Goal: Task Accomplishment & Management: Complete application form

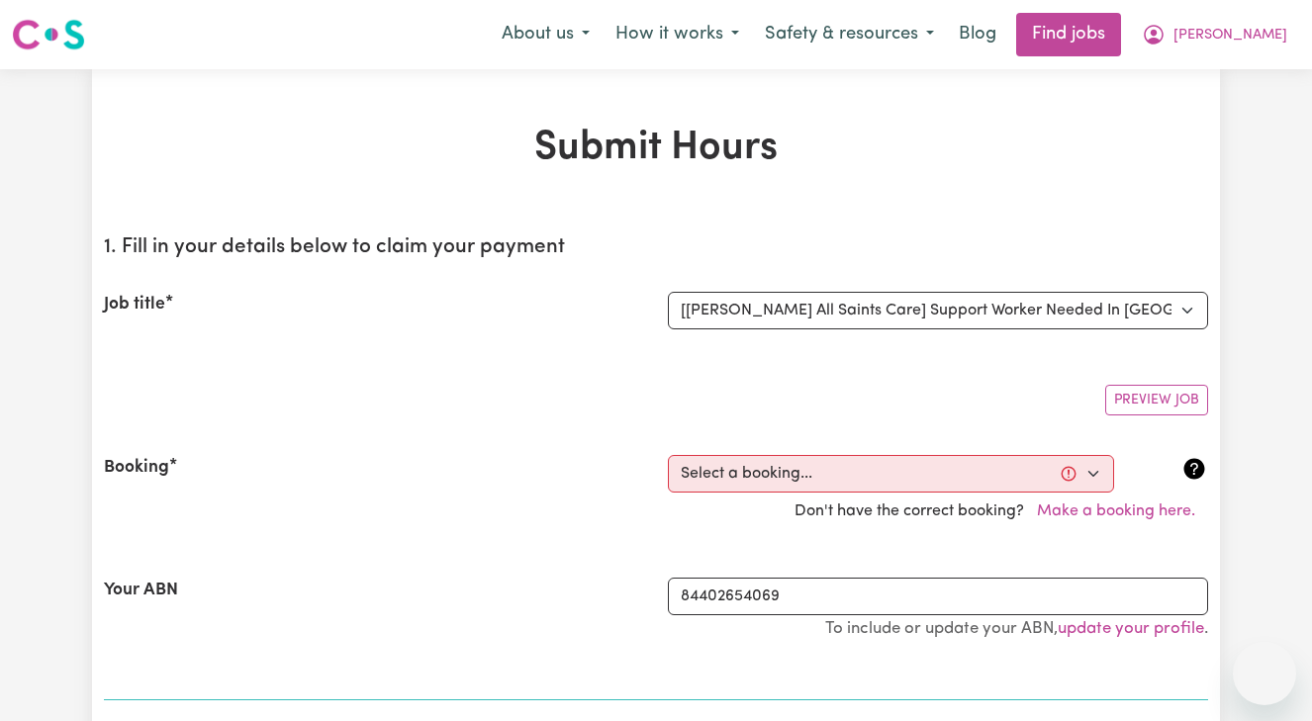
select select "15084"
select select "pm"
select select "42-Weekday"
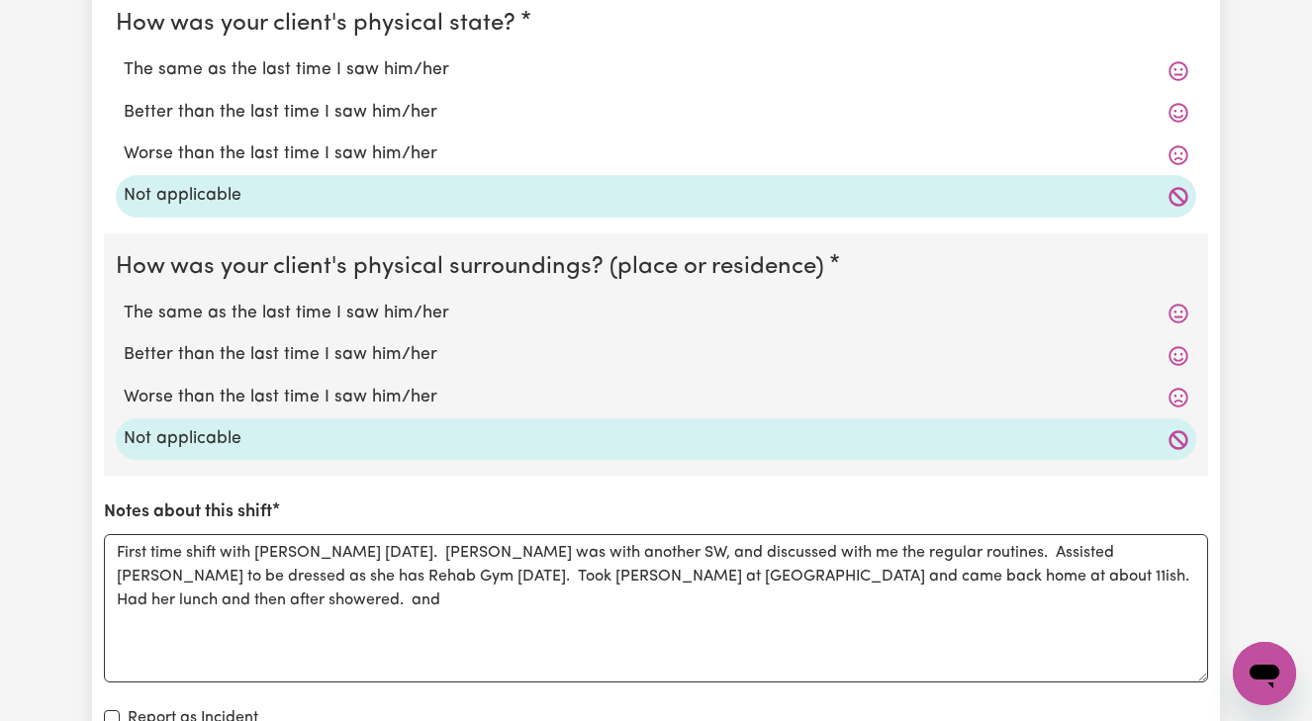
click at [978, 565] on textarea "First time shift with [PERSON_NAME] [DATE]. [PERSON_NAME] was with another SW, …" at bounding box center [656, 608] width 1104 height 148
click at [1091, 567] on textarea "First time shift with [PERSON_NAME] [DATE]. [PERSON_NAME] was with another SW, …" at bounding box center [656, 608] width 1104 height 148
click at [1130, 570] on textarea "First time shift with [PERSON_NAME] [DATE]. [PERSON_NAME] was with another SW, …" at bounding box center [656, 608] width 1104 height 148
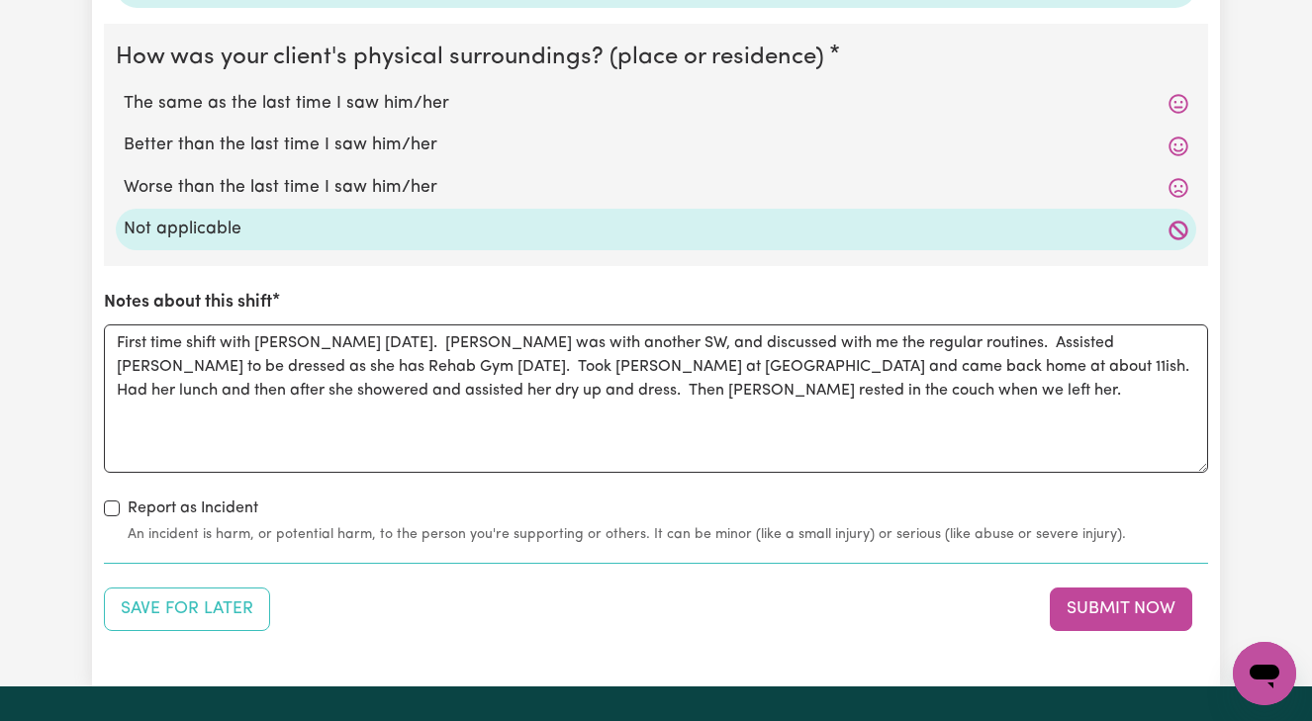
scroll to position [2047, 0]
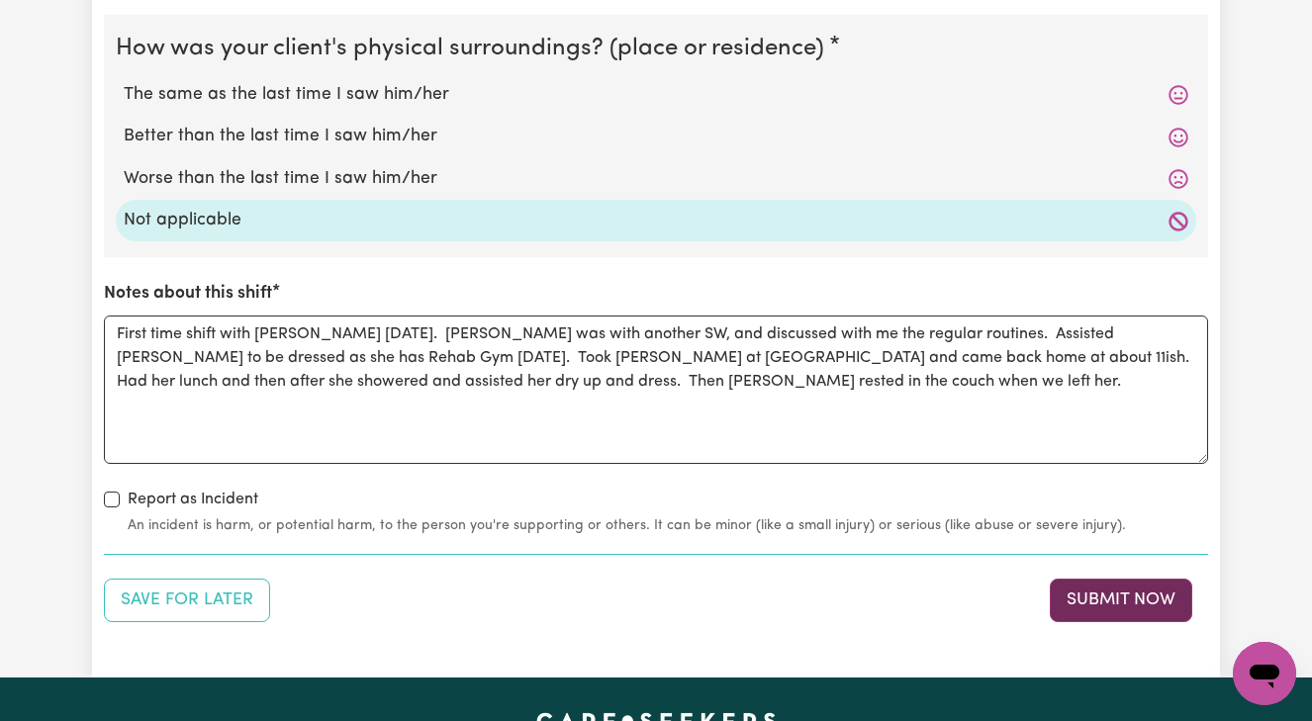
type textarea "First time shift with [PERSON_NAME] [DATE]. [PERSON_NAME] was with another SW, …"
click at [1121, 592] on button "Submit Now" at bounding box center [1121, 601] width 142 height 44
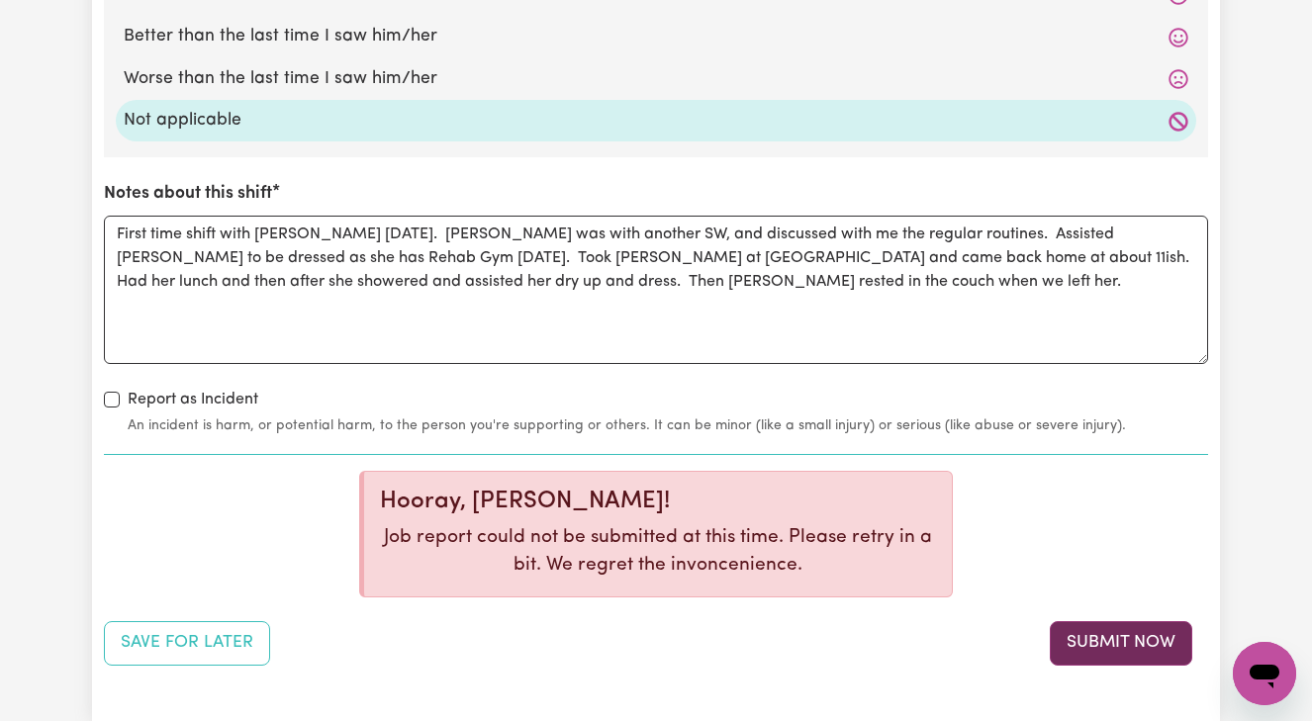
scroll to position [2152, 0]
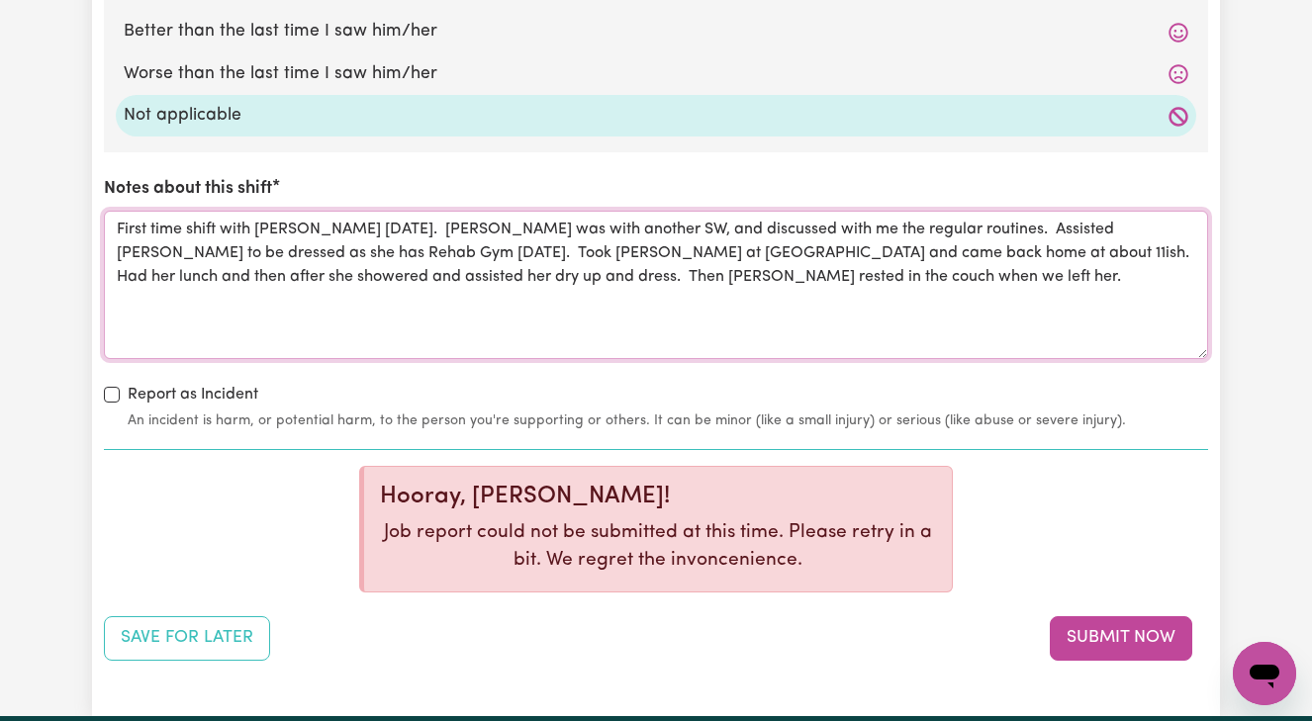
drag, startPoint x: 115, startPoint y: 208, endPoint x: 638, endPoint y: 294, distance: 530.5
click at [638, 294] on textarea "First time shift with [PERSON_NAME] [DATE]. [PERSON_NAME] was with another SW, …" at bounding box center [656, 285] width 1104 height 148
click at [1092, 633] on button "Submit Now" at bounding box center [1121, 638] width 142 height 44
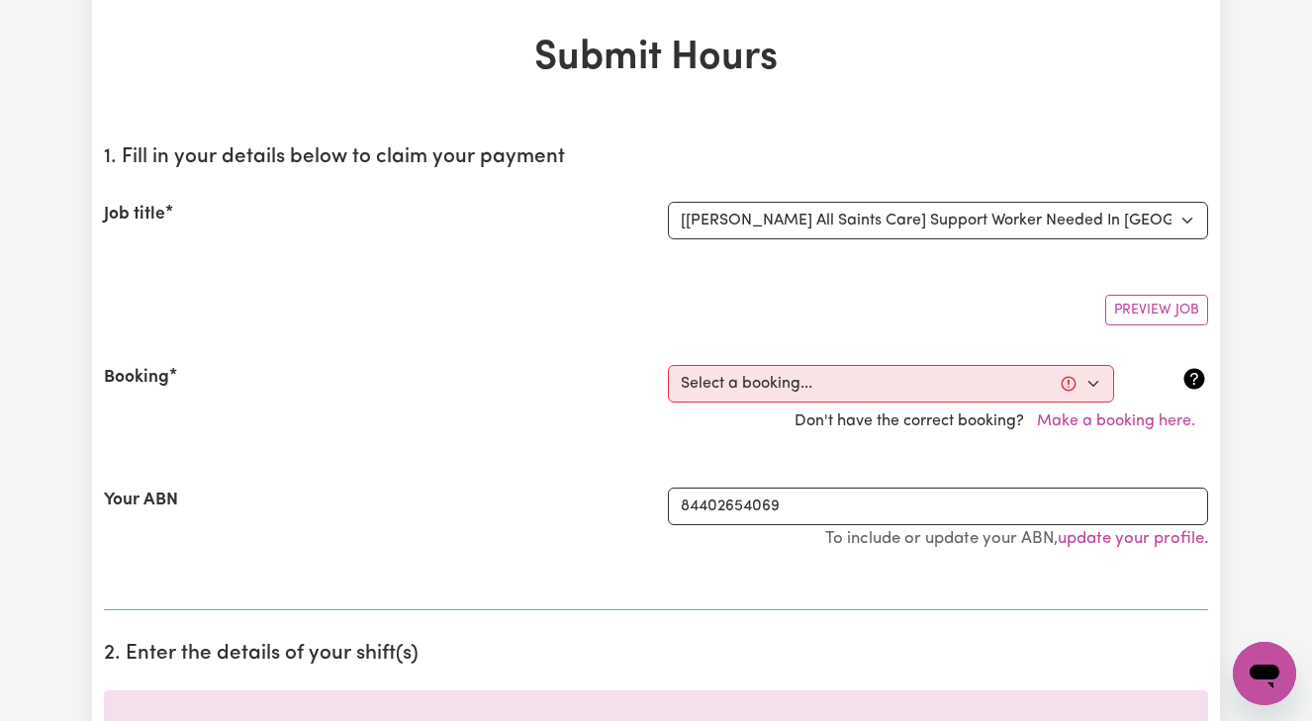
scroll to position [90, 0]
select select "363704"
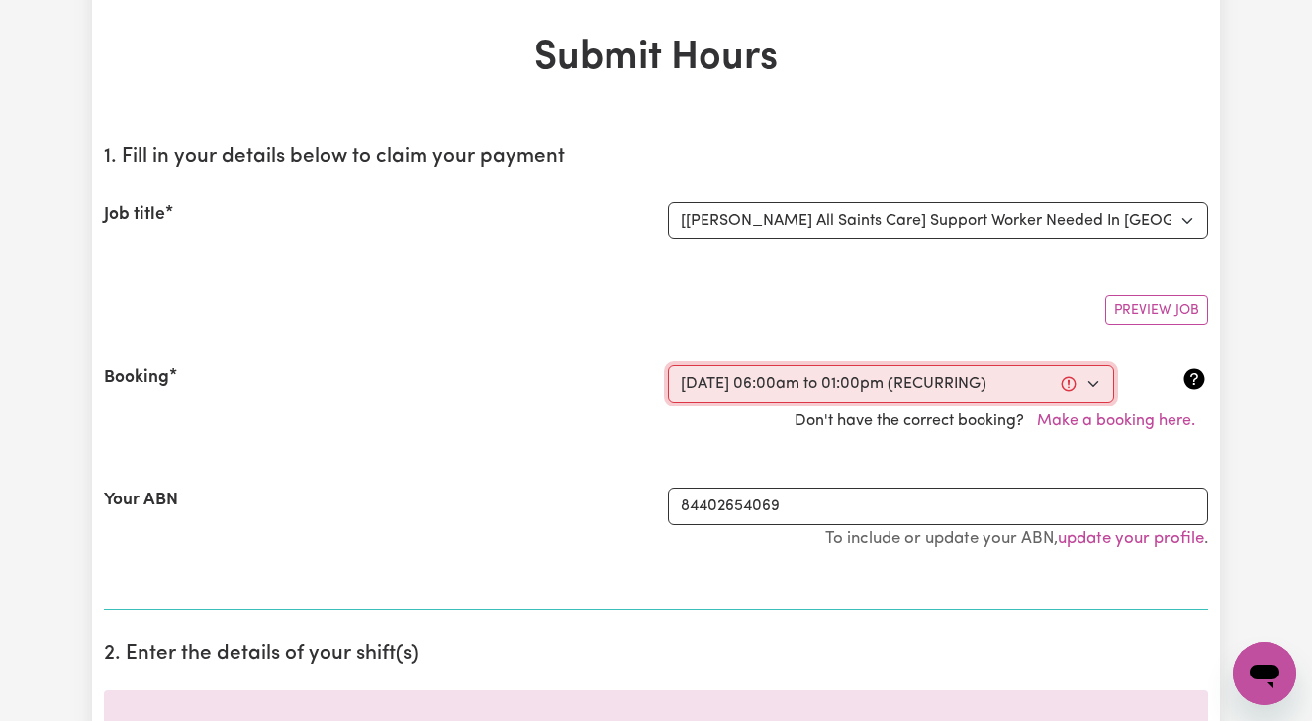
select select "pm"
select select "42-Weekday"
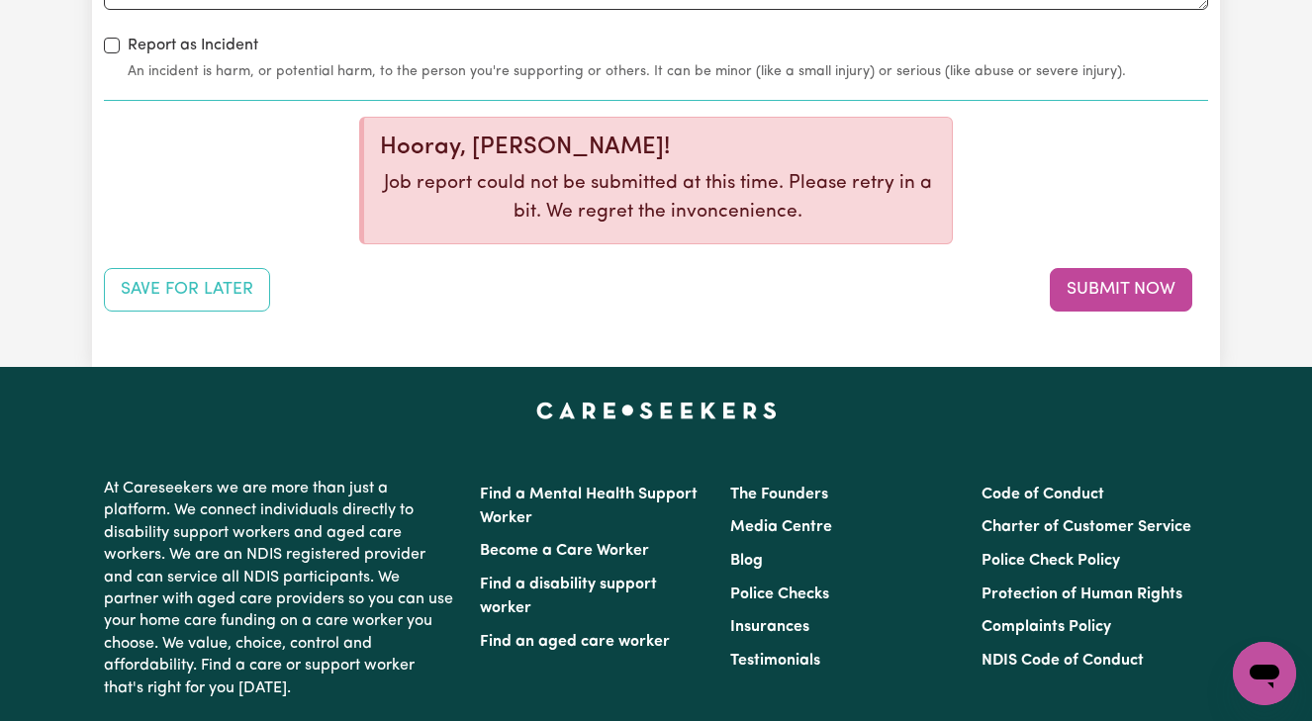
scroll to position [2720, 0]
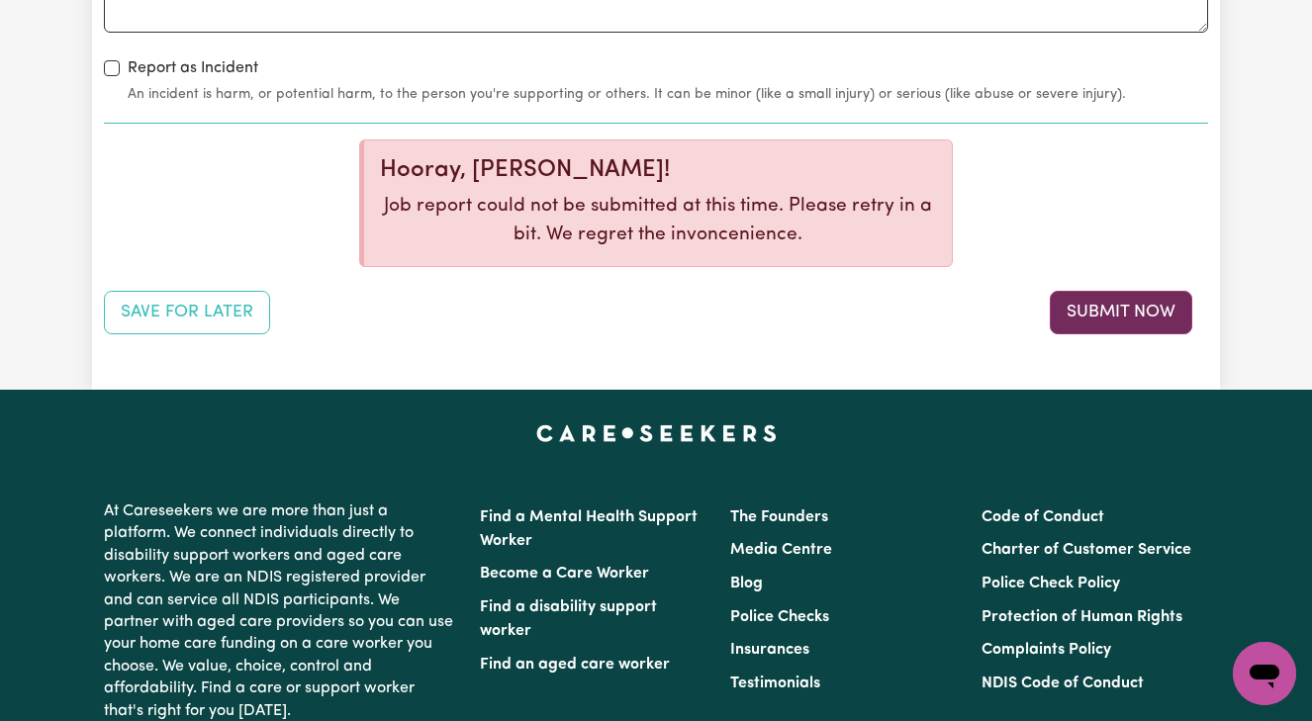
click at [1109, 305] on button "Submit Now" at bounding box center [1121, 313] width 142 height 44
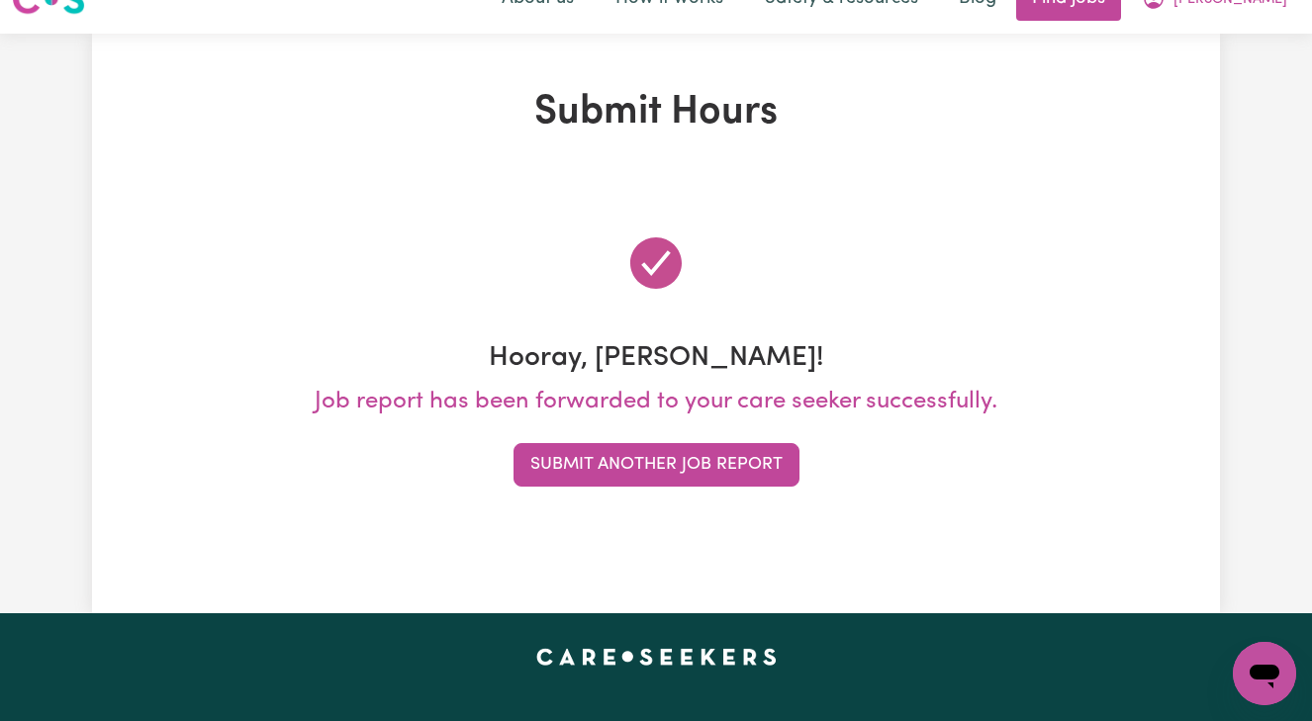
scroll to position [0, 0]
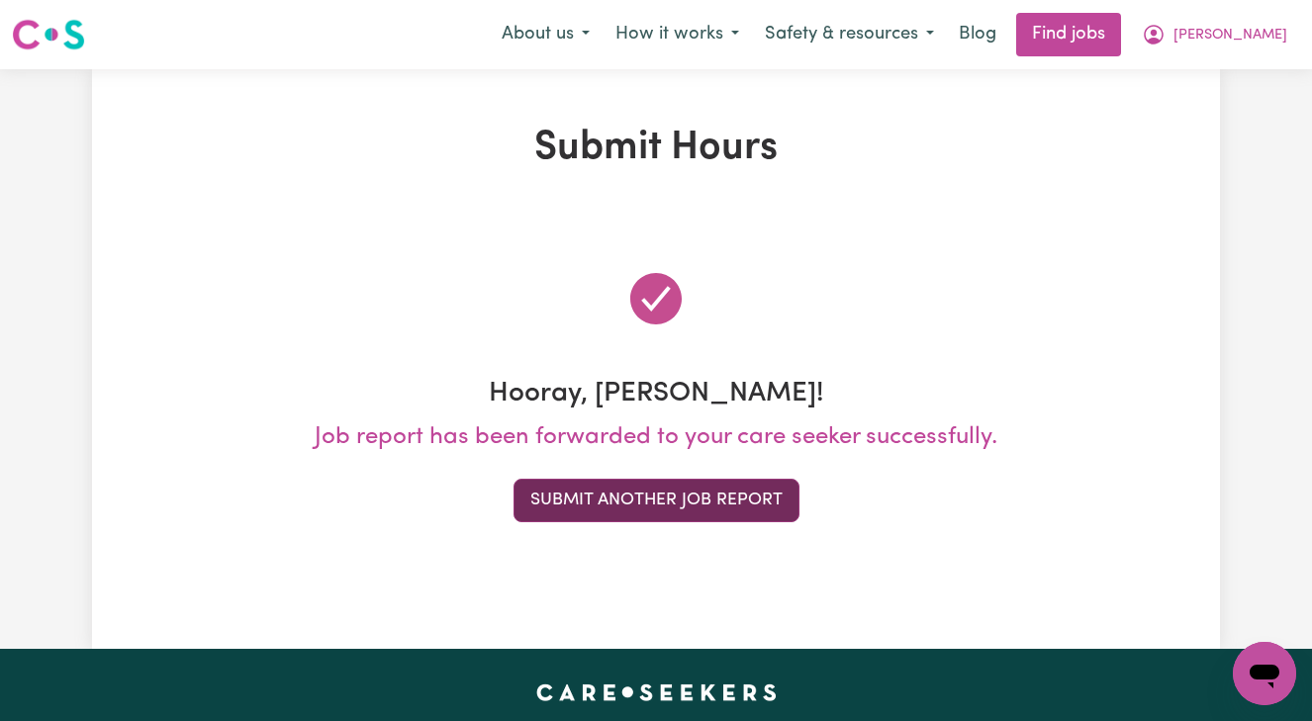
click at [718, 505] on button "Submit Another Job Report" at bounding box center [657, 501] width 286 height 44
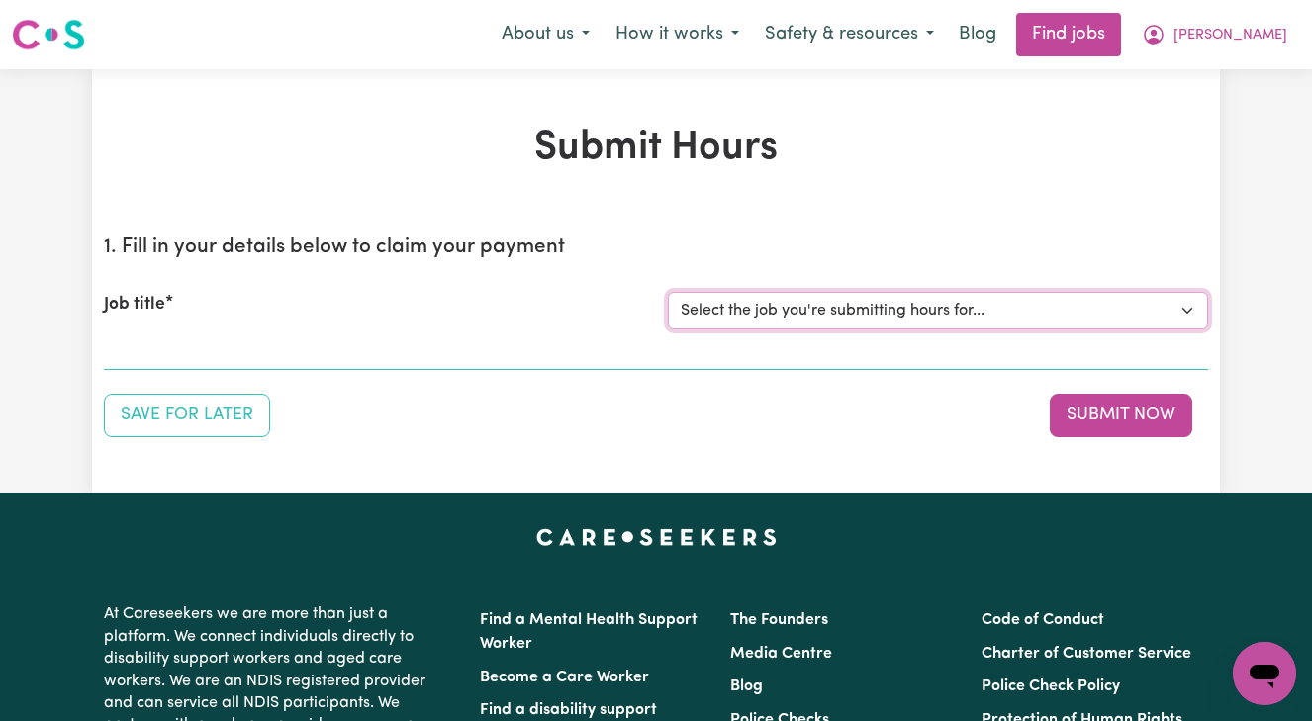
select select "15084"
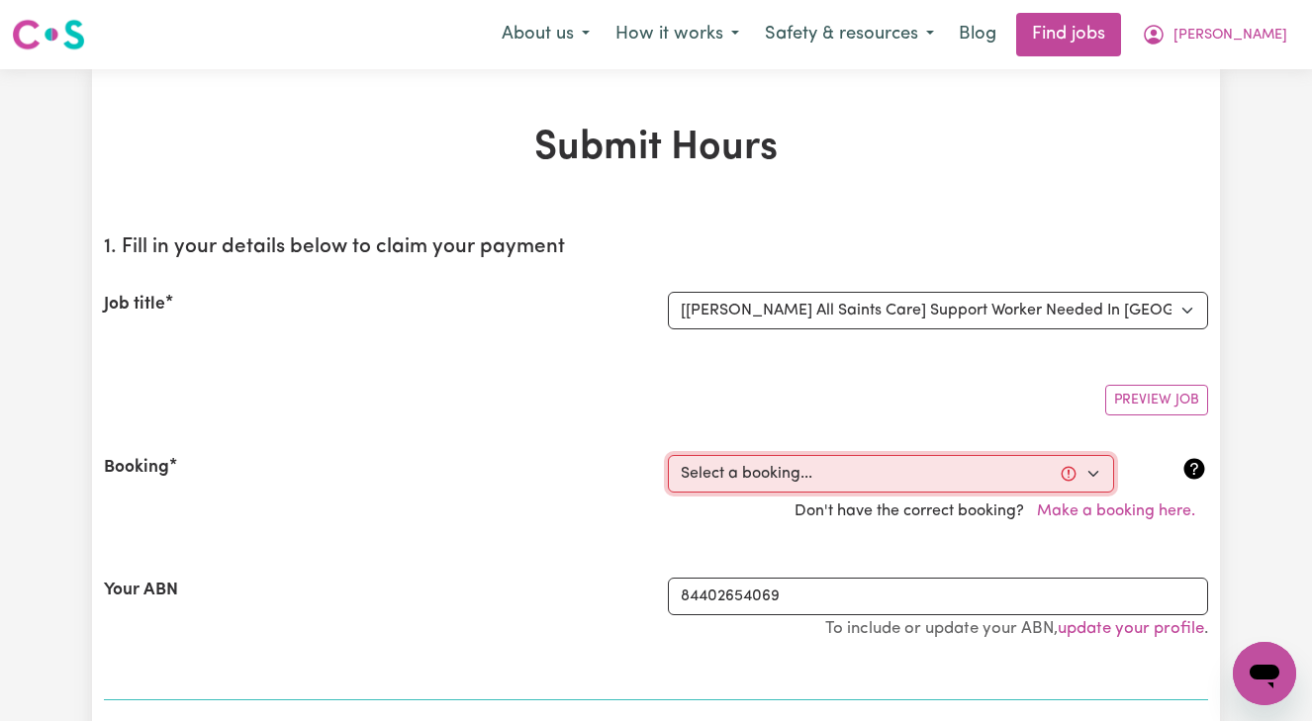
select select "363707"
type input "[DATE]"
type input "16"
type input "9"
type input "2025"
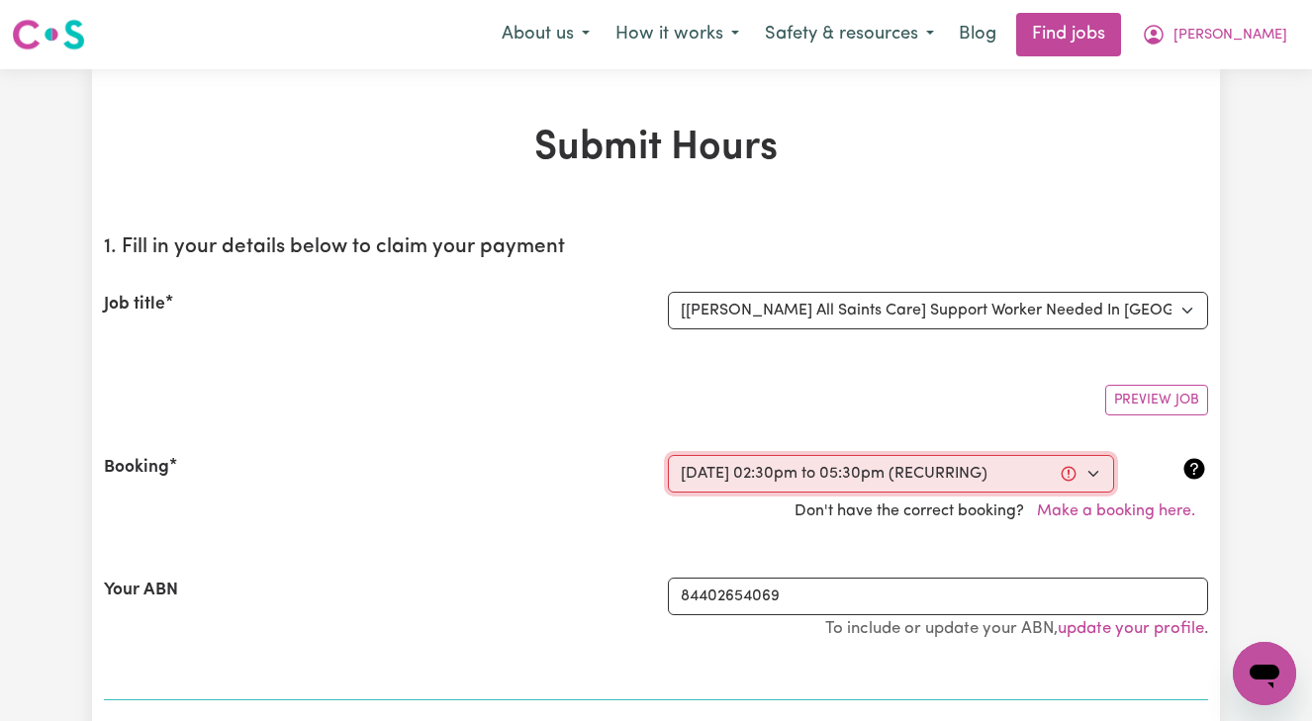
type input "14:30"
type input "2"
type input "30"
select select "pm"
type input "17:30"
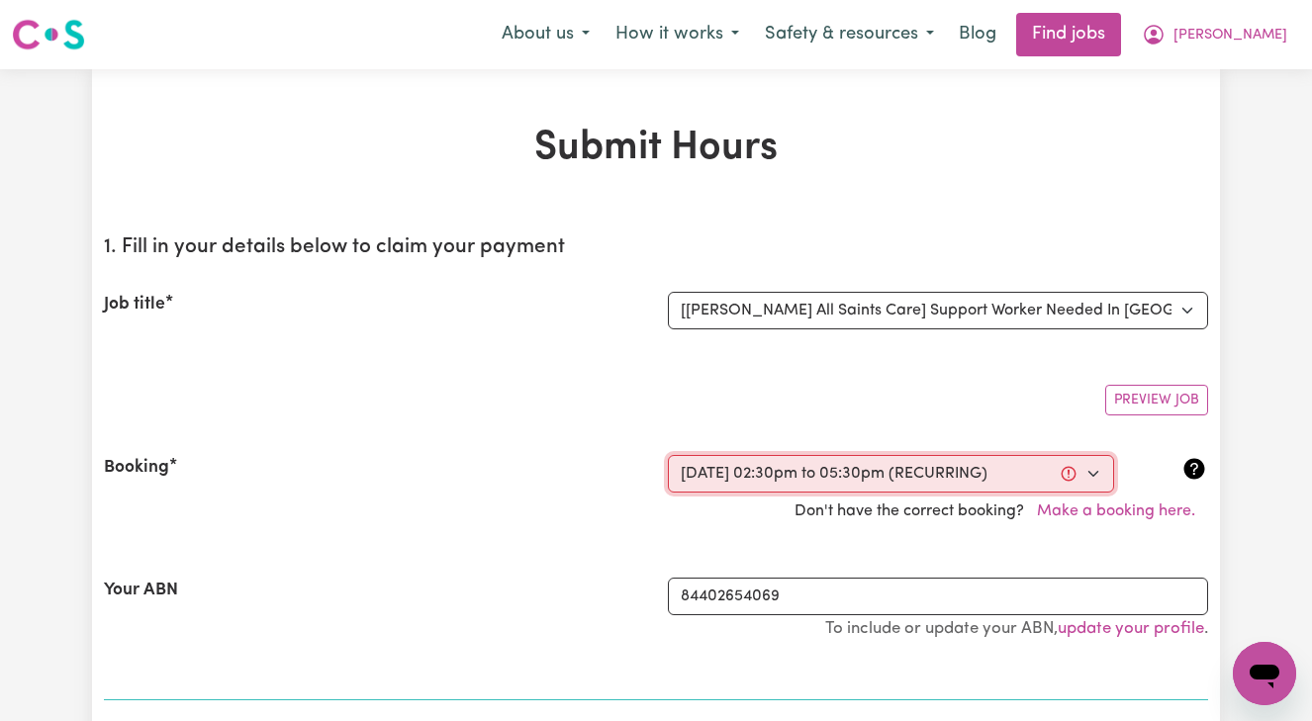
type input "5"
type input "30"
select select "pm"
select select "42-Weekday"
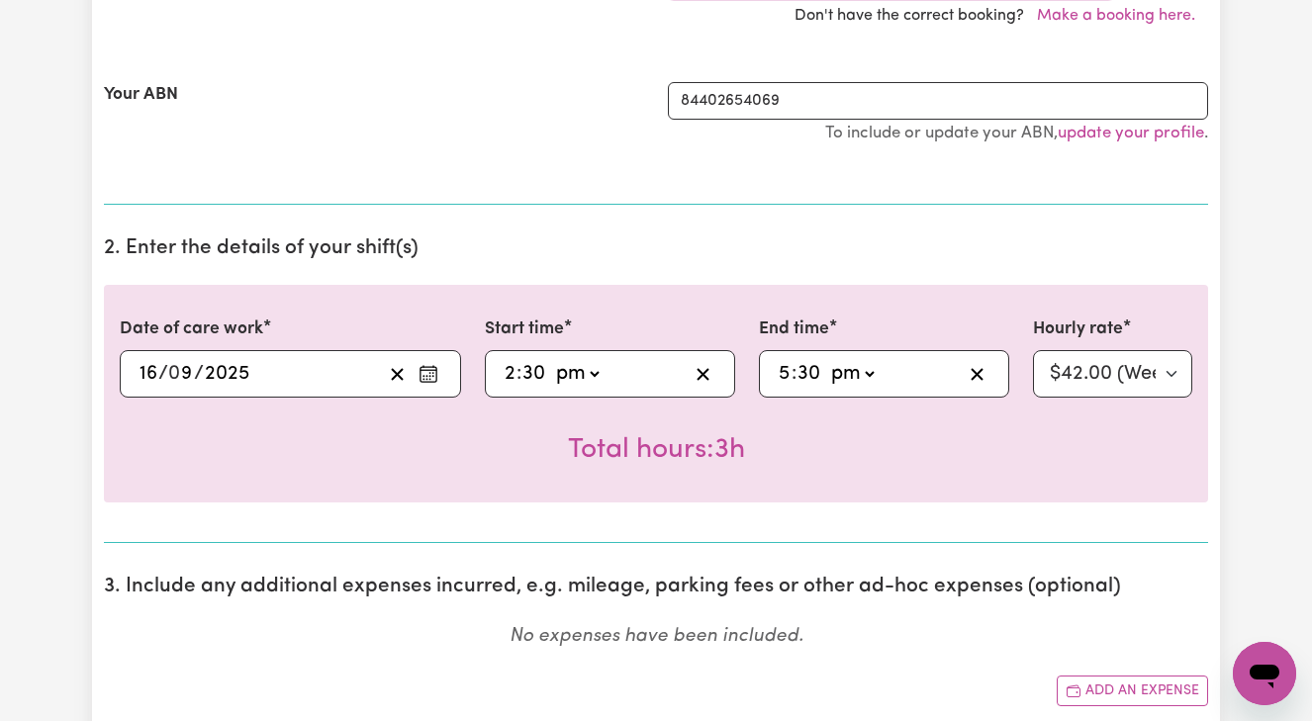
scroll to position [497, 0]
click at [535, 367] on input "30" at bounding box center [533, 373] width 25 height 30
type input "14:00"
type input "0"
click at [507, 377] on input "2" at bounding box center [510, 373] width 13 height 30
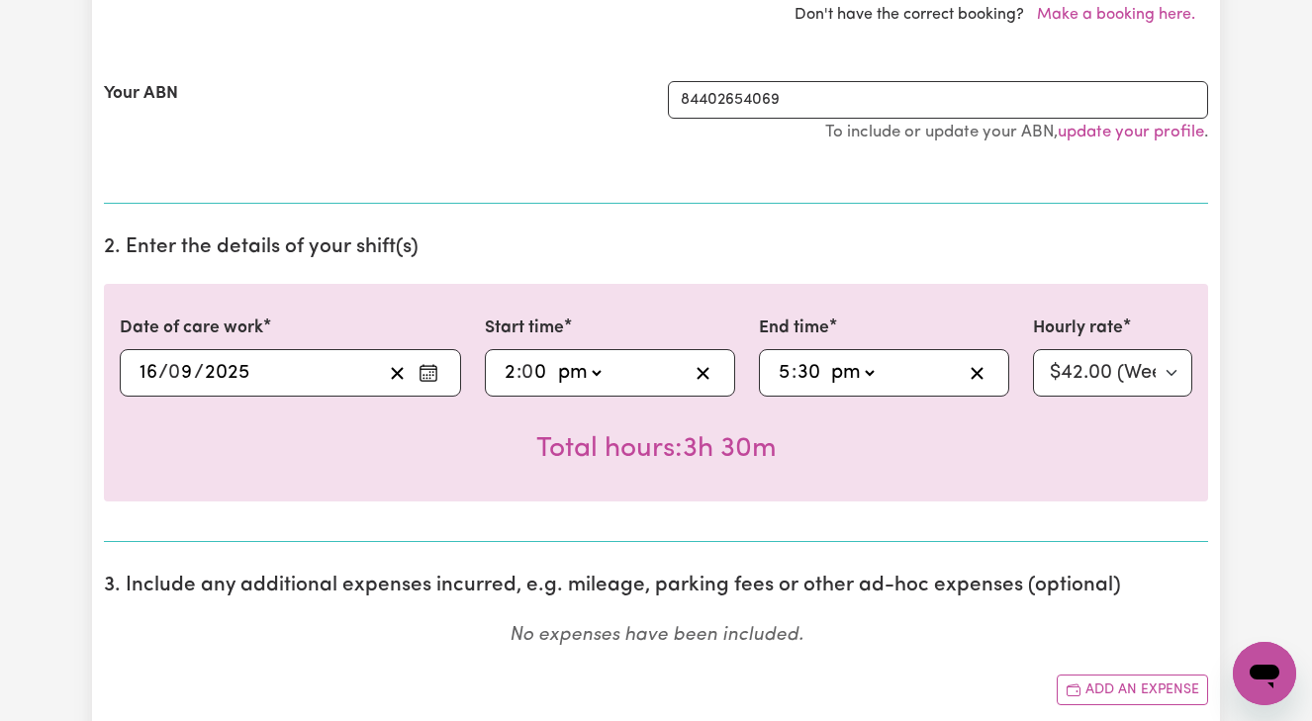
type input "20:00"
type input "8"
click at [513, 373] on input "8" at bounding box center [511, 373] width 14 height 30
type input "23:00"
type input "11"
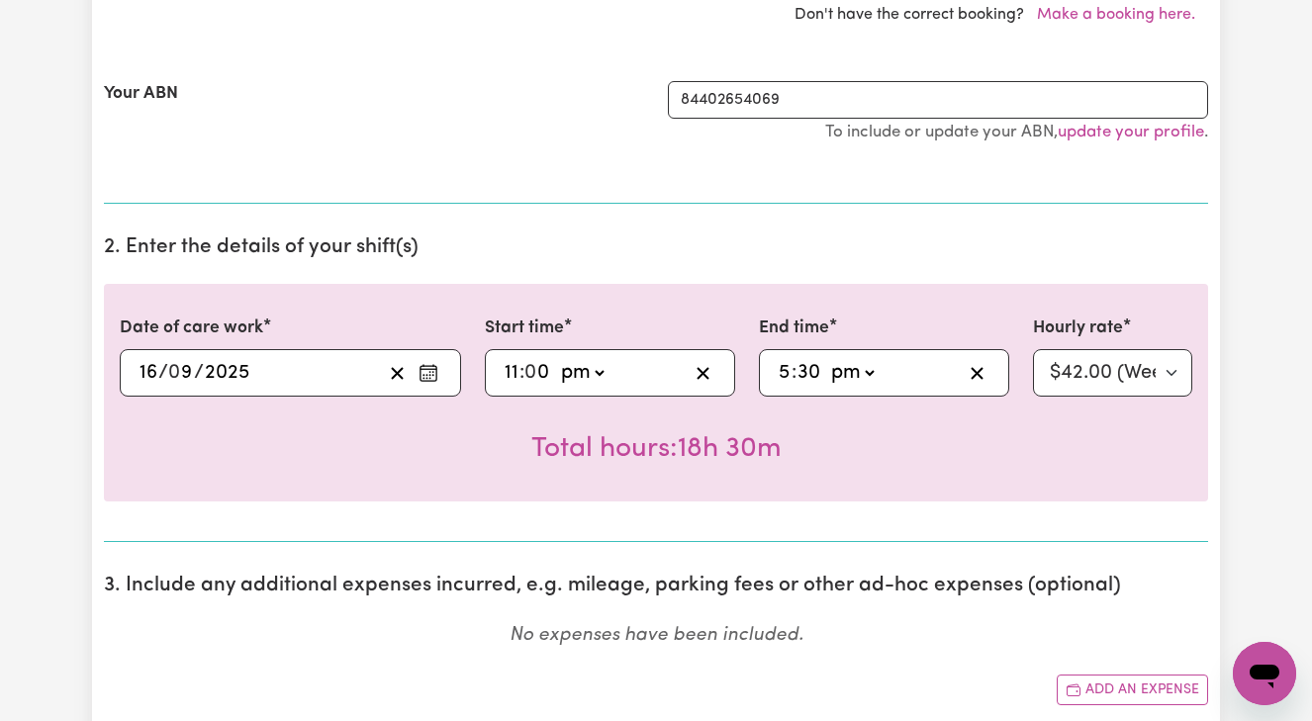
click at [505, 372] on input "11" at bounding box center [512, 373] width 16 height 30
click at [519, 369] on input "11" at bounding box center [512, 373] width 16 height 30
type input "13:00"
type input "1"
type input "15:00"
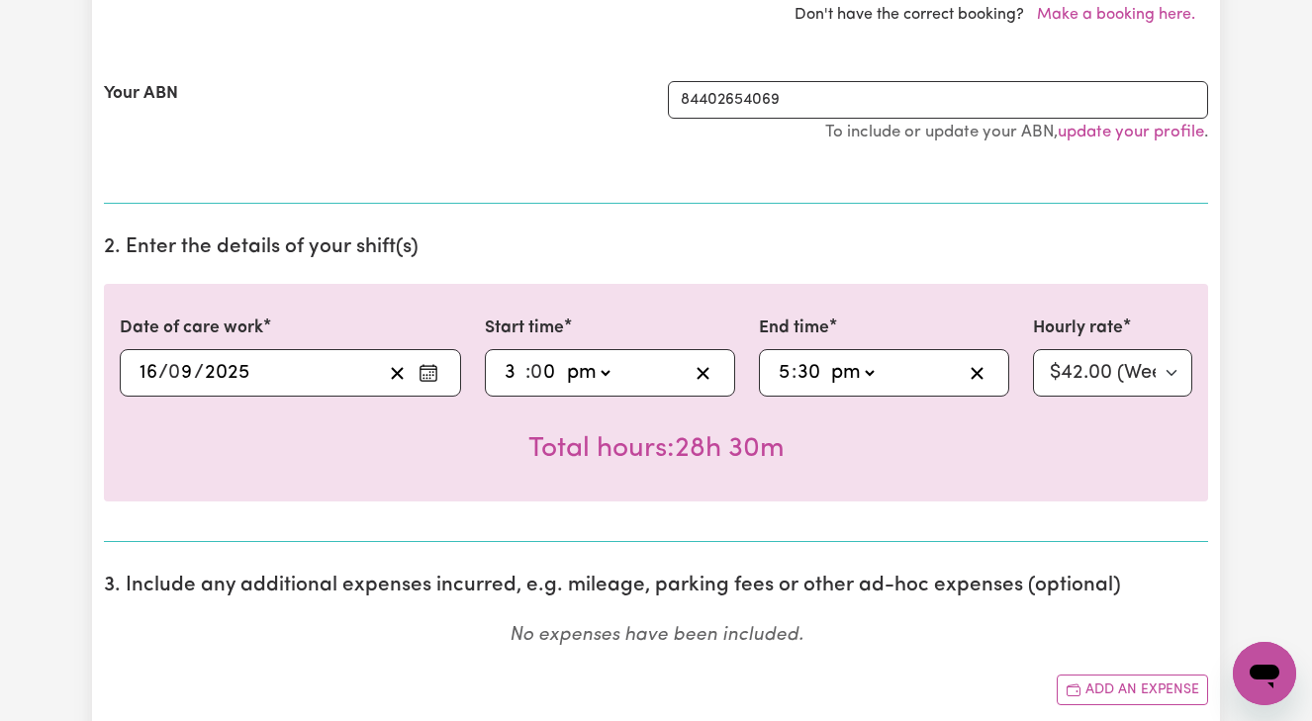
type input "3"
click at [810, 368] on input "30" at bounding box center [809, 373] width 25 height 30
type input "17:00"
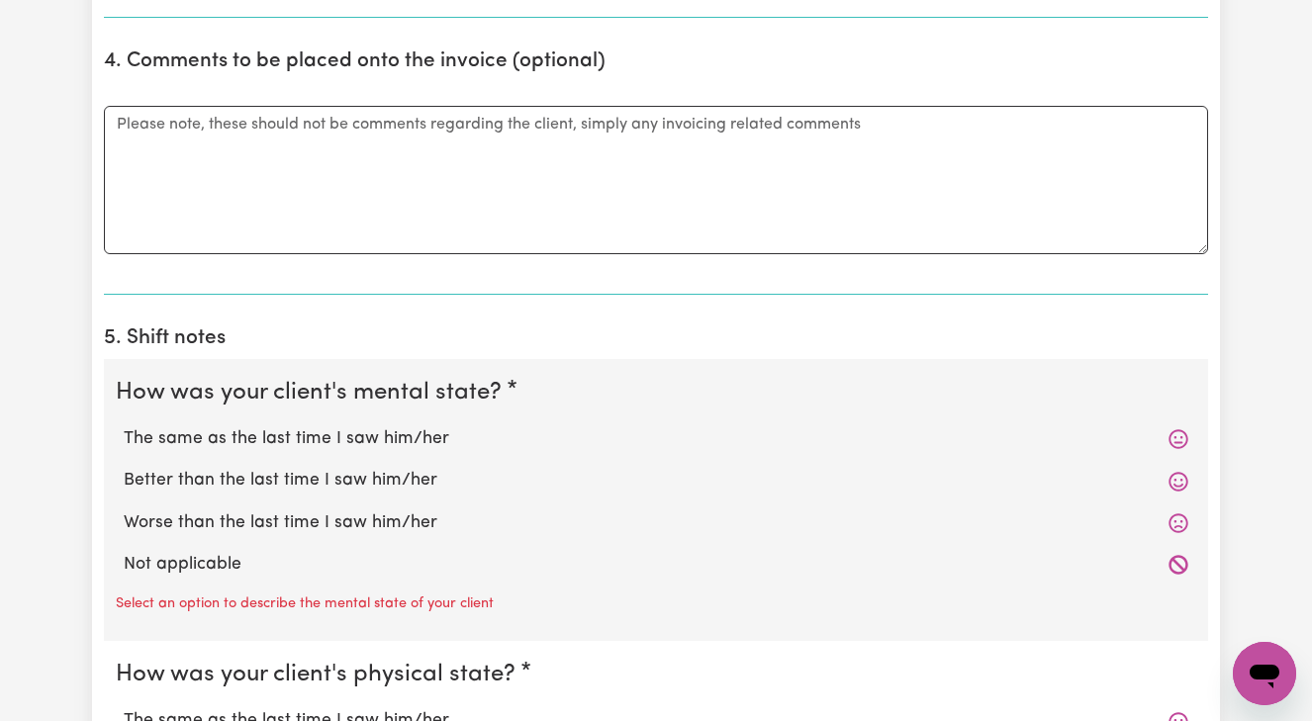
scroll to position [1219, 0]
type input "00"
click at [414, 428] on label "The same as the last time I saw him/her" at bounding box center [656, 438] width 1065 height 26
click at [124, 425] on input "The same as the last time I saw him/her" at bounding box center [123, 424] width 1 height 1
radio input "true"
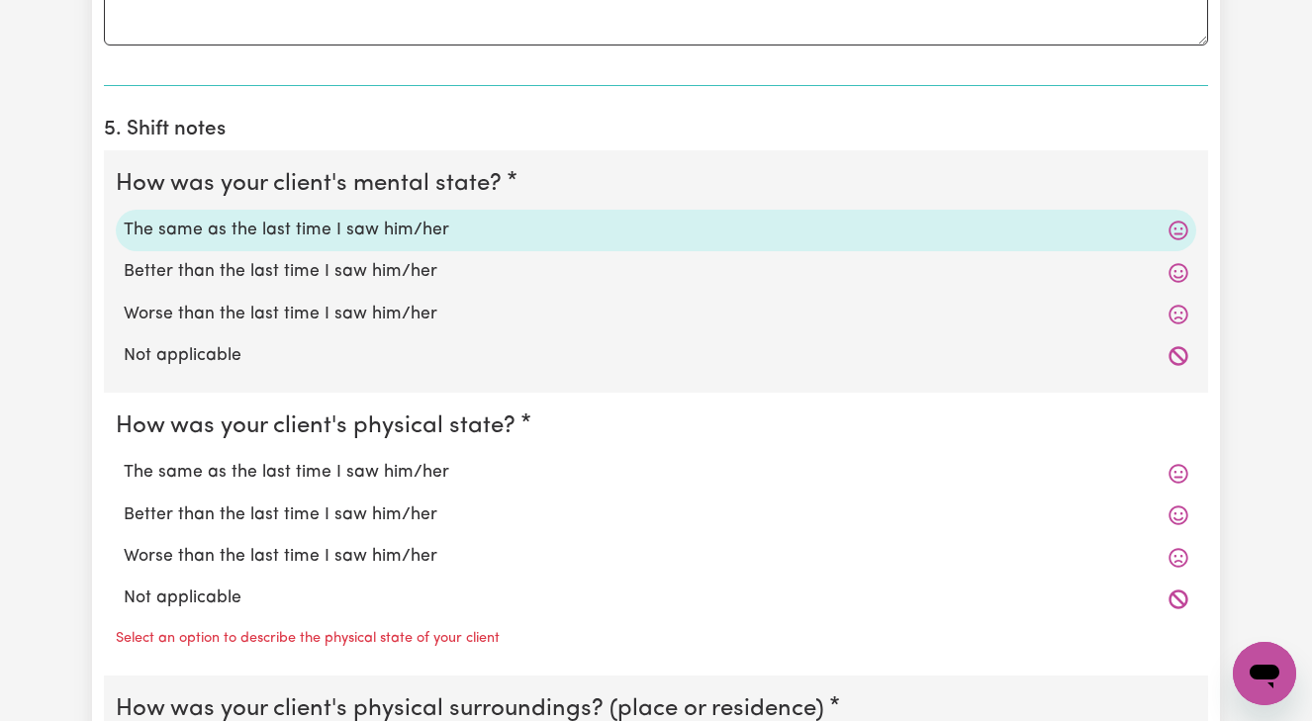
scroll to position [1458, 0]
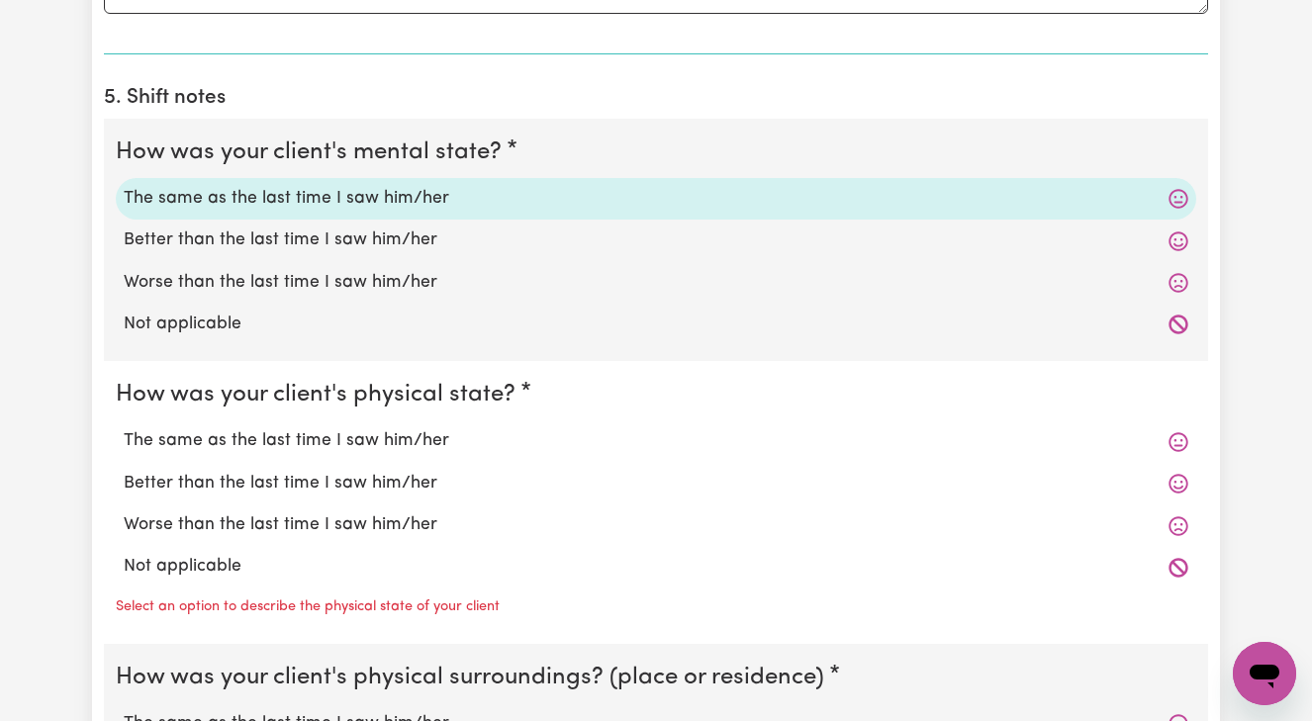
click at [400, 436] on label "The same as the last time I saw him/her" at bounding box center [656, 441] width 1065 height 26
click at [124, 428] on input "The same as the last time I saw him/her" at bounding box center [123, 427] width 1 height 1
radio input "true"
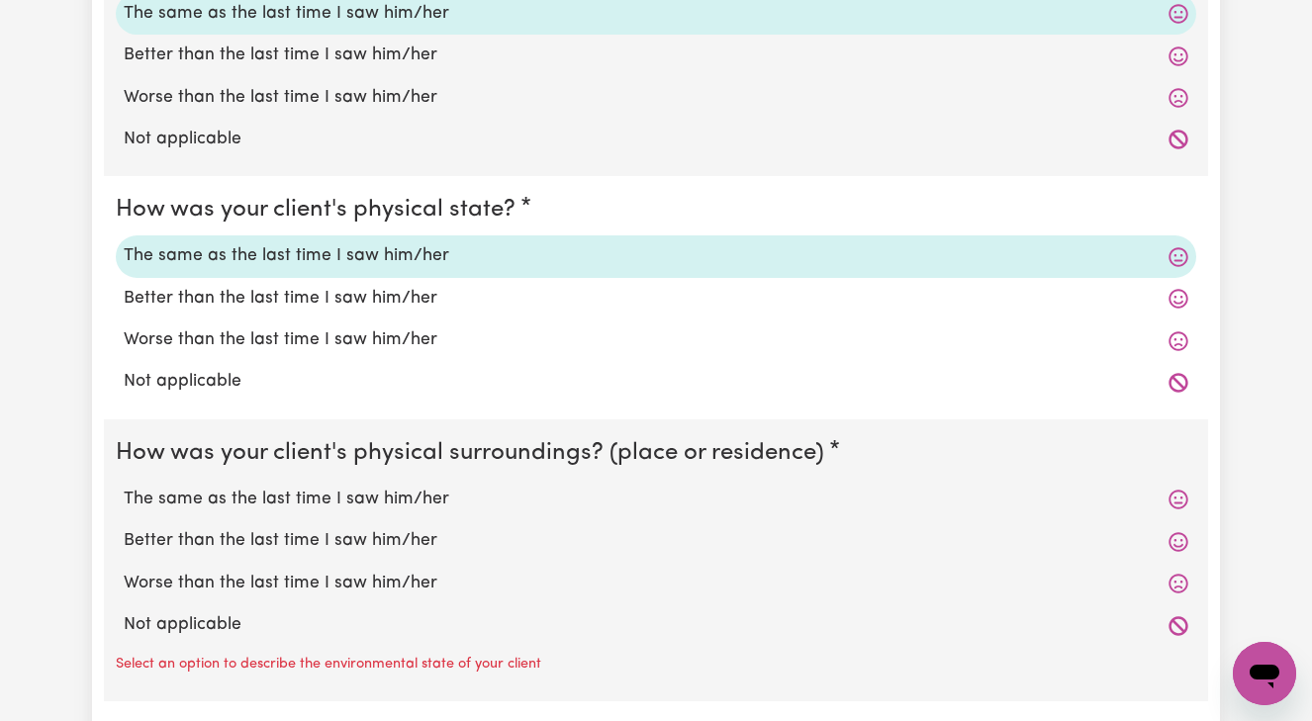
scroll to position [1645, 0]
click at [362, 487] on label "The same as the last time I saw him/her" at bounding box center [656, 498] width 1065 height 26
click at [124, 485] on input "The same as the last time I saw him/her" at bounding box center [123, 484] width 1 height 1
radio input "true"
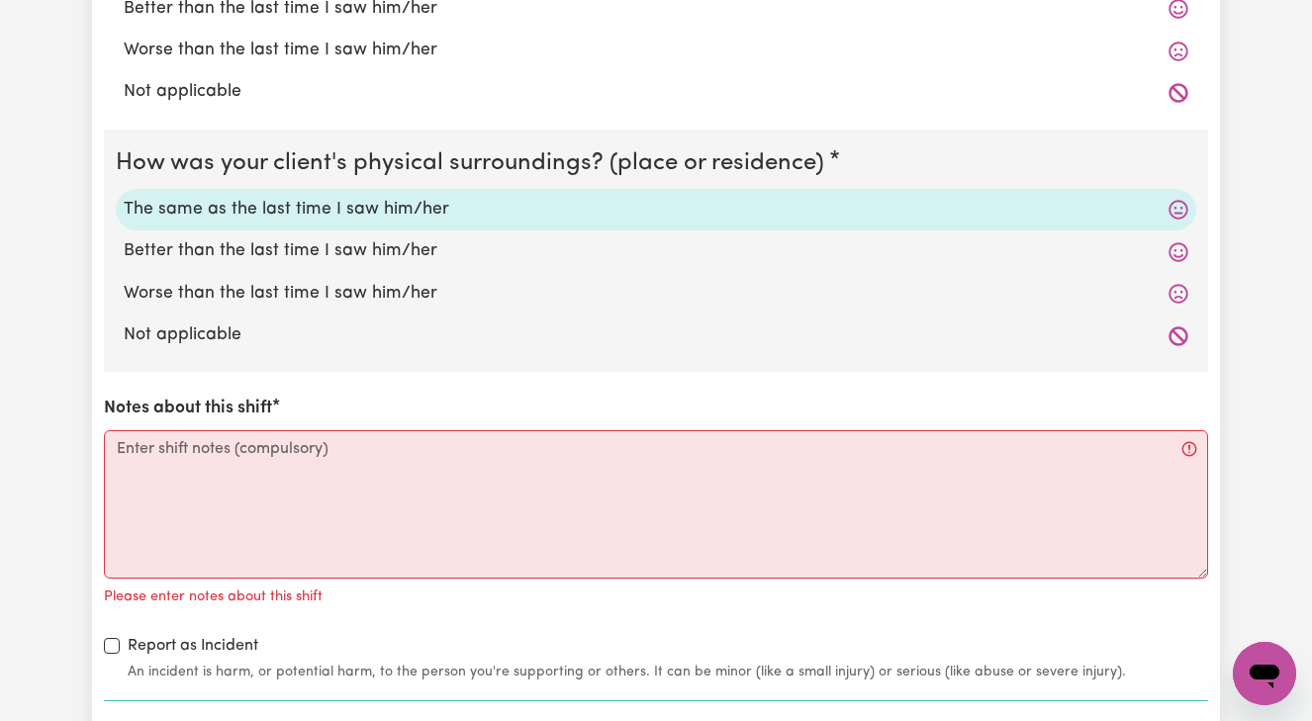
scroll to position [1942, 0]
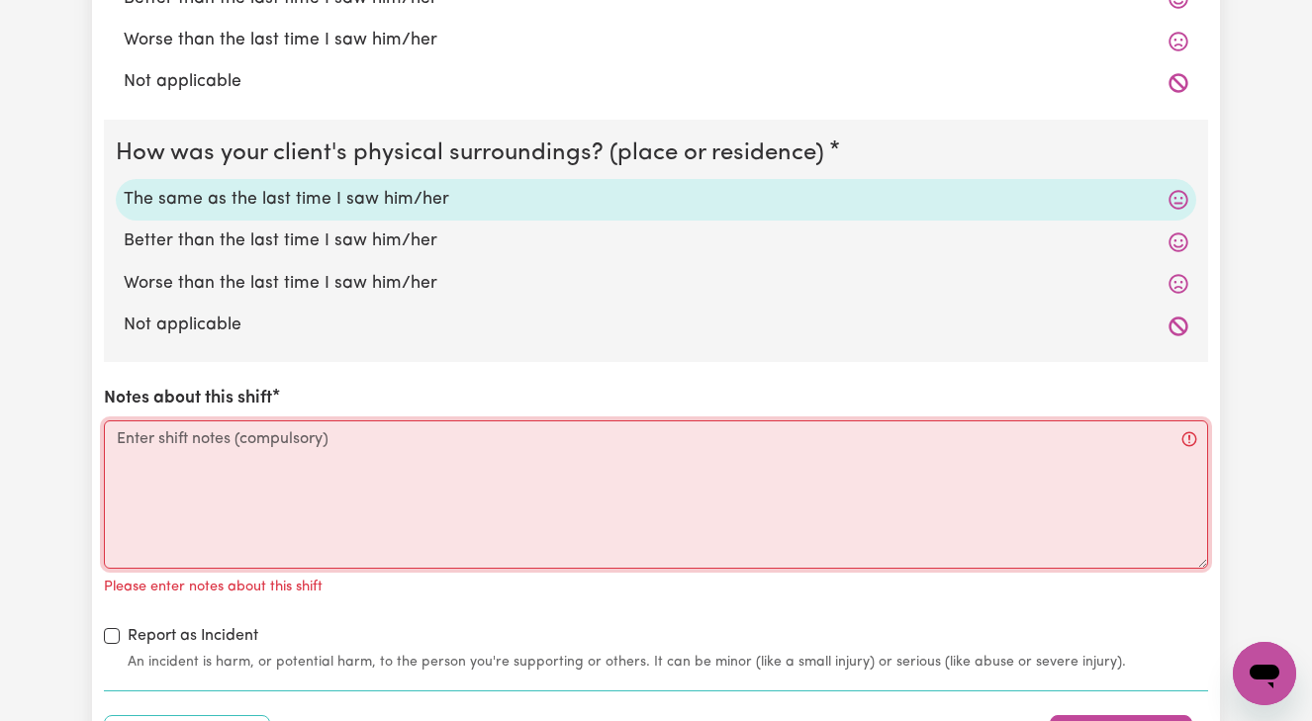
click at [121, 428] on textarea "Notes about this shift" at bounding box center [656, 495] width 1104 height 148
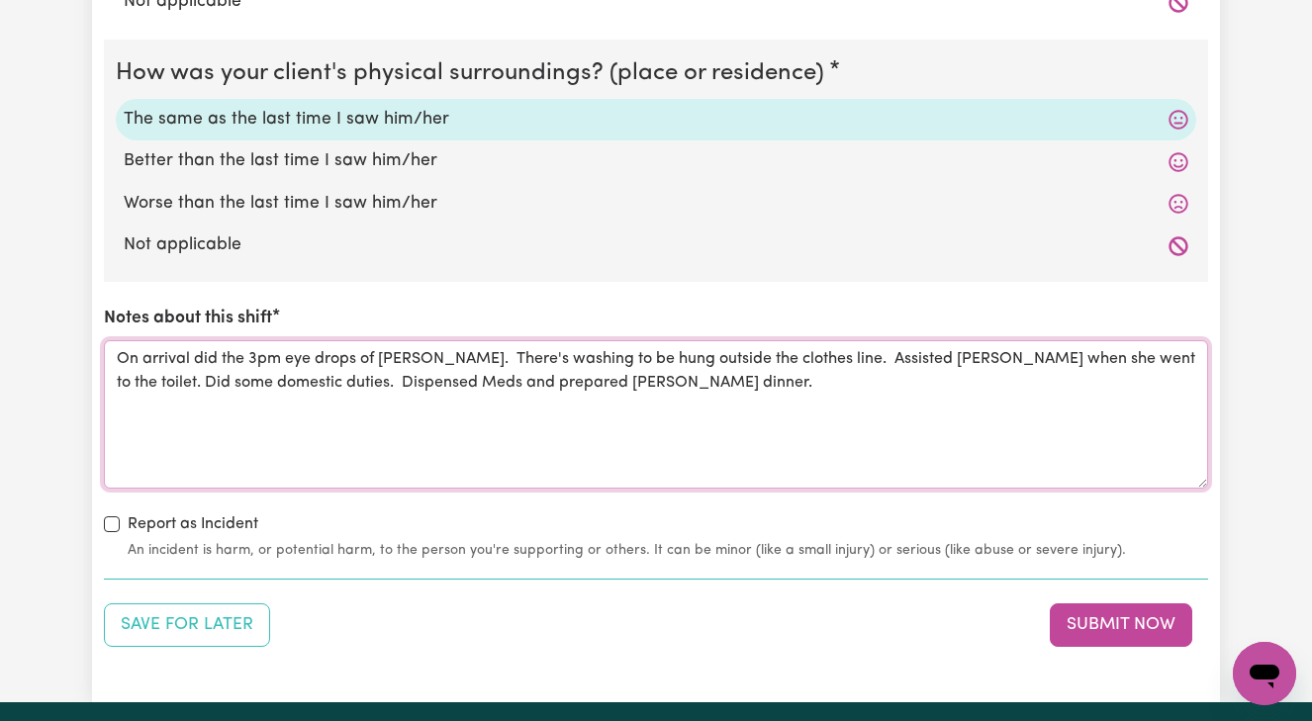
scroll to position [2039, 0]
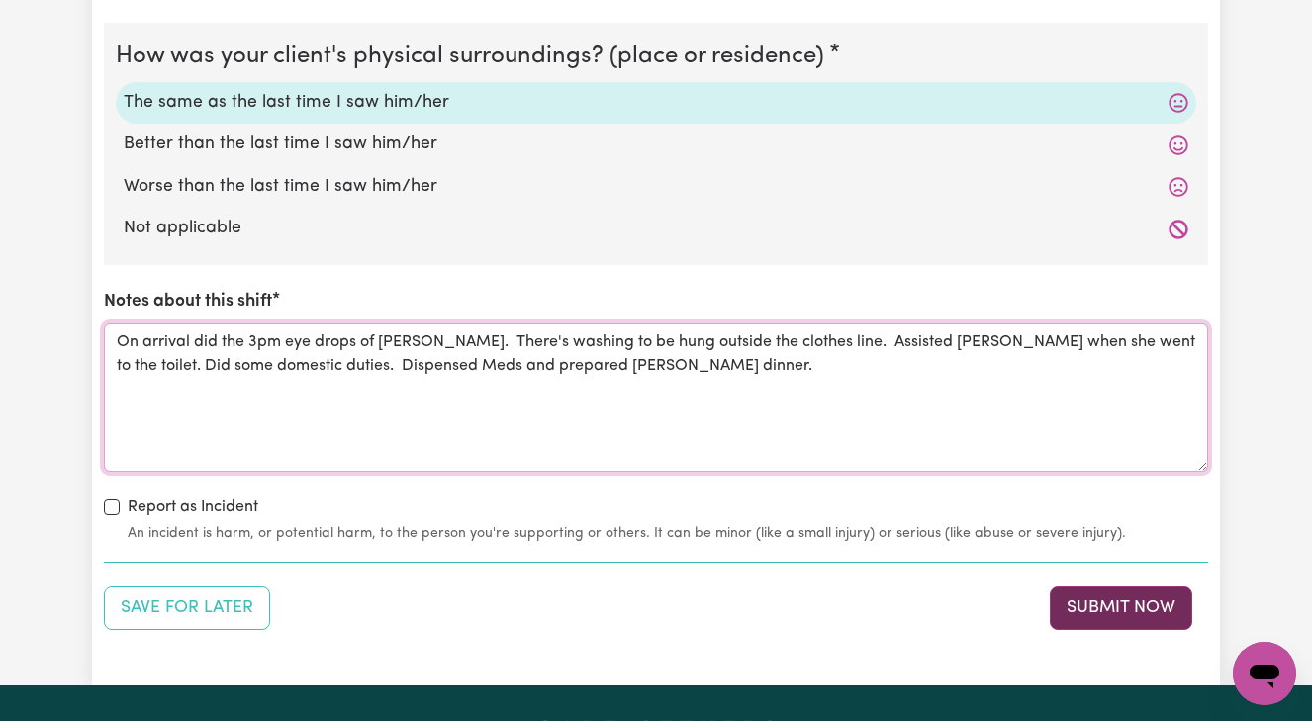
type textarea "On arrival did the 3pm eye drops of [PERSON_NAME]. There's washing to be hung o…"
click at [1118, 599] on button "Submit Now" at bounding box center [1121, 609] width 142 height 44
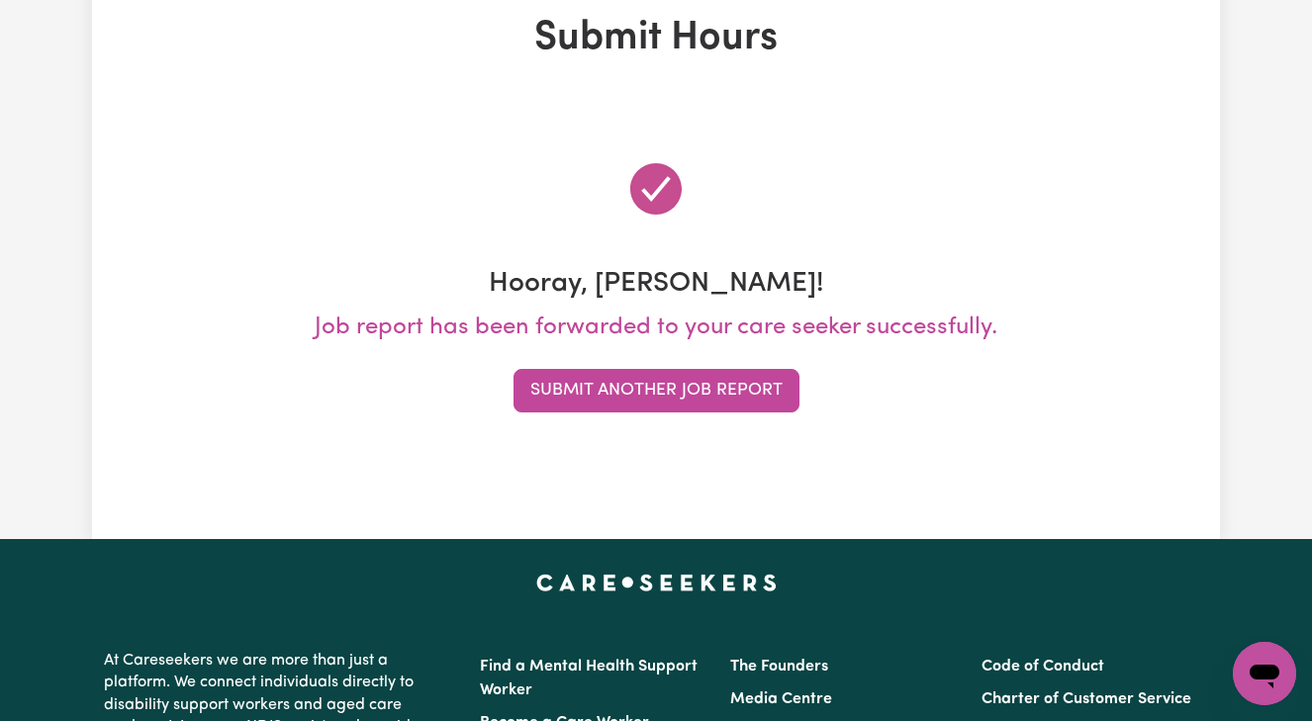
scroll to position [0, 0]
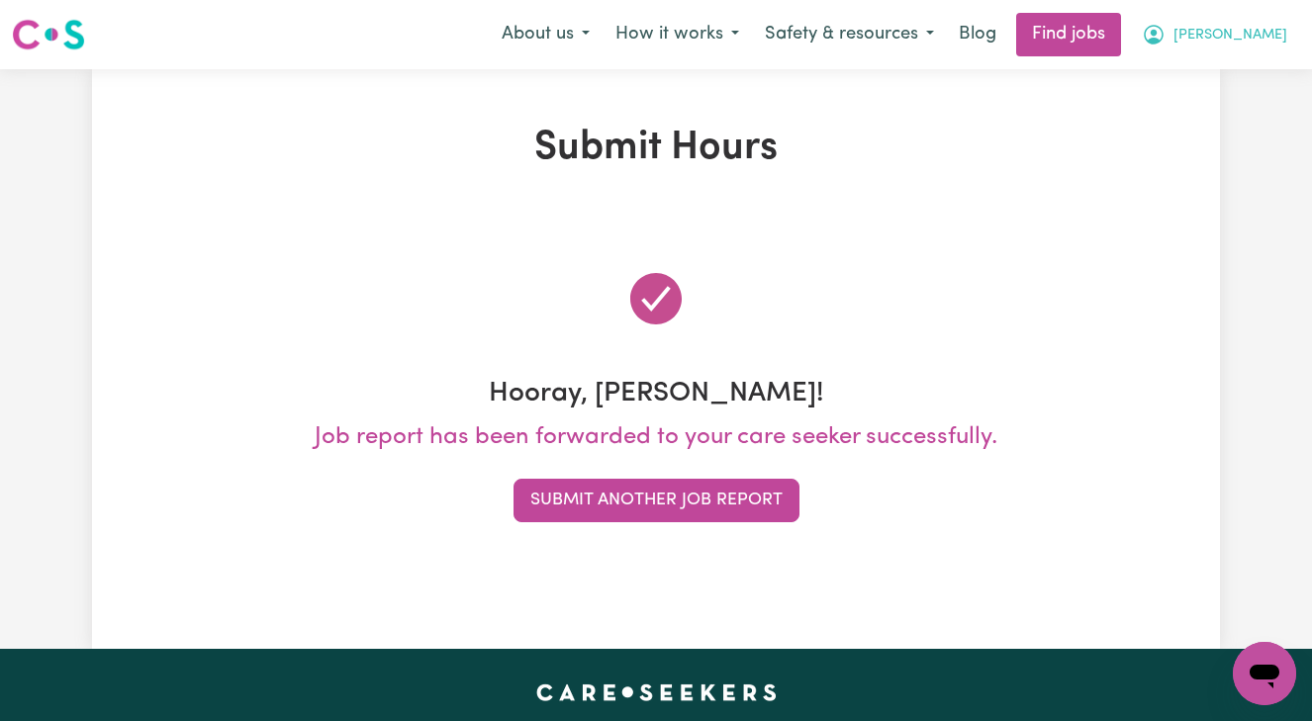
click at [1234, 38] on button "[PERSON_NAME]" at bounding box center [1214, 35] width 171 height 42
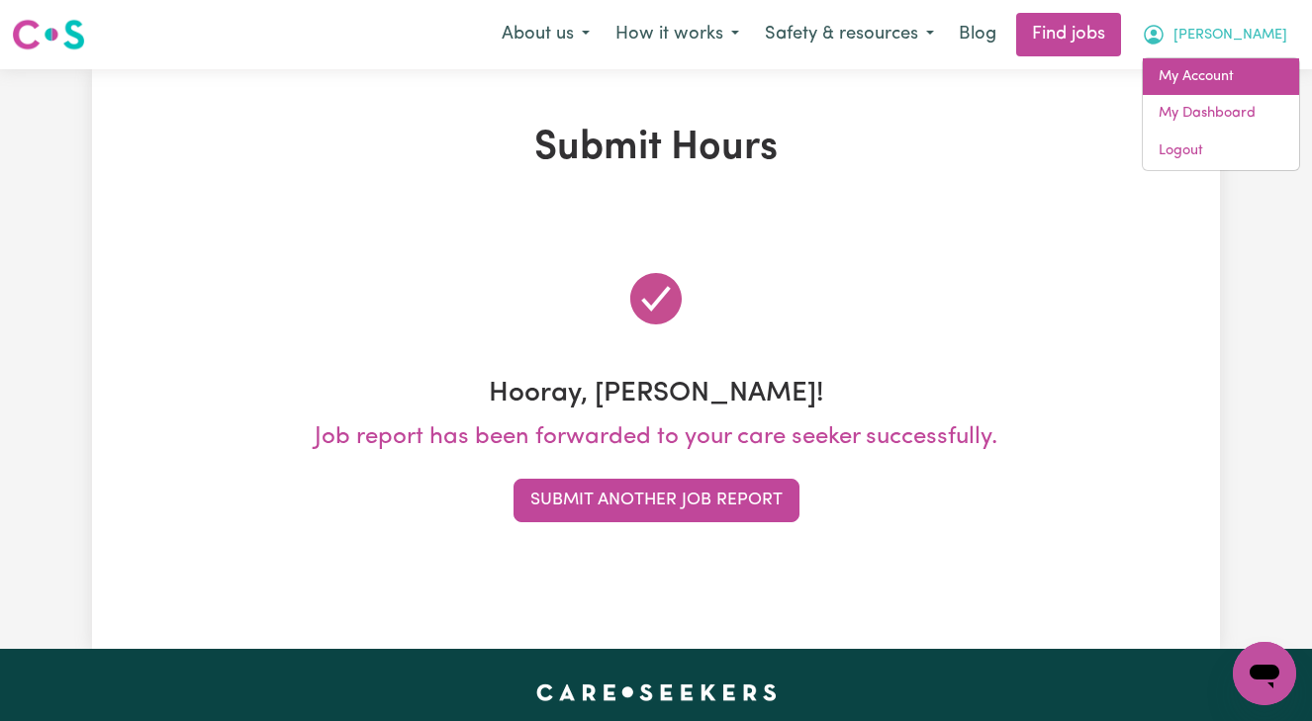
click at [1215, 77] on link "My Account" at bounding box center [1221, 77] width 156 height 38
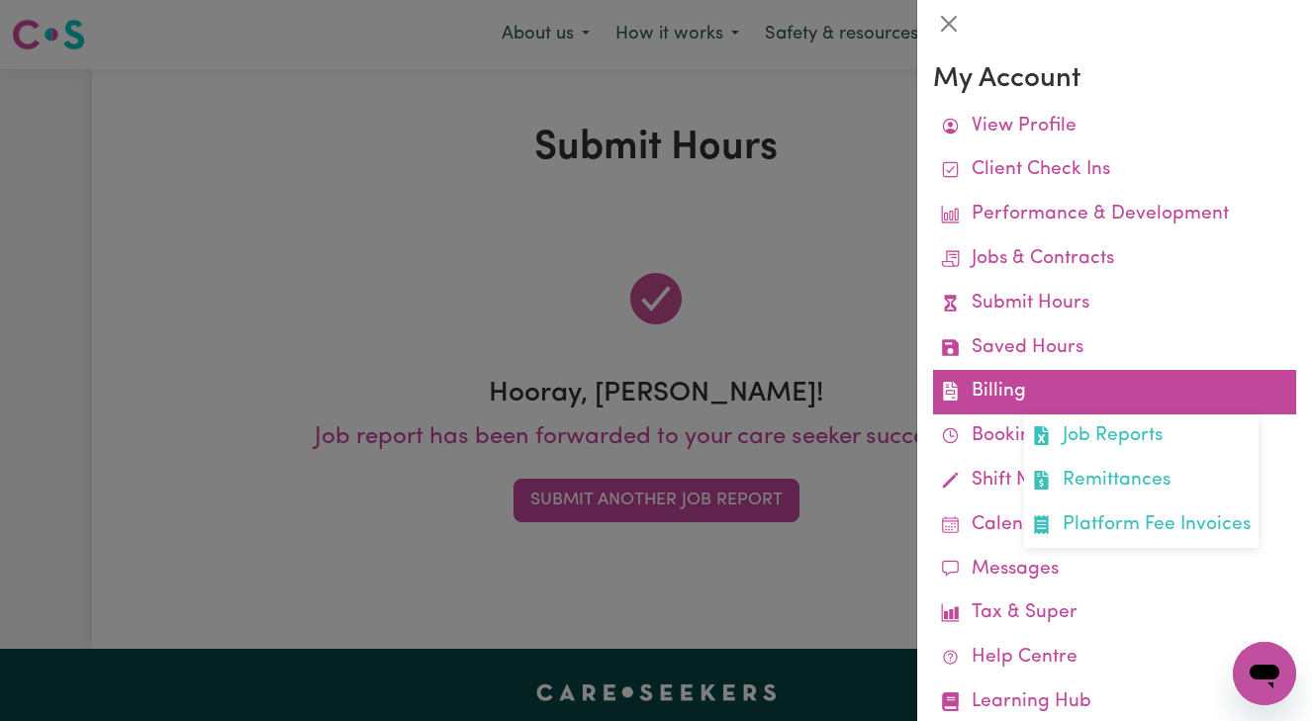
click at [1120, 395] on link "Billing Job Reports Remittances Platform Fee Invoices" at bounding box center [1114, 392] width 363 height 45
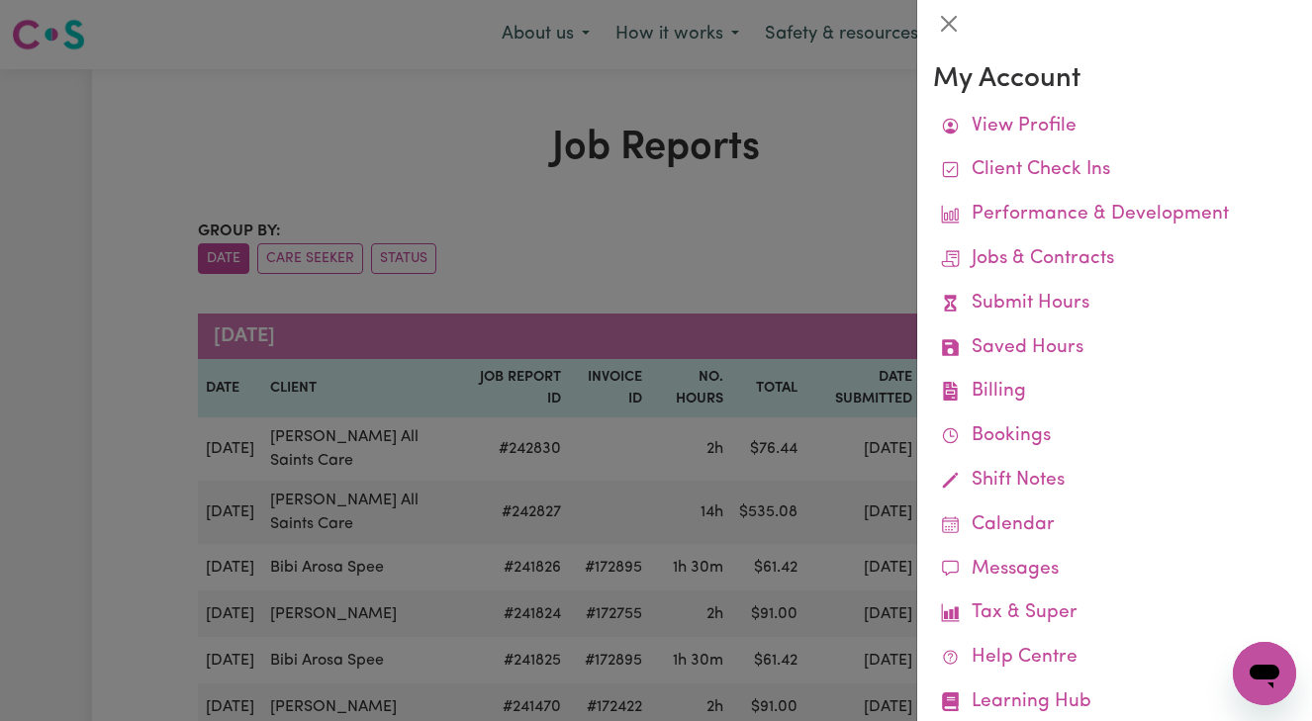
click at [849, 207] on div at bounding box center [656, 360] width 1312 height 721
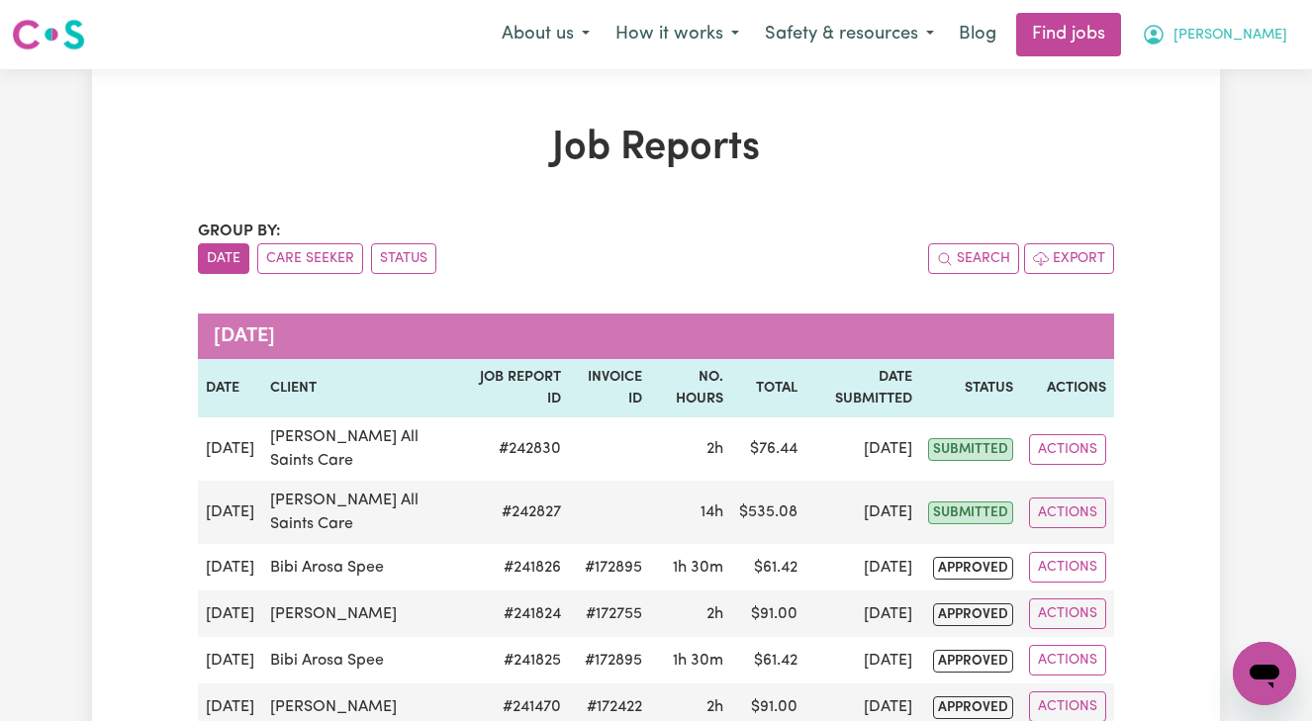
click at [1238, 39] on button "[PERSON_NAME]" at bounding box center [1214, 35] width 171 height 42
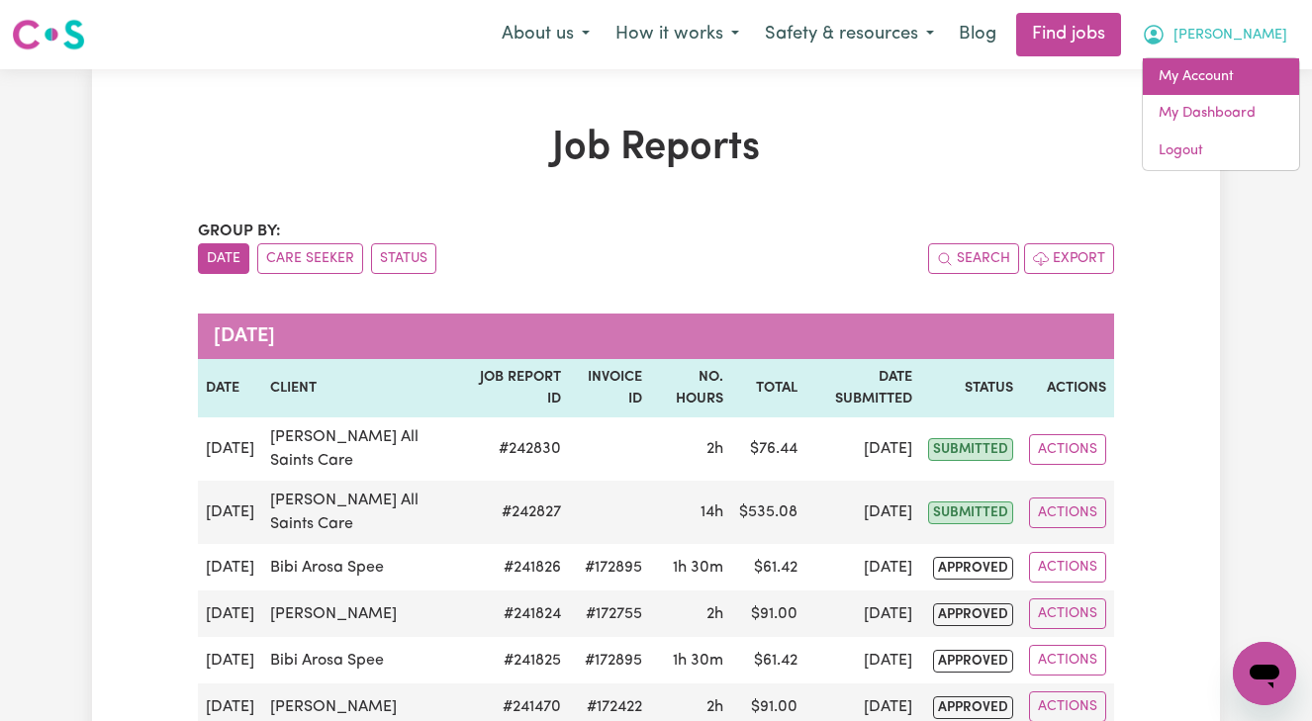
click at [1215, 73] on link "My Account" at bounding box center [1221, 77] width 156 height 38
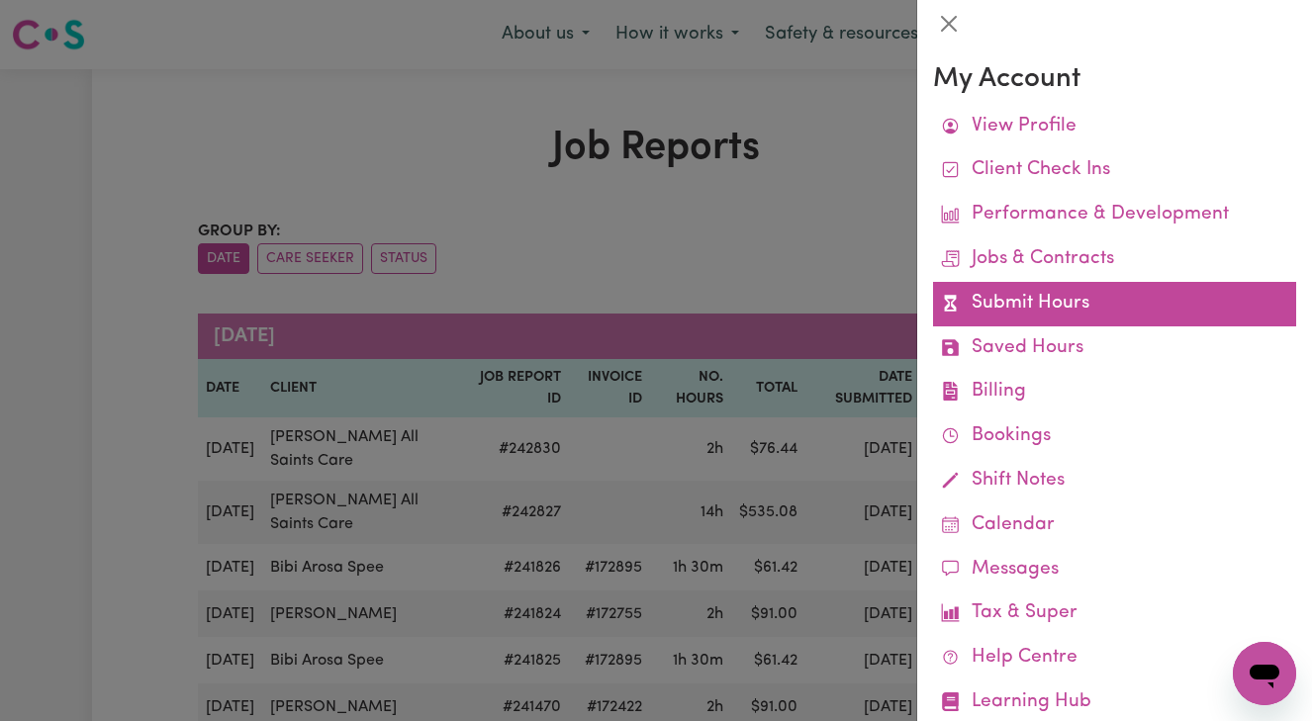
click at [1079, 298] on link "Submit Hours" at bounding box center [1114, 304] width 363 height 45
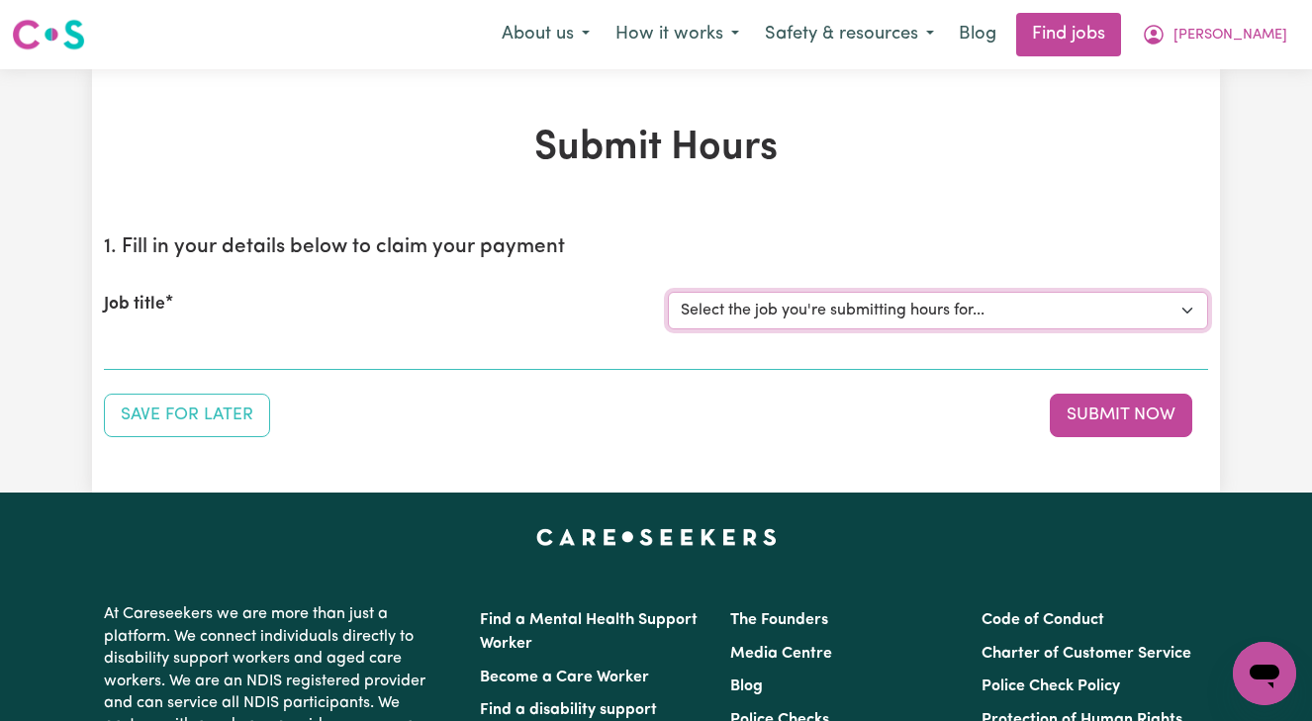
select select "13873"
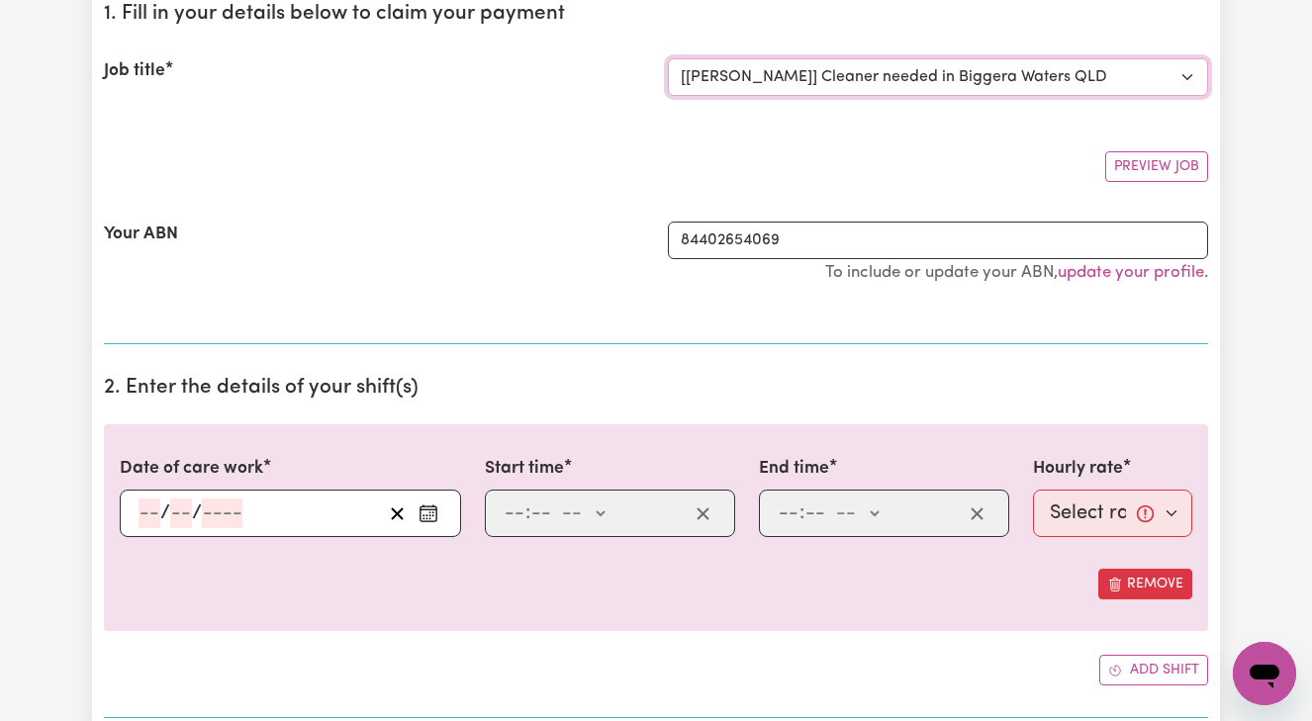
scroll to position [234, 0]
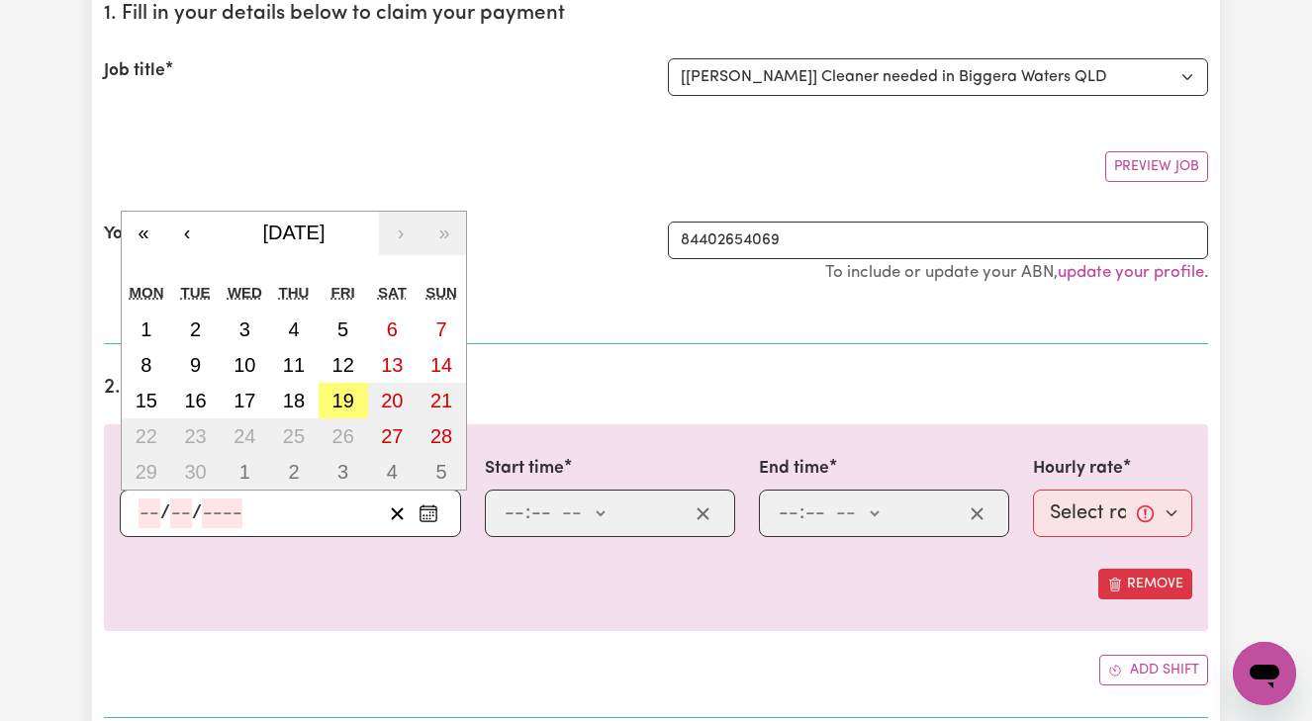
click at [141, 506] on input "number" at bounding box center [150, 514] width 22 height 30
click at [238, 359] on abbr "10" at bounding box center [245, 365] width 22 height 22
type input "[DATE]"
type input "10"
type input "9"
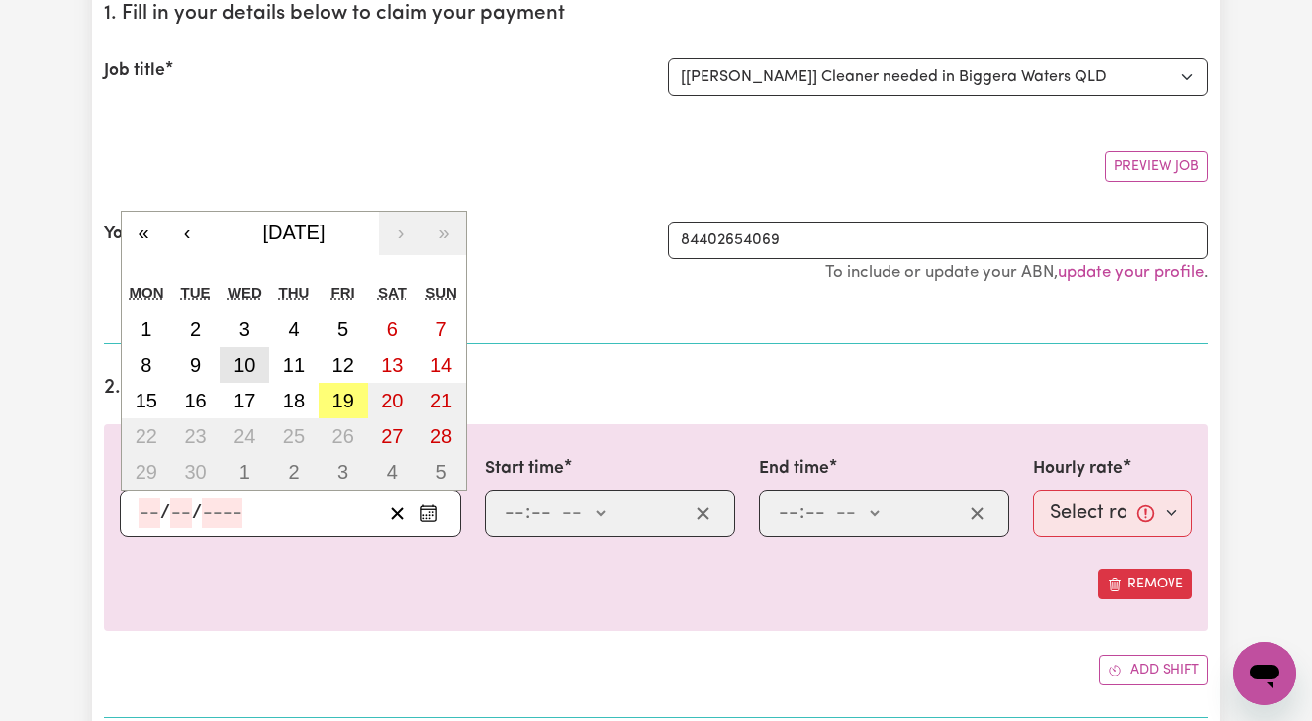
type input "2025"
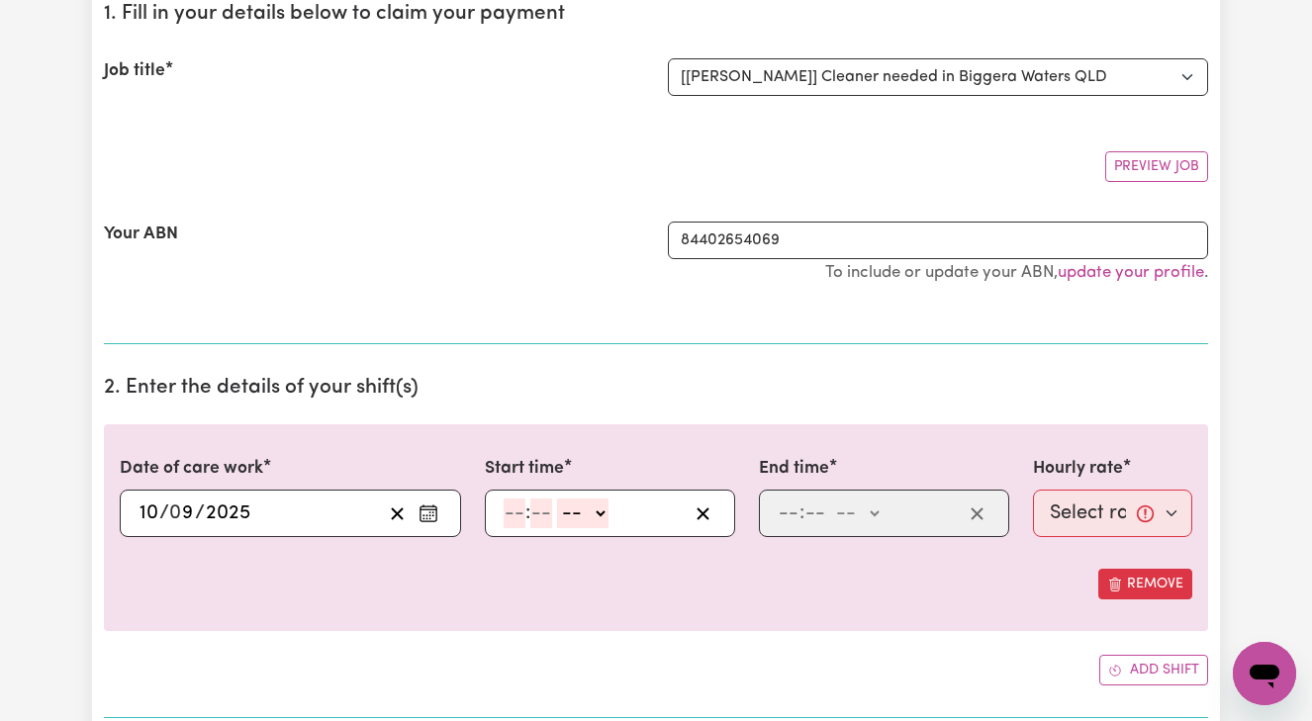
click at [507, 514] on input "number" at bounding box center [515, 514] width 22 height 30
type input "8"
type input "00"
select select "am"
type input "08:00"
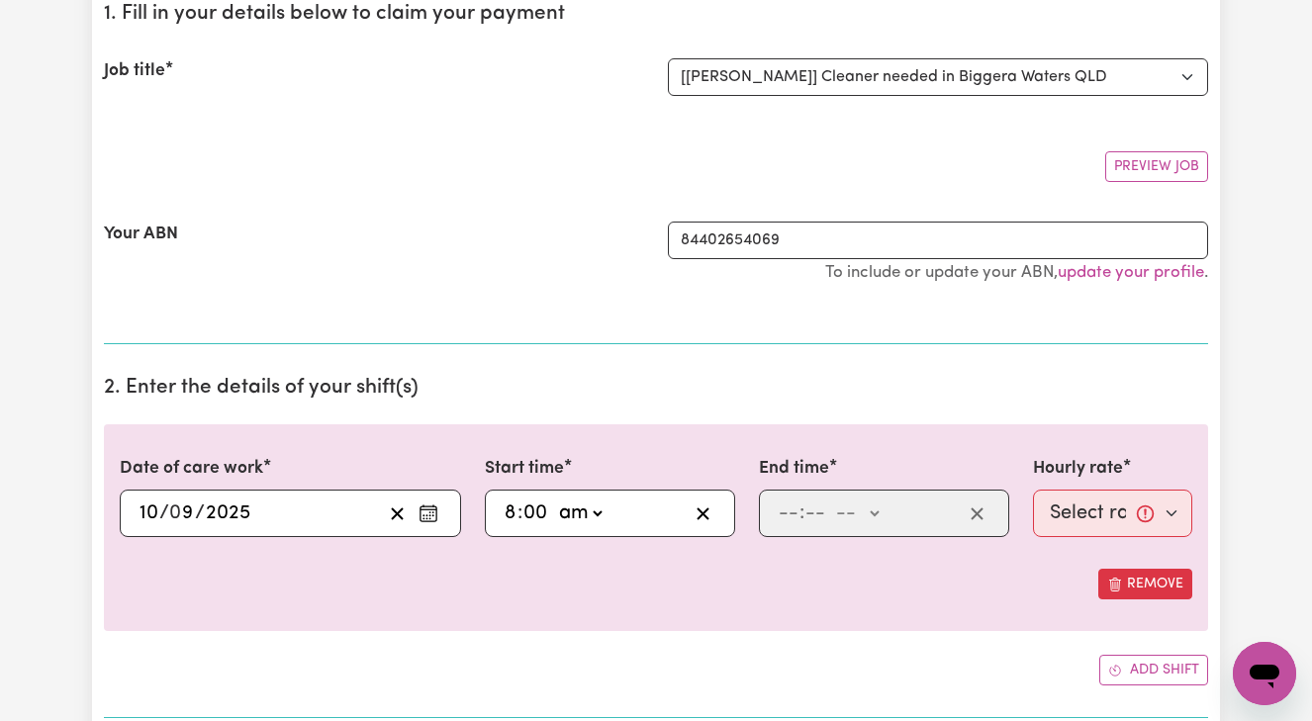
type input "0"
click at [774, 511] on div ": -- am pm" at bounding box center [884, 513] width 250 height 47
click at [778, 509] on input "number" at bounding box center [789, 514] width 22 height 30
type input "10"
type input "00"
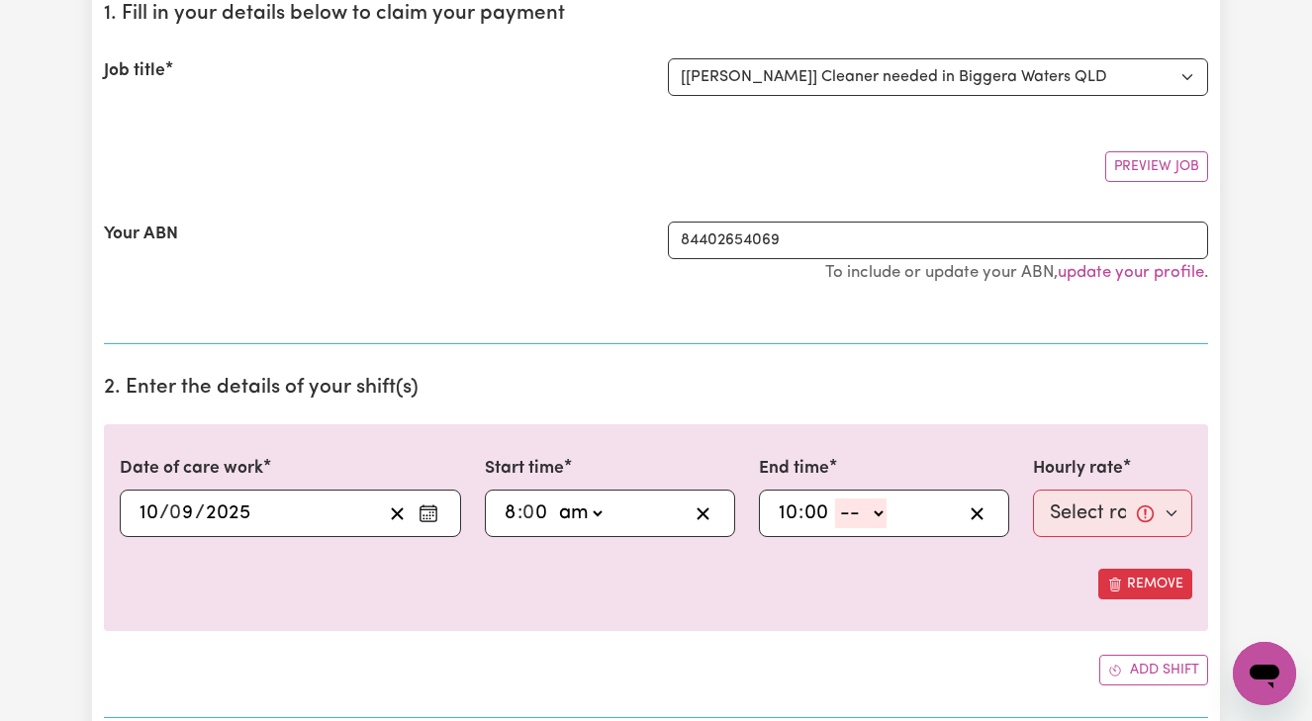
select select "am"
type input "10:00"
type input "0"
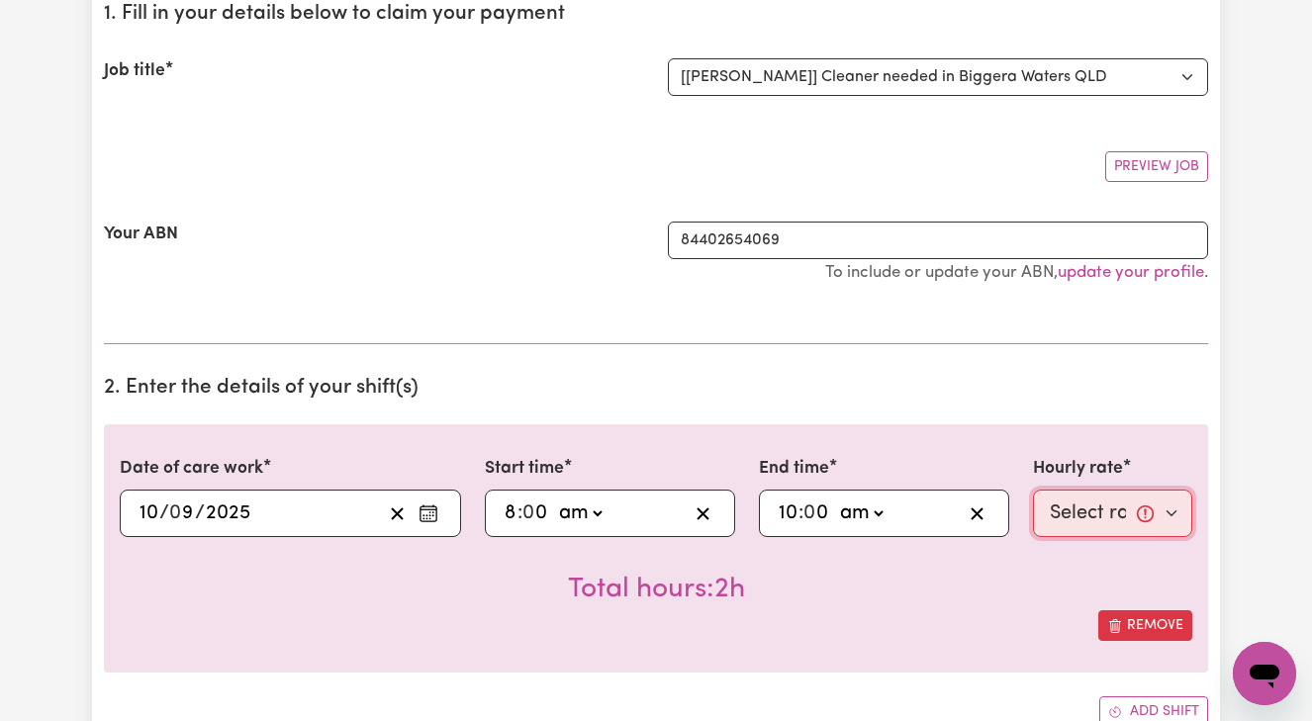
select select "50-Weekday"
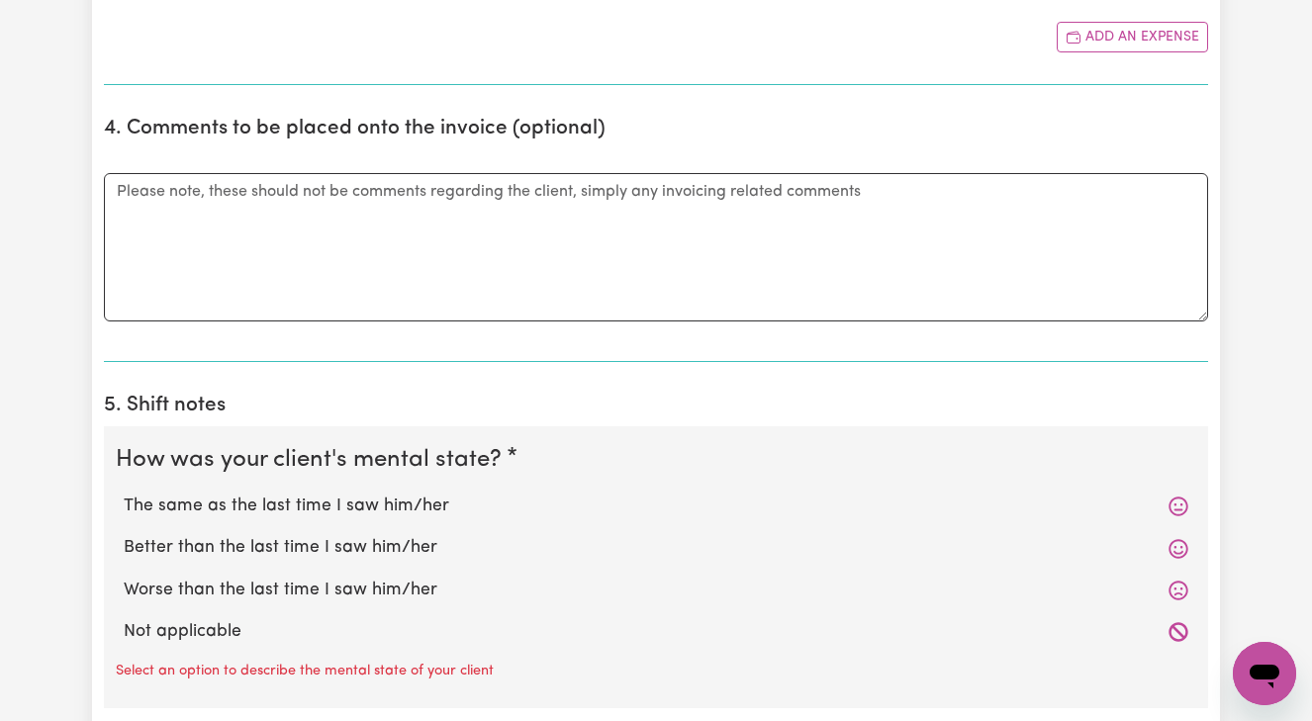
scroll to position [1108, 0]
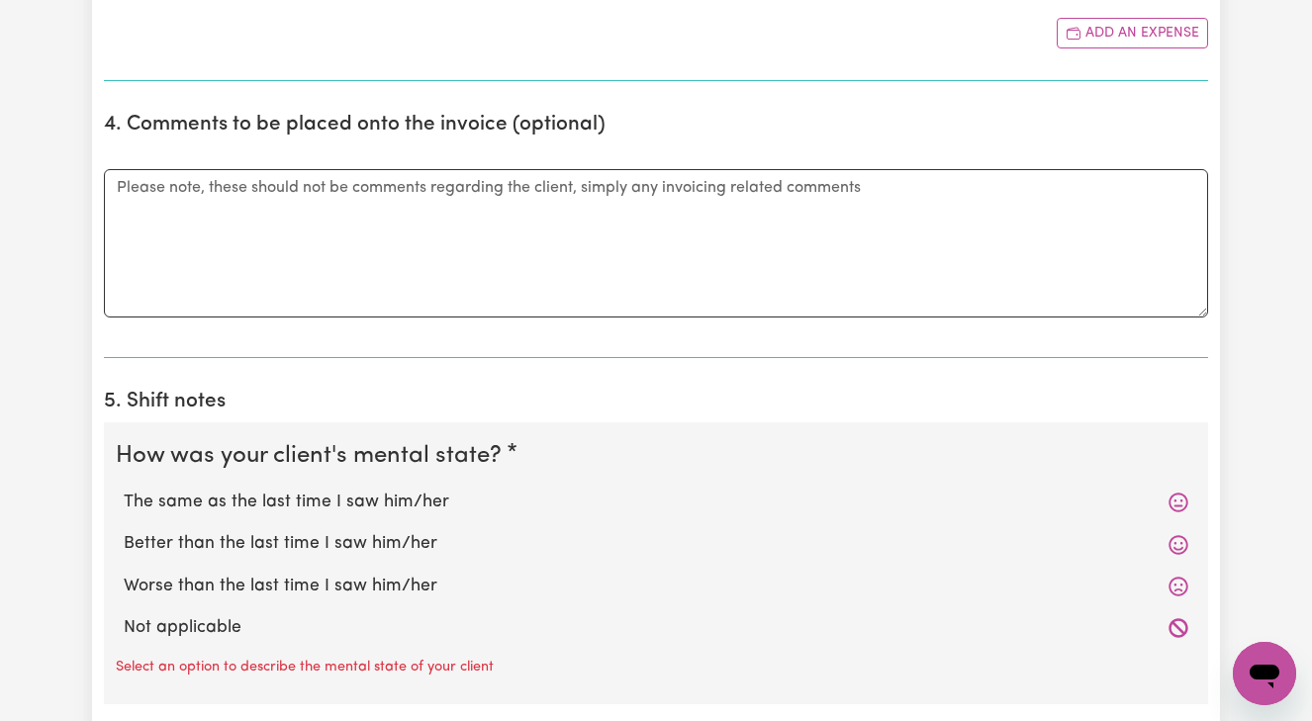
click at [304, 534] on label "Better than the last time I saw him/her" at bounding box center [656, 544] width 1065 height 26
click at [124, 531] on input "Better than the last time I saw him/her" at bounding box center [123, 530] width 1 height 1
radio input "true"
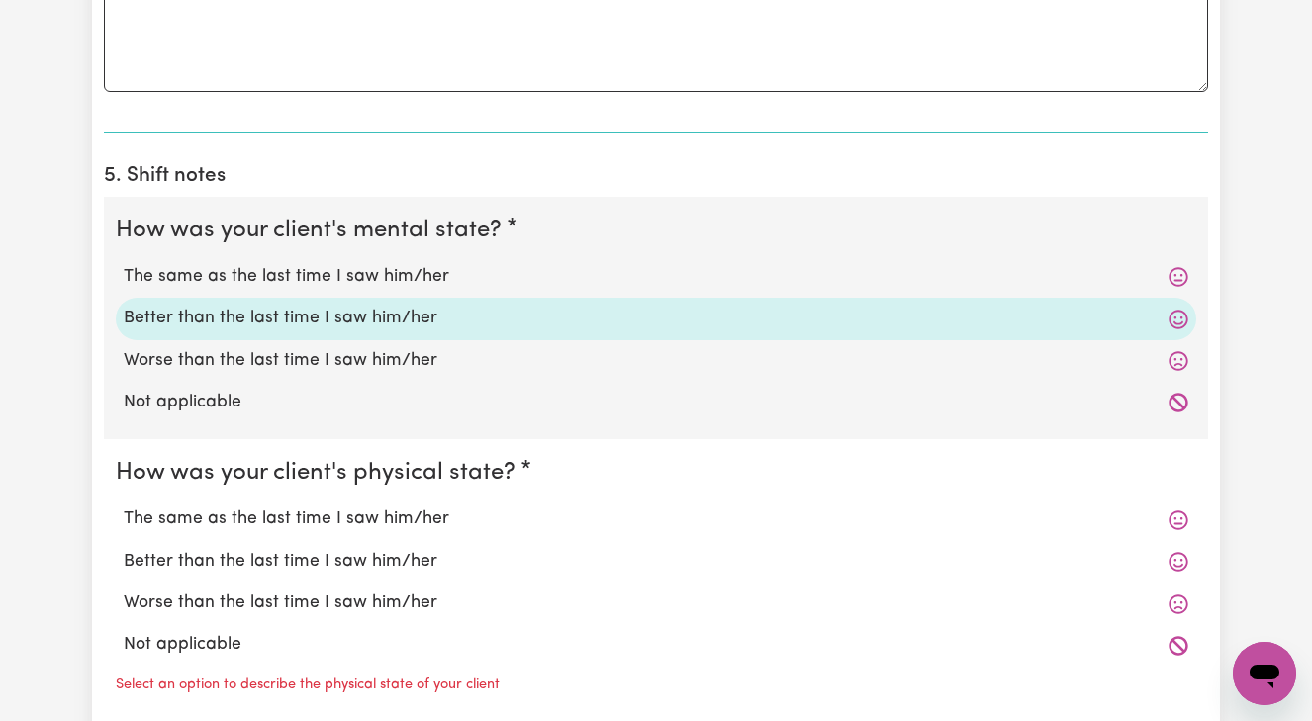
scroll to position [1333, 0]
click at [297, 555] on label "Better than the last time I saw him/her" at bounding box center [656, 563] width 1065 height 26
click at [124, 550] on input "Better than the last time I saw him/her" at bounding box center [123, 549] width 1 height 1
radio input "true"
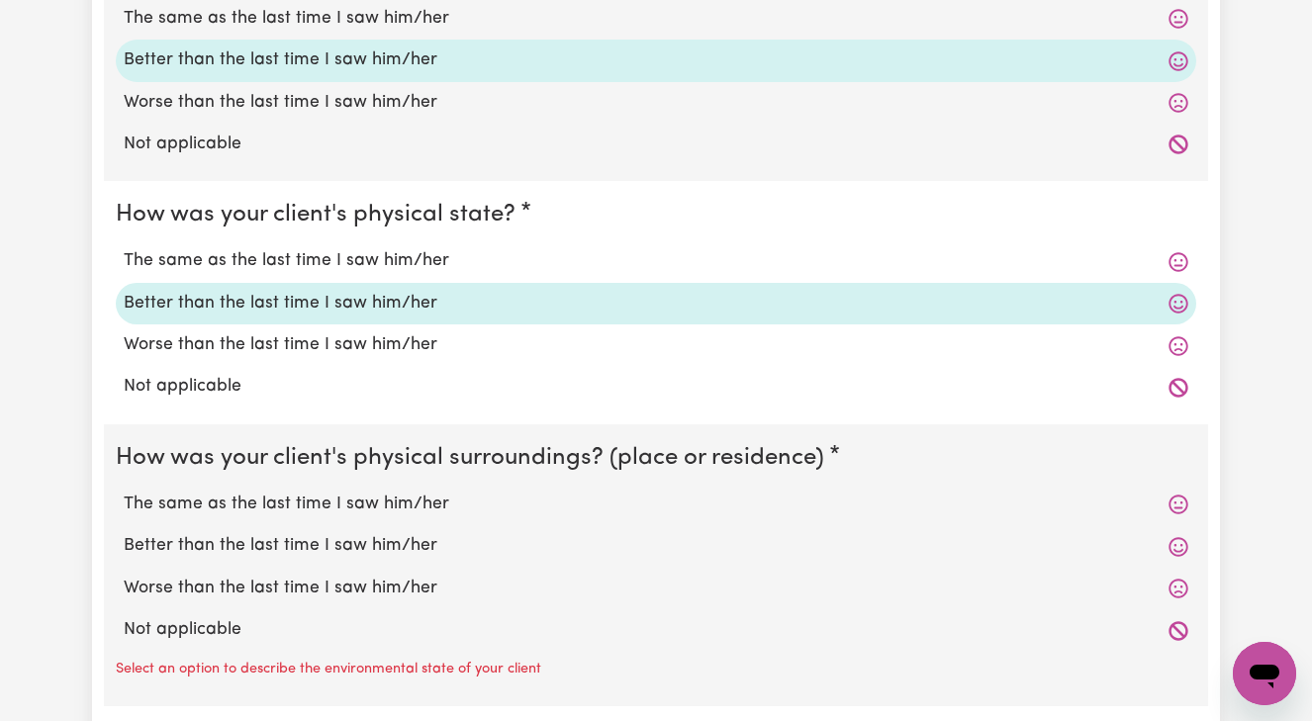
scroll to position [1593, 0]
click at [304, 534] on label "Better than the last time I saw him/her" at bounding box center [656, 545] width 1065 height 26
click at [124, 532] on input "Better than the last time I saw him/her" at bounding box center [123, 531] width 1 height 1
radio input "true"
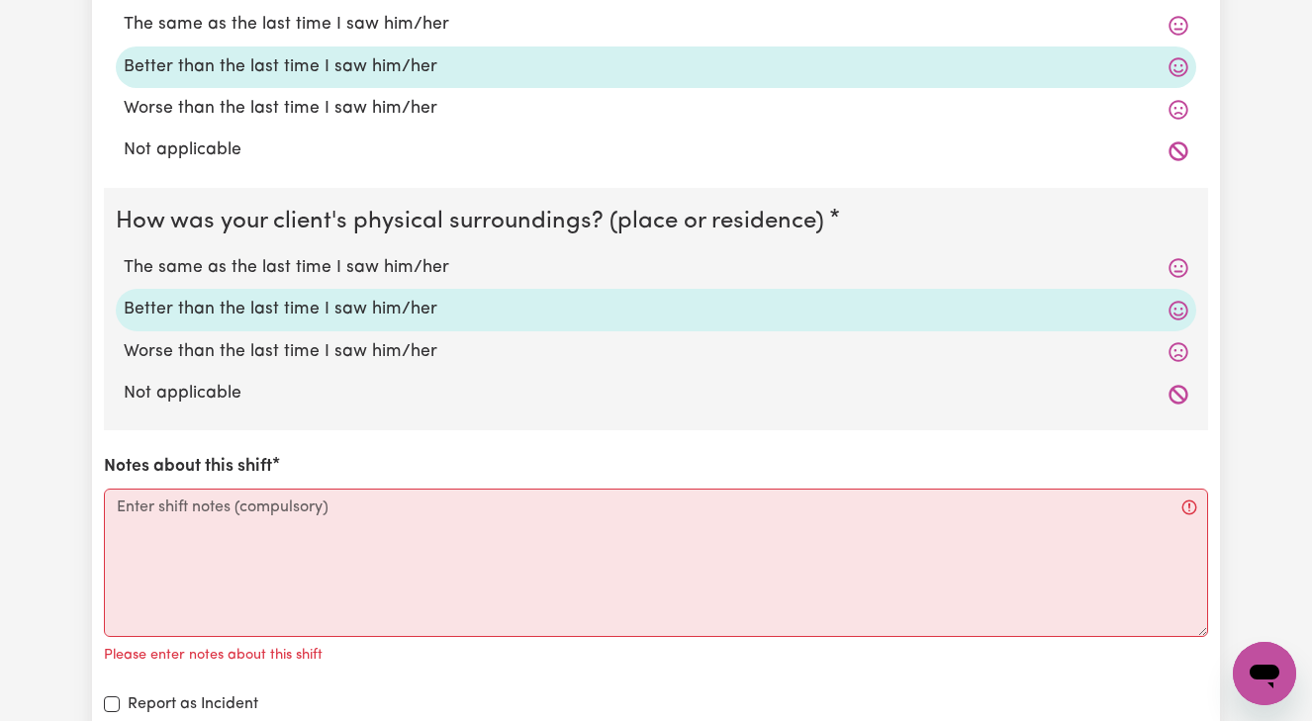
scroll to position [1835, 0]
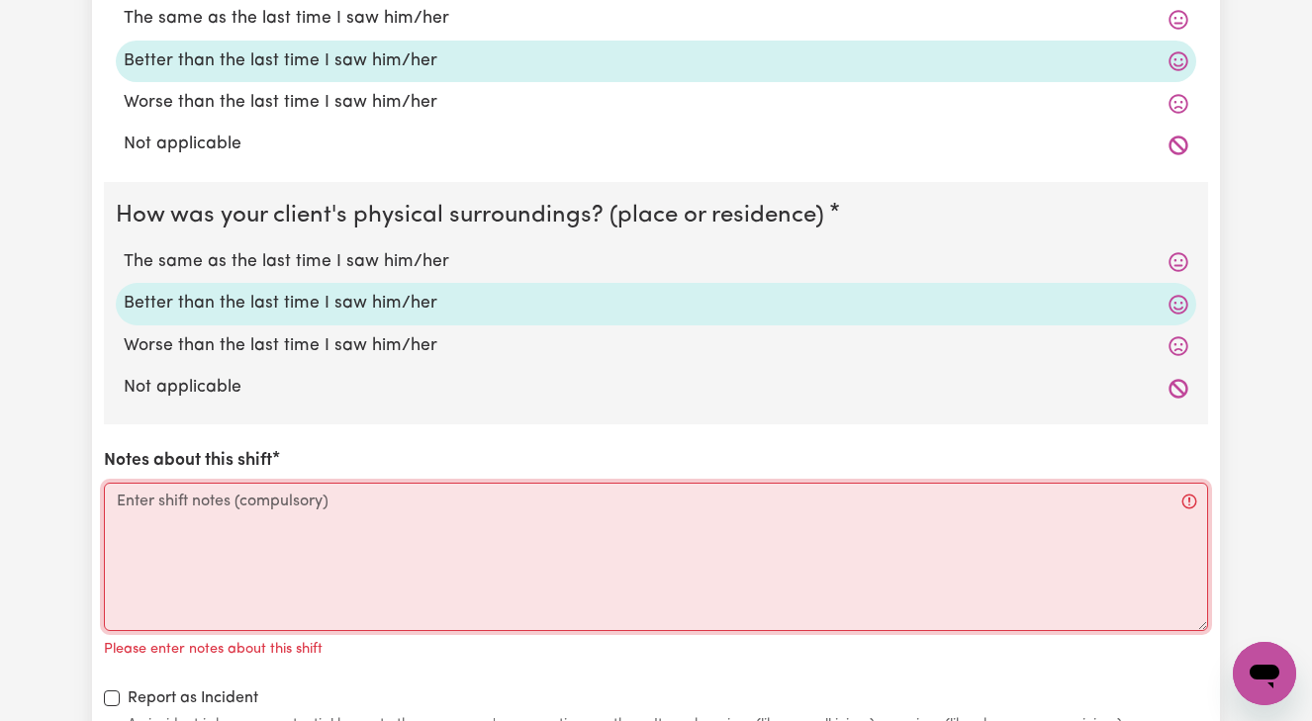
click at [121, 489] on textarea "Notes about this shift" at bounding box center [656, 557] width 1104 height 148
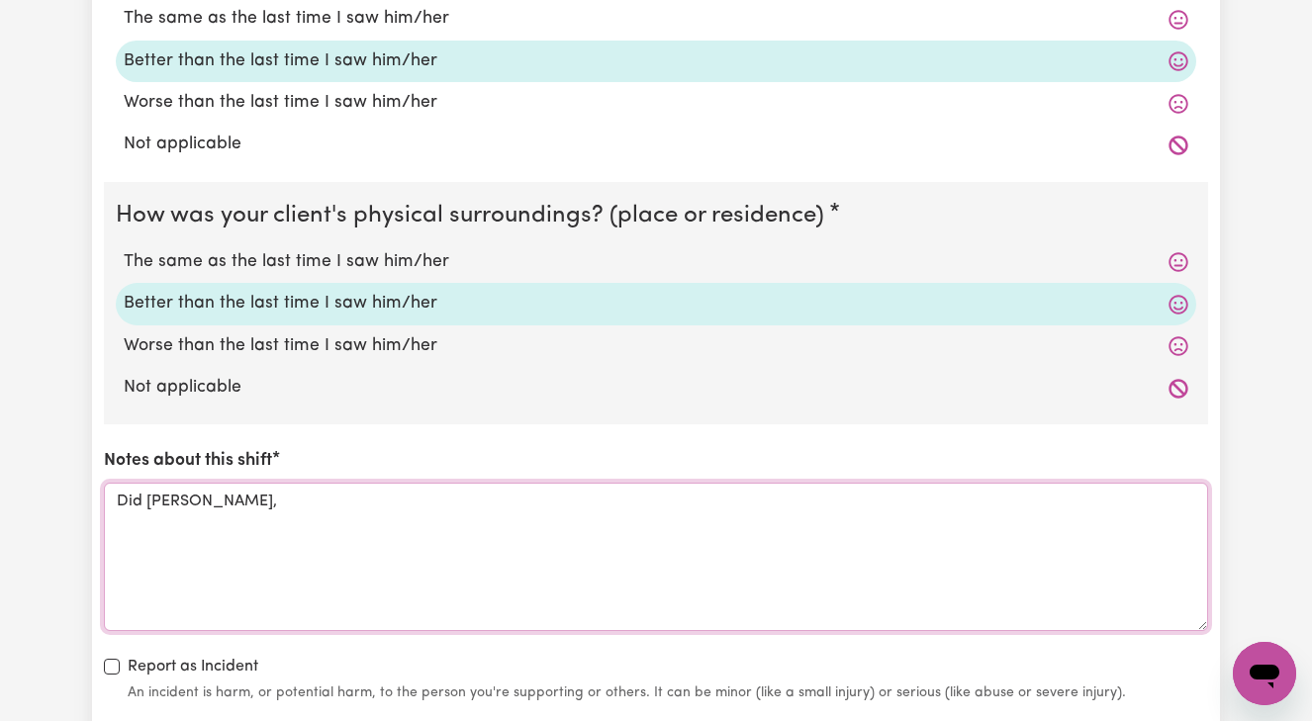
click at [147, 489] on textarea "Did [PERSON_NAME]," at bounding box center [656, 557] width 1104 height 148
click at [302, 489] on textarea "Did personal care for [PERSON_NAME]," at bounding box center [656, 557] width 1104 height 148
click at [404, 494] on textarea "Did personal care for [PERSON_NAME], showering," at bounding box center [656, 557] width 1104 height 148
click at [311, 489] on textarea "Did personal care for [PERSON_NAME], showering, [MEDICAL_DATA], dress" at bounding box center [656, 557] width 1104 height 148
click at [591, 493] on textarea "Did personal care for [PERSON_NAME], assistance showering, [MEDICAL_DATA], dress" at bounding box center [656, 557] width 1104 height 148
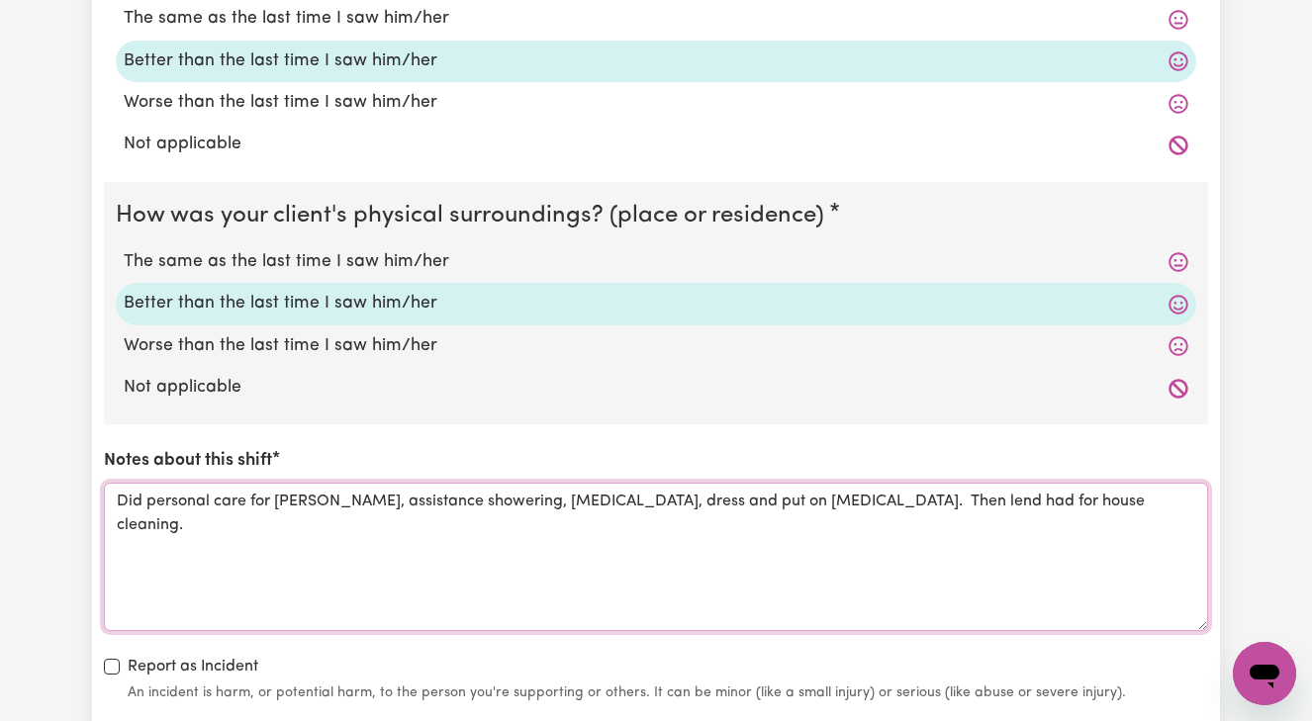
click at [943, 490] on textarea "Did personal care for [PERSON_NAME], assistance showering, [MEDICAL_DATA], dres…" at bounding box center [656, 557] width 1104 height 148
click at [933, 493] on textarea "Did personal care for [PERSON_NAME], assistance showering, [MEDICAL_DATA], dres…" at bounding box center [656, 557] width 1104 height 148
click at [937, 491] on textarea "Did personal care for [PERSON_NAME], assistance showering, [MEDICAL_DATA], dres…" at bounding box center [656, 557] width 1104 height 148
click at [1131, 488] on textarea "Did personal care for [PERSON_NAME], assistance showering, [MEDICAL_DATA], dres…" at bounding box center [656, 557] width 1104 height 148
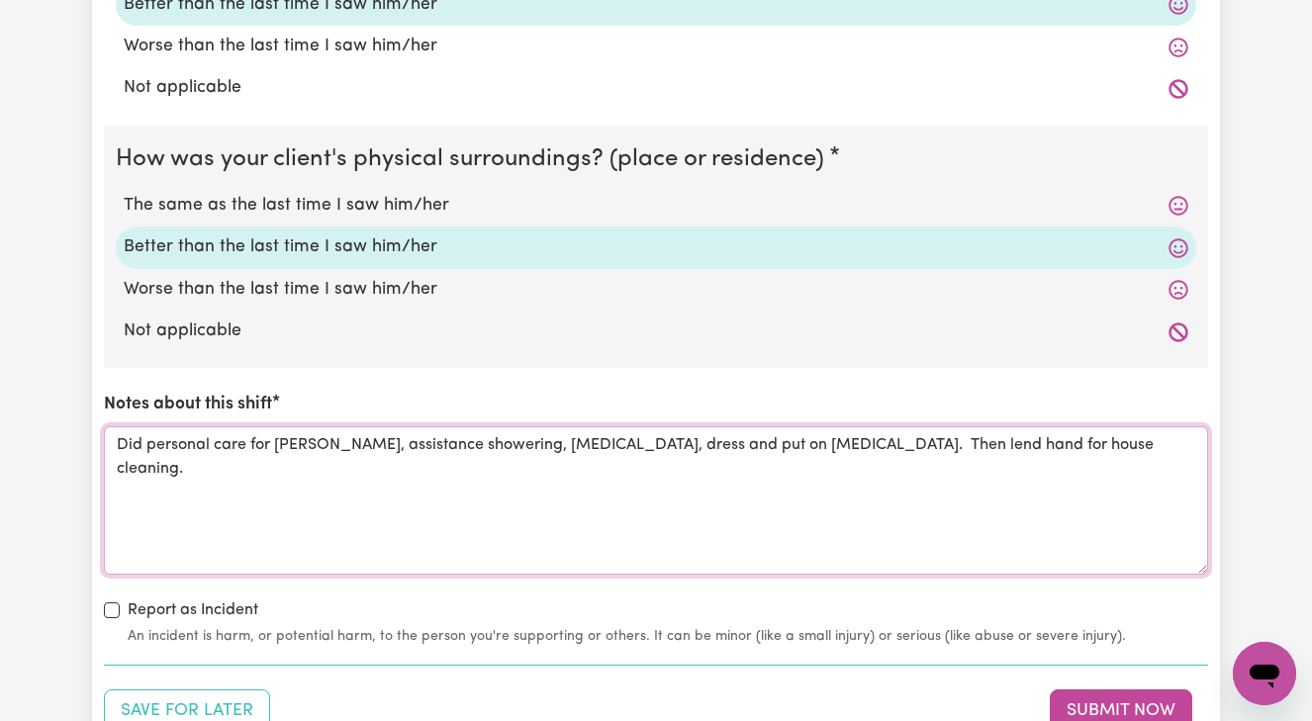
scroll to position [1891, 0]
drag, startPoint x: 118, startPoint y: 425, endPoint x: 1040, endPoint y: 441, distance: 922.4
click at [1040, 441] on textarea "Did personal care for [PERSON_NAME], assistance showering, [MEDICAL_DATA], dres…" at bounding box center [656, 500] width 1104 height 148
click at [1076, 495] on textarea "Did personal care for [PERSON_NAME], assistance showering, [MEDICAL_DATA], dres…" at bounding box center [656, 500] width 1104 height 148
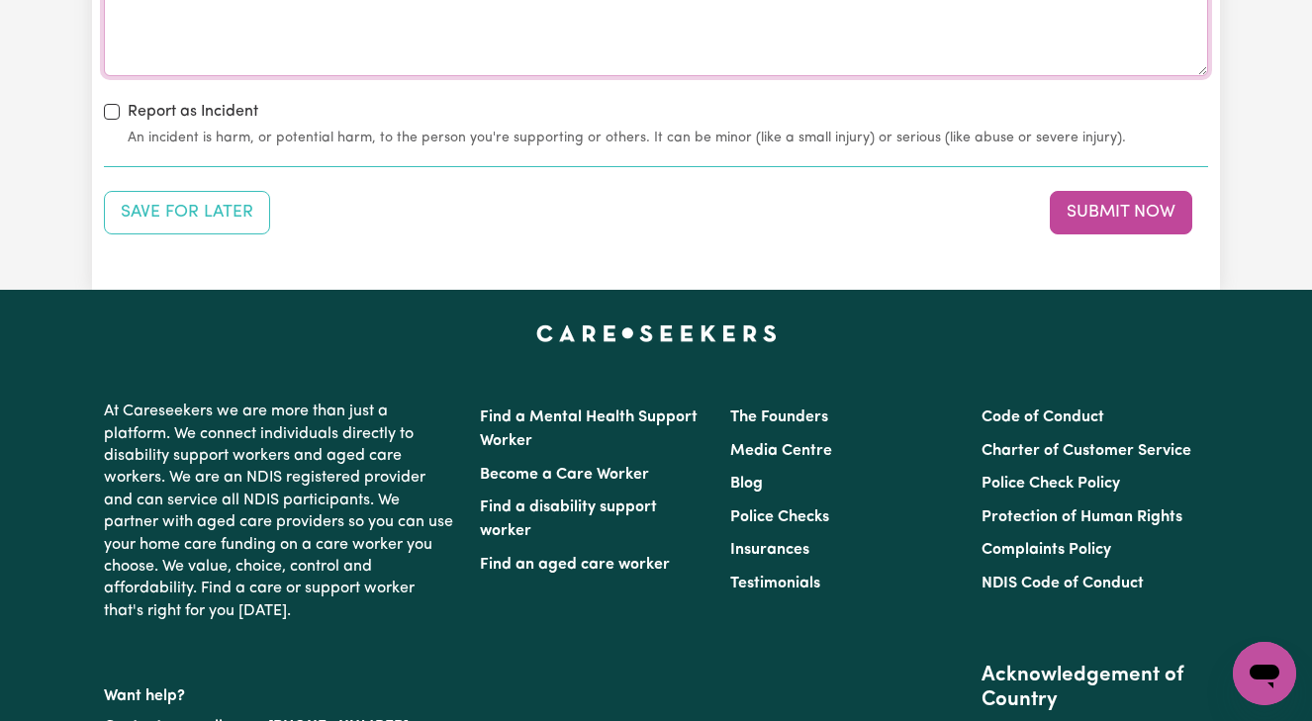
scroll to position [2429, 0]
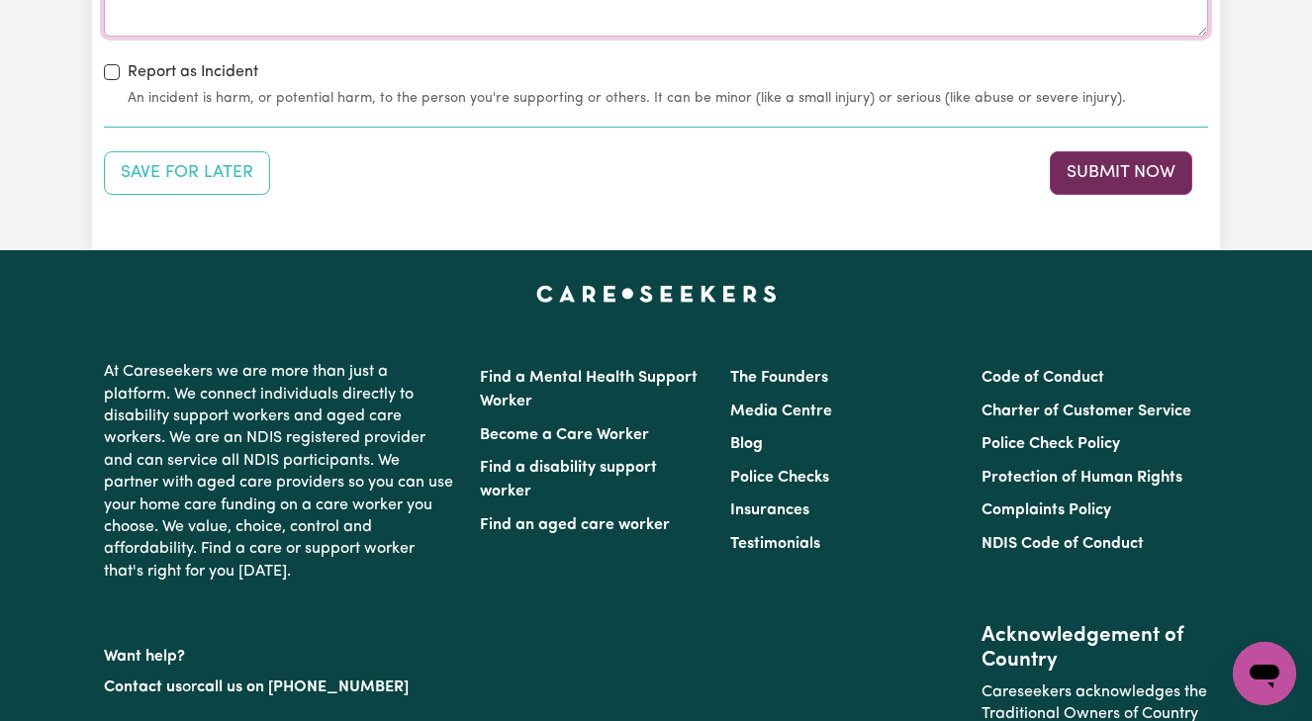
type textarea "Did personal care for [PERSON_NAME], assistance showering, [MEDICAL_DATA], dres…"
click at [1120, 162] on button "Submit Now" at bounding box center [1121, 173] width 142 height 44
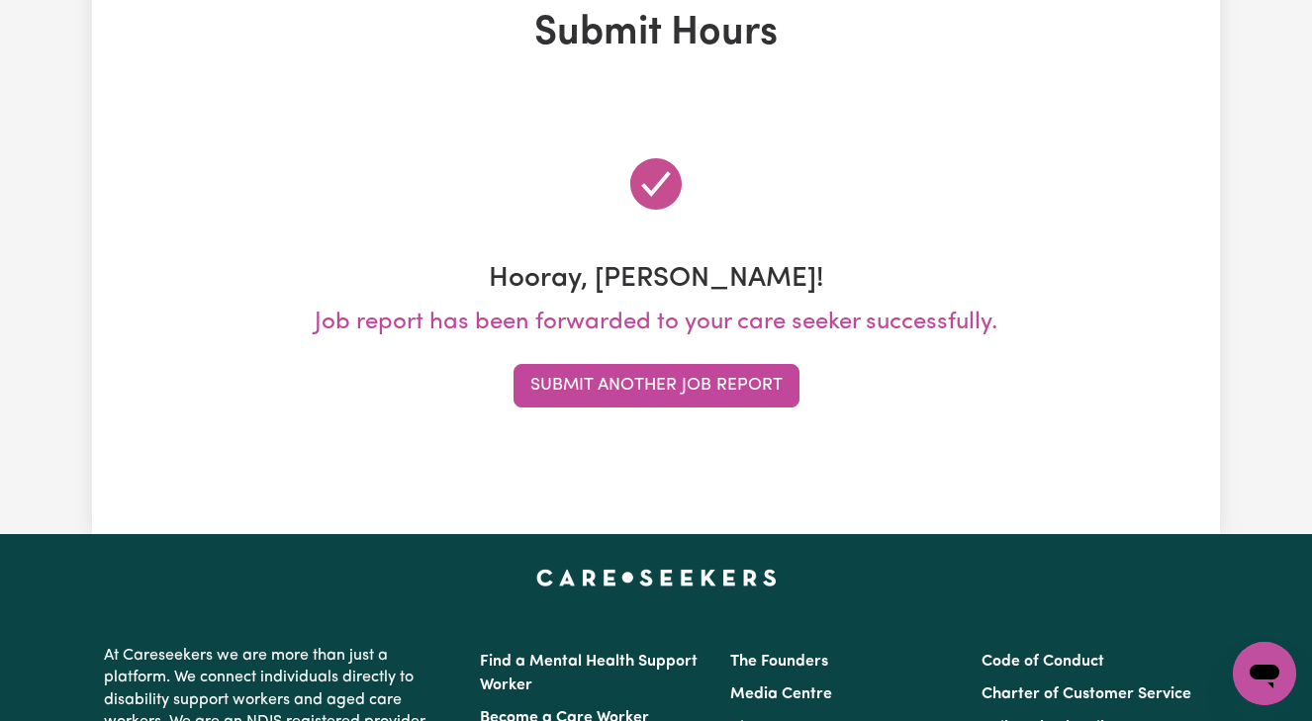
scroll to position [0, 0]
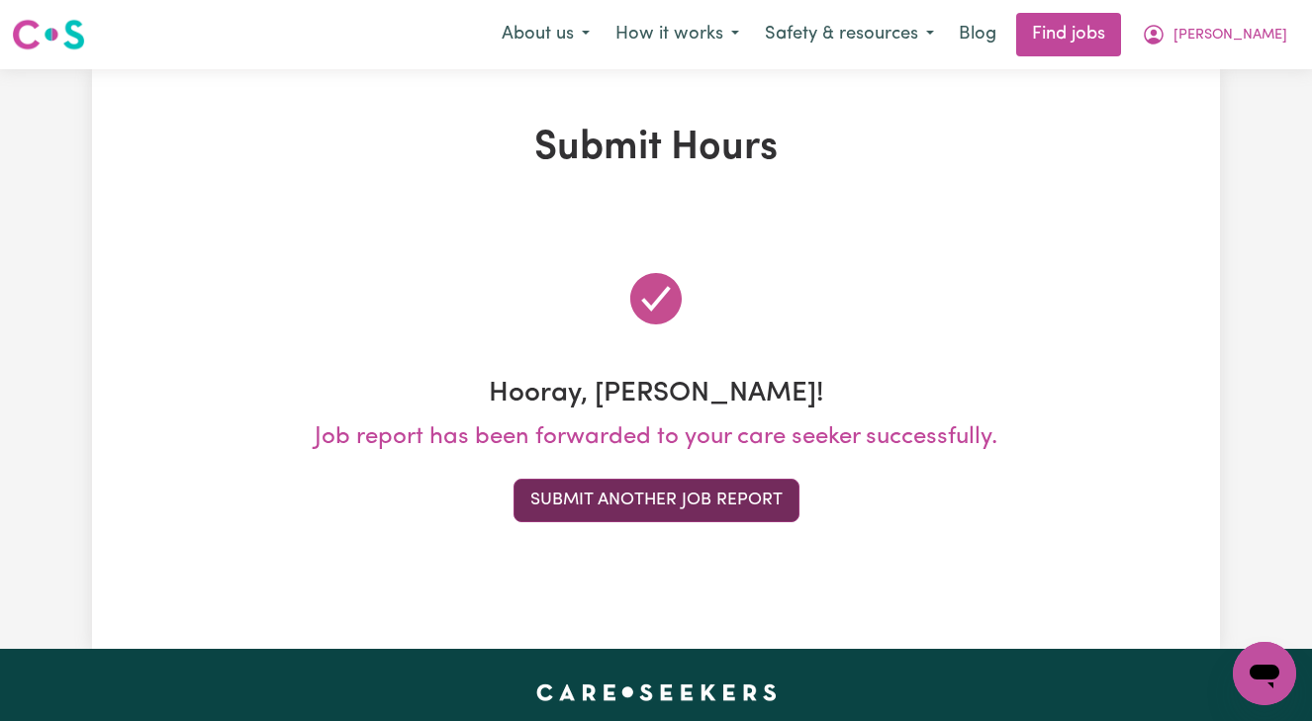
click at [656, 492] on button "Submit Another Job Report" at bounding box center [657, 501] width 286 height 44
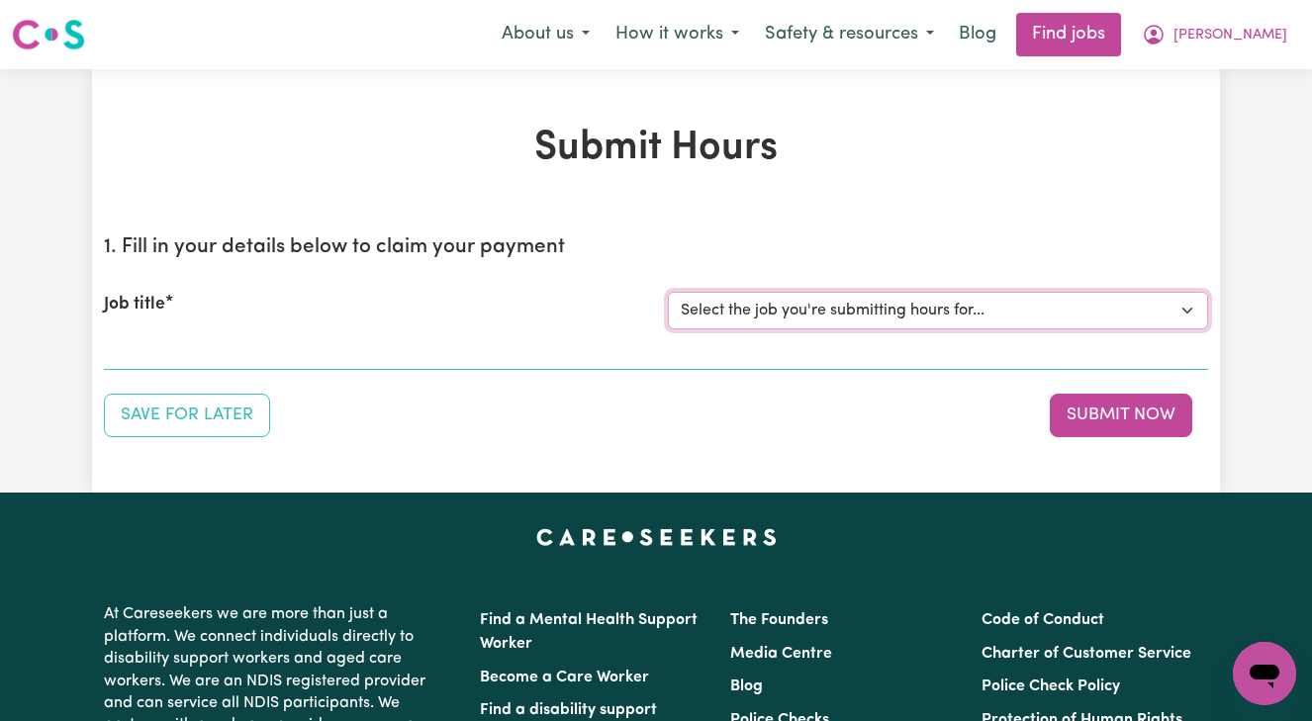
select select "13873"
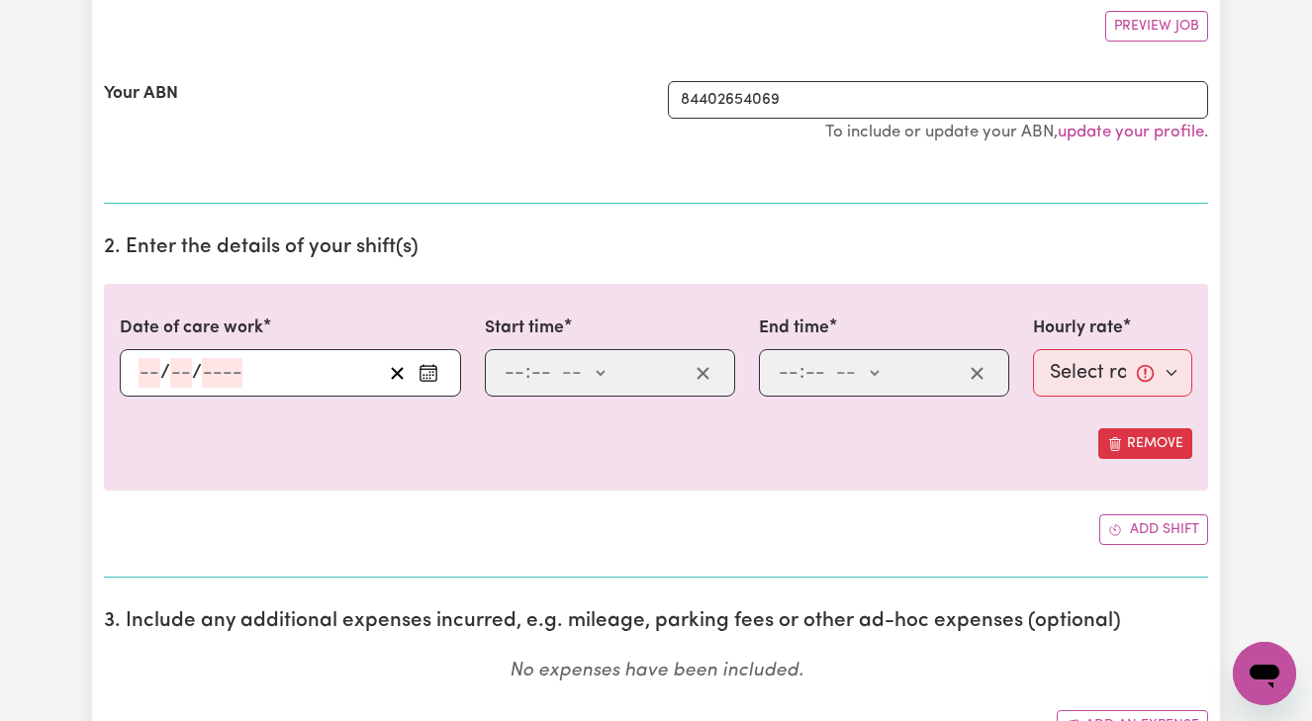
scroll to position [419, 0]
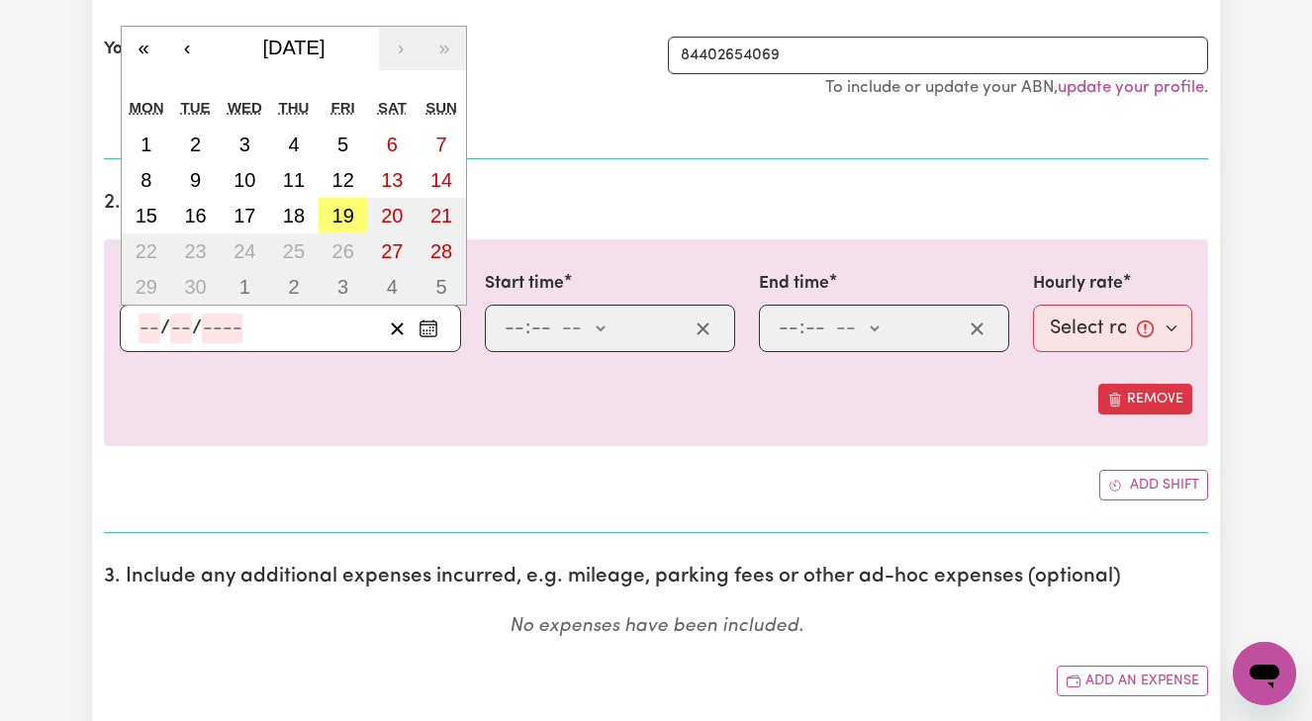
click at [142, 326] on input "number" at bounding box center [150, 329] width 22 height 30
click at [296, 176] on abbr "11" at bounding box center [294, 180] width 22 height 22
type input "[DATE]"
type input "11"
type input "9"
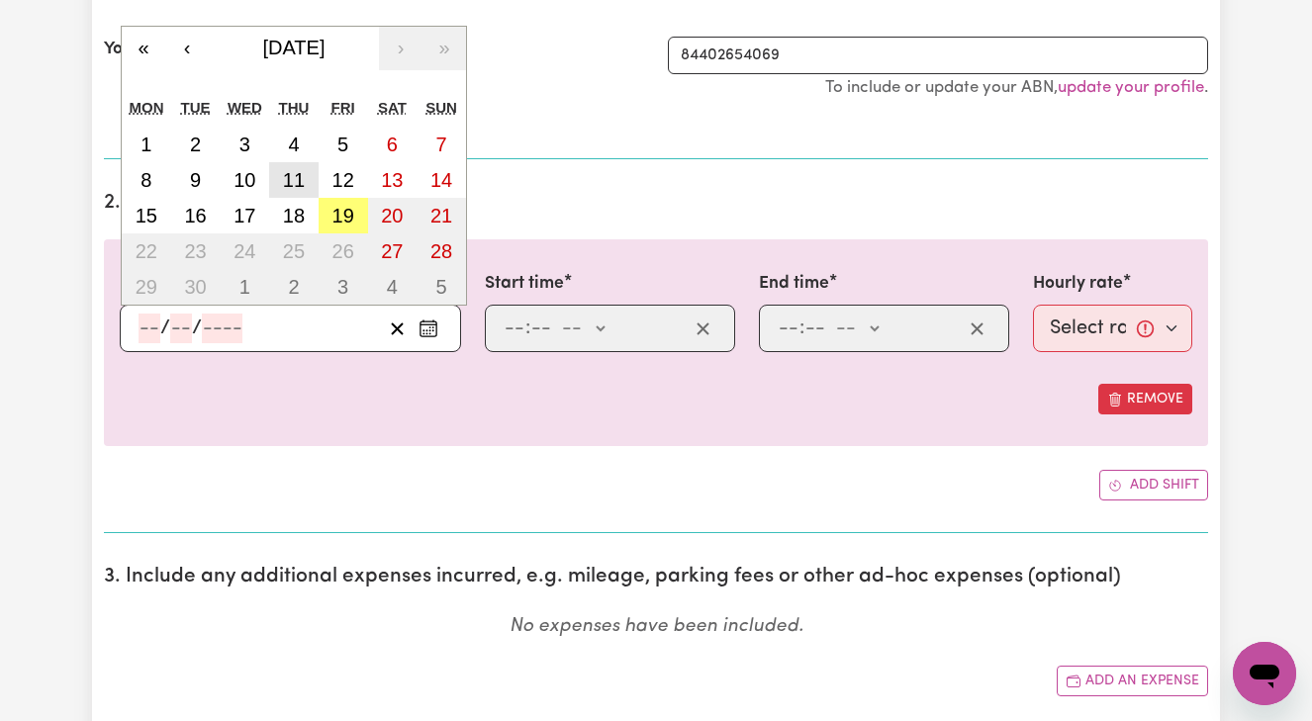
type input "2025"
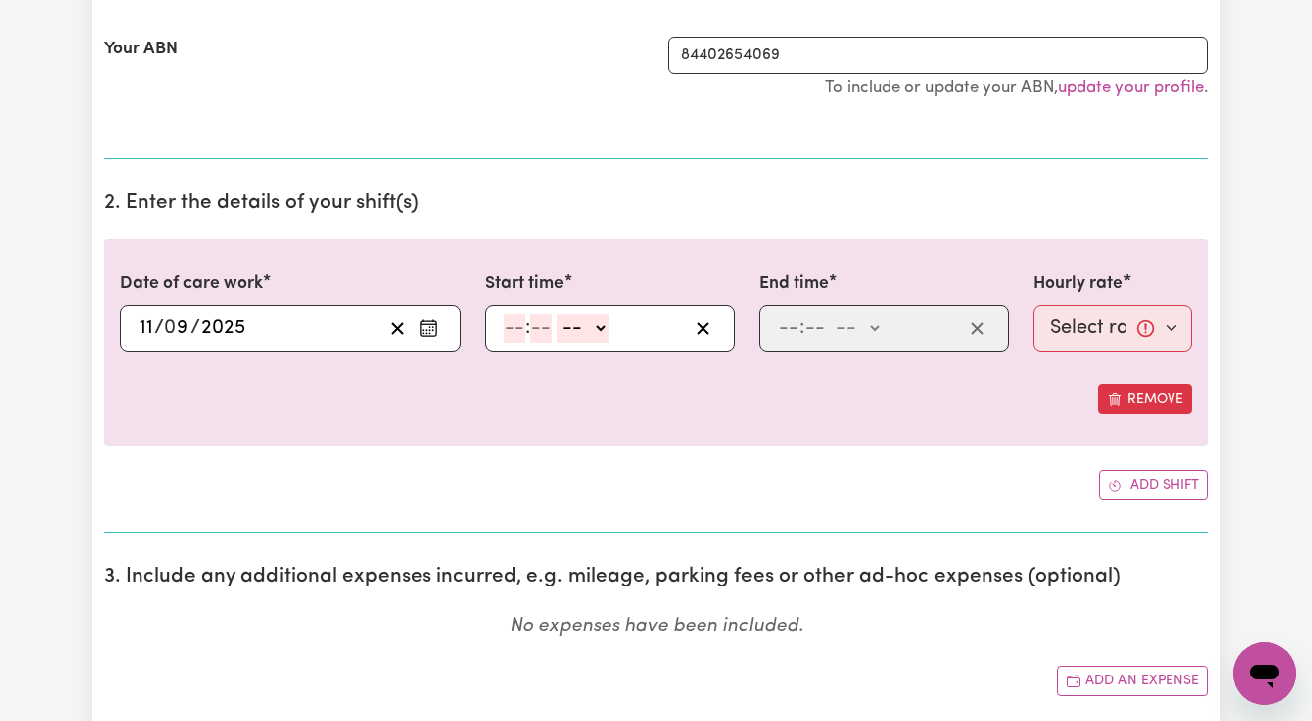
click at [505, 320] on input "number" at bounding box center [515, 329] width 22 height 30
type input "8"
type input "00"
select select "am"
type input "08:00"
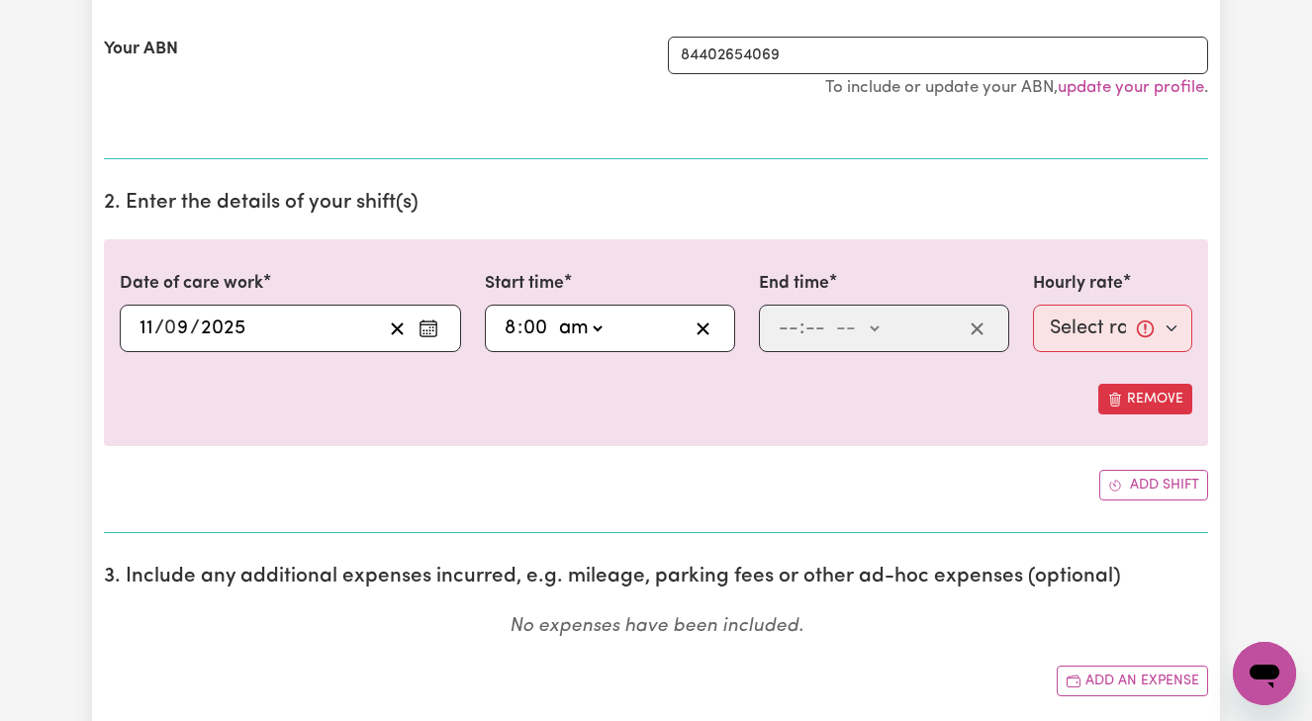
type input "0"
click at [781, 327] on input "number" at bounding box center [789, 329] width 22 height 30
type input "10"
type input "00"
select select "am"
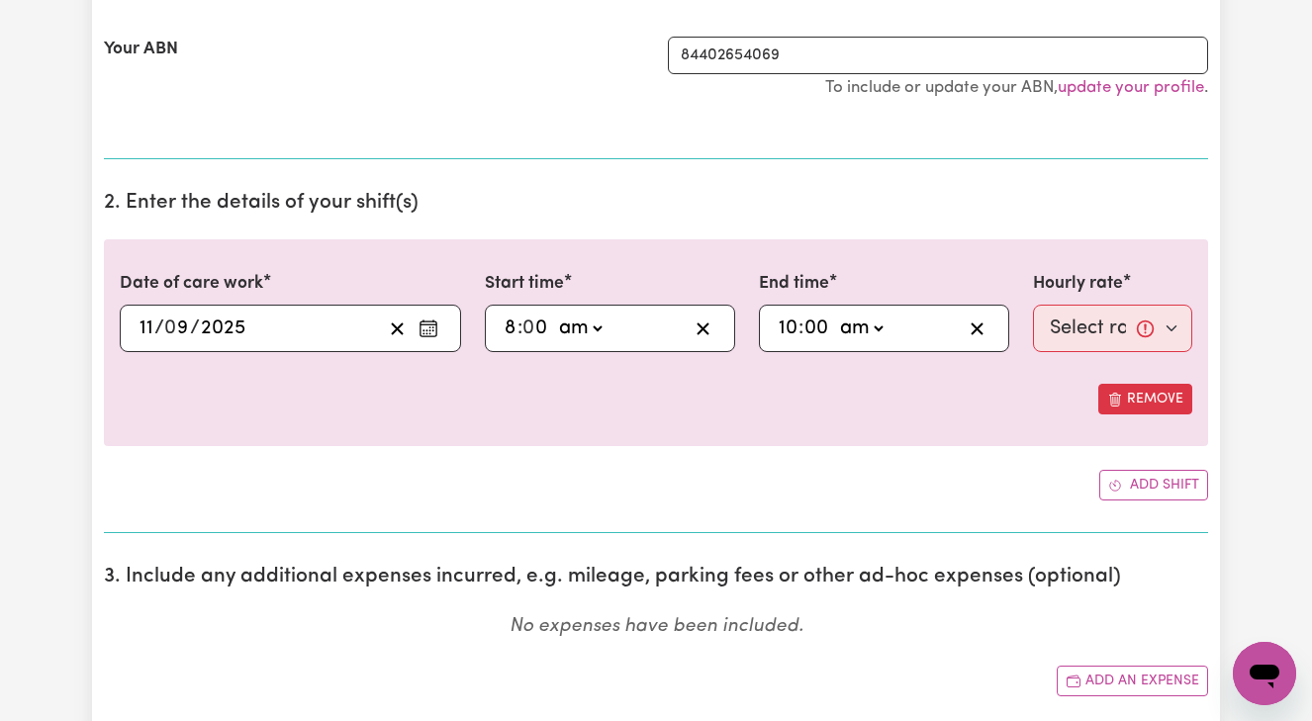
type input "10:00"
type input "0"
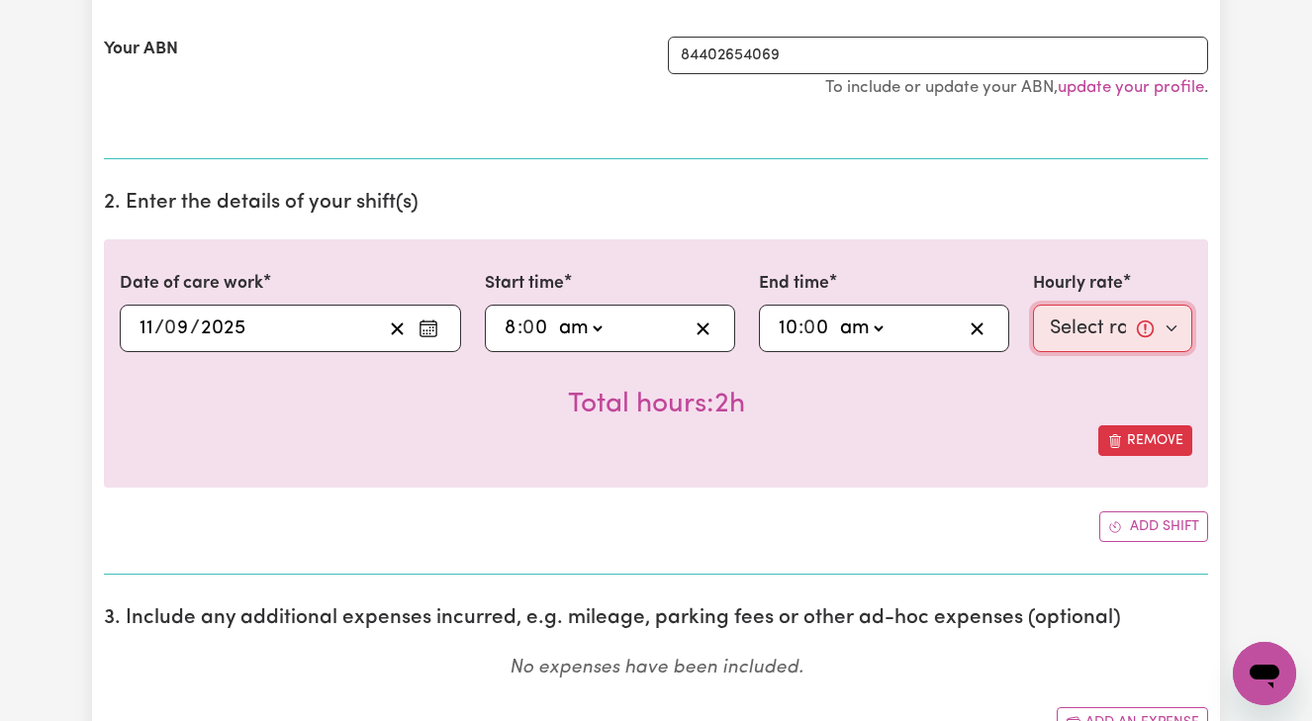
select select "50-Weekday"
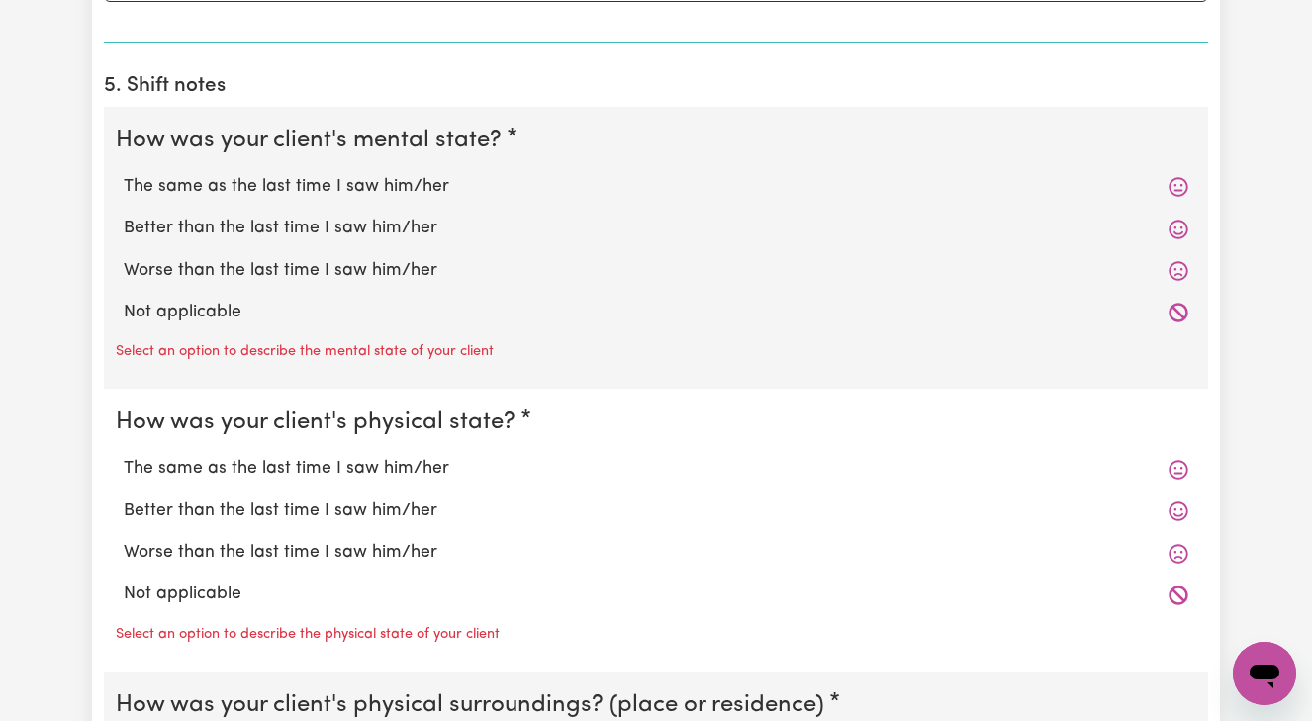
scroll to position [1400, 0]
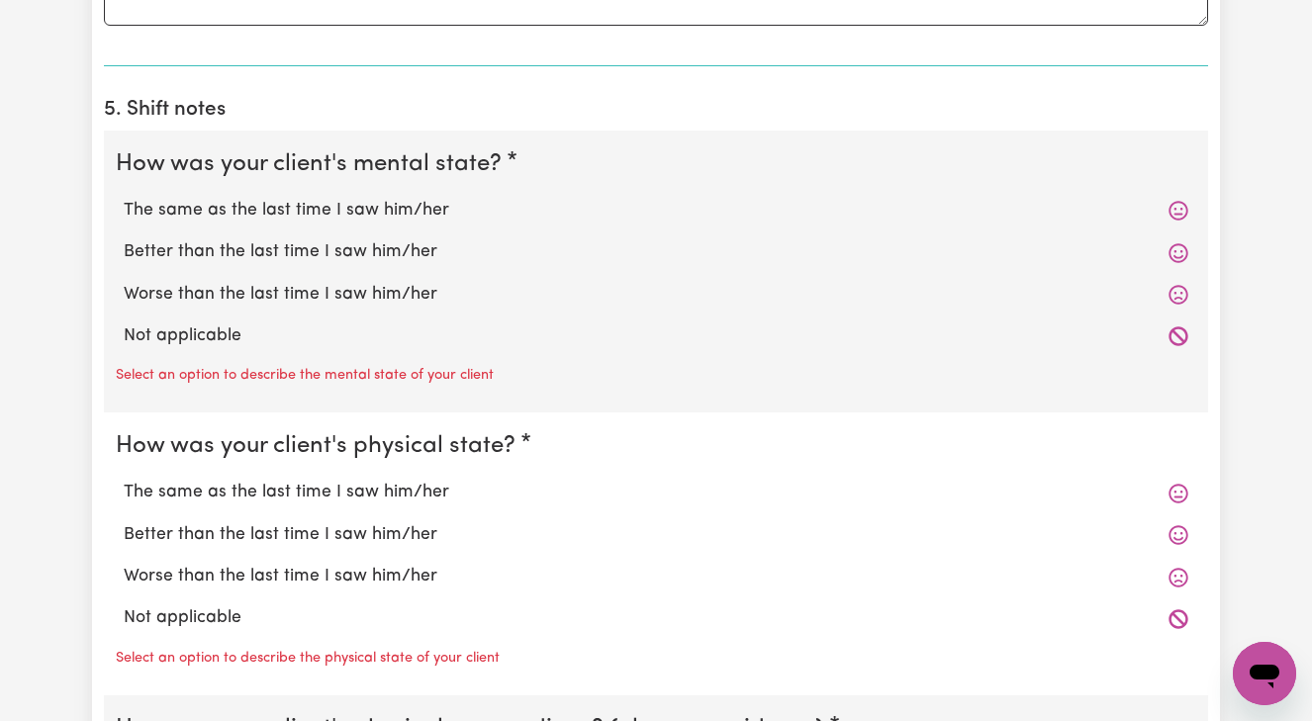
click at [382, 241] on label "Better than the last time I saw him/her" at bounding box center [656, 252] width 1065 height 26
click at [124, 239] on input "Better than the last time I saw him/her" at bounding box center [123, 238] width 1 height 1
radio input "true"
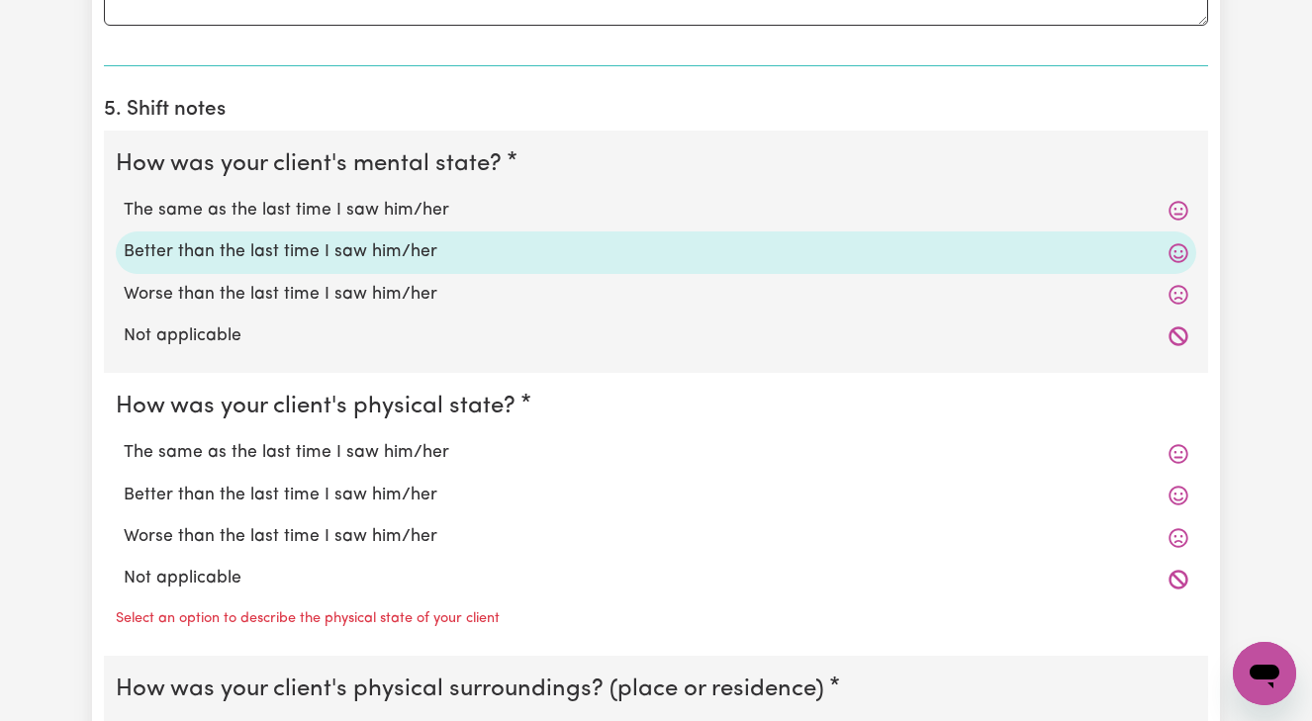
click at [353, 483] on label "Better than the last time I saw him/her" at bounding box center [656, 496] width 1065 height 26
click at [124, 482] on input "Better than the last time I saw him/her" at bounding box center [123, 482] width 1 height 1
radio input "true"
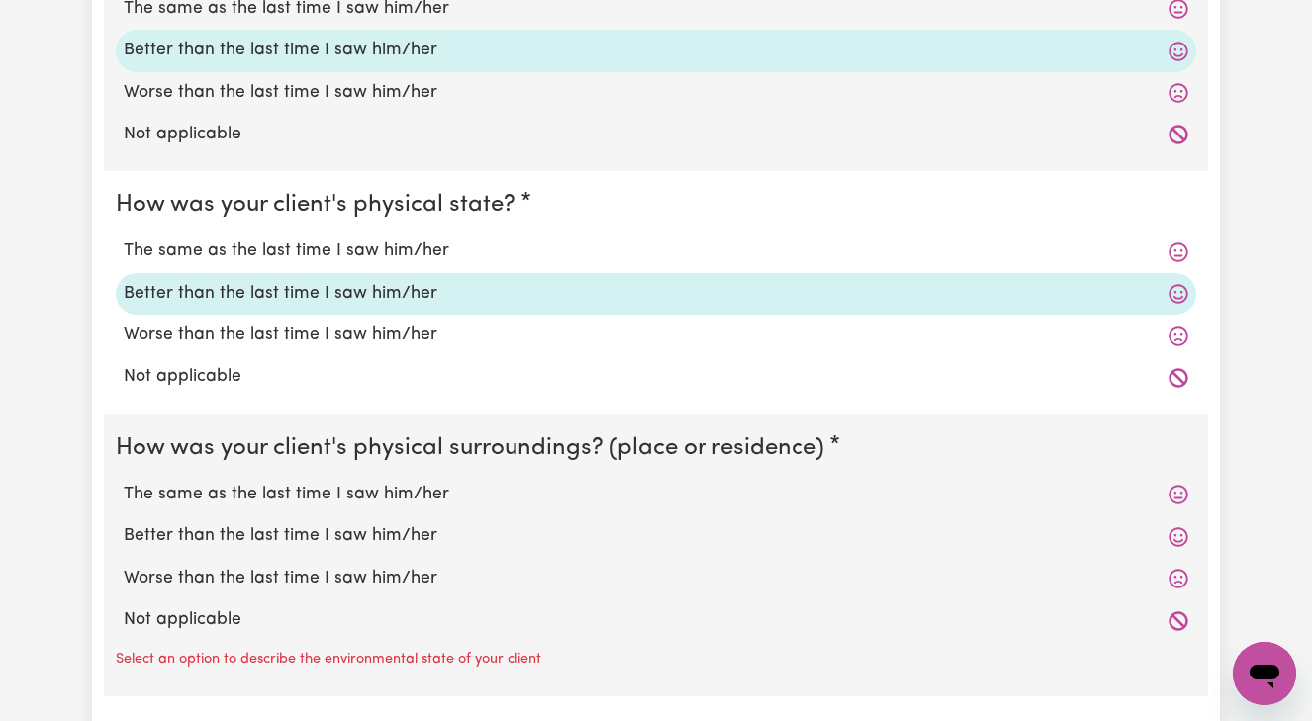
scroll to position [1607, 0]
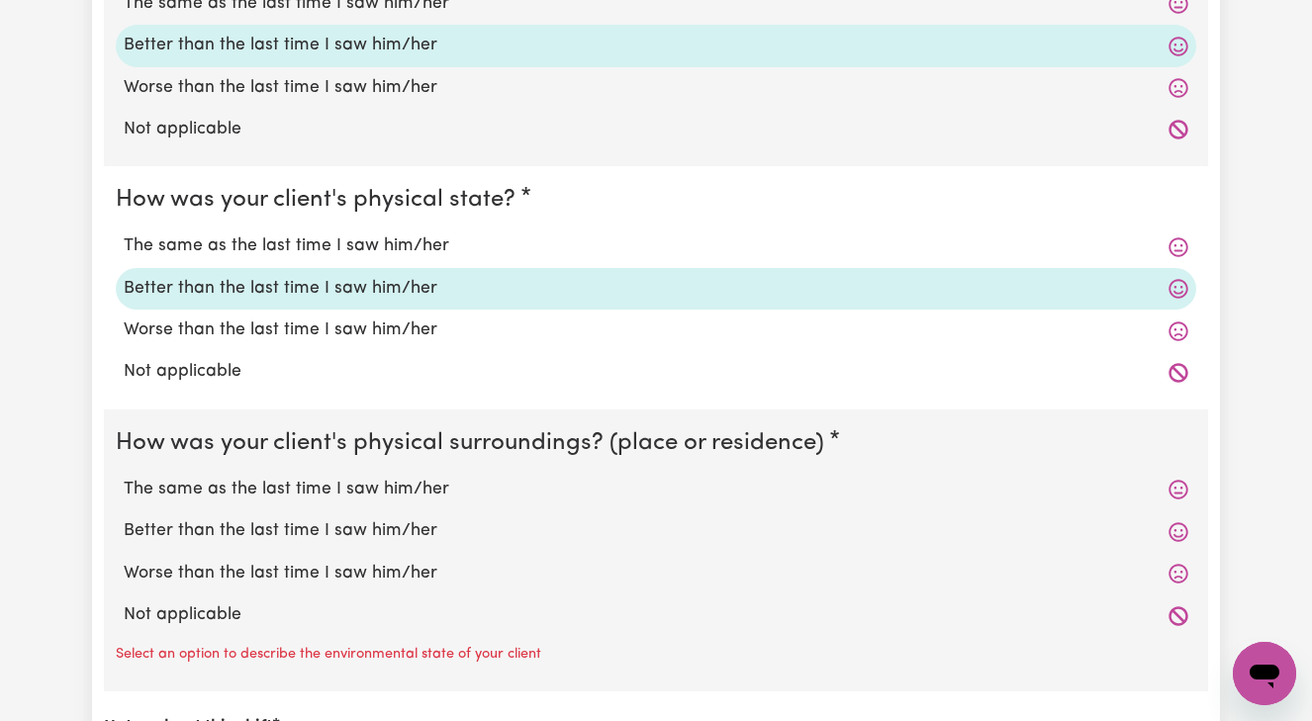
click at [334, 522] on label "Better than the last time I saw him/her" at bounding box center [656, 532] width 1065 height 26
click at [124, 519] on input "Better than the last time I saw him/her" at bounding box center [123, 518] width 1 height 1
radio input "true"
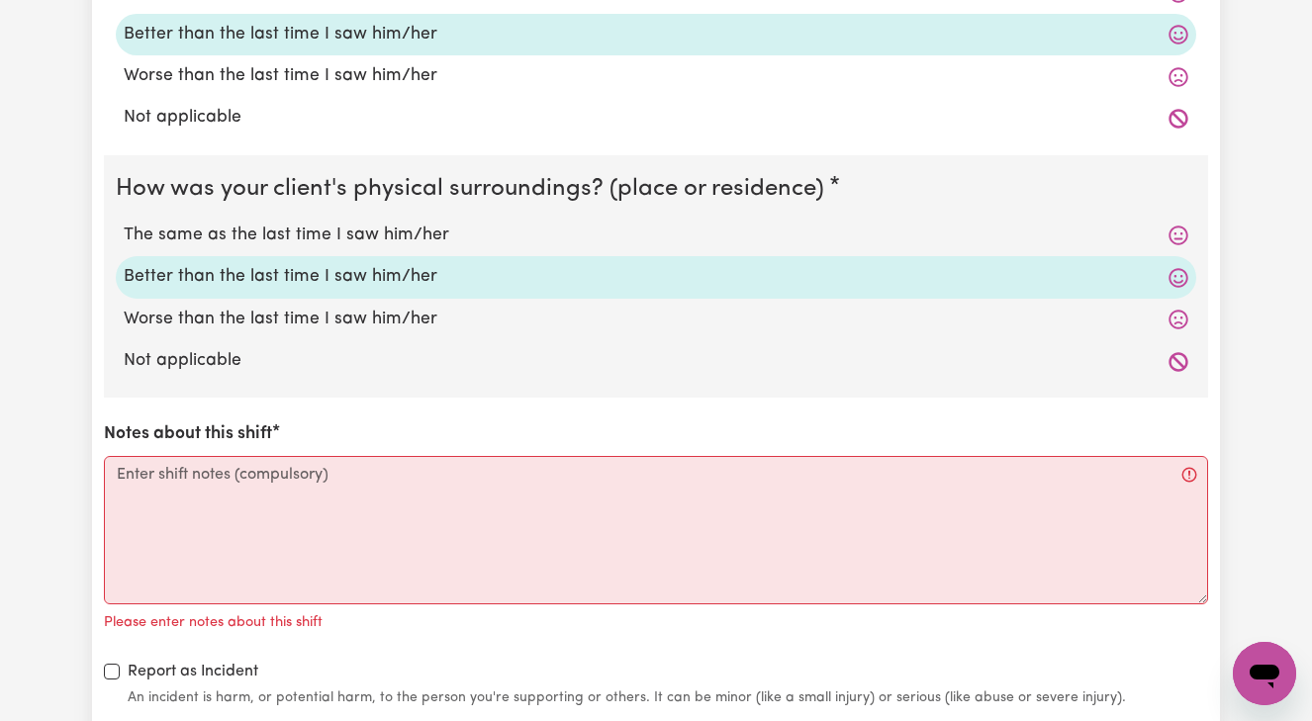
scroll to position [1891, 0]
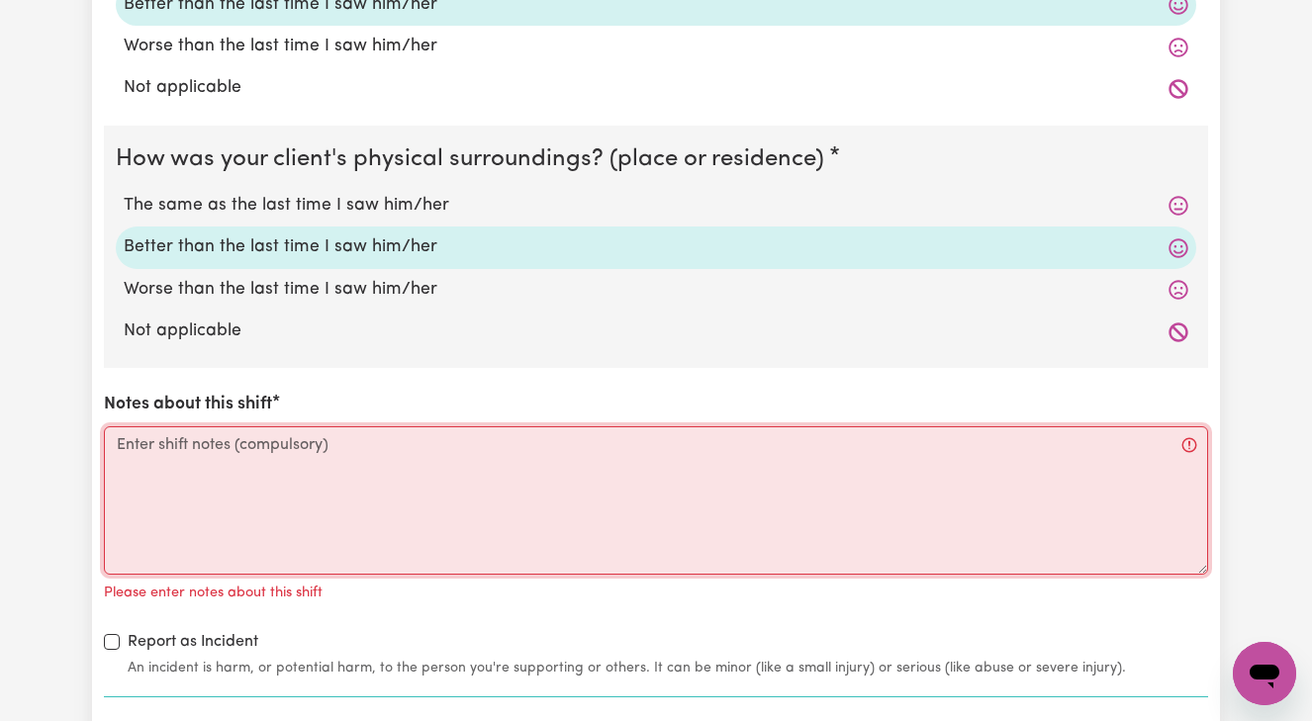
click at [123, 433] on textarea "Notes about this shift" at bounding box center [656, 500] width 1104 height 148
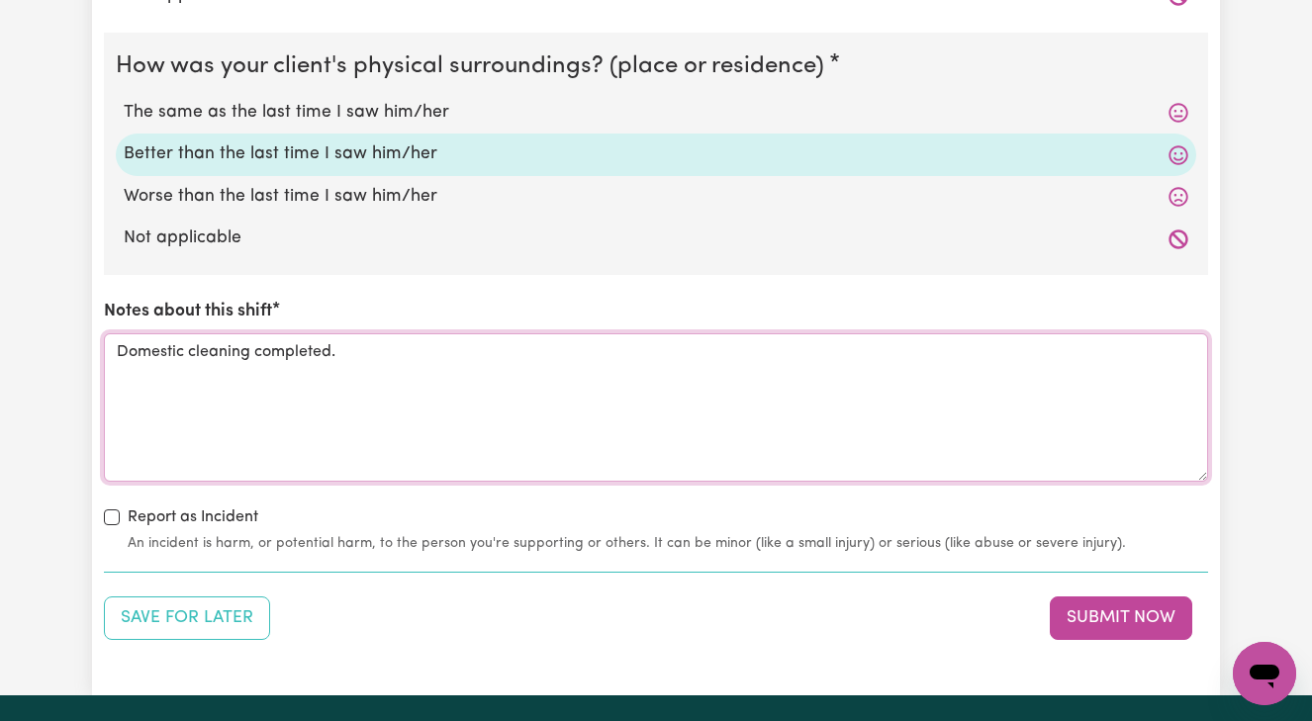
scroll to position [1986, 0]
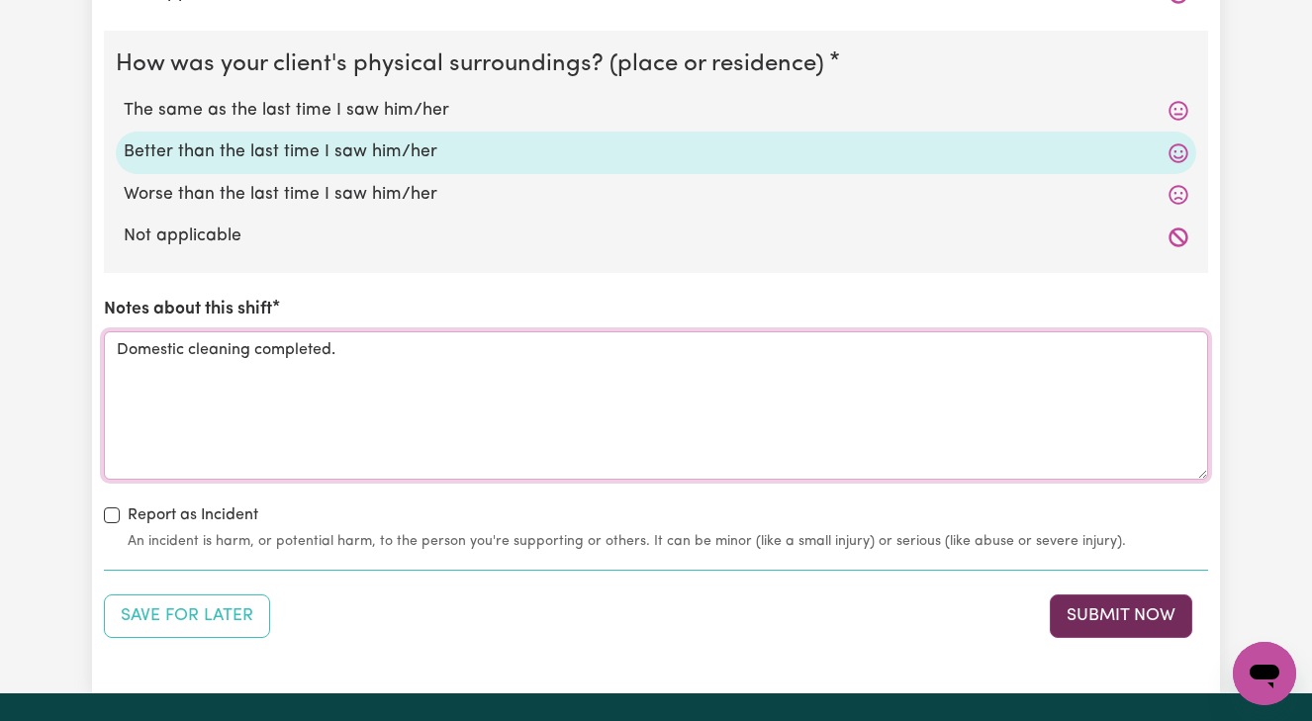
type textarea "Domestic cleaning completed."
click at [1106, 601] on button "Submit Now" at bounding box center [1121, 617] width 142 height 44
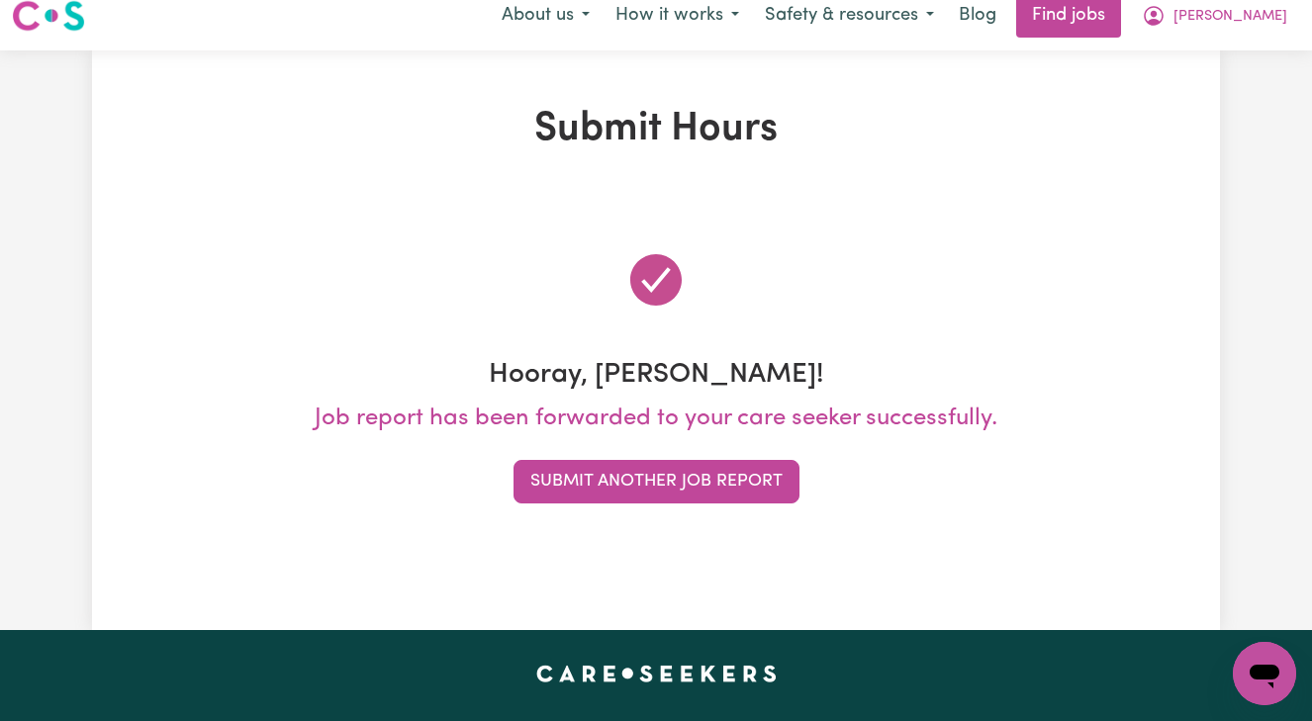
scroll to position [0, 0]
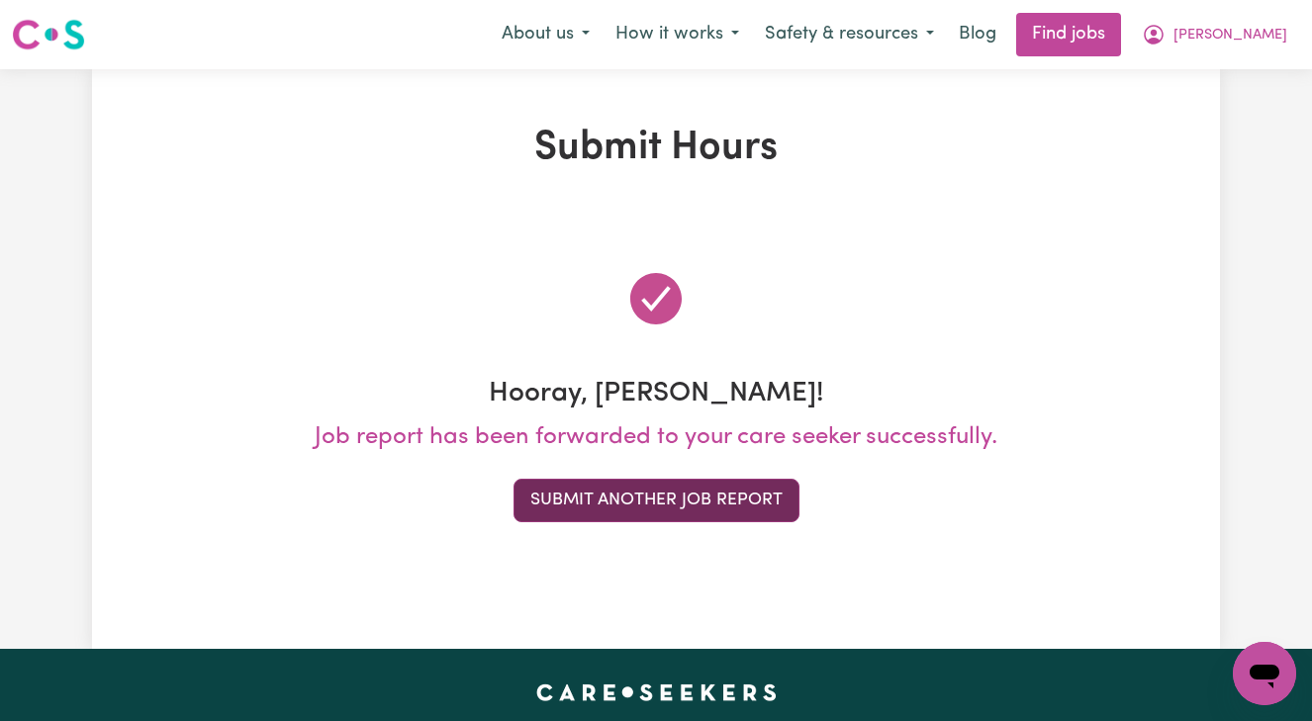
click at [717, 498] on button "Submit Another Job Report" at bounding box center [657, 501] width 286 height 44
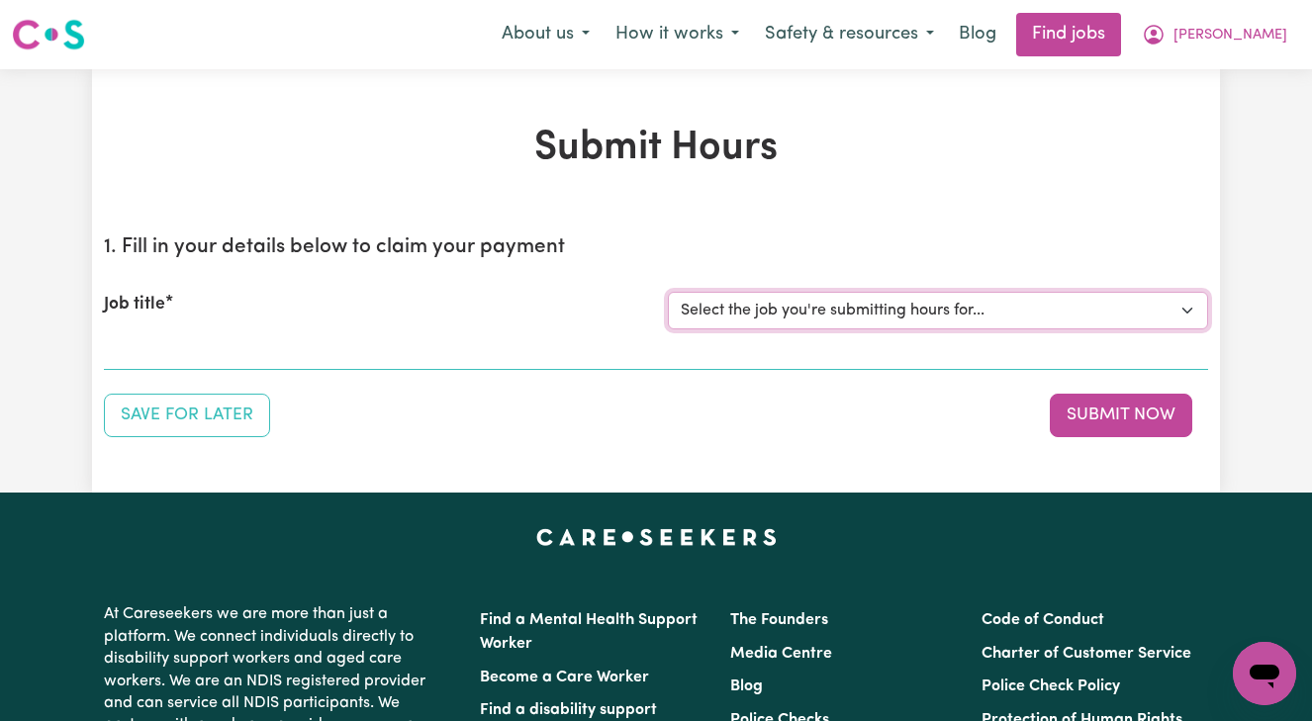
select select "13873"
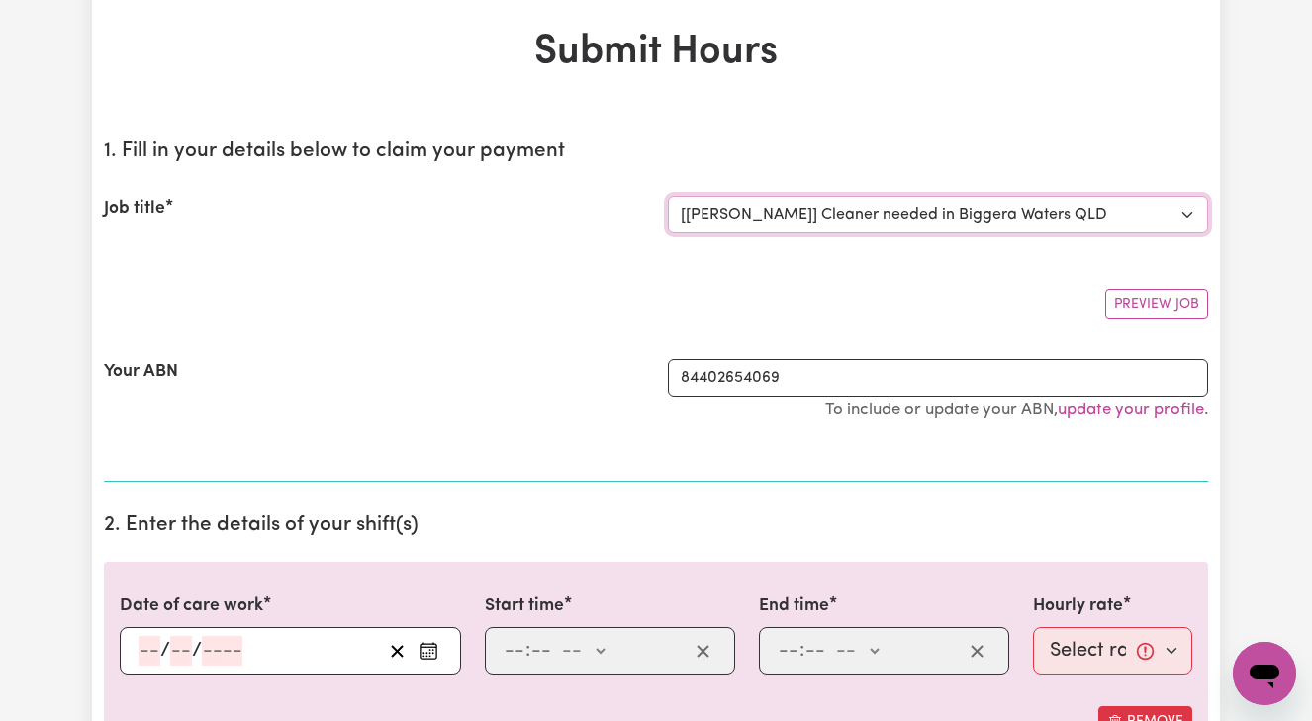
scroll to position [133, 0]
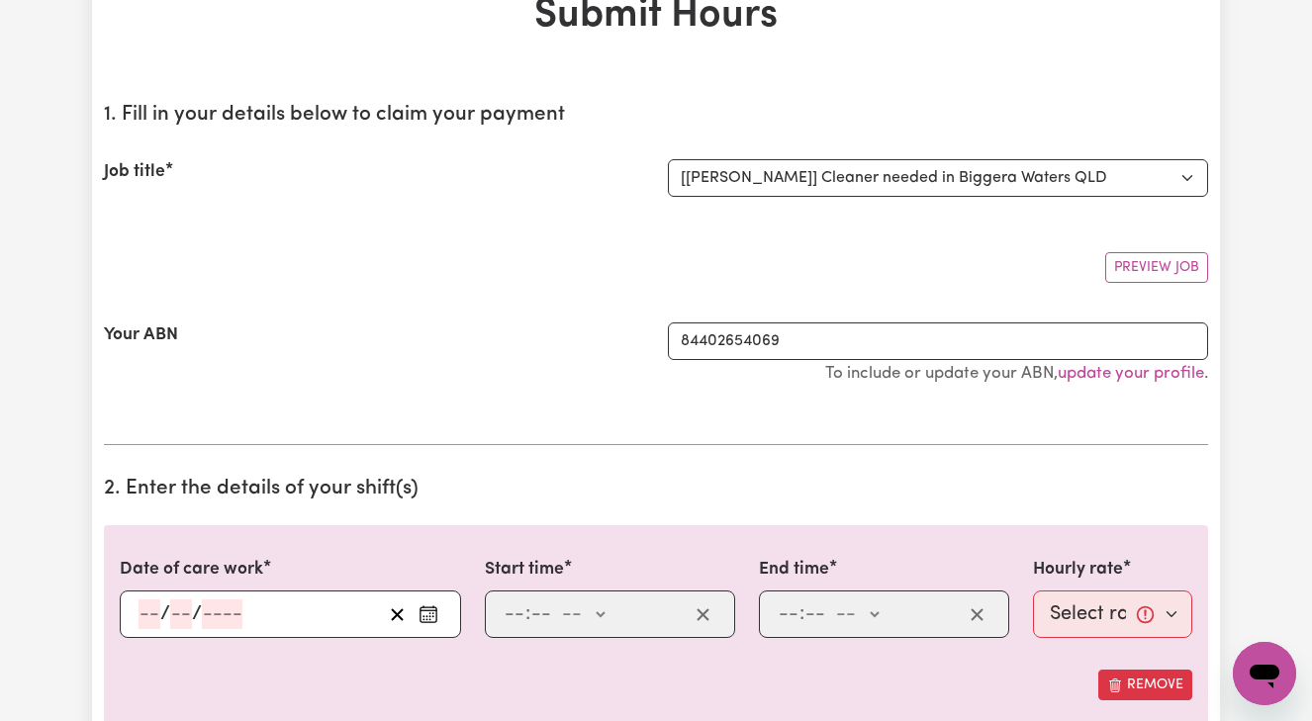
click at [141, 615] on input "number" at bounding box center [150, 615] width 22 height 30
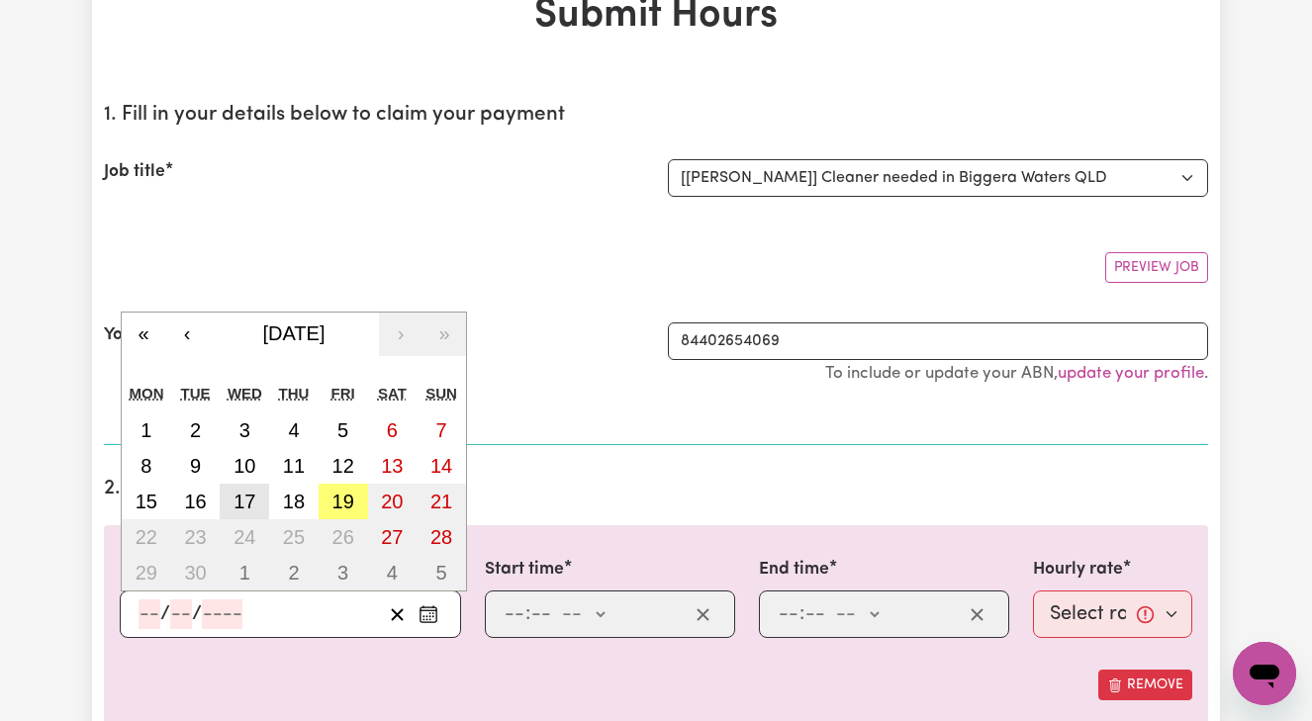
click at [244, 501] on abbr "17" at bounding box center [245, 502] width 22 height 22
type input "[DATE]"
type input "17"
type input "9"
type input "2025"
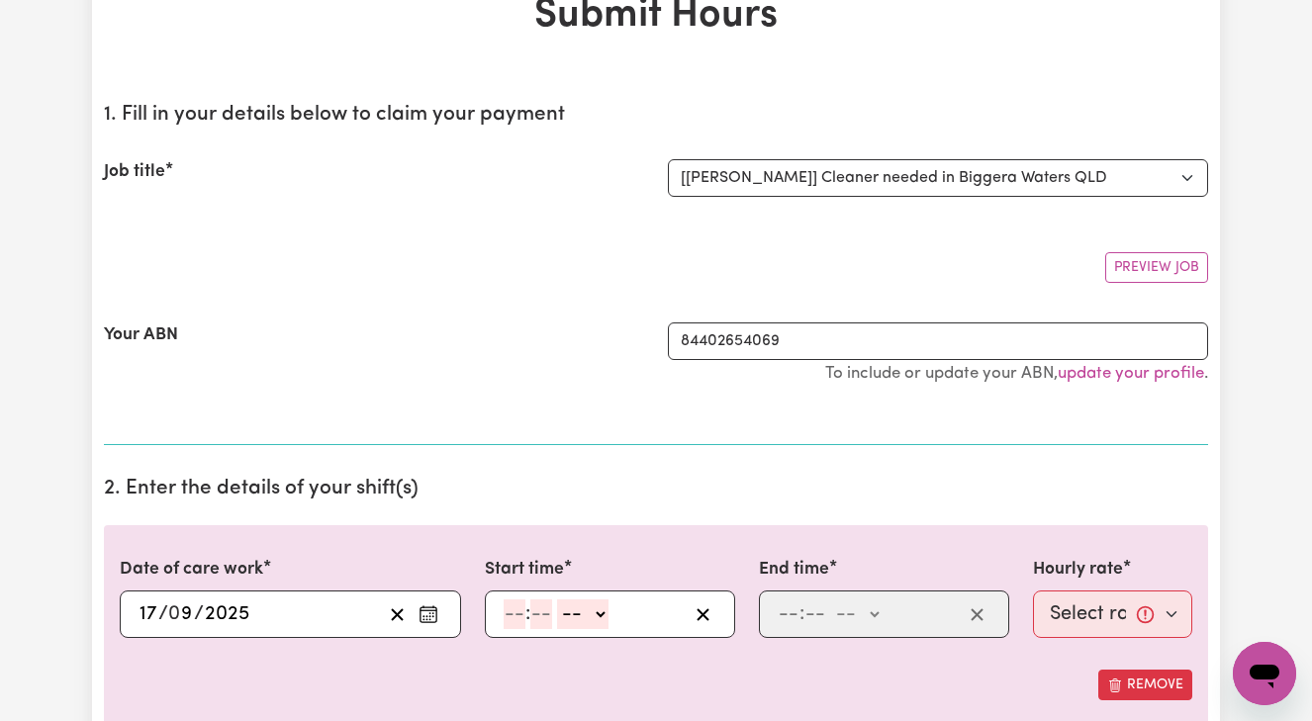
click at [508, 609] on input "number" at bounding box center [515, 615] width 22 height 30
type input "8"
type input "00"
select select "am"
type input "08:00"
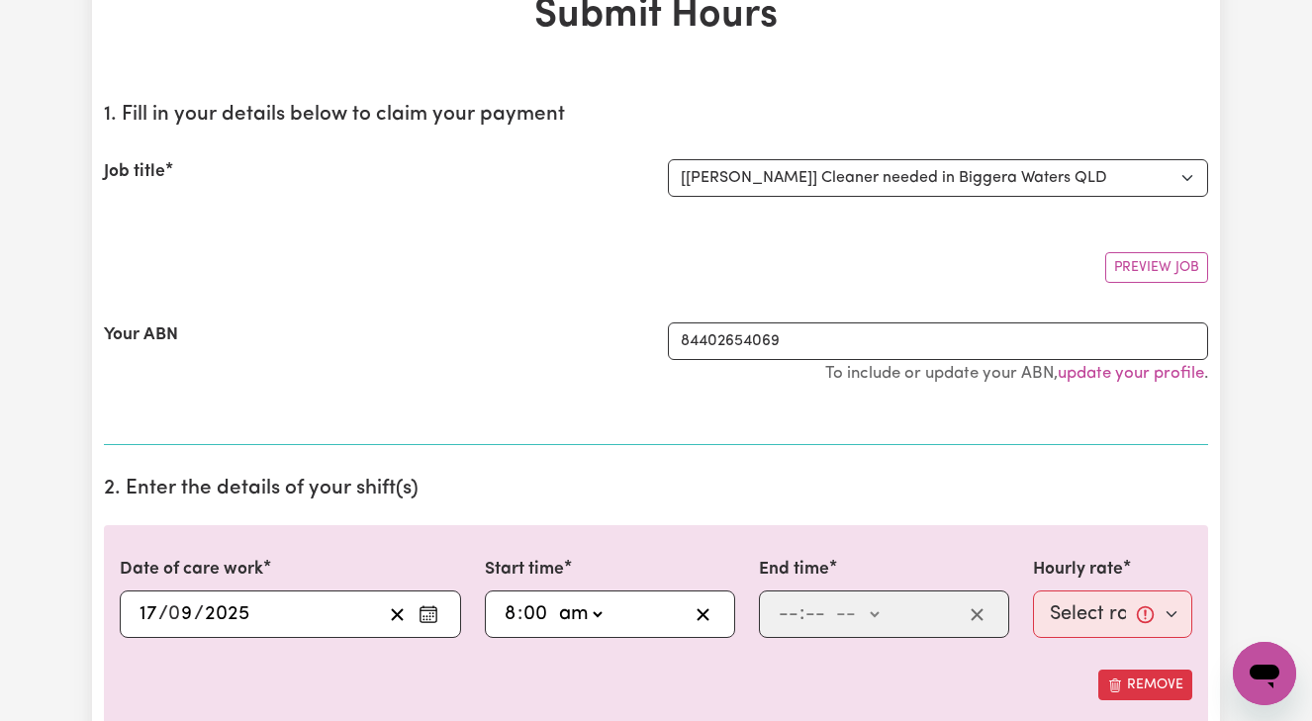
type input "0"
click at [780, 607] on input "number" at bounding box center [789, 615] width 22 height 30
type input "10"
type input "00"
select select "am"
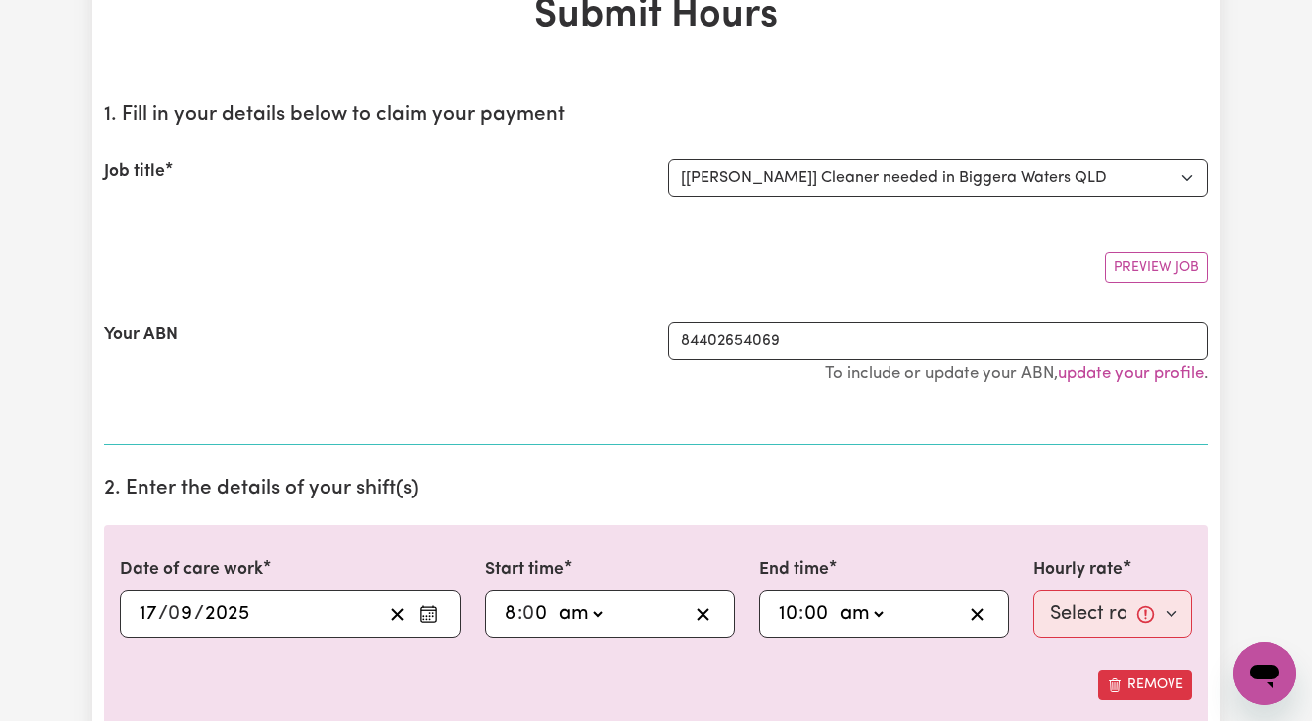
type input "10:00"
type input "0"
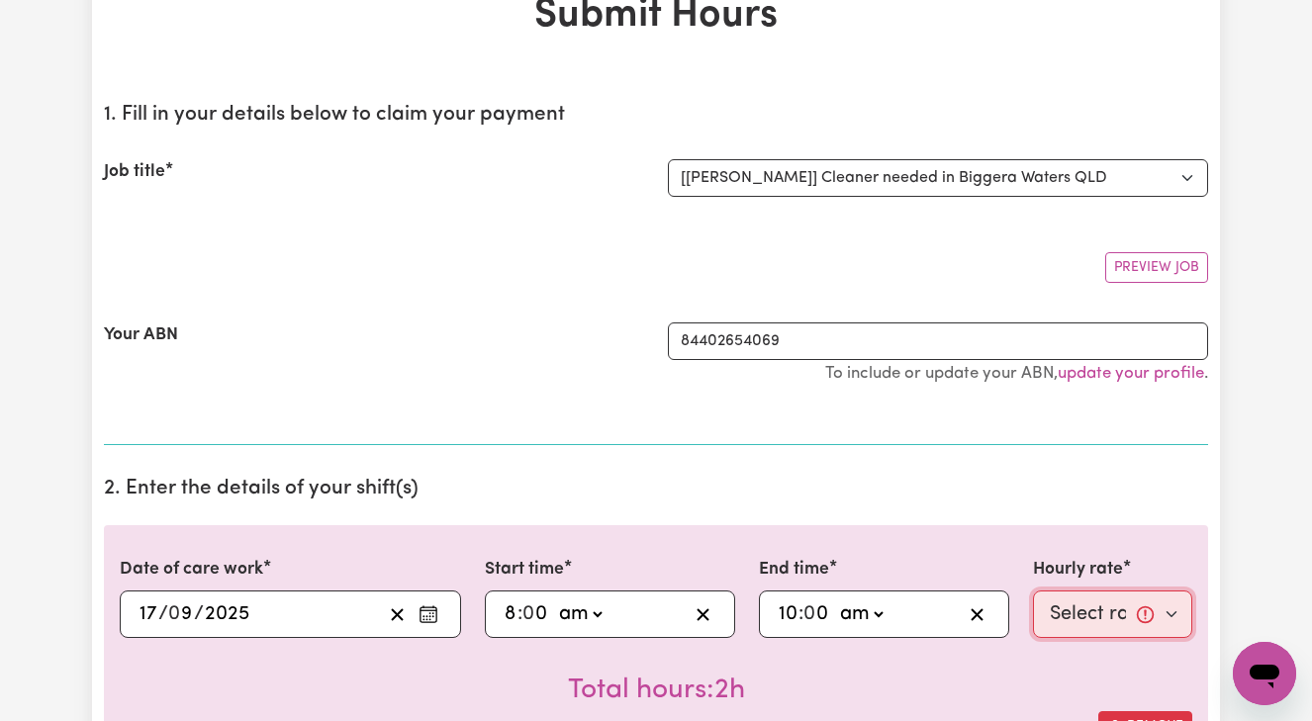
select select "50-Weekday"
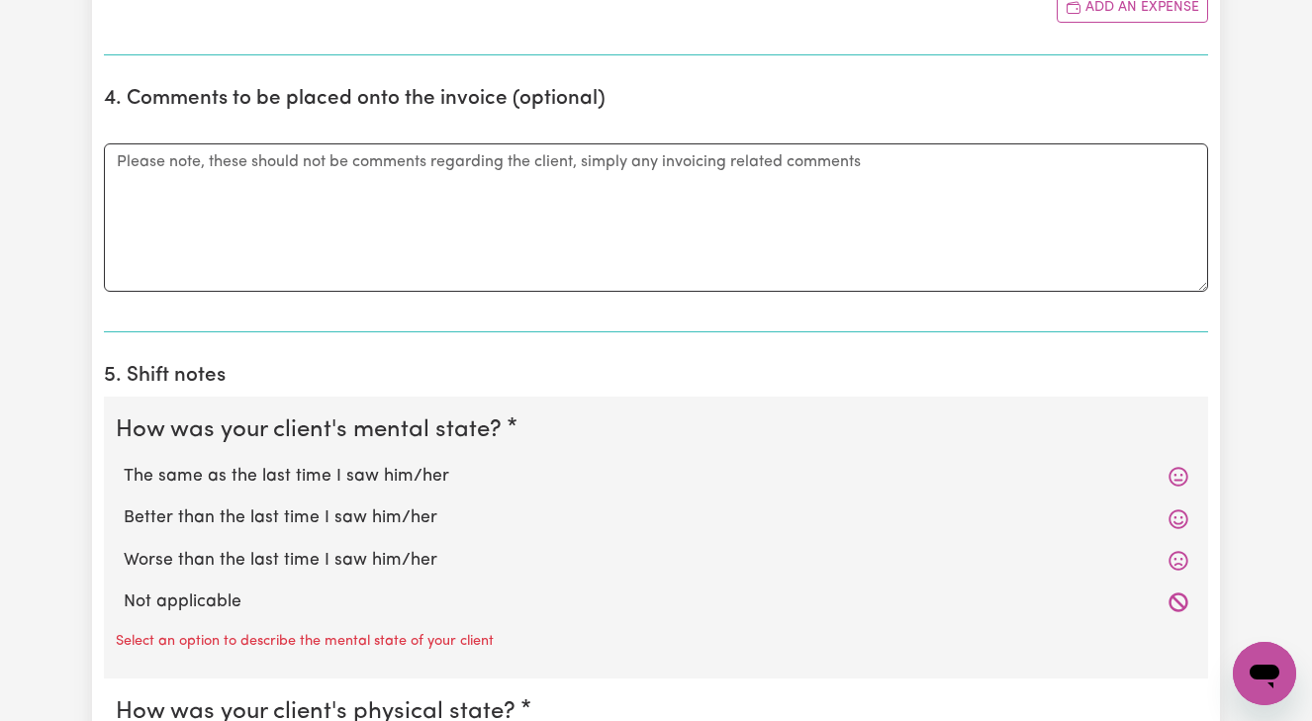
scroll to position [1154, 0]
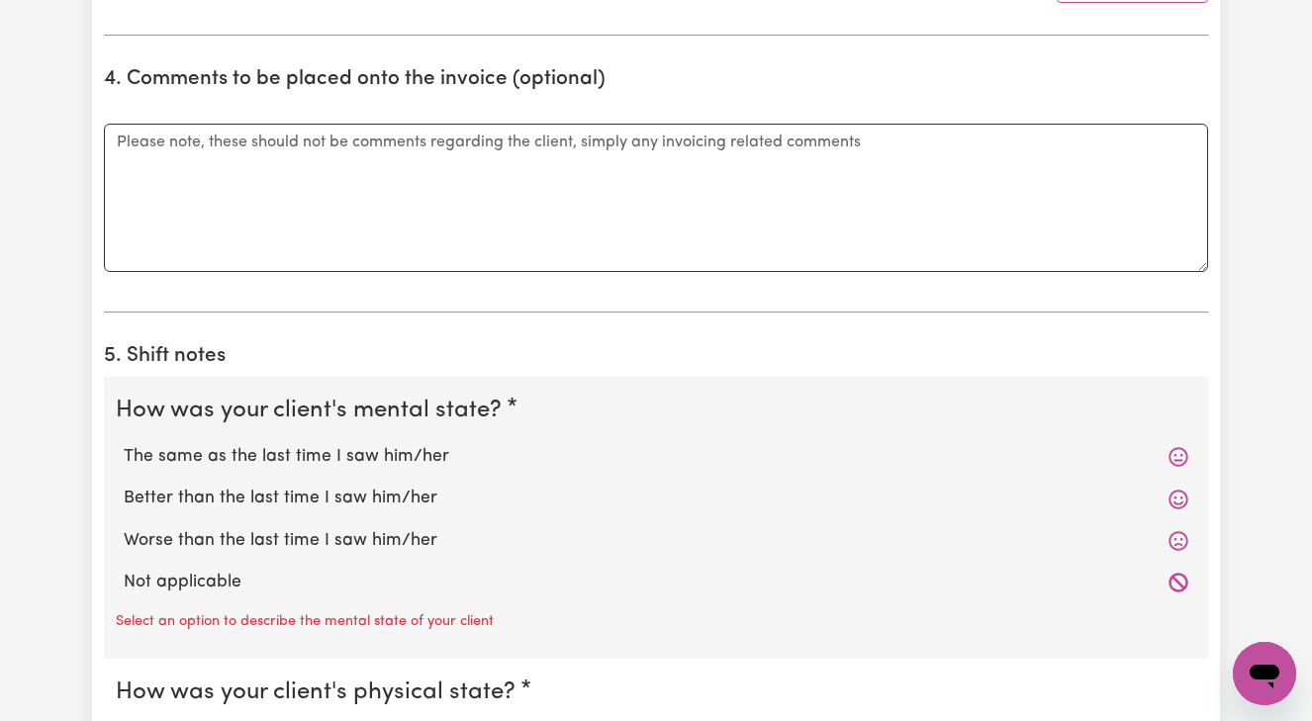
click at [395, 487] on label "Better than the last time I saw him/her" at bounding box center [656, 499] width 1065 height 26
click at [124, 486] on input "Better than the last time I saw him/her" at bounding box center [123, 485] width 1 height 1
radio input "true"
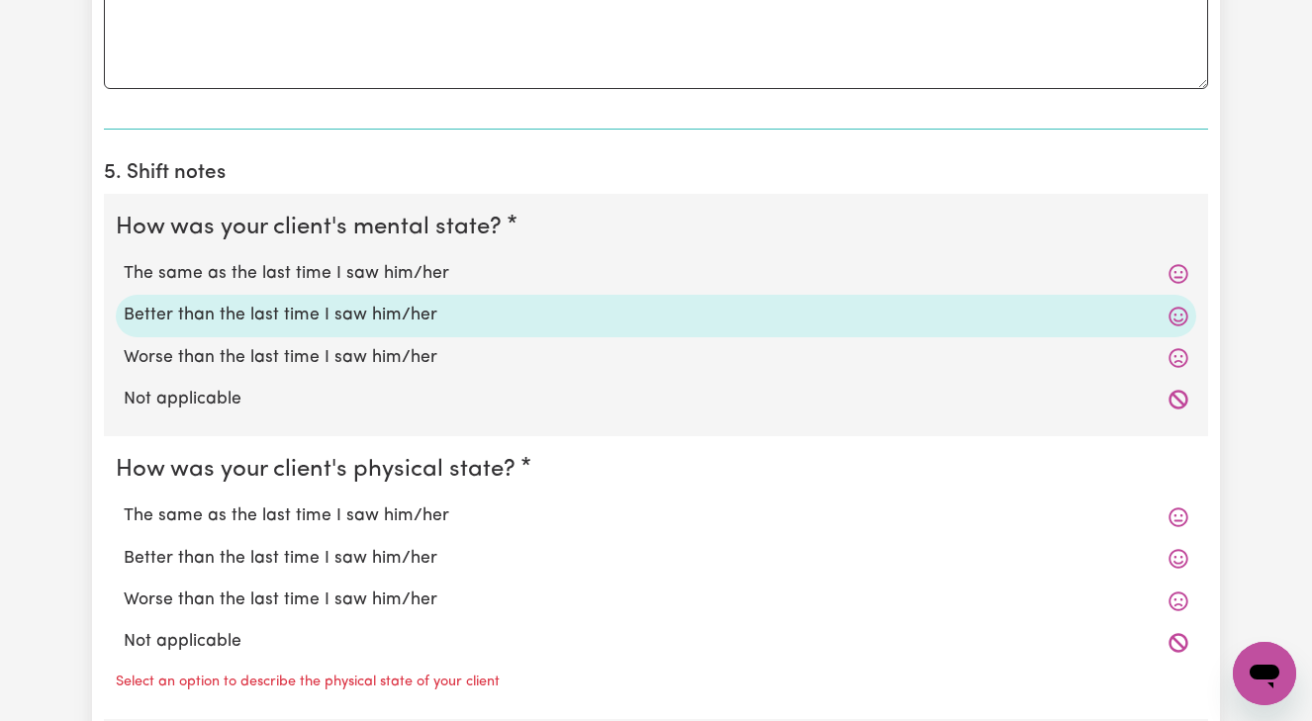
scroll to position [1340, 0]
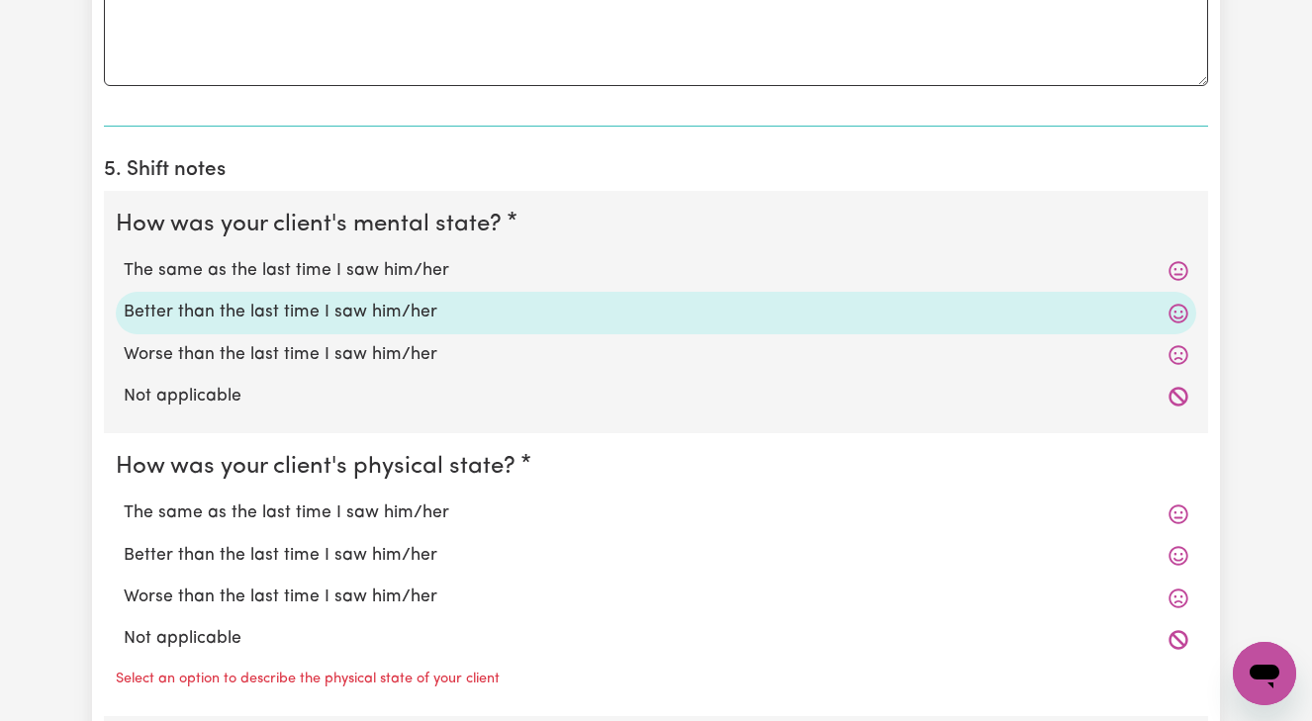
click at [358, 545] on label "Better than the last time I saw him/her" at bounding box center [656, 556] width 1065 height 26
click at [124, 543] on input "Better than the last time I saw him/her" at bounding box center [123, 542] width 1 height 1
radio input "true"
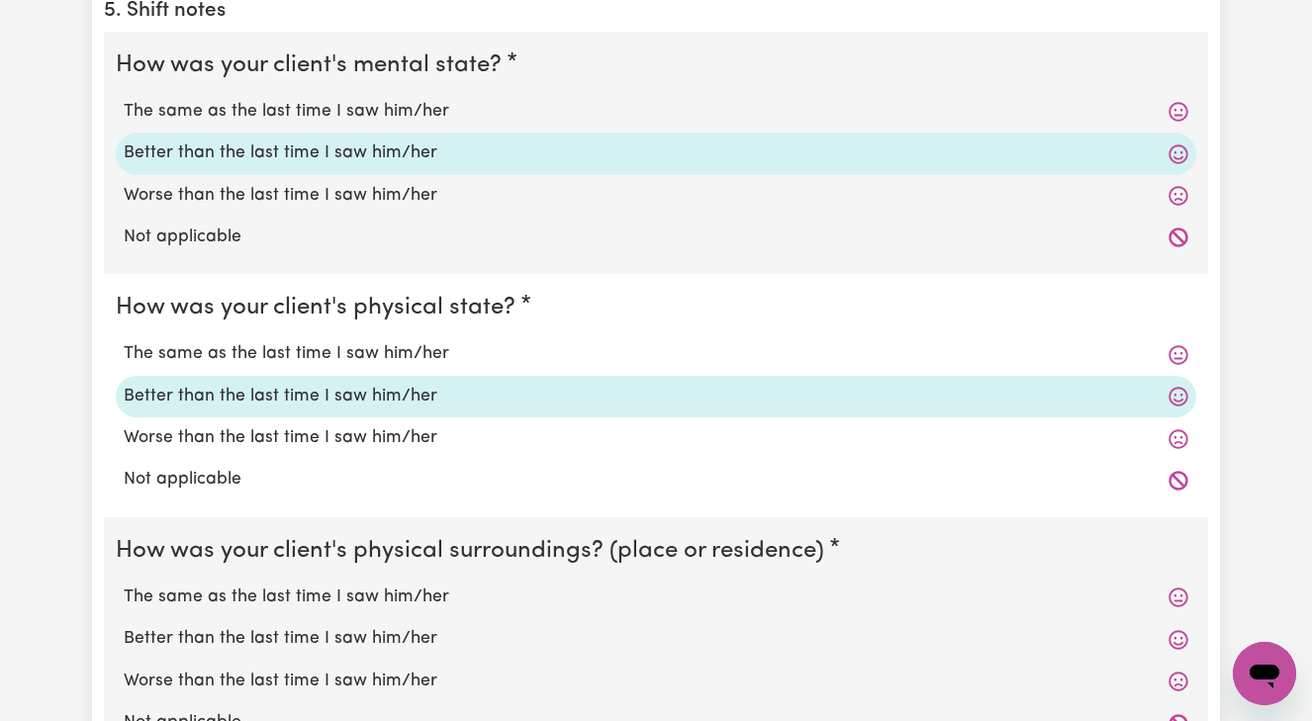
scroll to position [1559, 0]
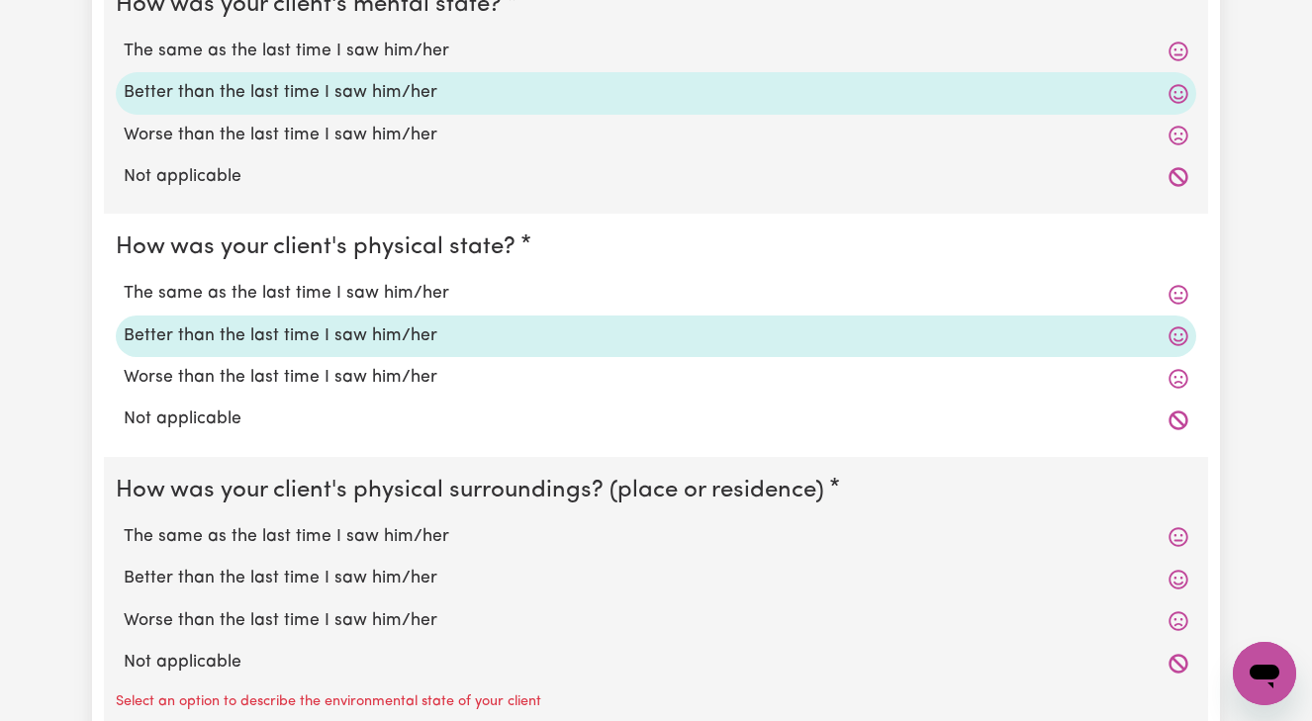
click at [350, 570] on label "Better than the last time I saw him/her" at bounding box center [656, 579] width 1065 height 26
click at [124, 566] on input "Better than the last time I saw him/her" at bounding box center [123, 565] width 1 height 1
radio input "true"
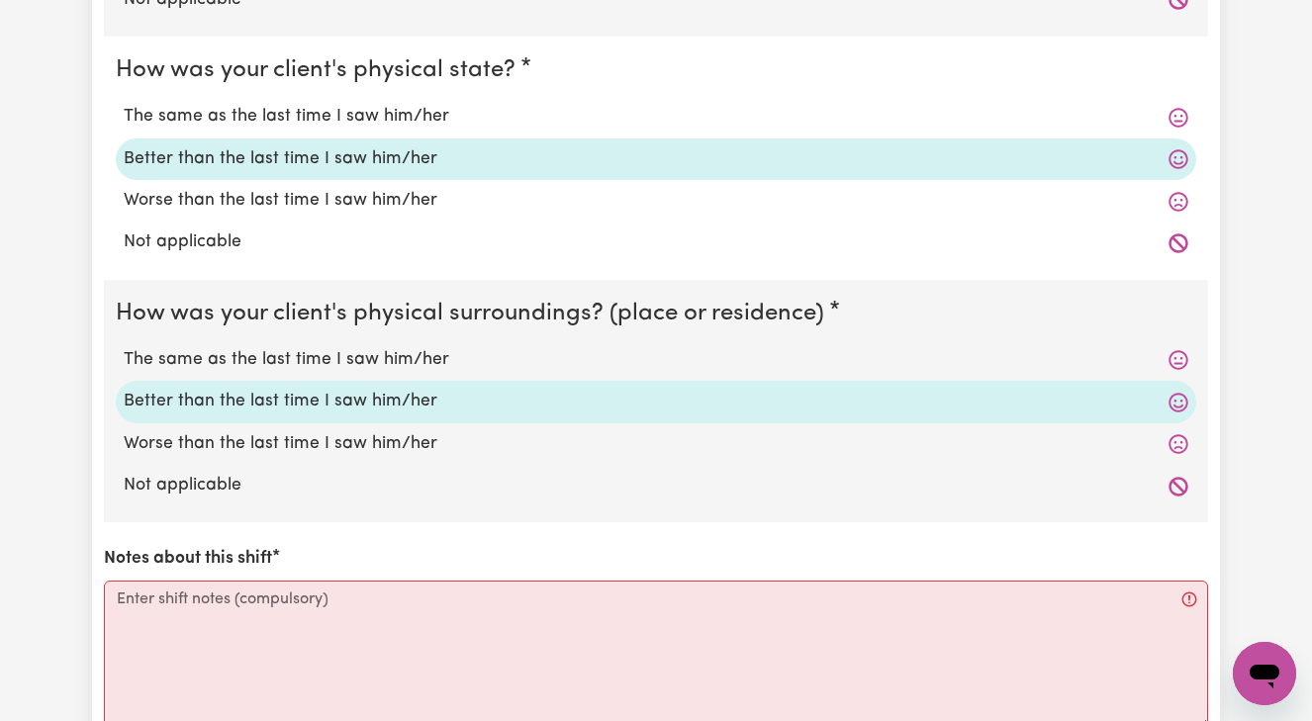
scroll to position [1739, 0]
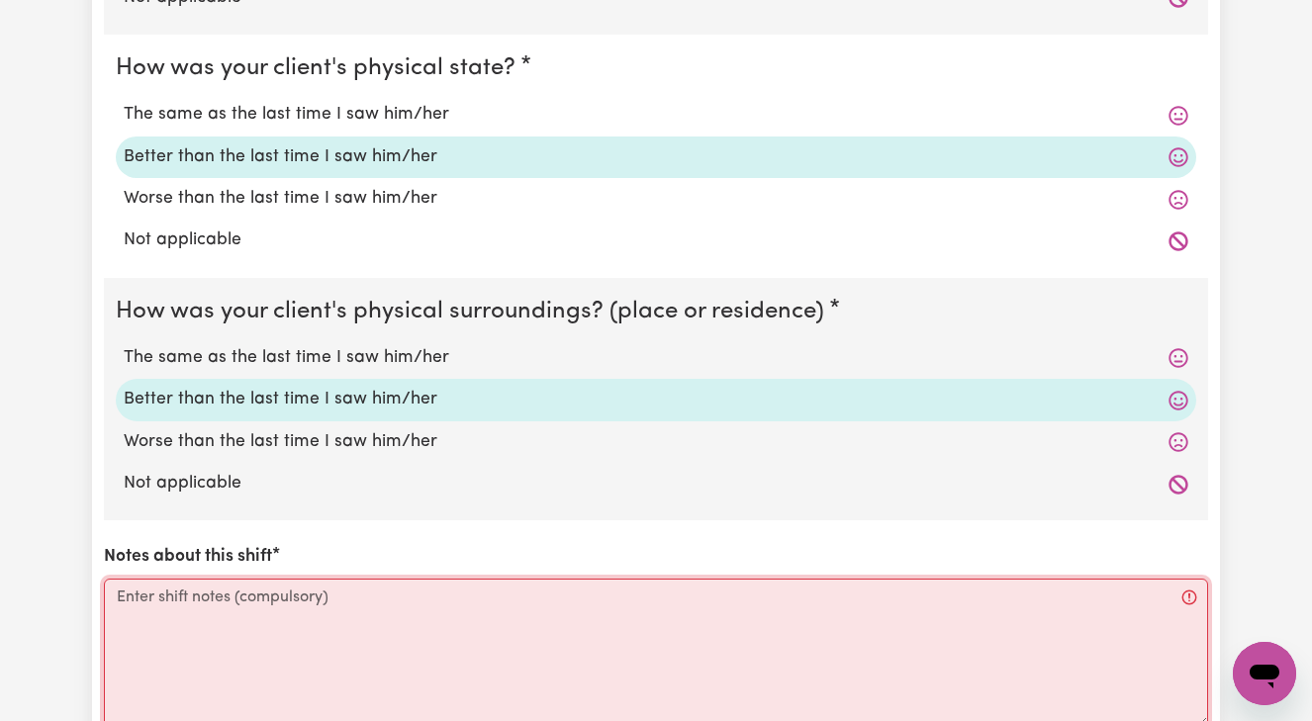
click at [131, 579] on textarea "Notes about this shift" at bounding box center [656, 653] width 1104 height 148
paste textarea "Did personal care for [PERSON_NAME], assistance showering, [MEDICAL_DATA], dres…"
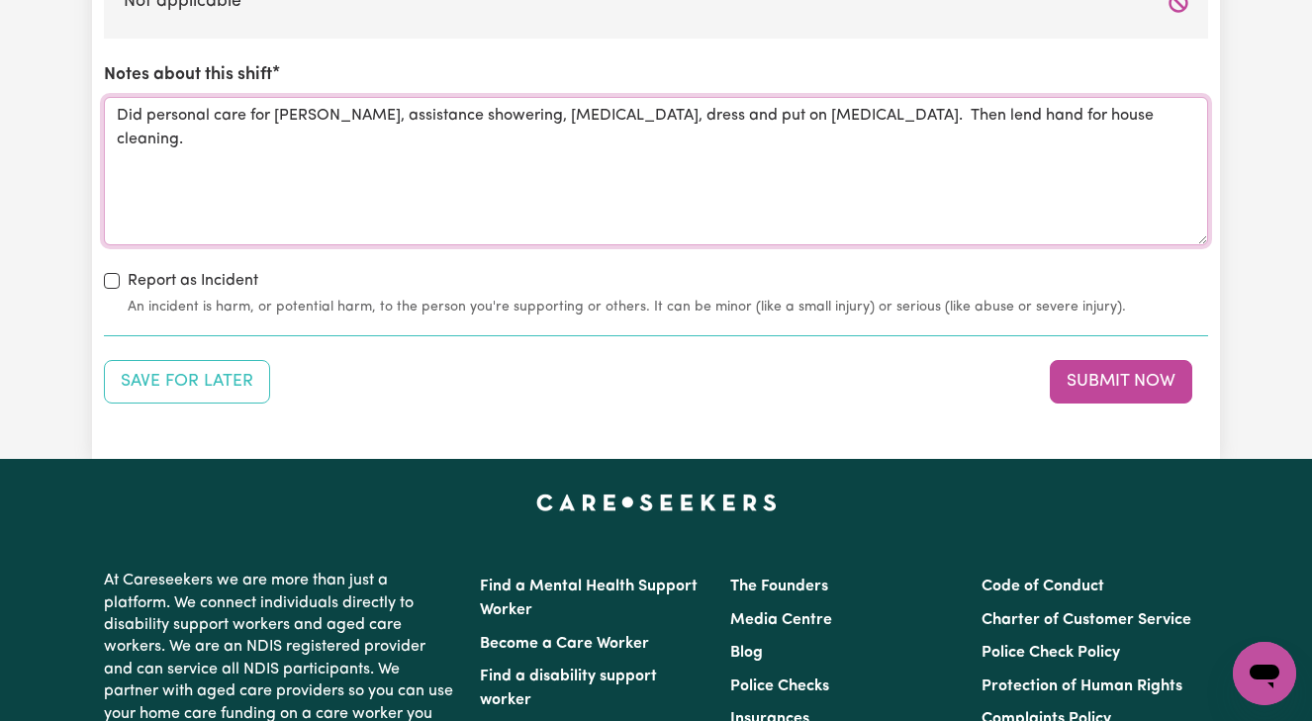
scroll to position [2243, 0]
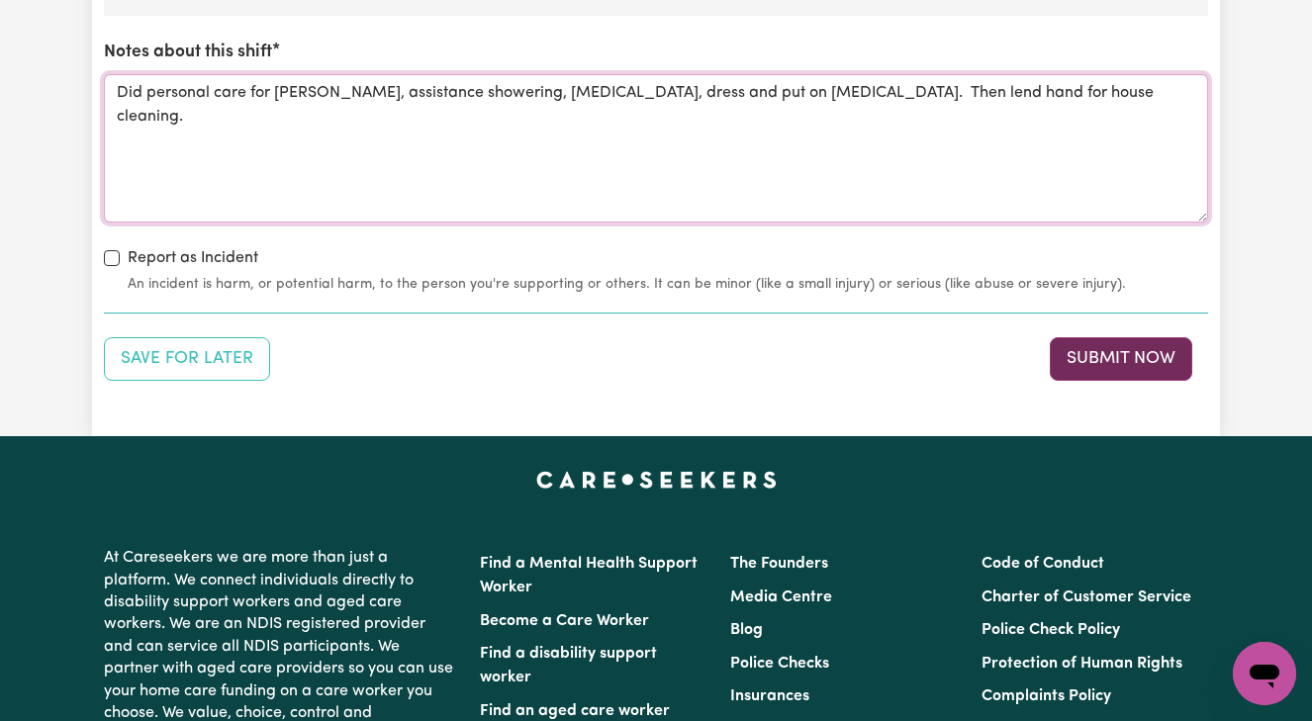
type textarea "Did personal care for [PERSON_NAME], assistance showering, [MEDICAL_DATA], dres…"
click at [1099, 342] on button "Submit Now" at bounding box center [1121, 359] width 142 height 44
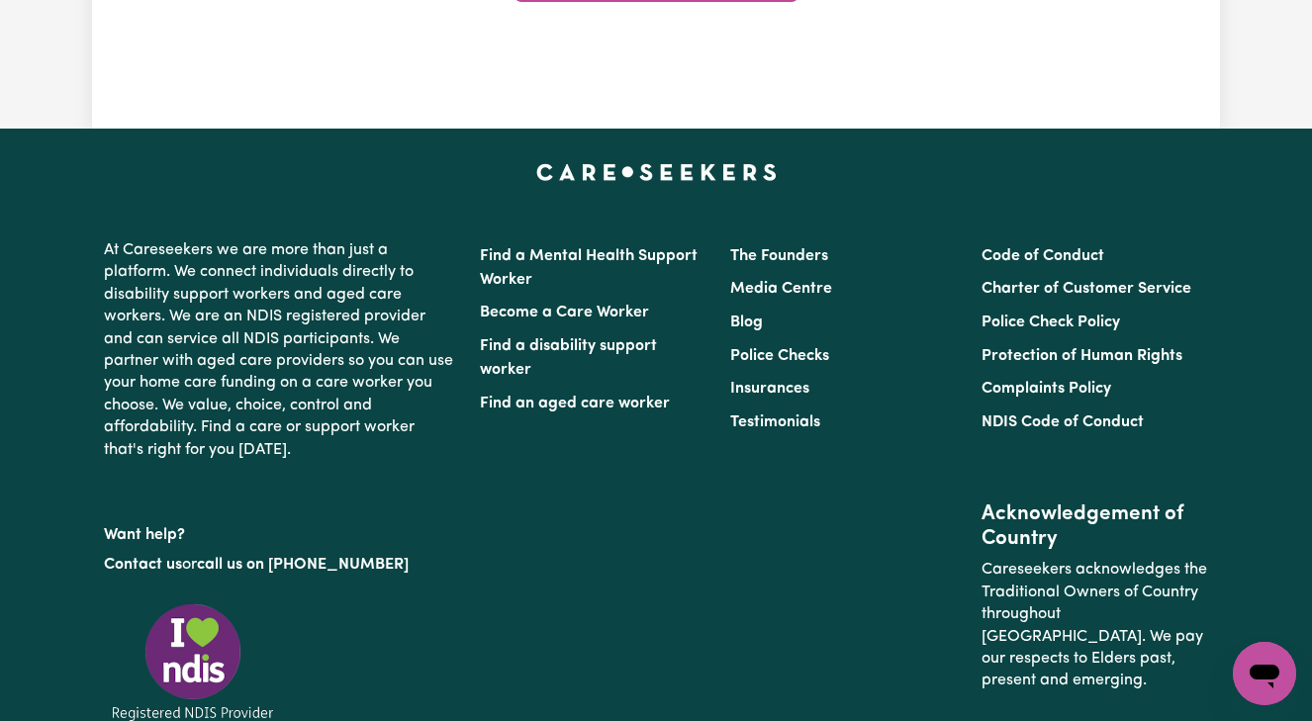
scroll to position [0, 0]
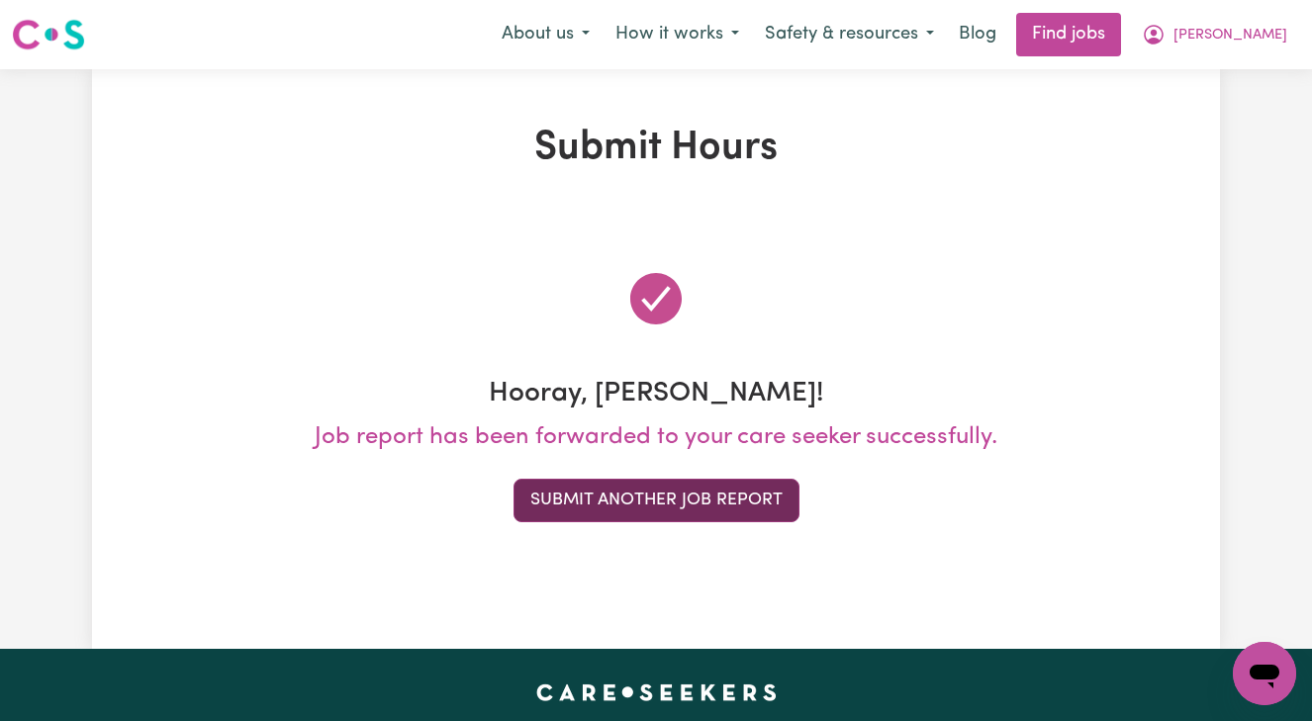
click at [694, 500] on button "Submit Another Job Report" at bounding box center [657, 501] width 286 height 44
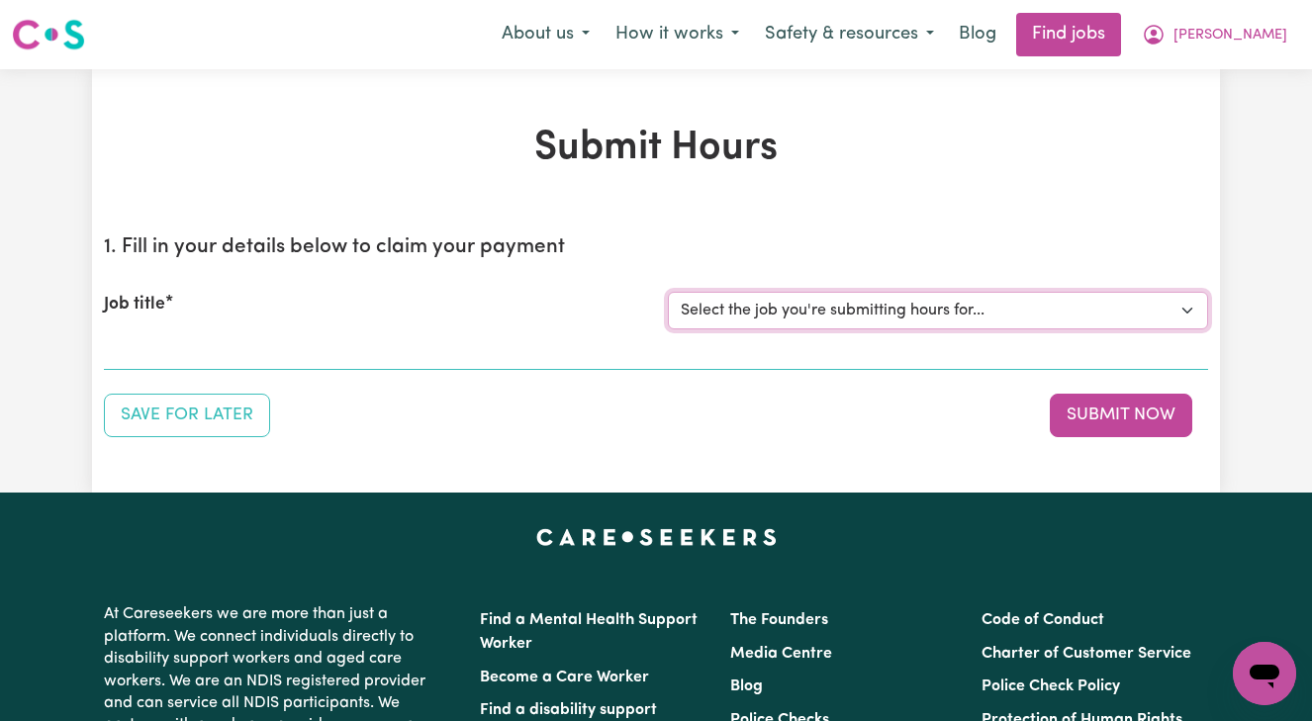
select select "14906"
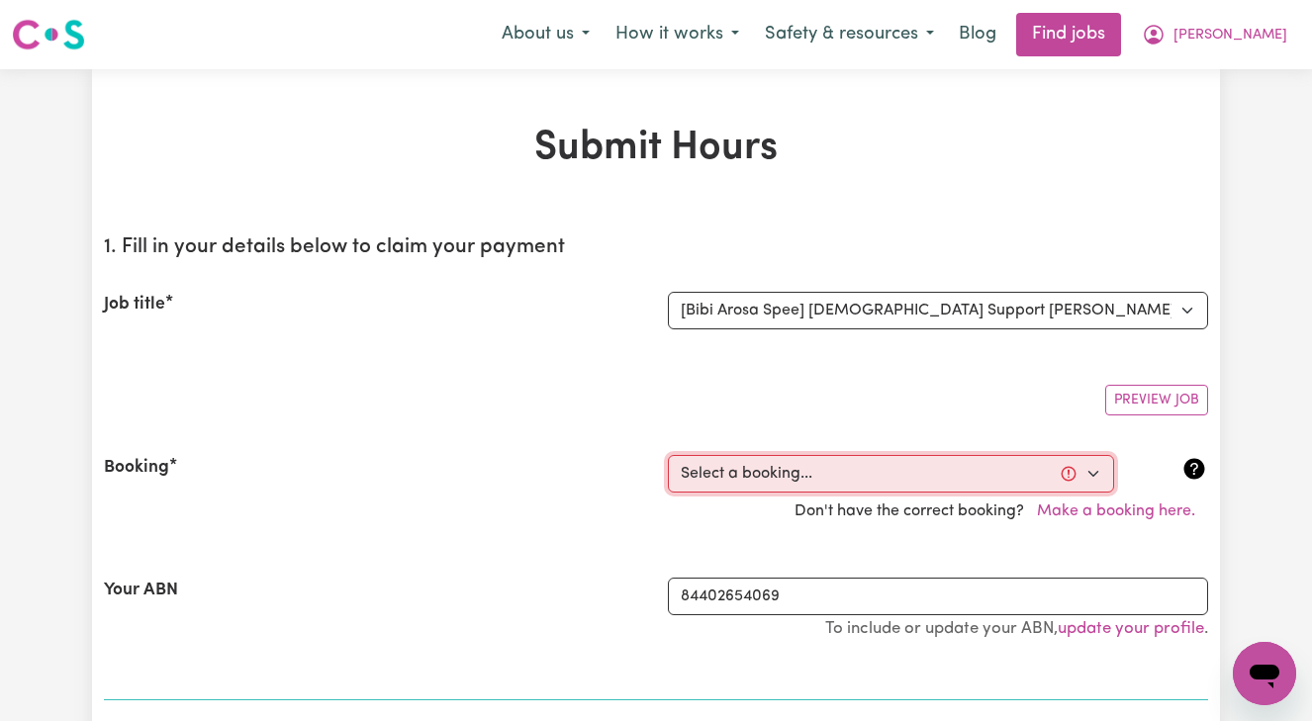
select select "365014"
type input "[DATE]"
type input "17"
type input "9"
type input "2025"
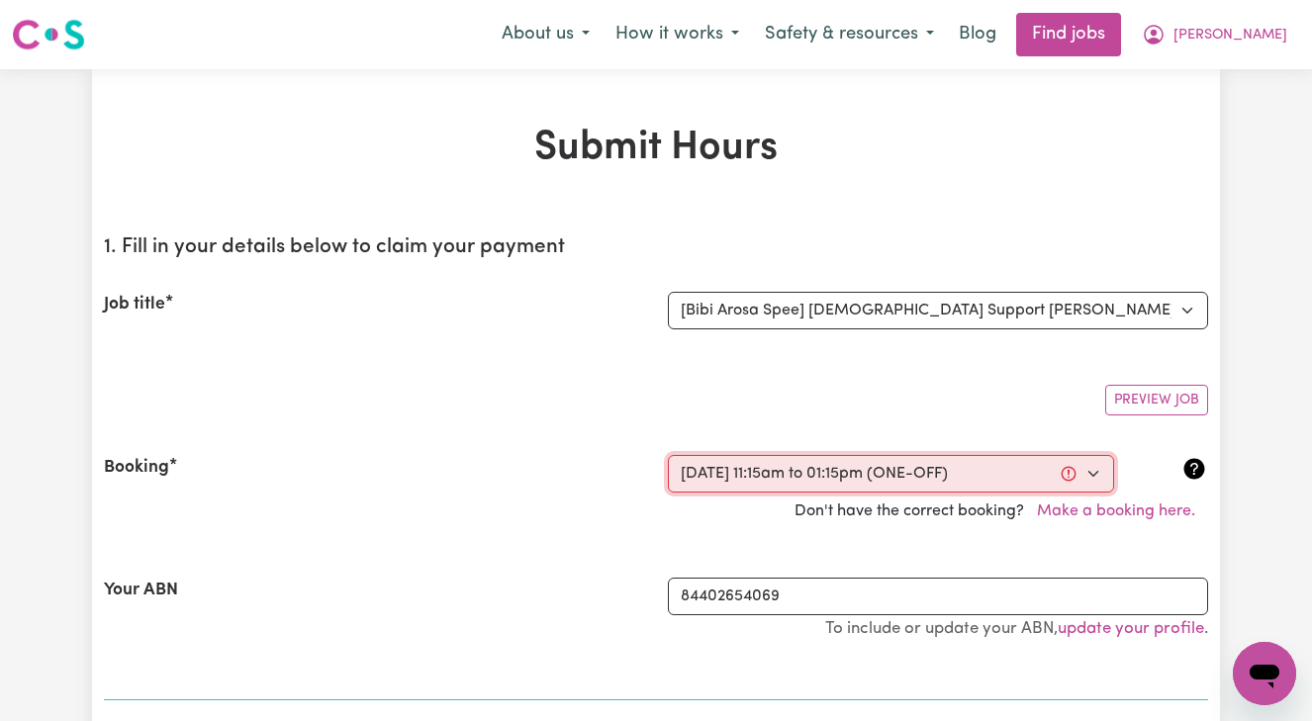
type input "11:15"
type input "11"
type input "15"
select select "am"
type input "13:15"
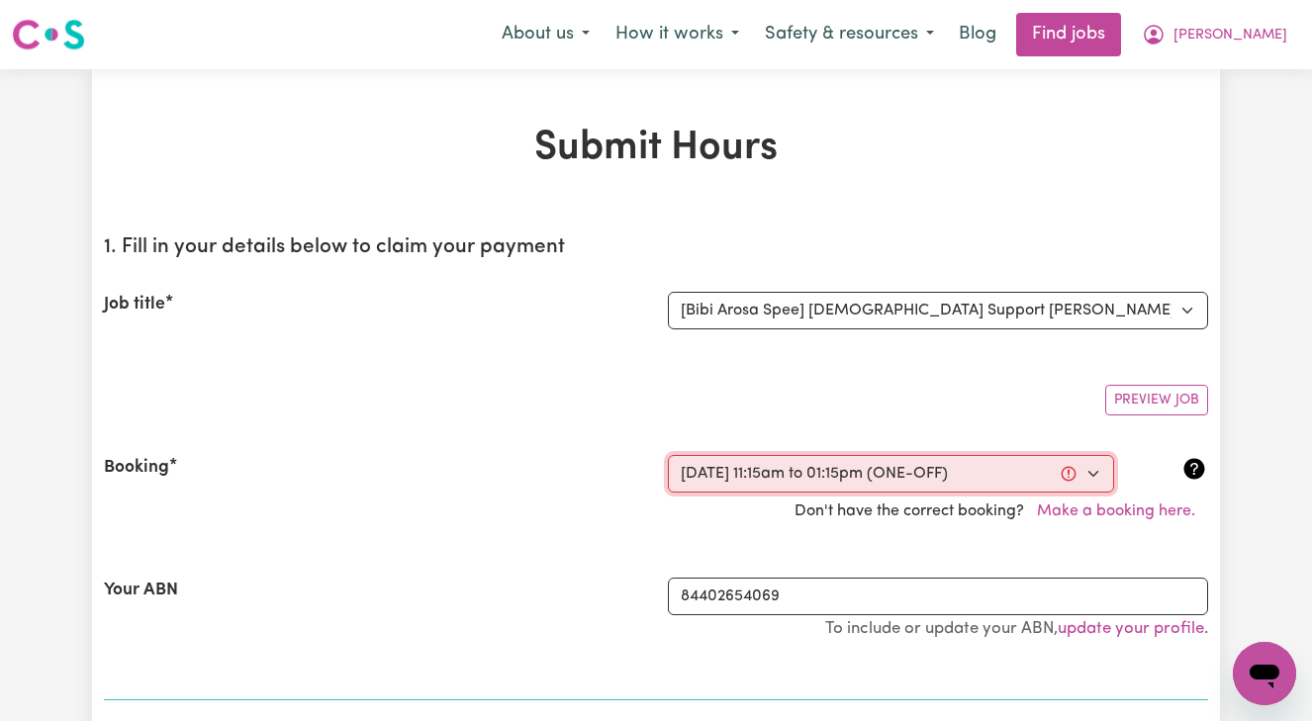
type input "1"
type input "15"
select select "pm"
select select "45-Weekday"
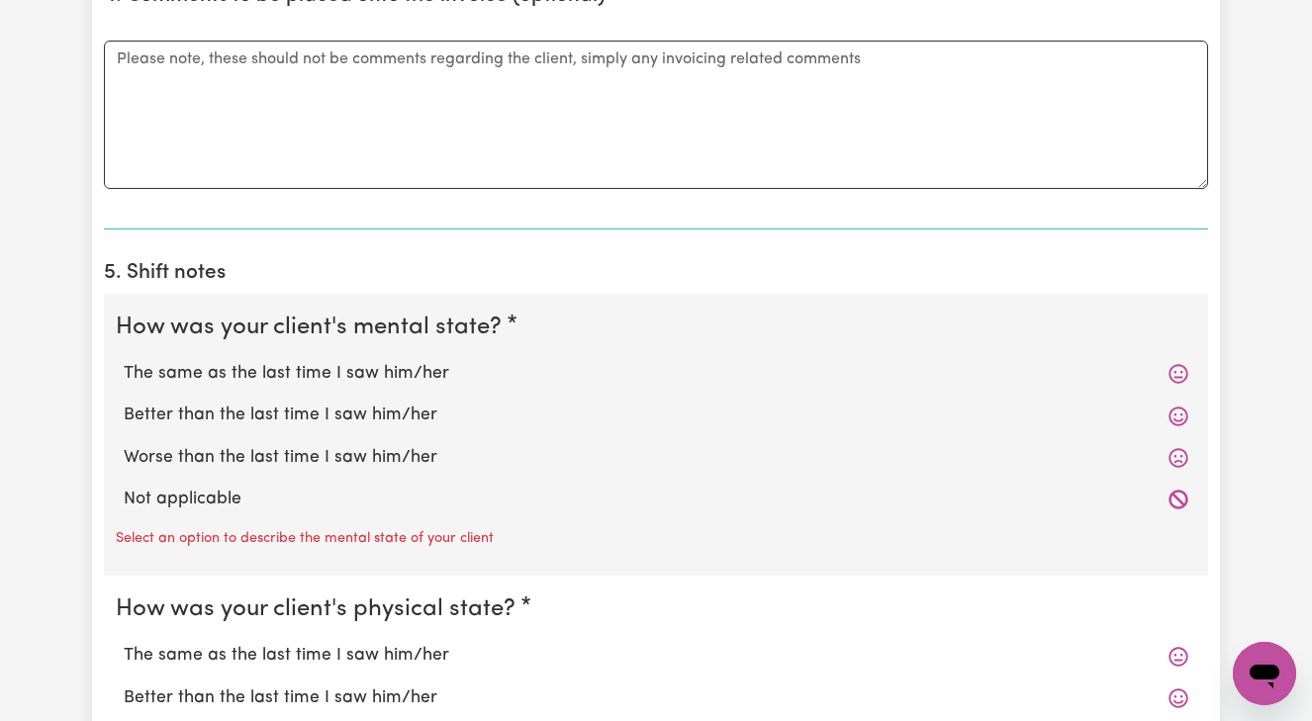
scroll to position [1363, 0]
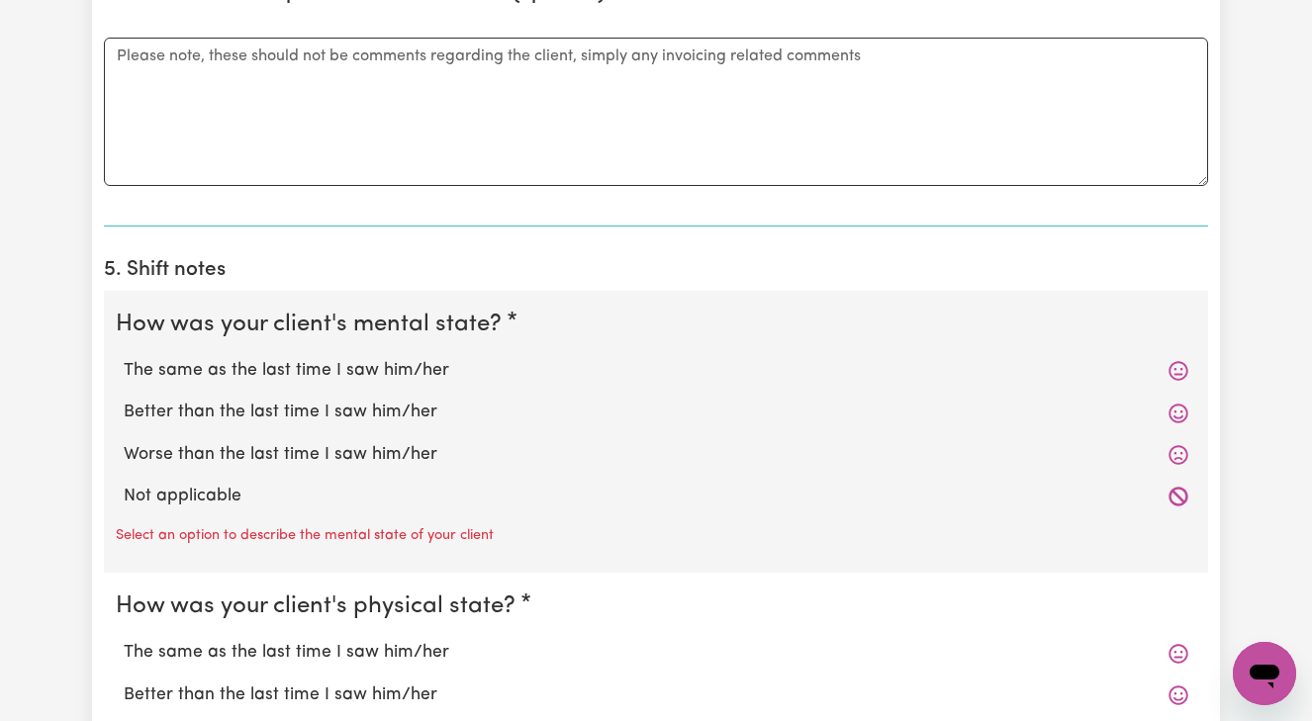
click at [412, 402] on label "Better than the last time I saw him/her" at bounding box center [656, 413] width 1065 height 26
click at [124, 400] on input "Better than the last time I saw him/her" at bounding box center [123, 399] width 1 height 1
radio input "true"
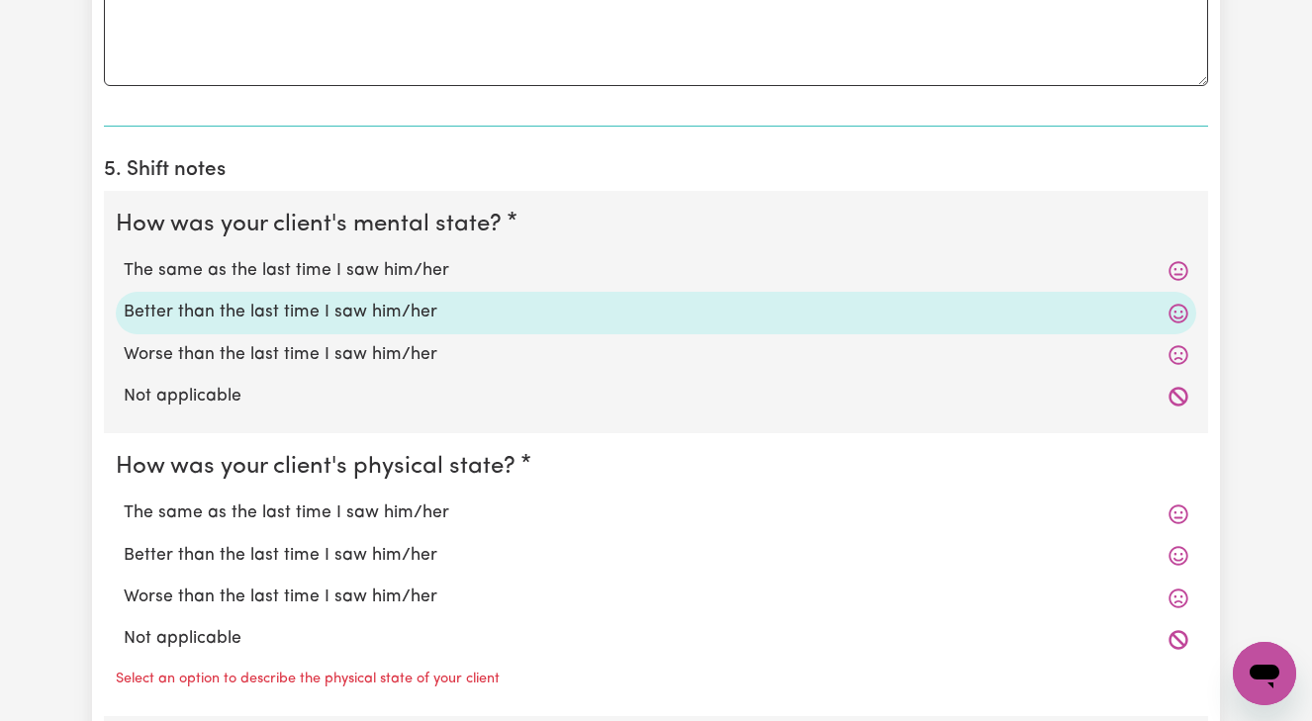
scroll to position [1464, 0]
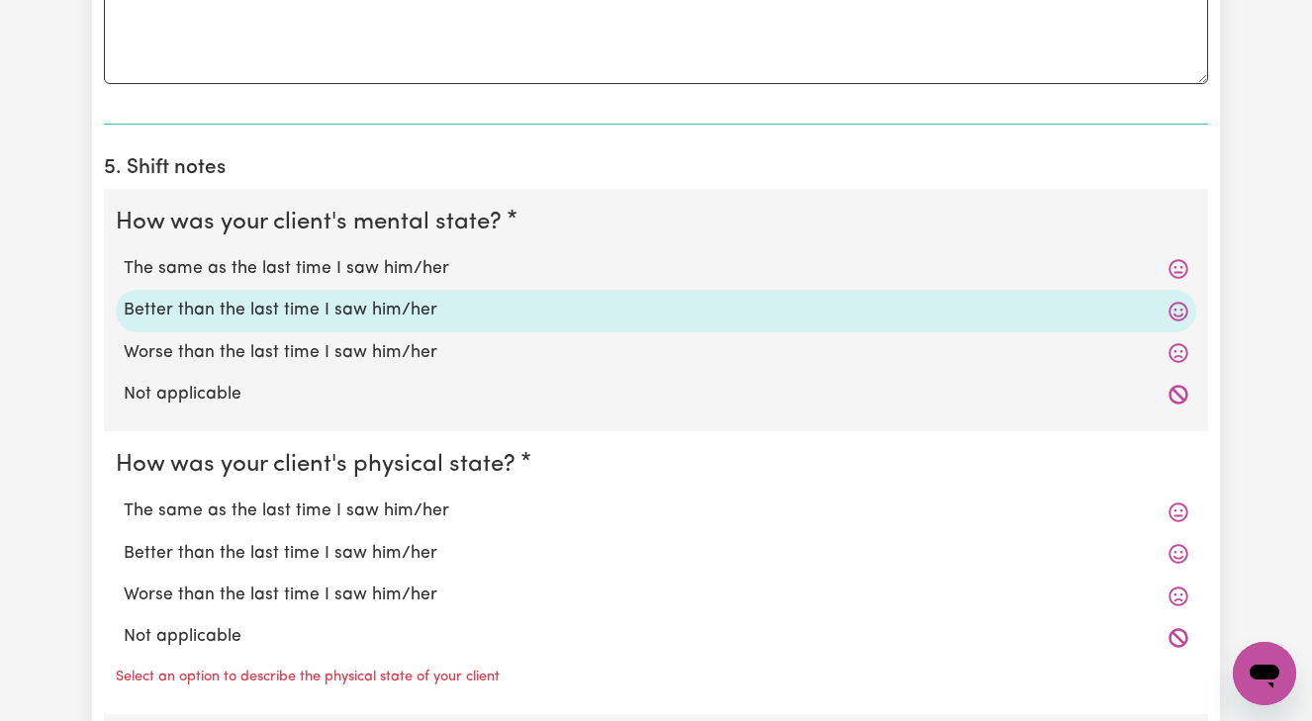
click at [332, 548] on label "Better than the last time I saw him/her" at bounding box center [656, 554] width 1065 height 26
click at [124, 541] on input "Better than the last time I saw him/her" at bounding box center [123, 540] width 1 height 1
radio input "true"
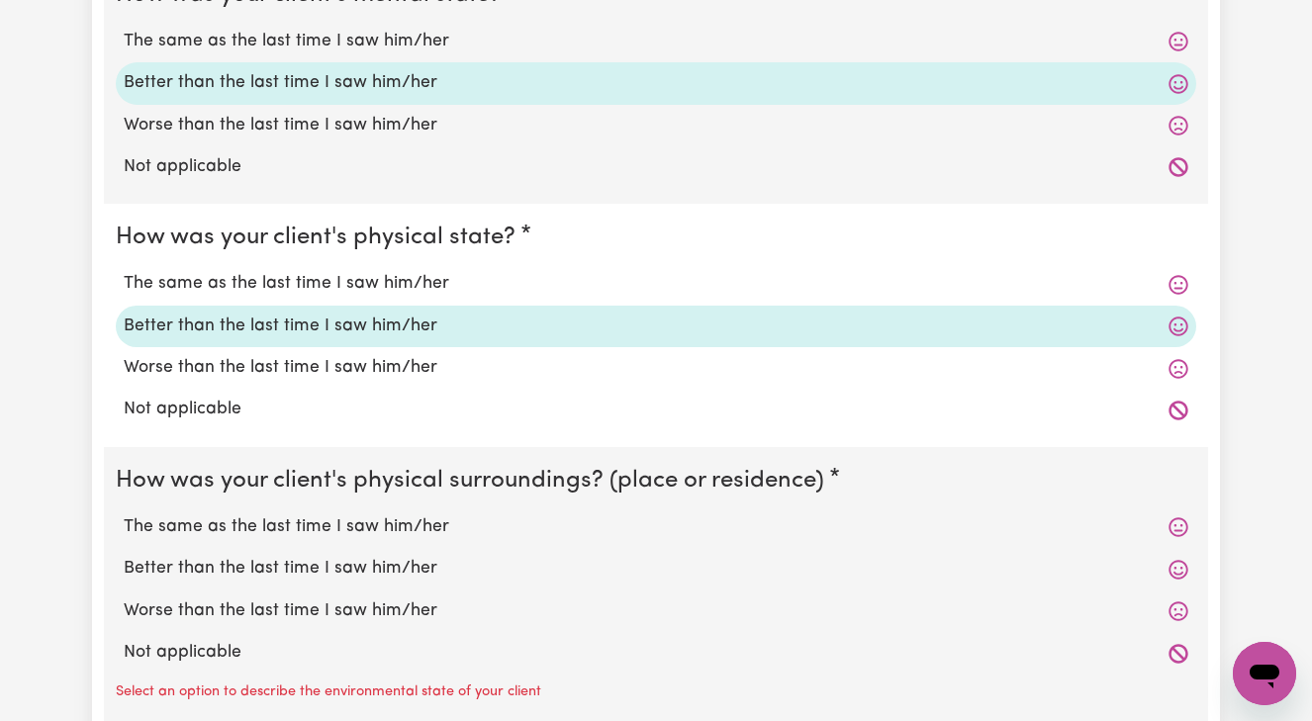
scroll to position [1710, 0]
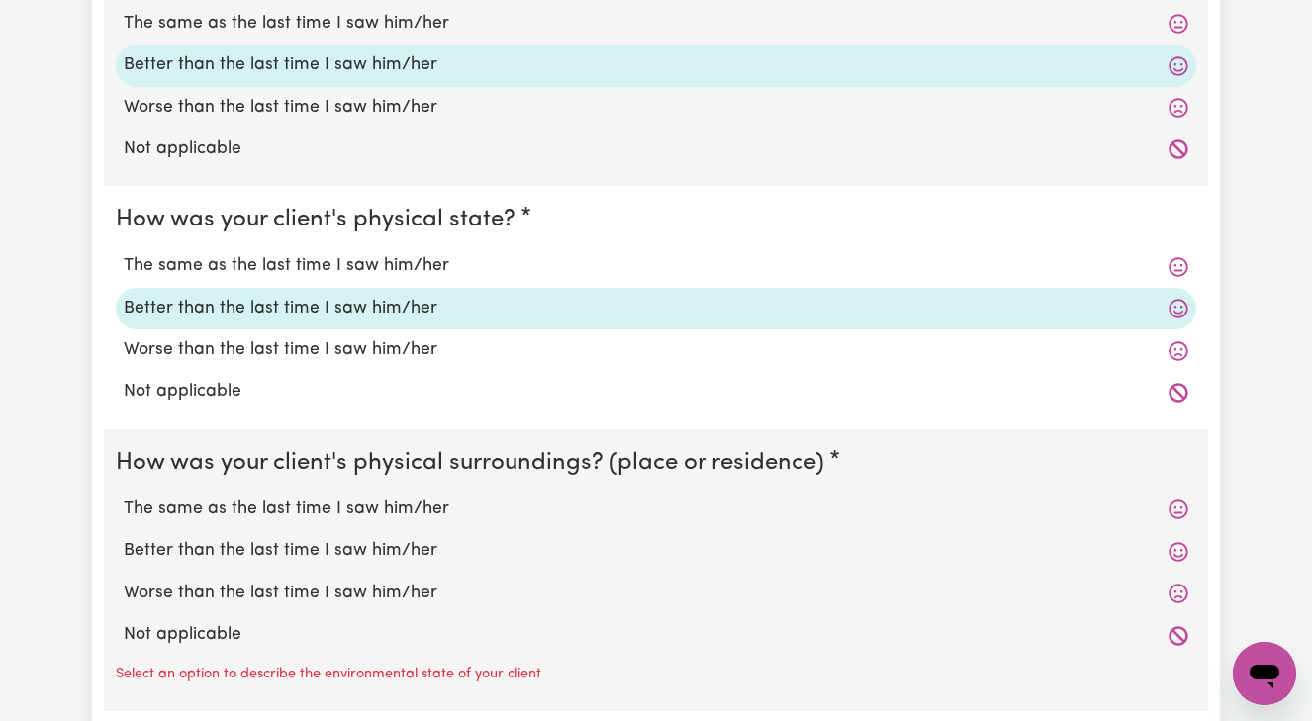
click at [332, 541] on label "Better than the last time I saw him/her" at bounding box center [656, 551] width 1065 height 26
click at [124, 538] on input "Better than the last time I saw him/her" at bounding box center [123, 537] width 1 height 1
radio input "true"
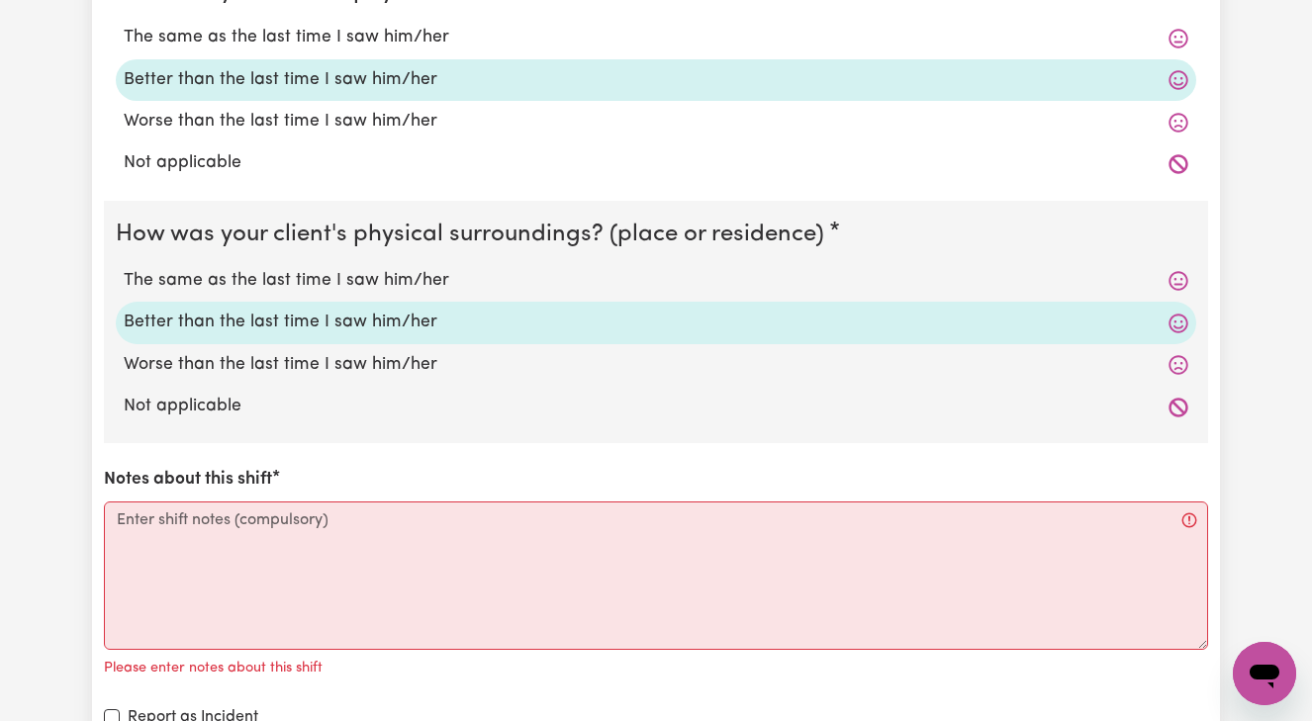
scroll to position [1941, 0]
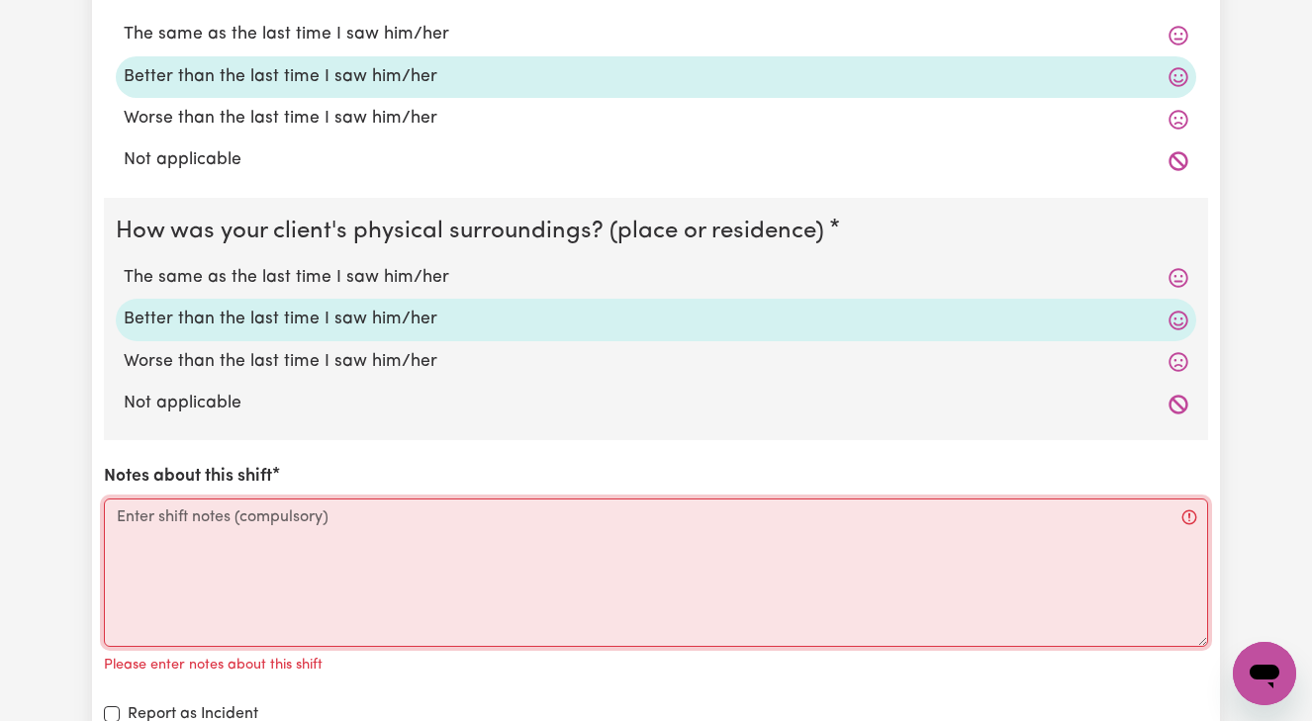
click at [124, 509] on textarea "Notes about this shift" at bounding box center [656, 573] width 1104 height 148
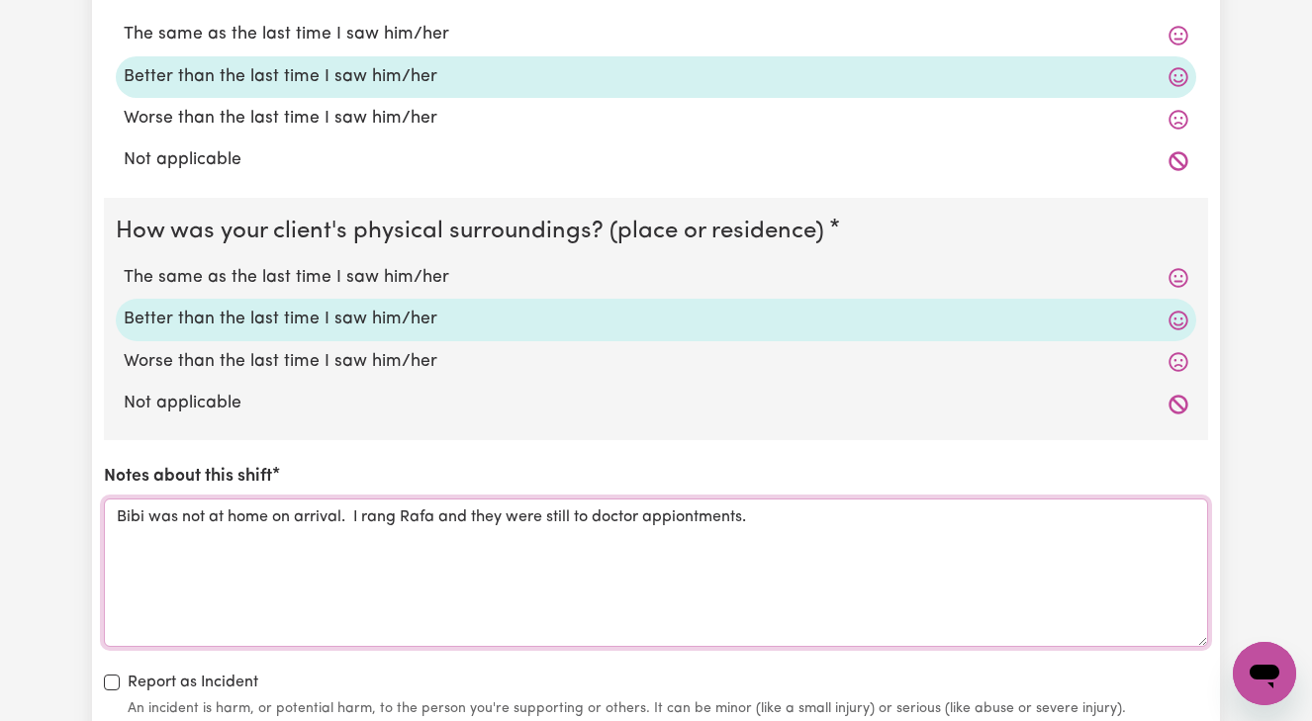
click at [688, 509] on textarea "Bibi was not at home on arrival. I rang Rafa and they were still to doctor appi…" at bounding box center [656, 573] width 1104 height 148
click at [774, 508] on textarea "Bibi was not at home on arrival. I rang Rafa and they were still to doctor appo…" at bounding box center [656, 573] width 1104 height 148
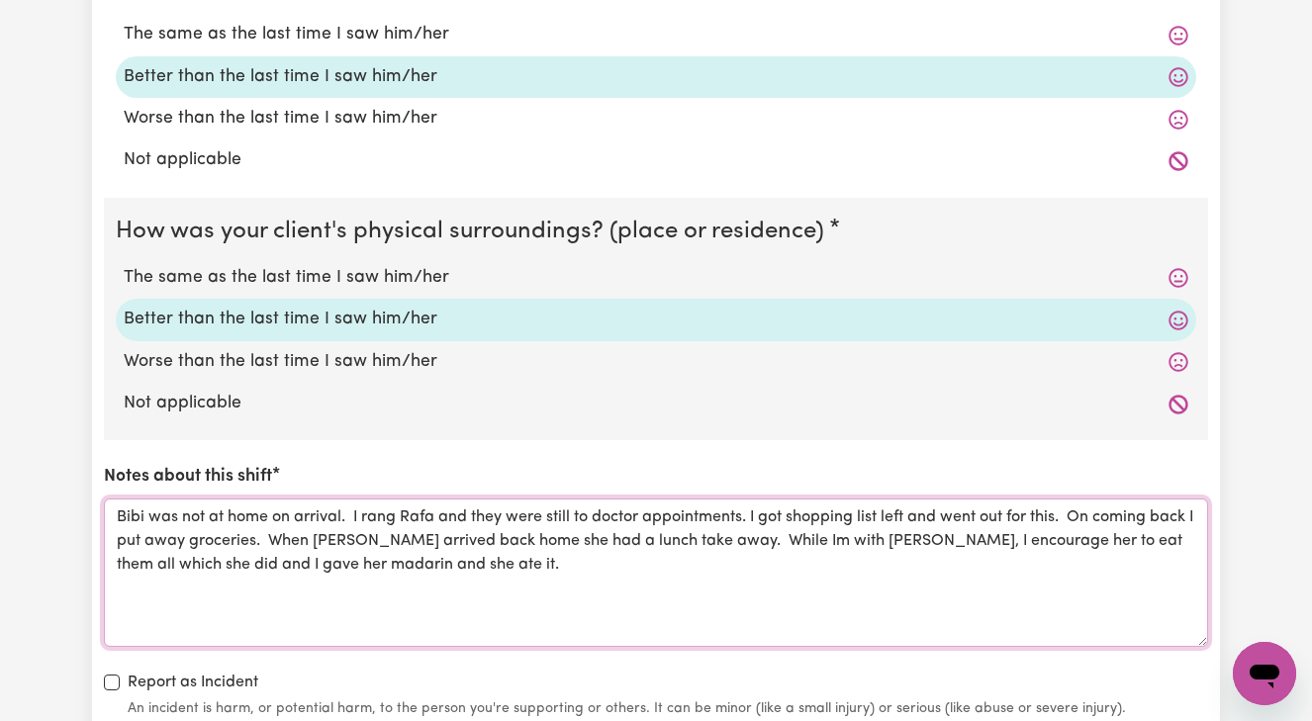
click at [237, 554] on textarea "Bibi was not at home on arrival. I rang Rafa and they were still to doctor appo…" at bounding box center [656, 573] width 1104 height 148
click at [287, 552] on textarea "Bibi was not at home on arrival. I rang Rafa and they were still to doctor appo…" at bounding box center [656, 573] width 1104 height 148
click at [426, 557] on textarea "Bibi was not at home on arrival. I rang Rafa and they were still to doctor appo…" at bounding box center [656, 573] width 1104 height 148
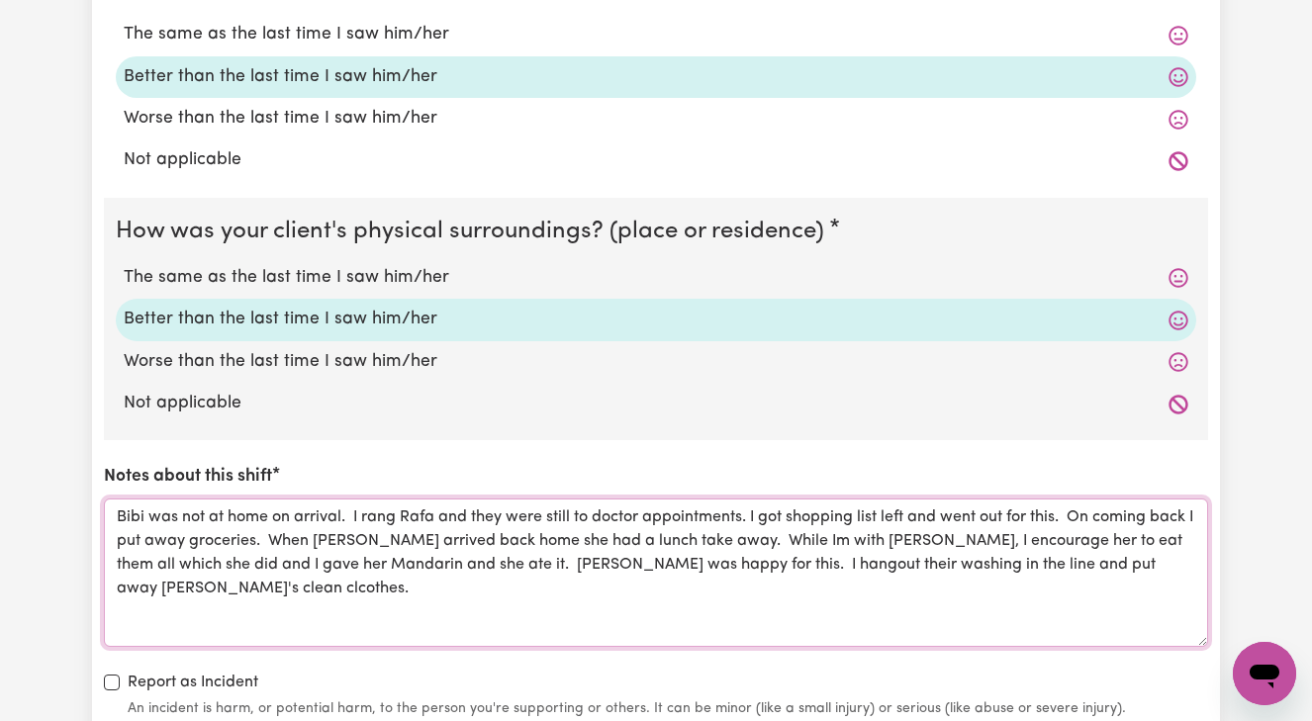
click at [1052, 552] on textarea "Bibi was not at home on arrival. I rang Rafa and they were still to doctor appo…" at bounding box center [656, 573] width 1104 height 148
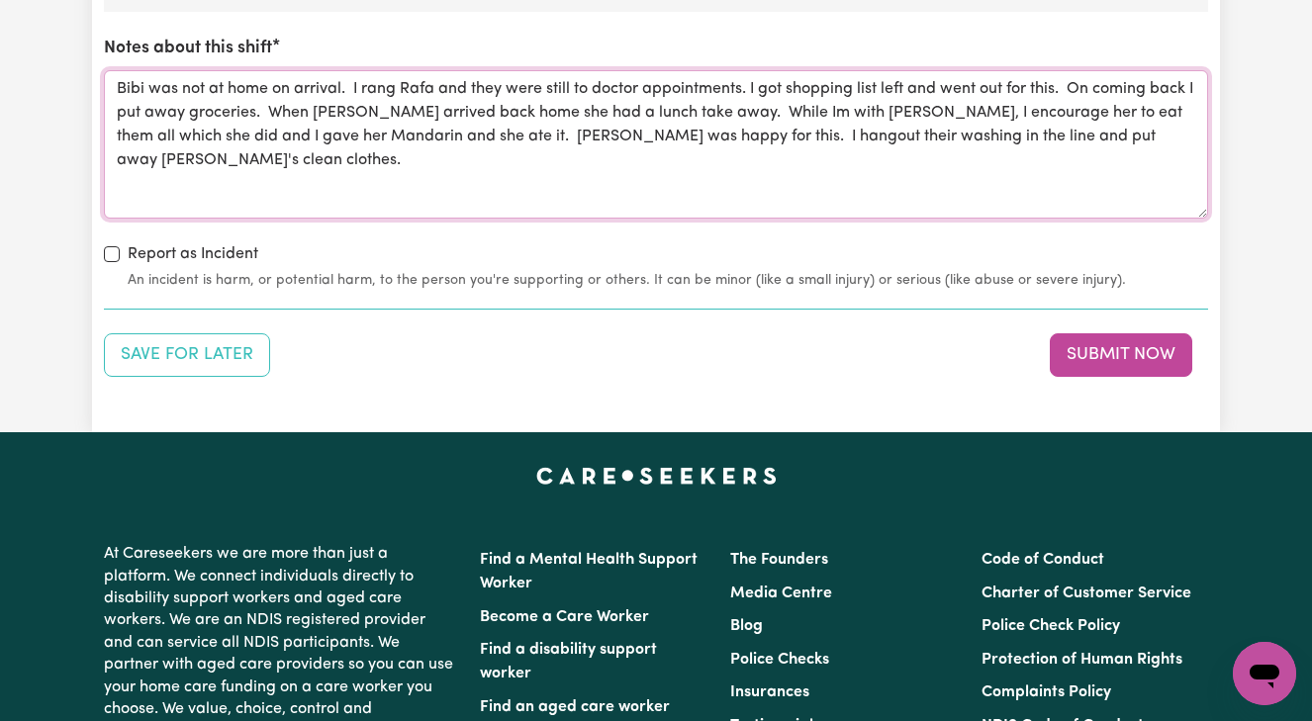
scroll to position [2367, 0]
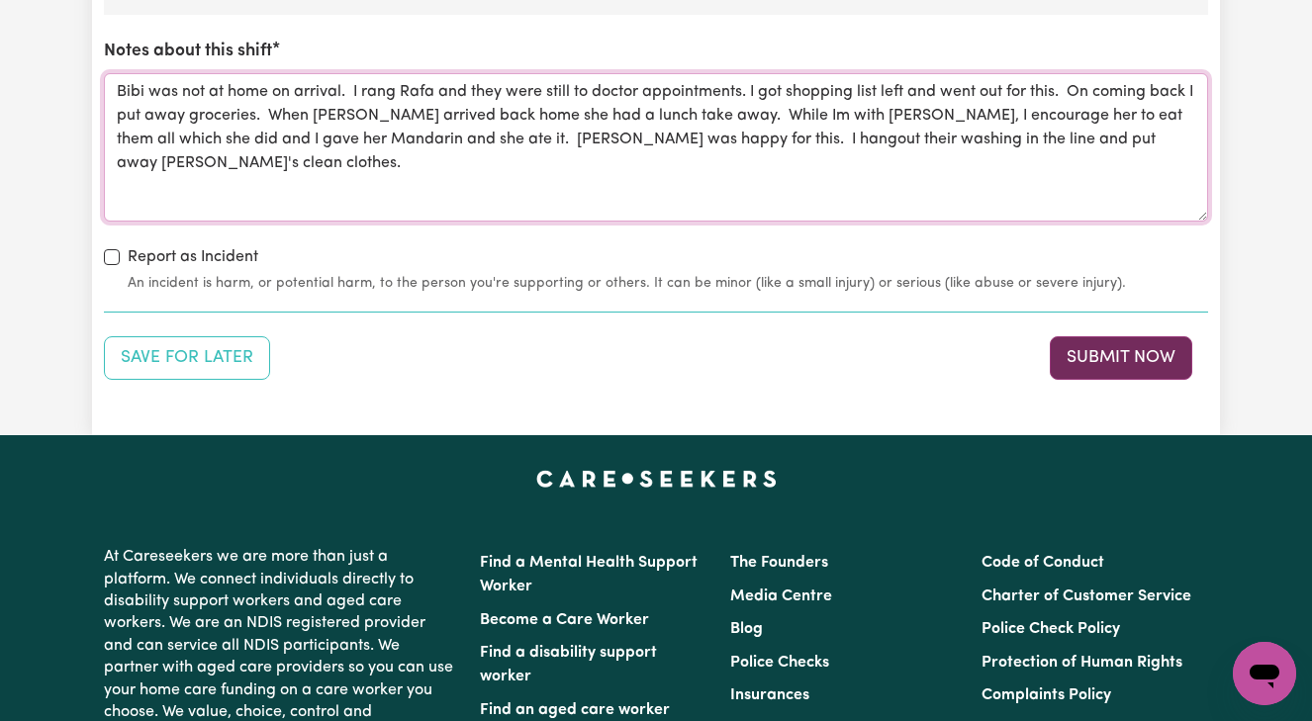
type textarea "Bibi was not at home on arrival. I rang Rafa and they were still to doctor appo…"
click at [1104, 354] on button "Submit Now" at bounding box center [1121, 358] width 142 height 44
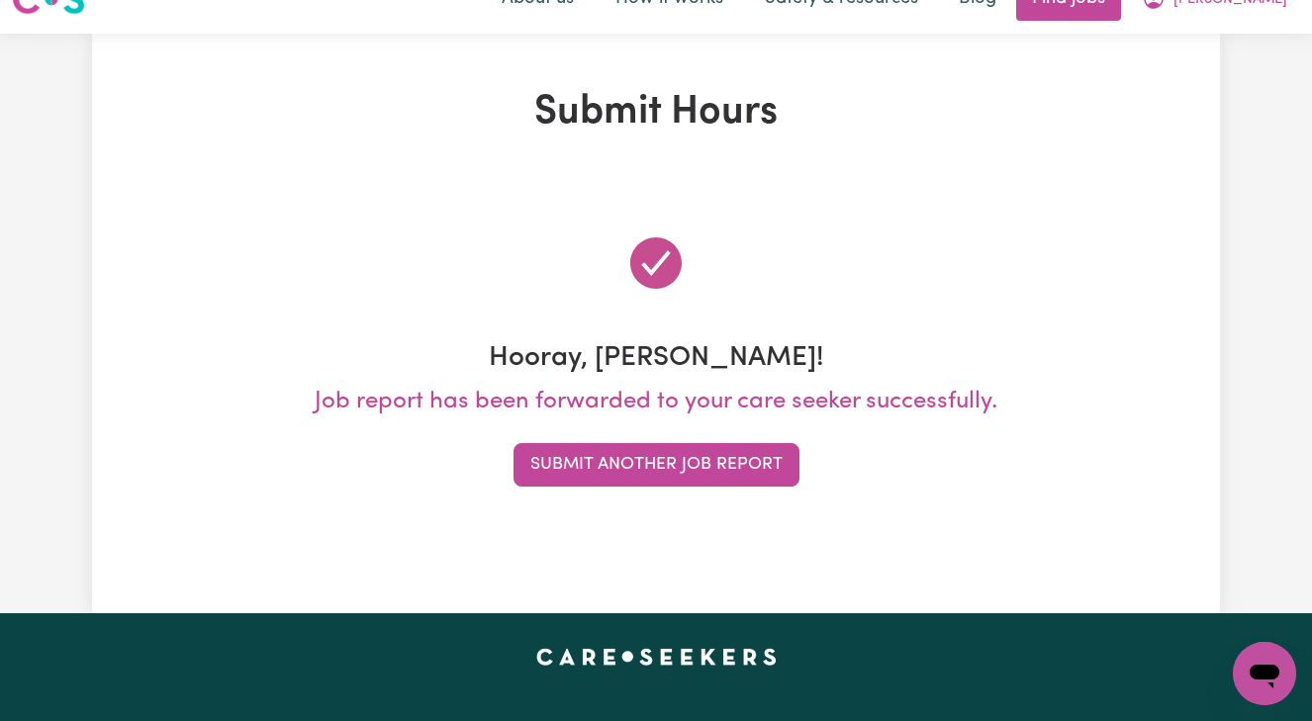
scroll to position [0, 0]
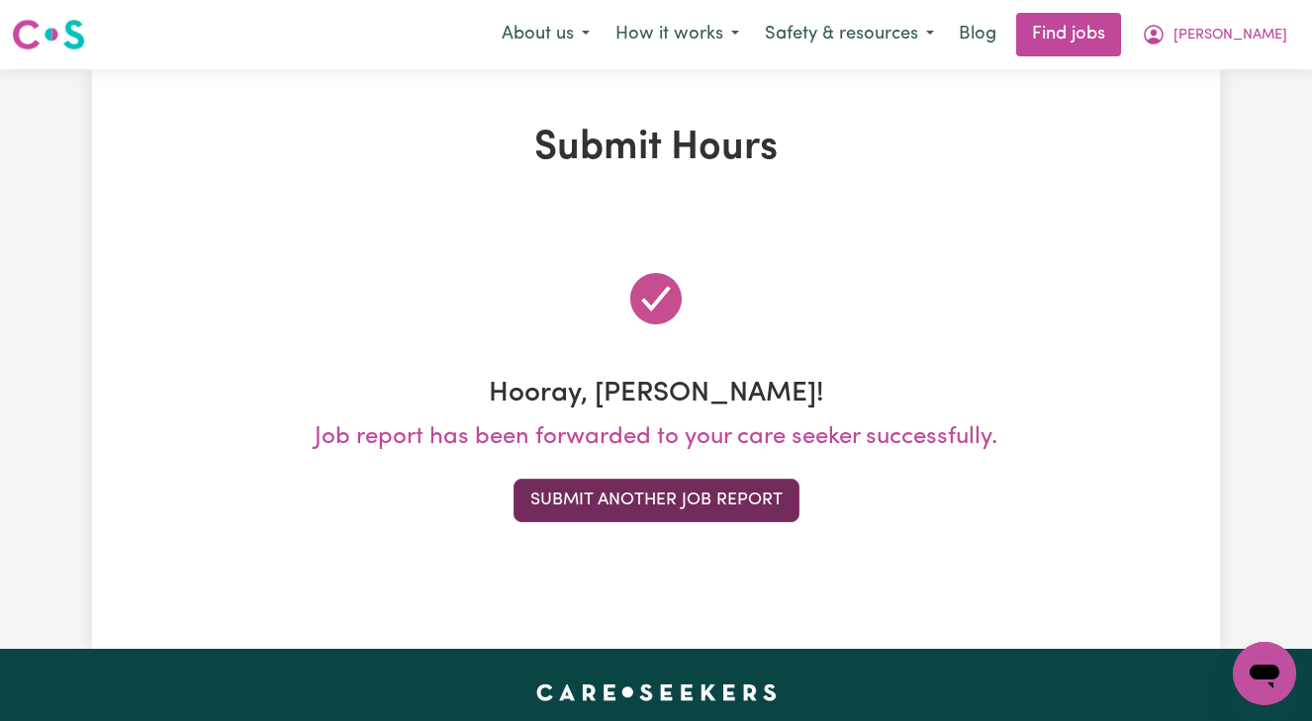
click at [677, 502] on button "Submit Another Job Report" at bounding box center [657, 501] width 286 height 44
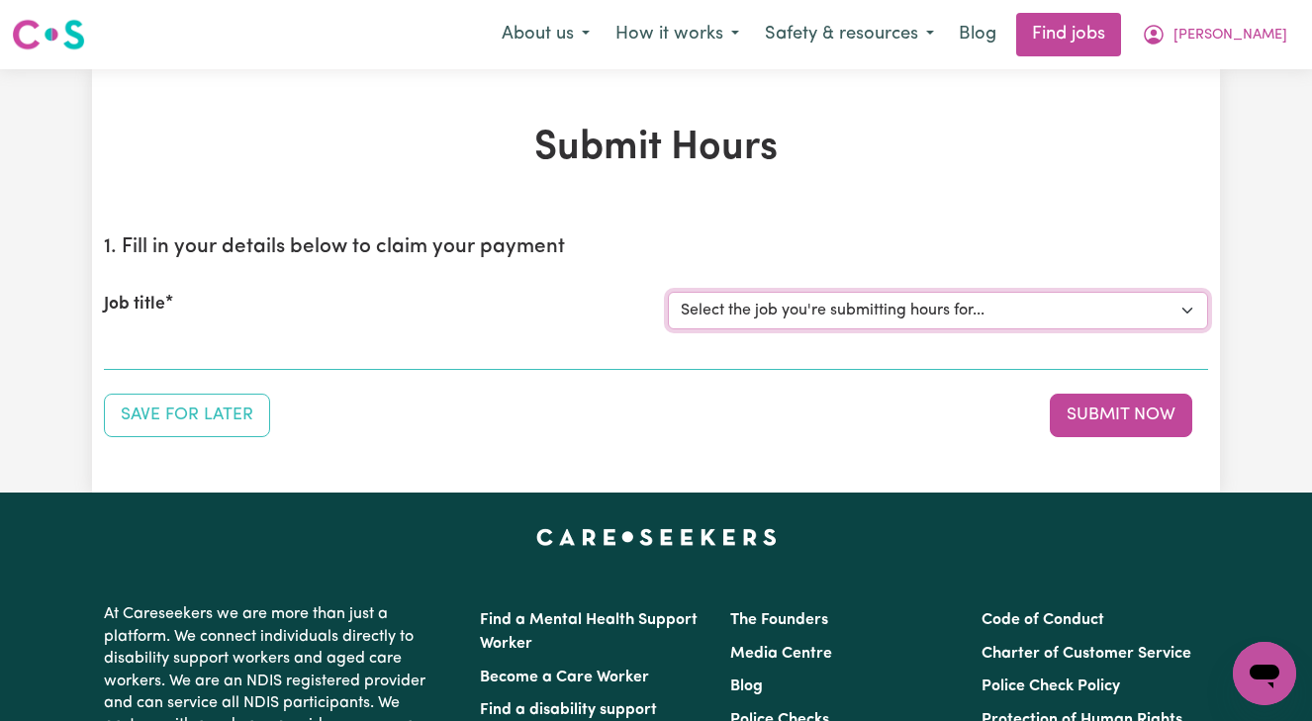
select select "13873"
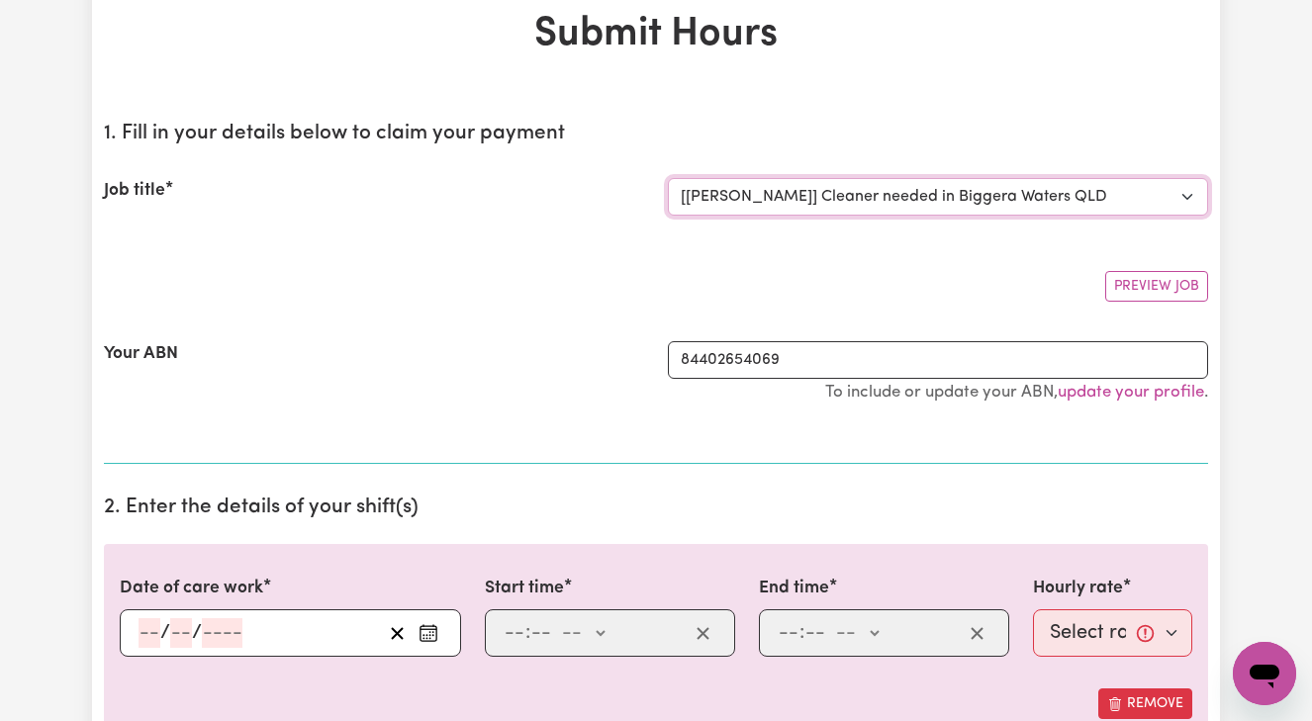
scroll to position [118, 0]
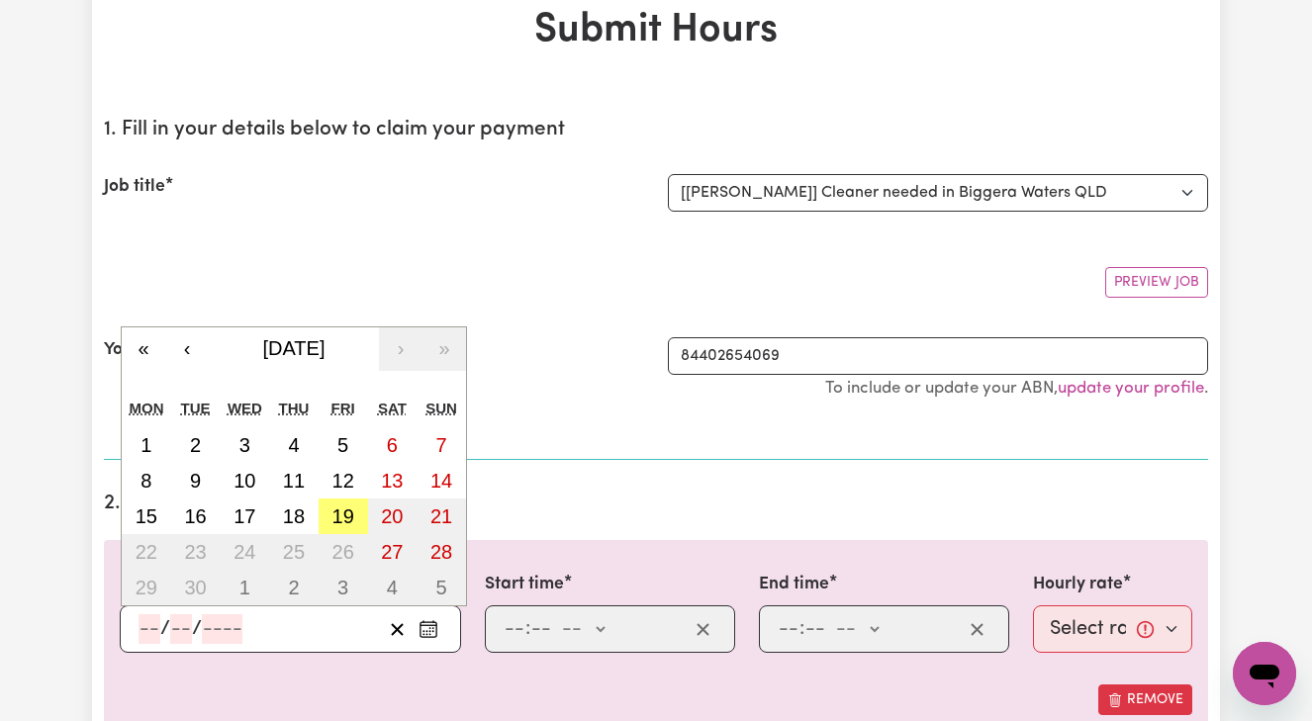
click at [140, 623] on input "number" at bounding box center [150, 629] width 22 height 30
click at [288, 514] on abbr "18" at bounding box center [294, 517] width 22 height 22
type input "[DATE]"
type input "18"
type input "9"
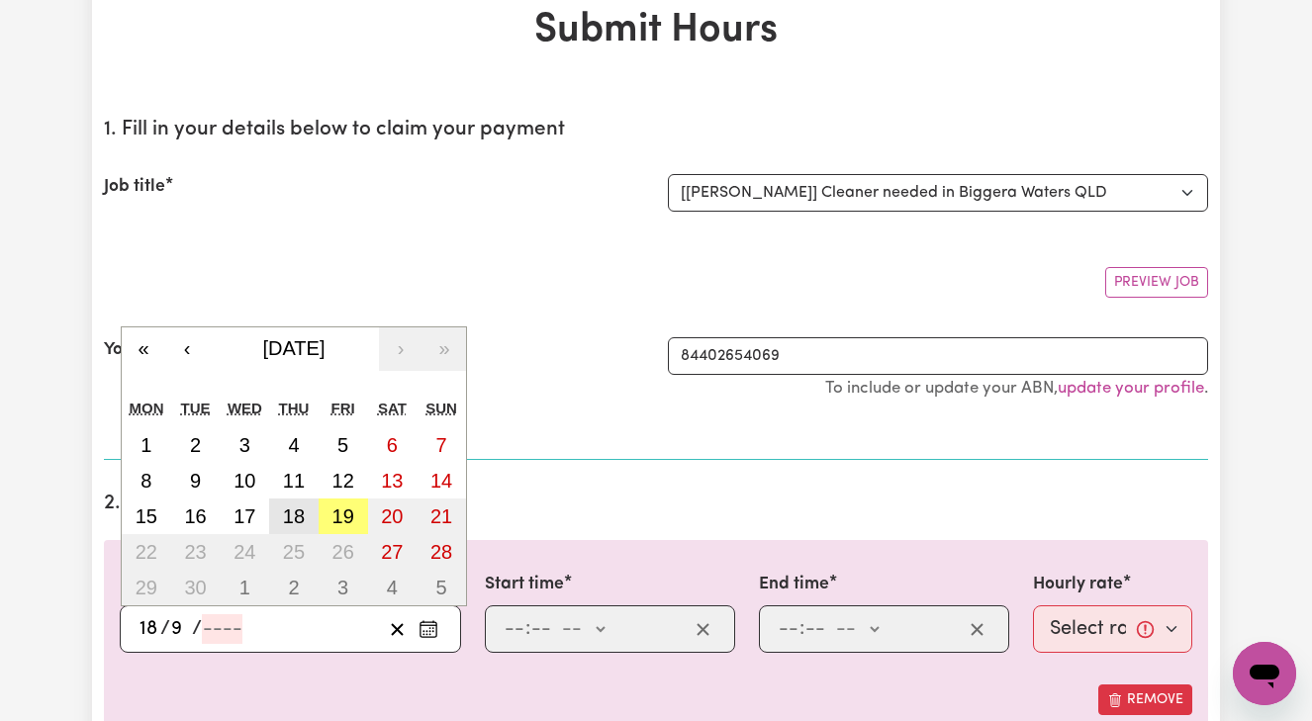
type input "2025"
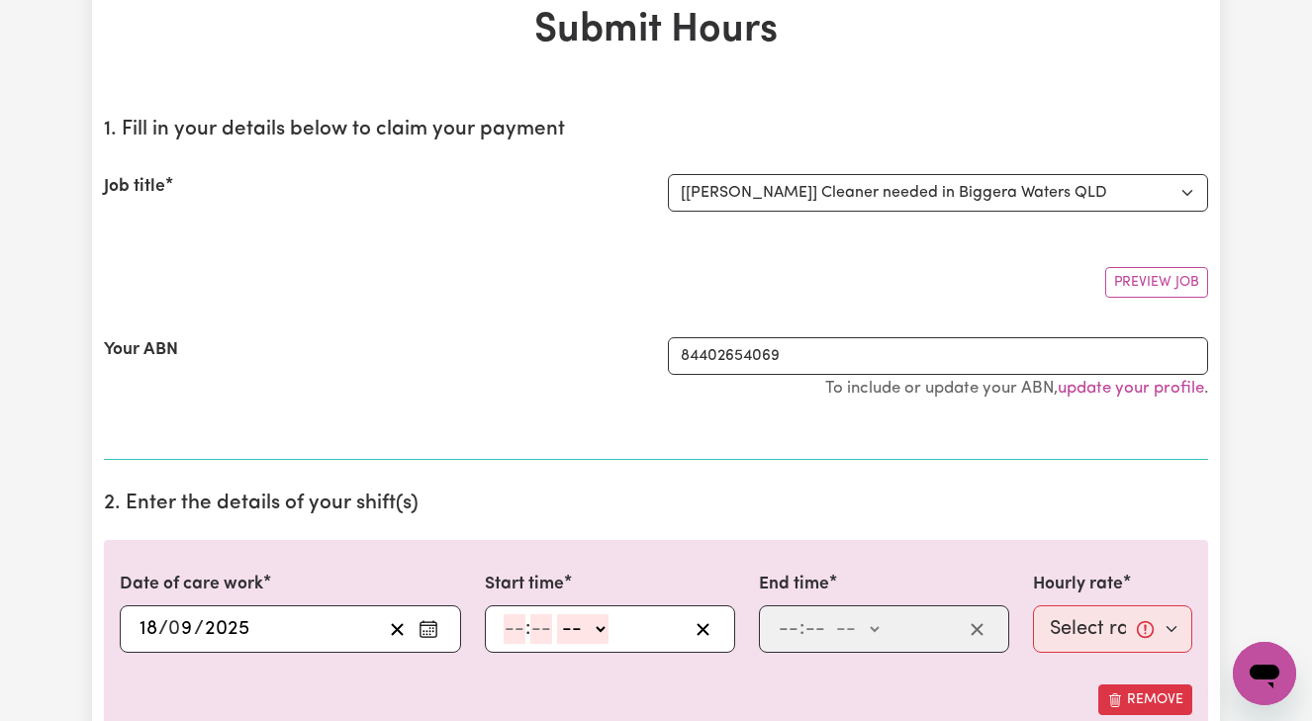
click at [505, 623] on input "number" at bounding box center [515, 629] width 22 height 30
type input "8"
type input "00"
select select "am"
type input "08:00"
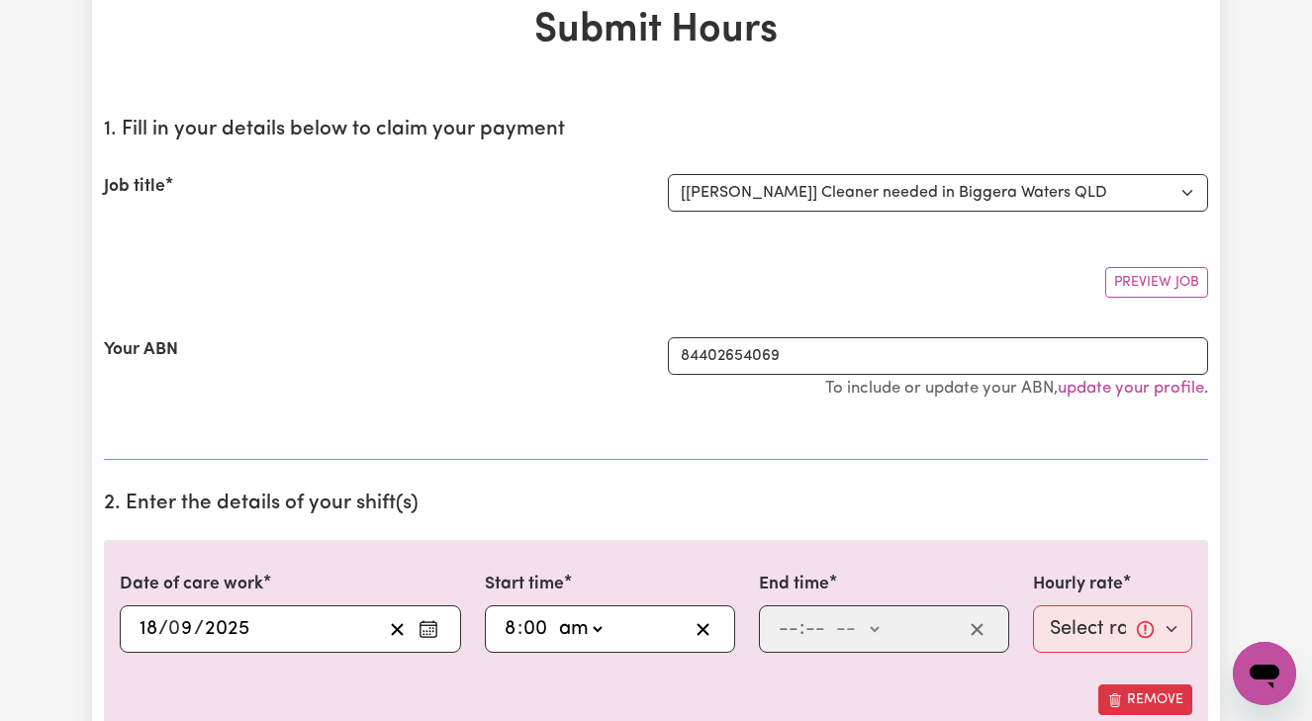
type input "0"
click at [780, 625] on input "number" at bounding box center [789, 629] width 22 height 30
type input "10"
type input "00"
select select "am"
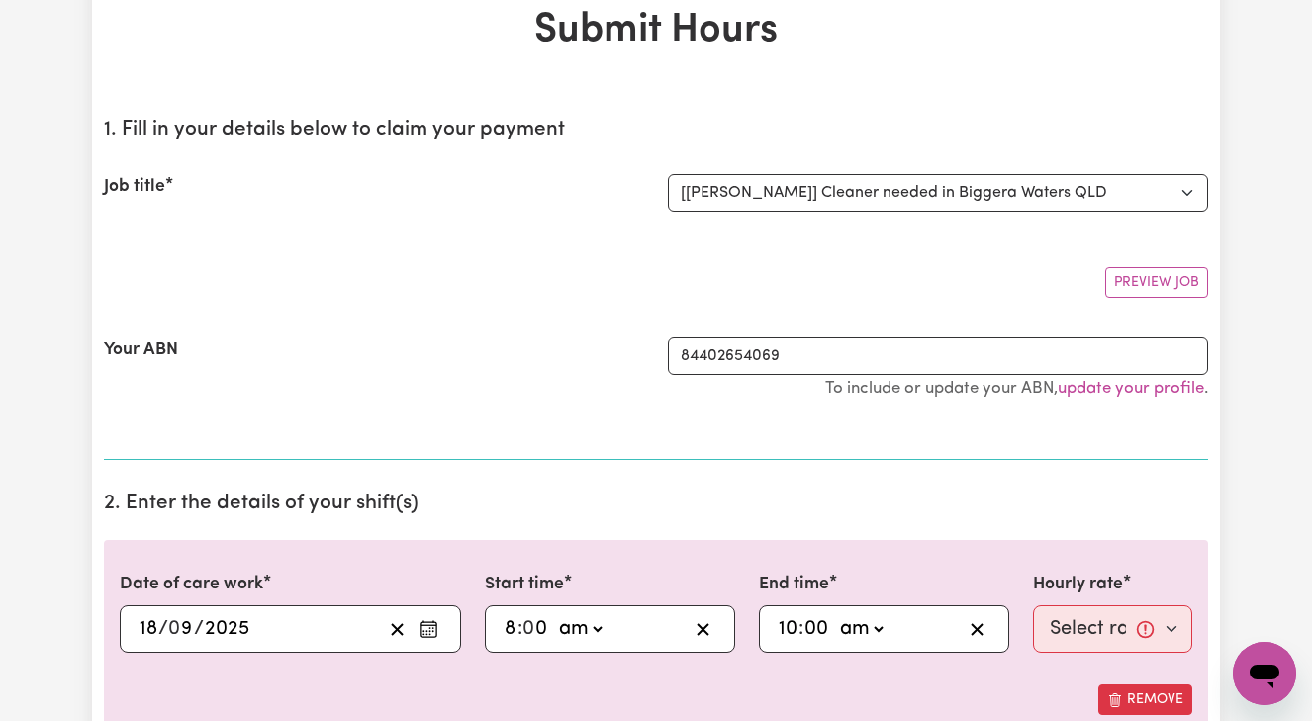
type input "10:00"
type input "0"
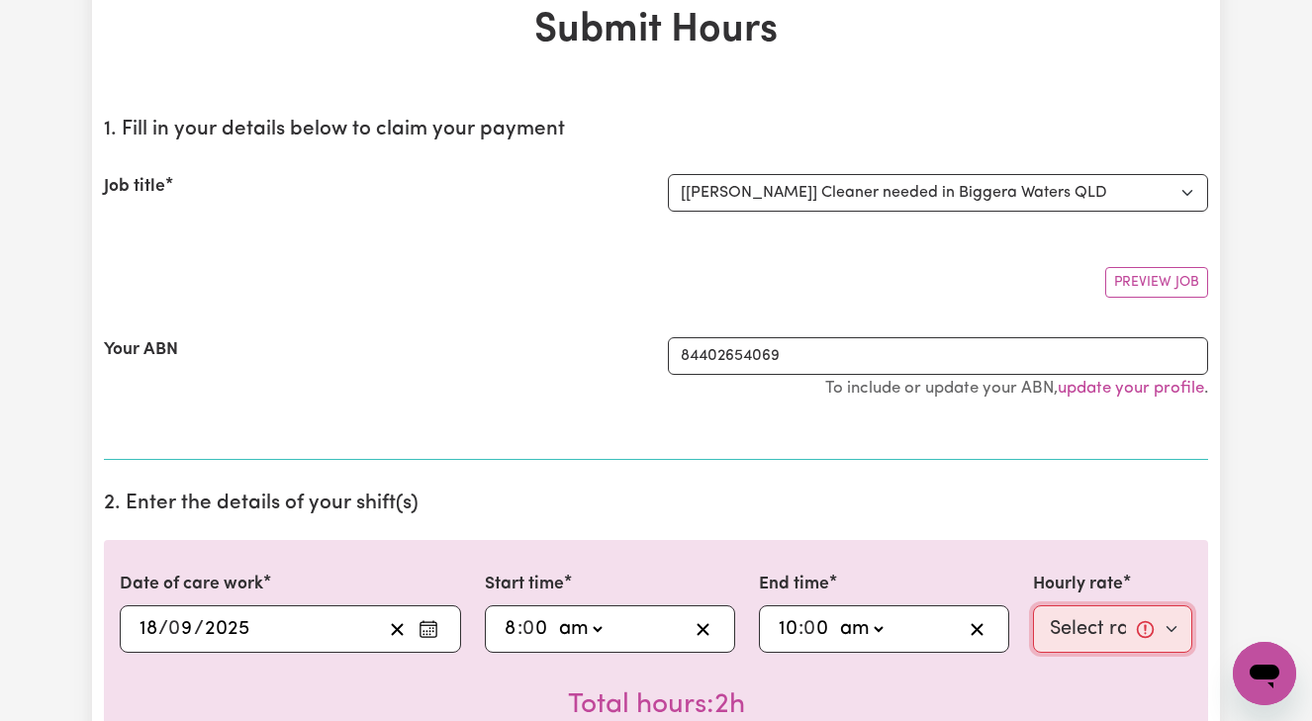
select select "50-Weekday"
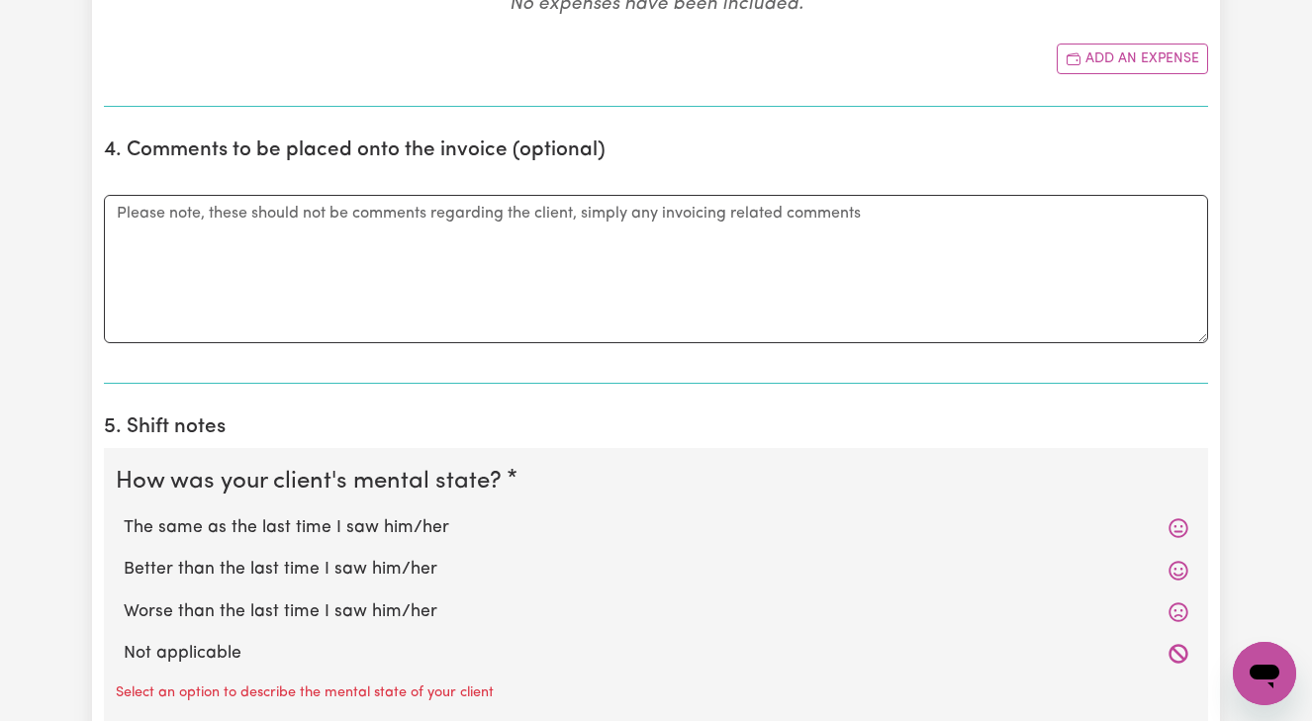
scroll to position [1093, 0]
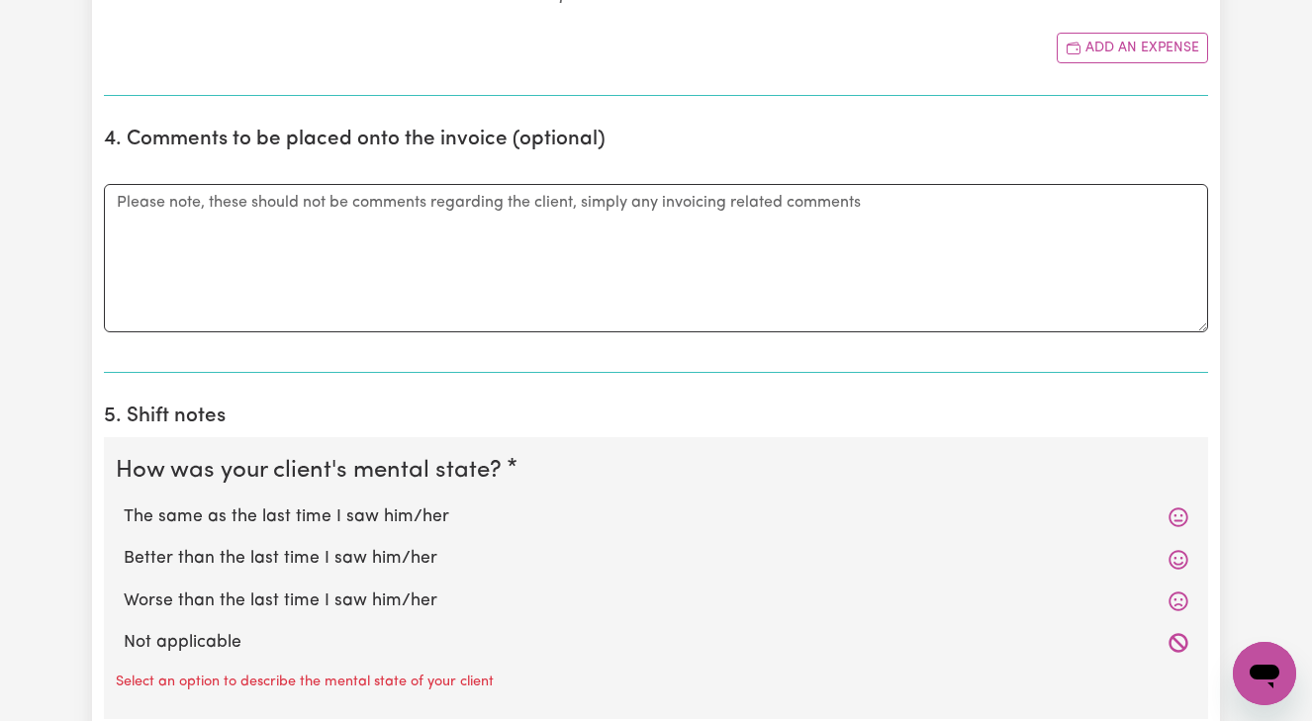
click at [386, 553] on label "Better than the last time I saw him/her" at bounding box center [656, 559] width 1065 height 26
click at [124, 546] on input "Better than the last time I saw him/her" at bounding box center [123, 545] width 1 height 1
radio input "true"
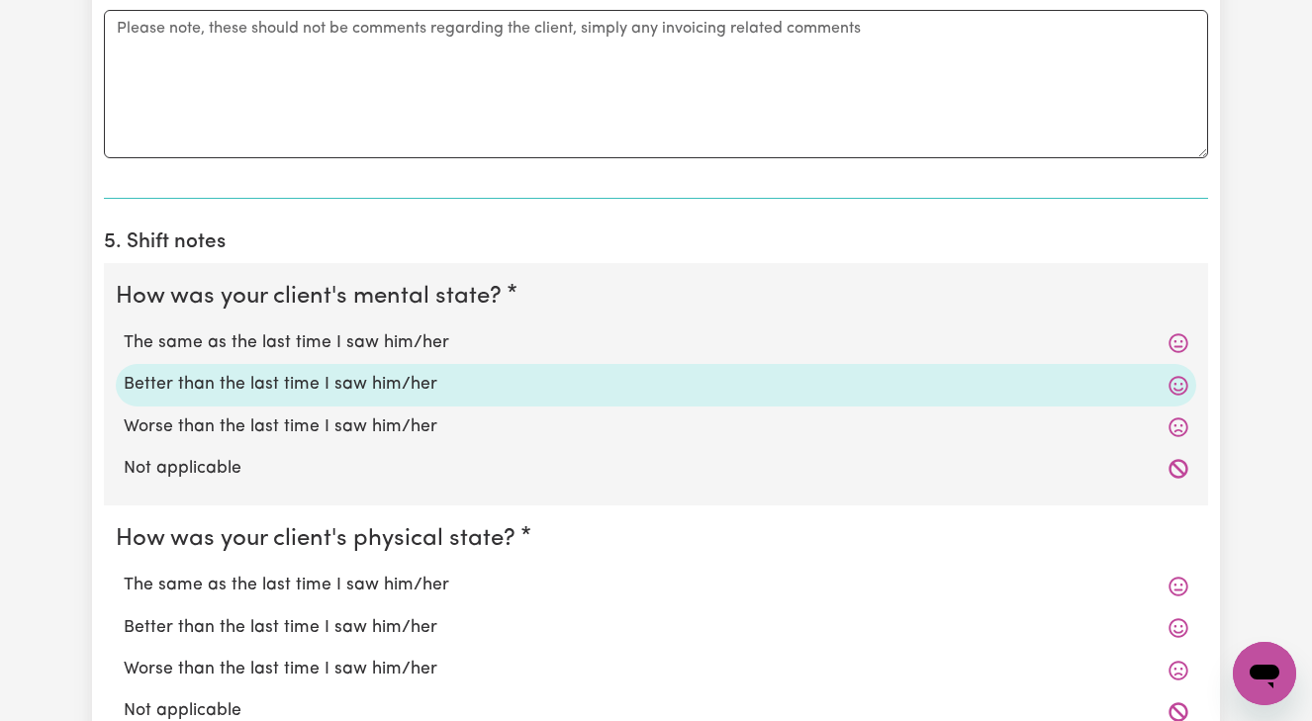
scroll to position [1274, 0]
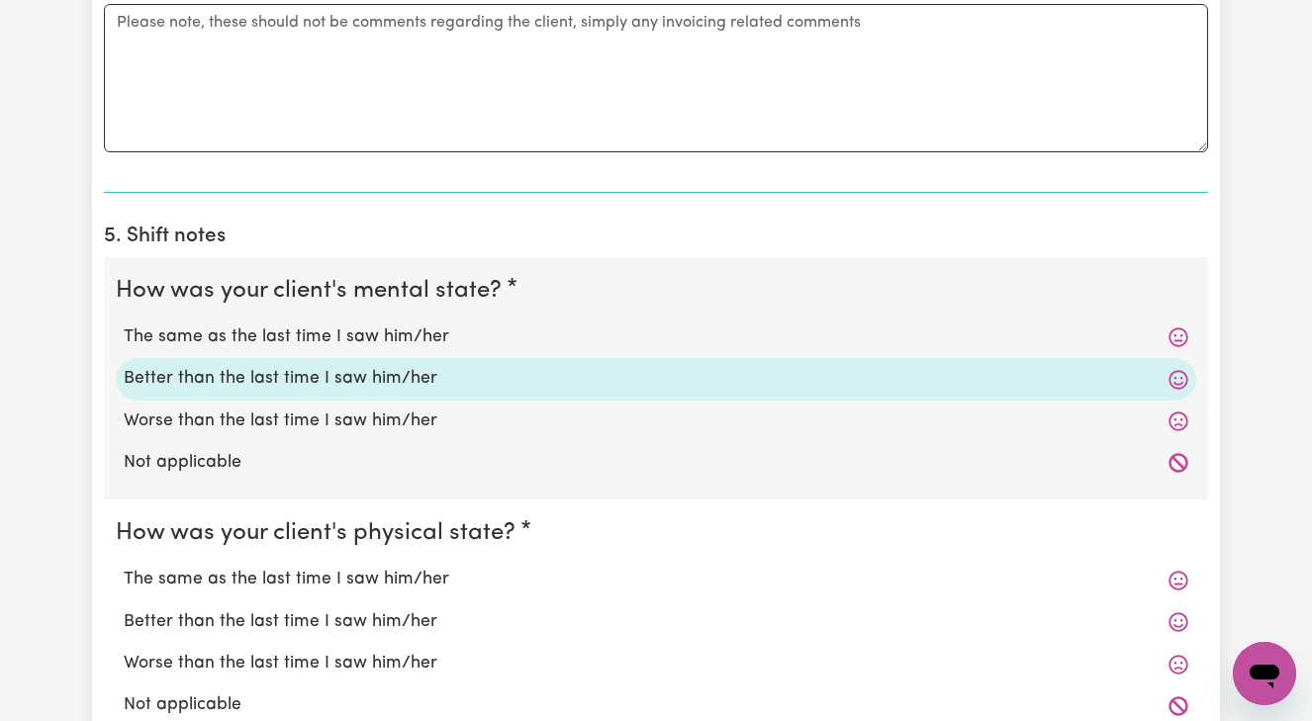
click at [367, 615] on label "Better than the last time I saw him/her" at bounding box center [656, 623] width 1065 height 26
click at [124, 610] on input "Better than the last time I saw him/her" at bounding box center [123, 609] width 1 height 1
radio input "true"
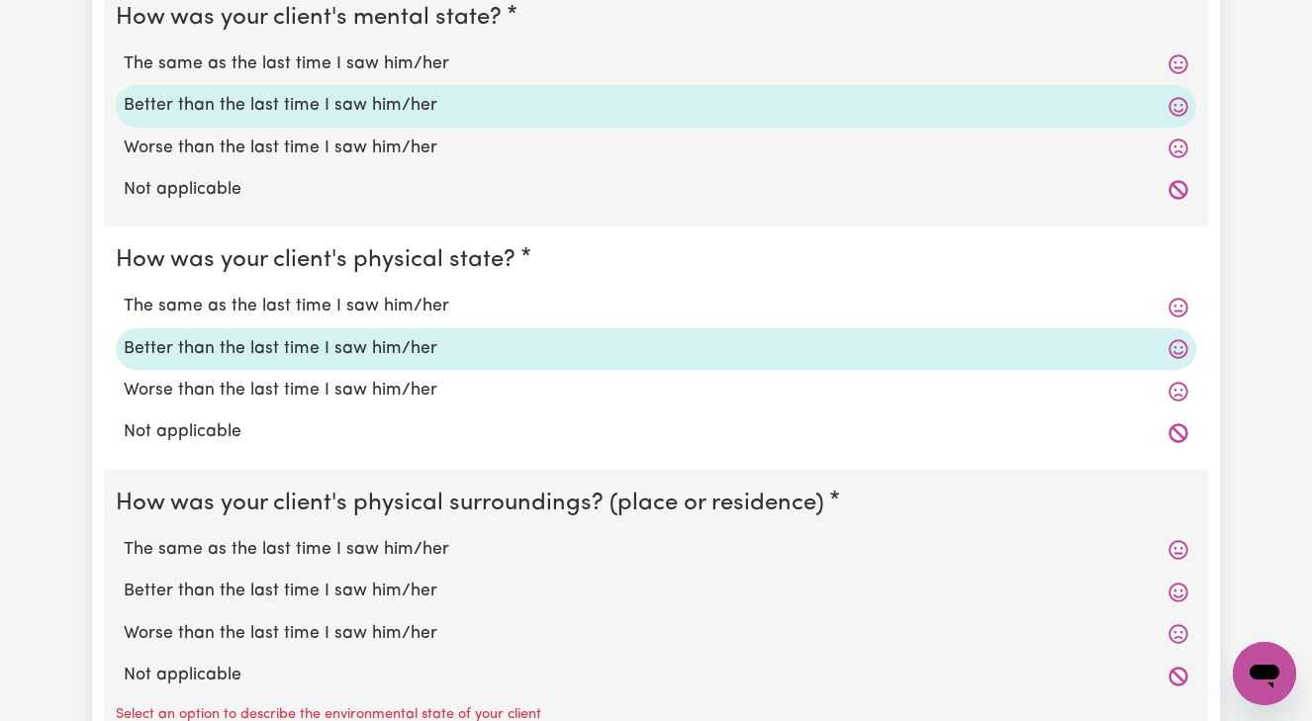
scroll to position [1550, 0]
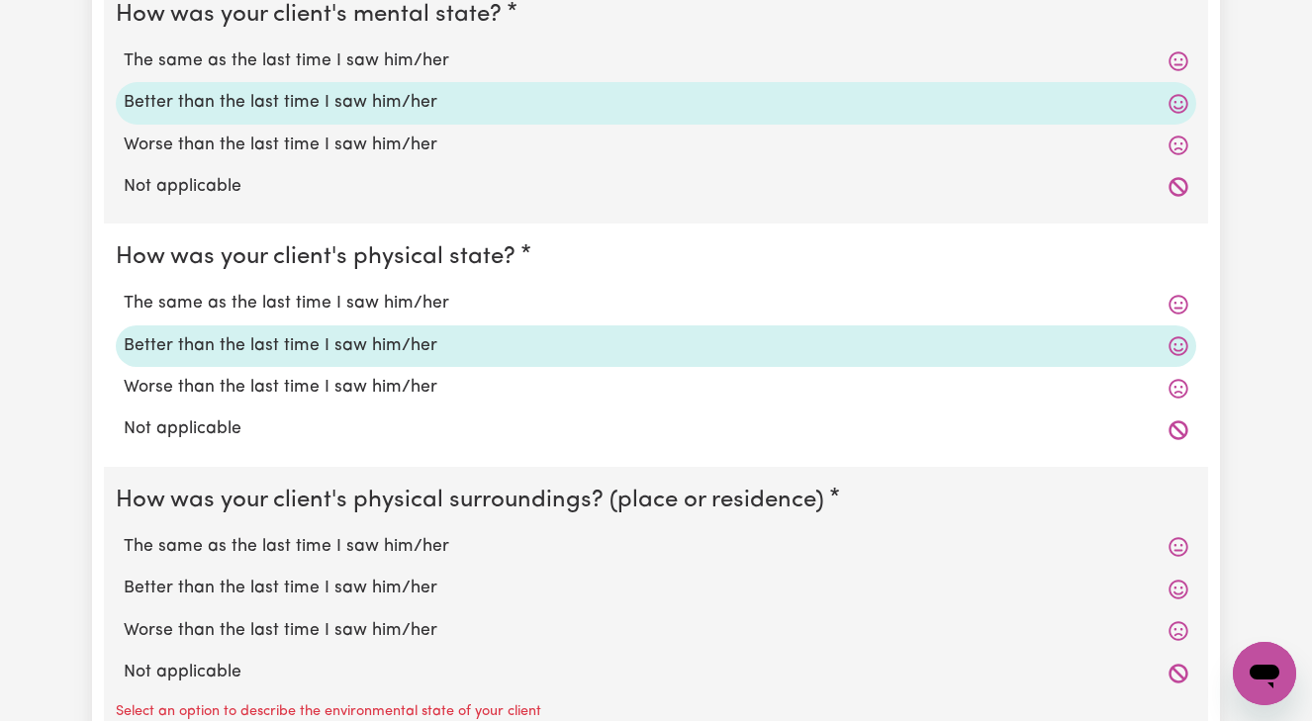
click at [360, 578] on label "Better than the last time I saw him/her" at bounding box center [656, 589] width 1065 height 26
click at [124, 576] on input "Better than the last time I saw him/her" at bounding box center [123, 575] width 1 height 1
radio input "true"
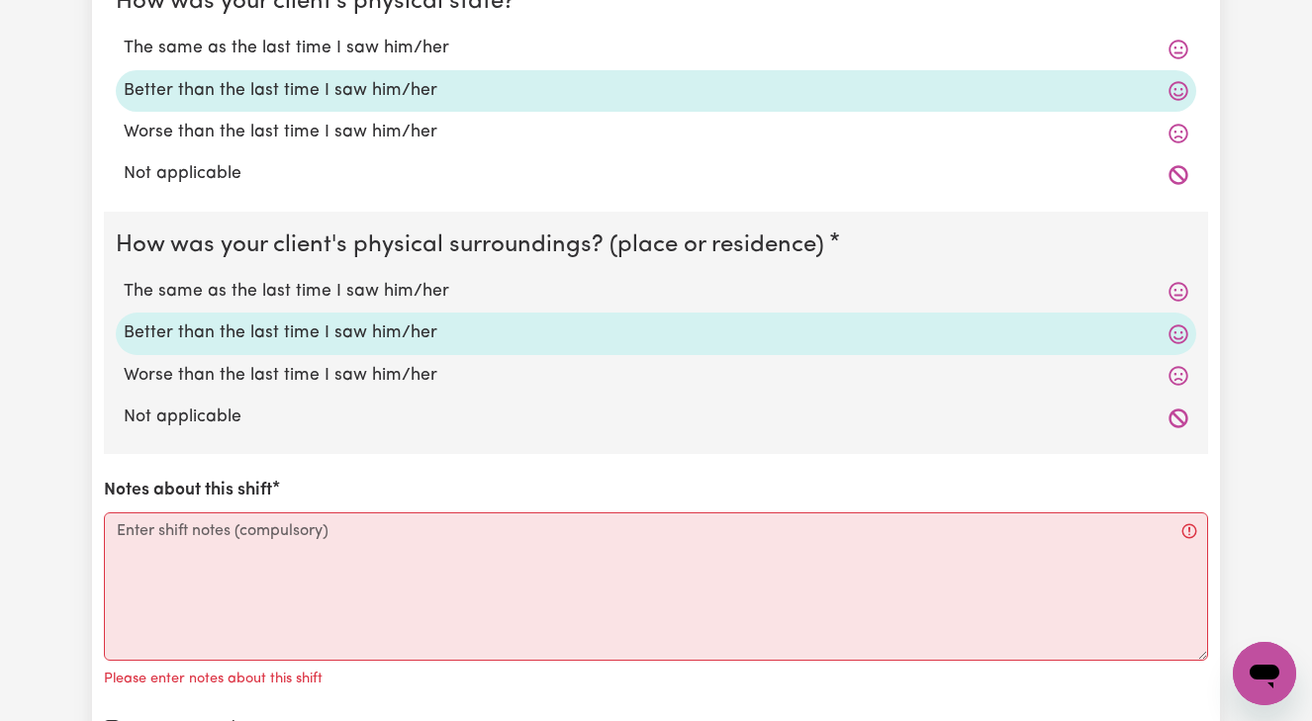
scroll to position [1809, 0]
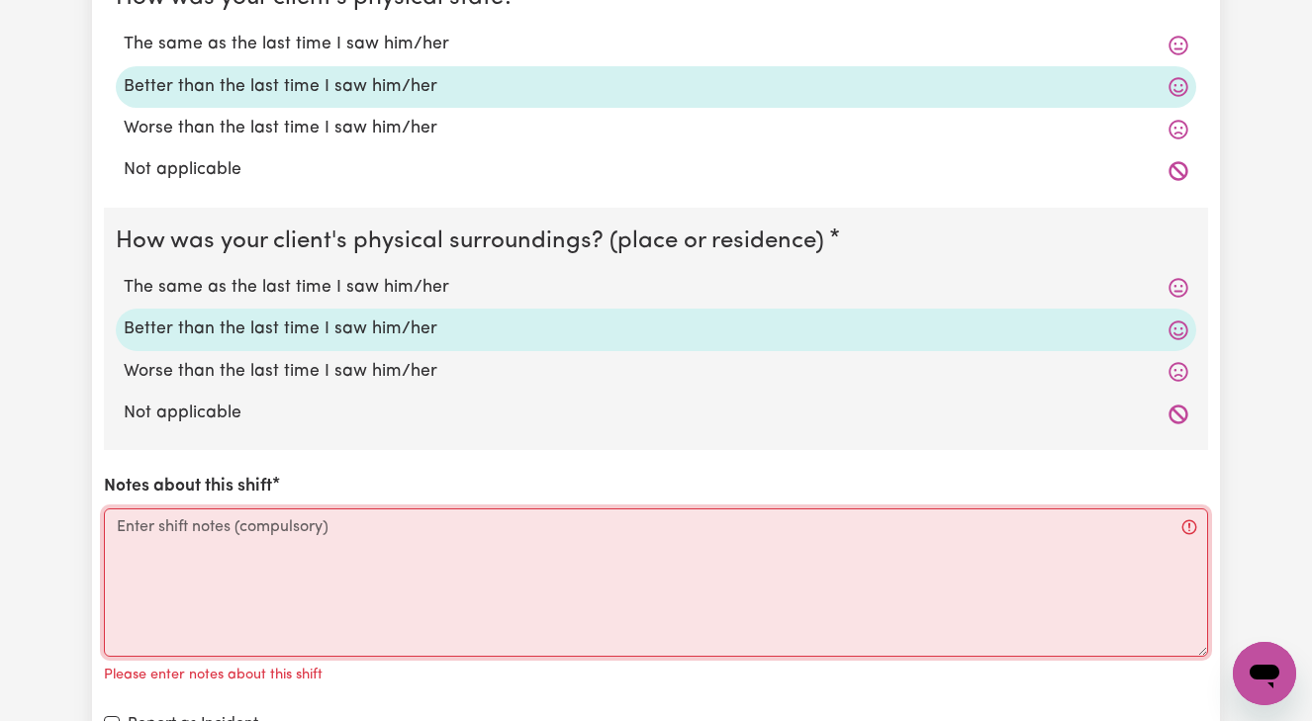
click at [122, 516] on textarea "Notes about this shift" at bounding box center [656, 583] width 1104 height 148
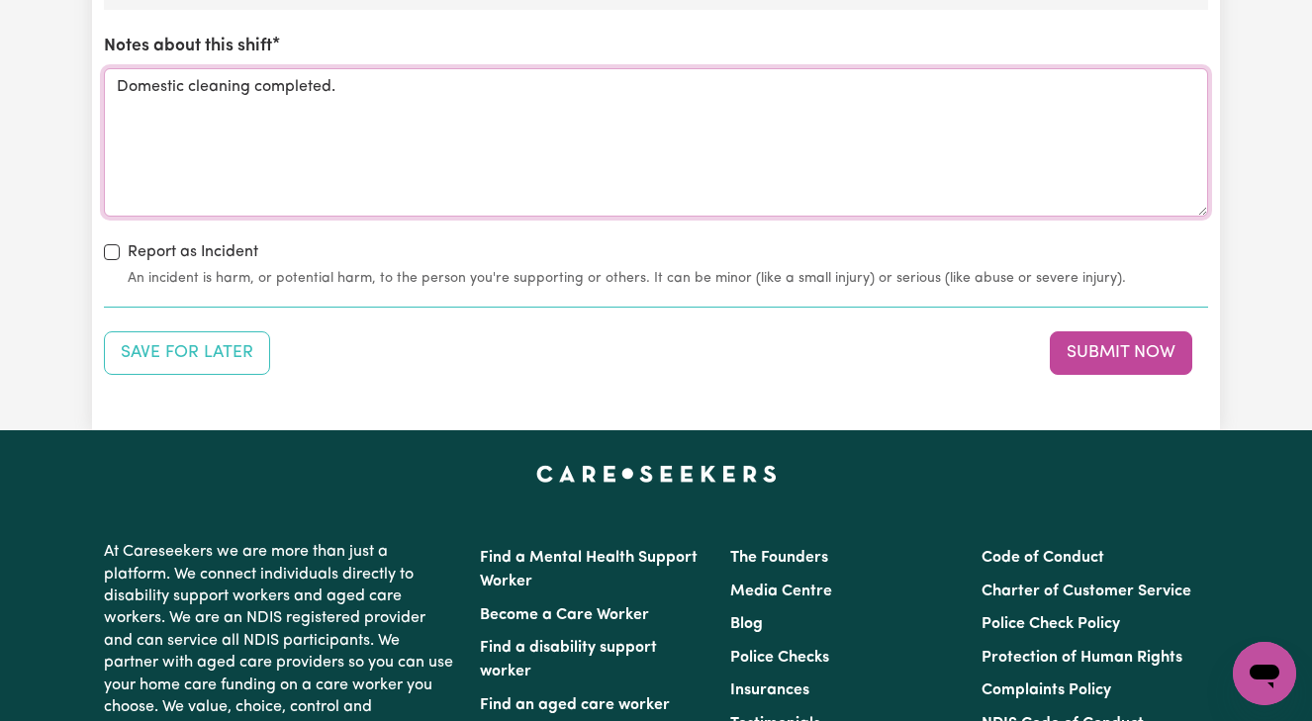
scroll to position [2245, 0]
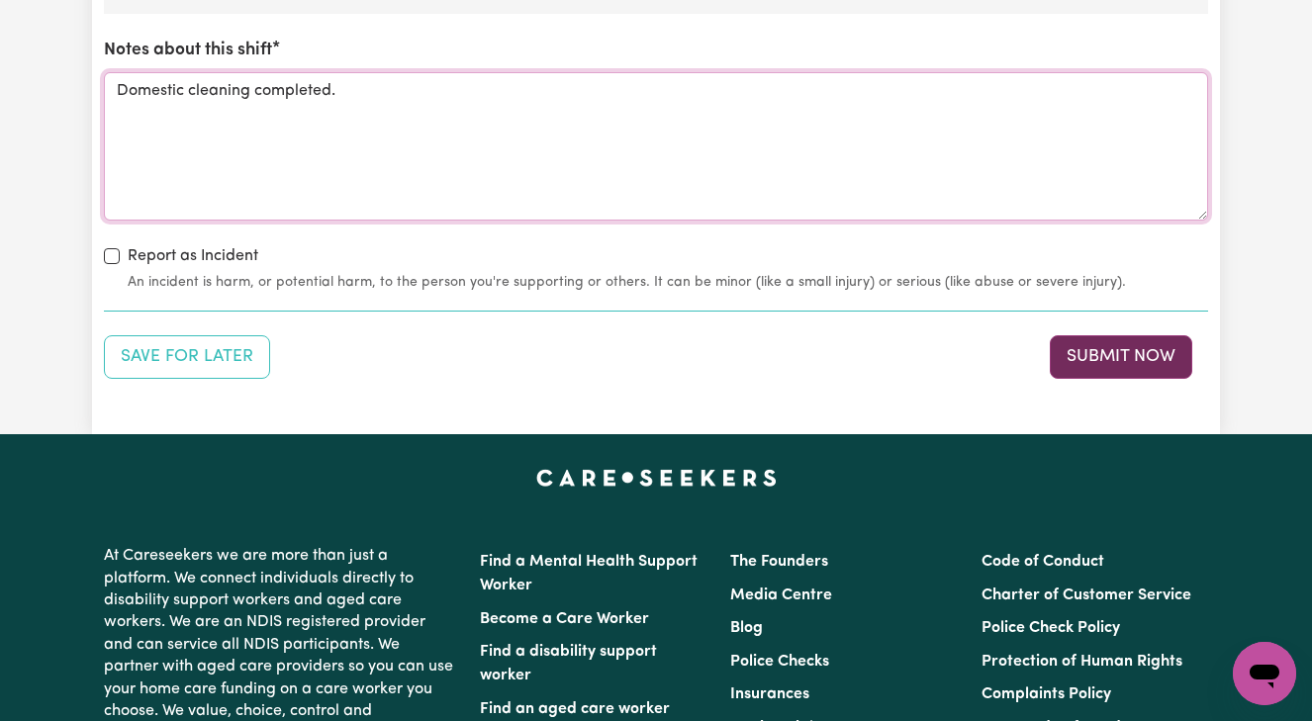
type textarea "Domestic cleaning completed."
click at [1138, 342] on button "Submit Now" at bounding box center [1121, 357] width 142 height 44
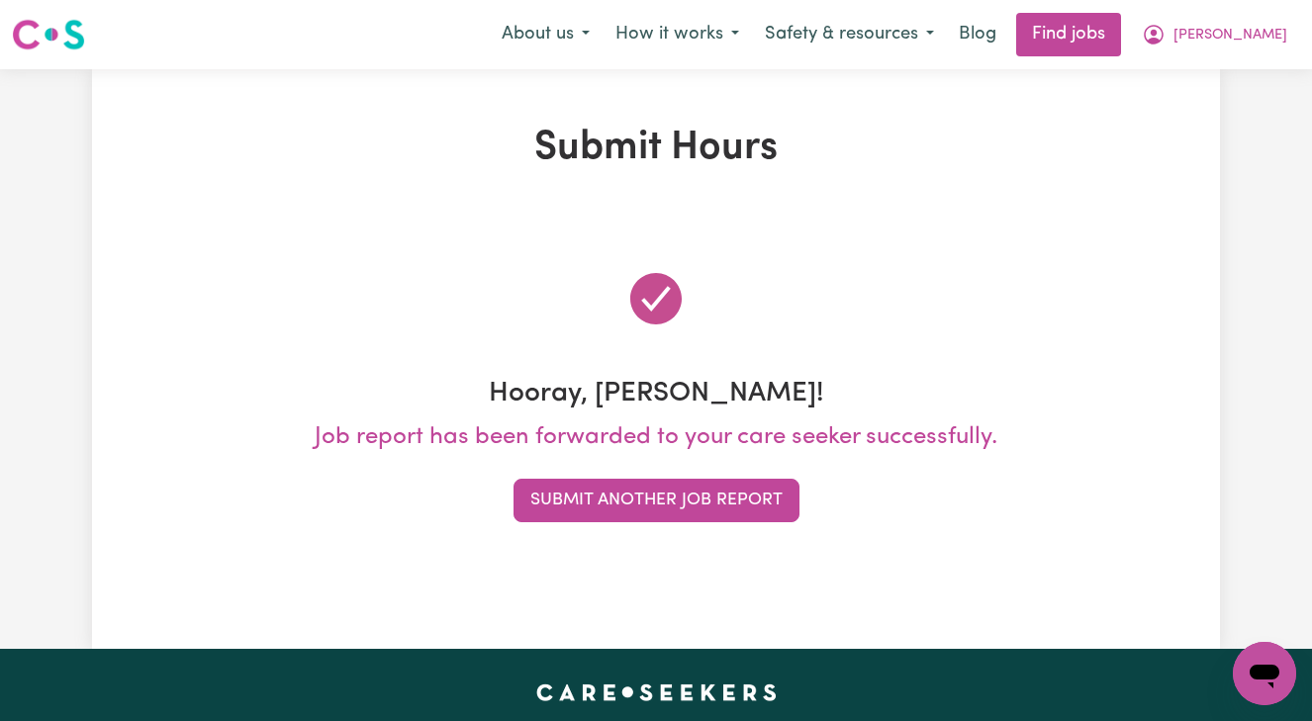
scroll to position [0, 0]
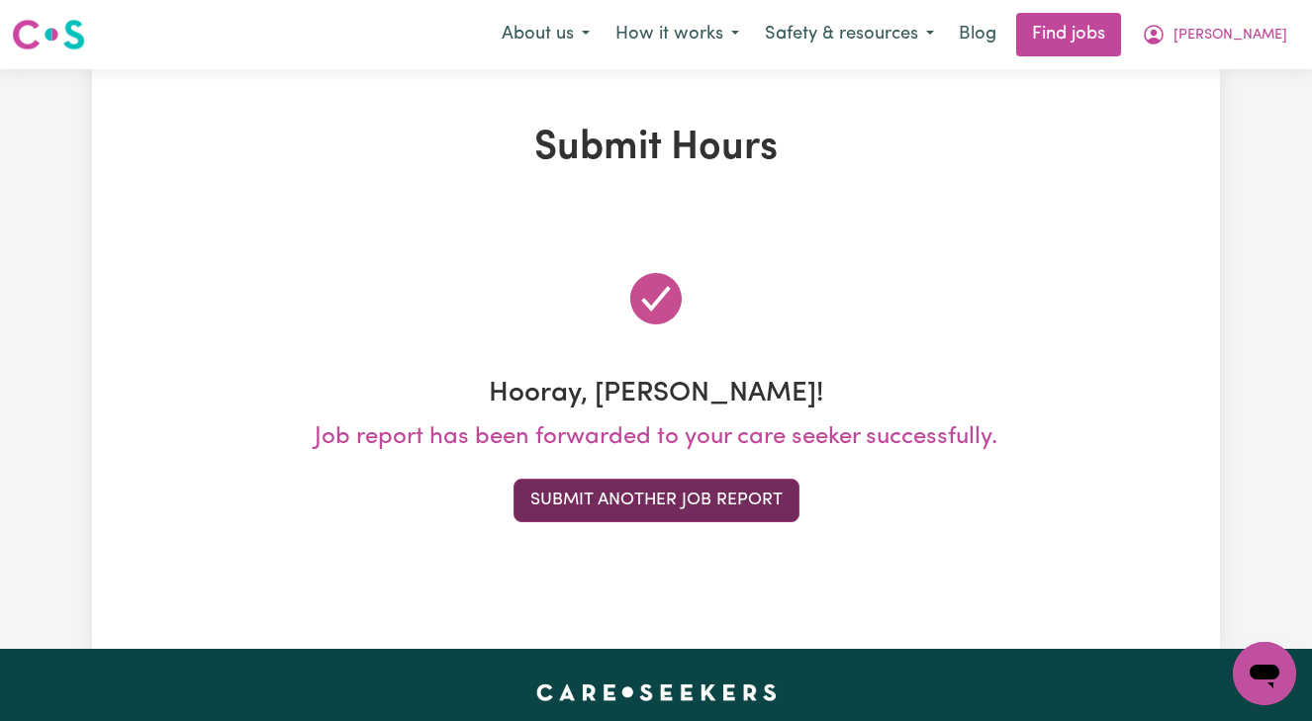
click at [724, 493] on button "Submit Another Job Report" at bounding box center [657, 501] width 286 height 44
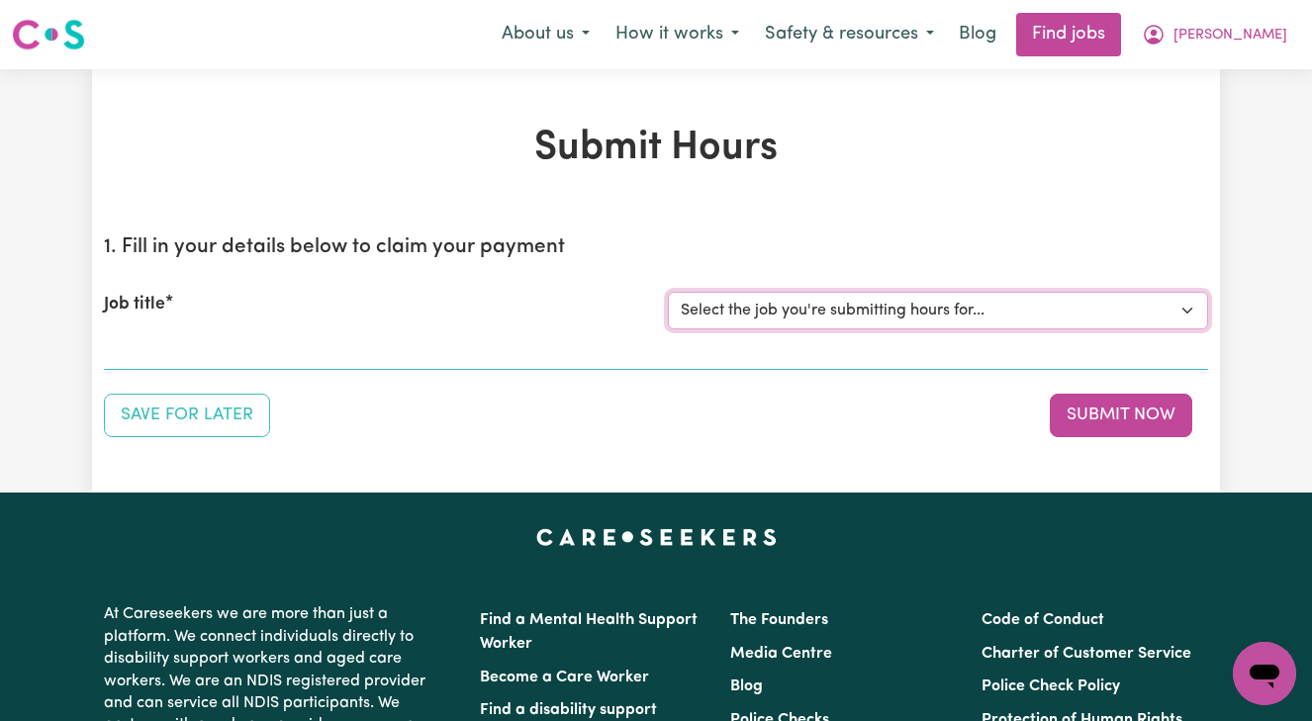
select select "14906"
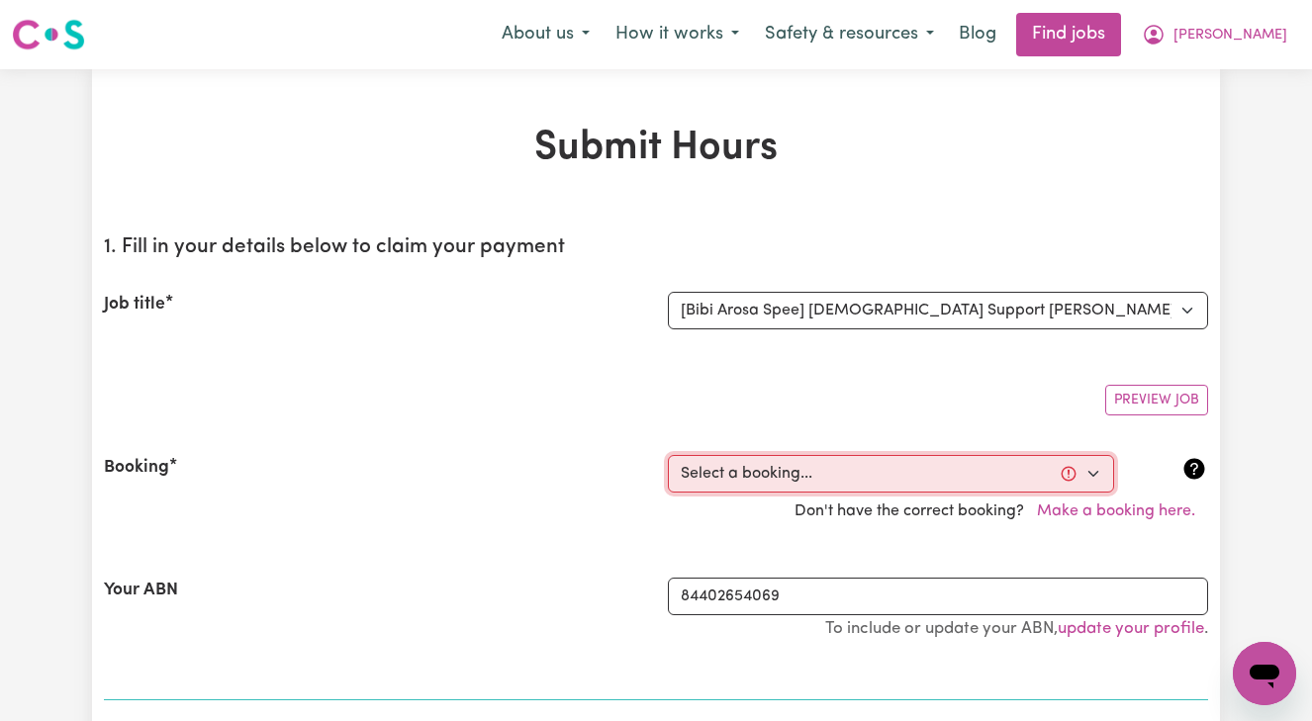
select select "365025"
type input "[DATE]"
type input "19"
type input "9"
type input "2025"
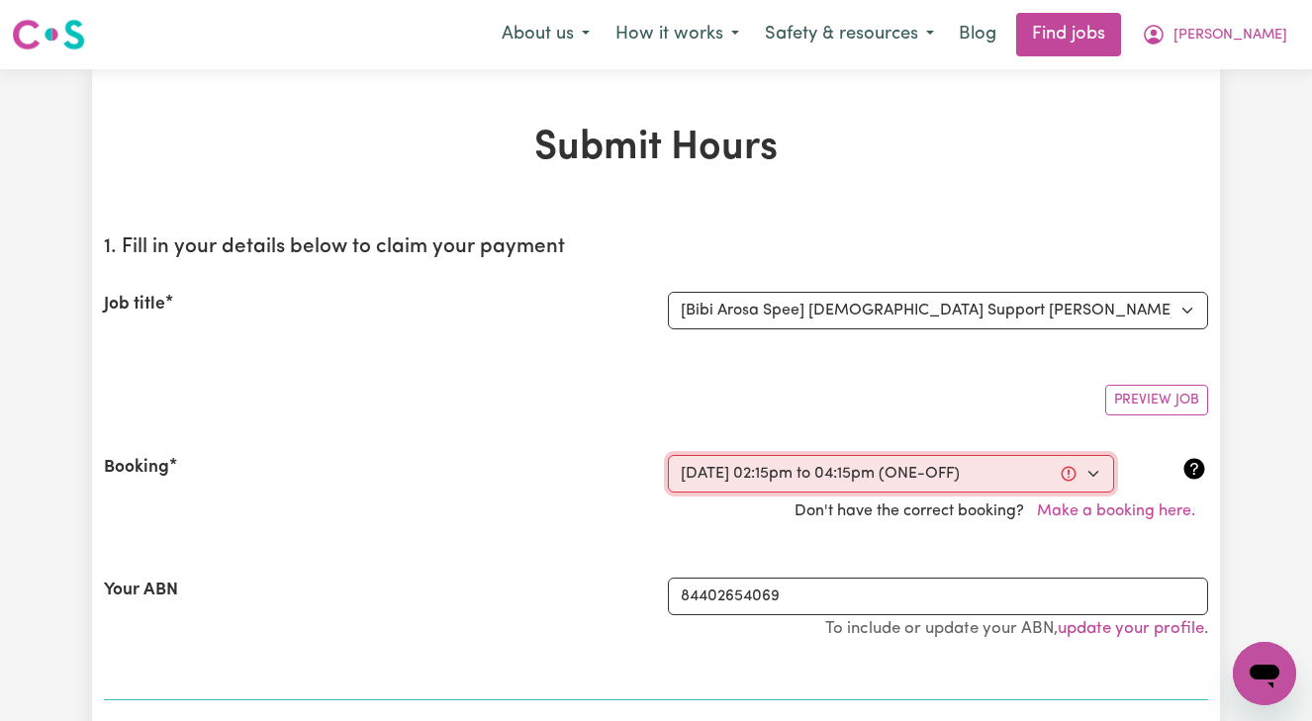
type input "14:15"
type input "2"
type input "15"
select select "pm"
type input "16:15"
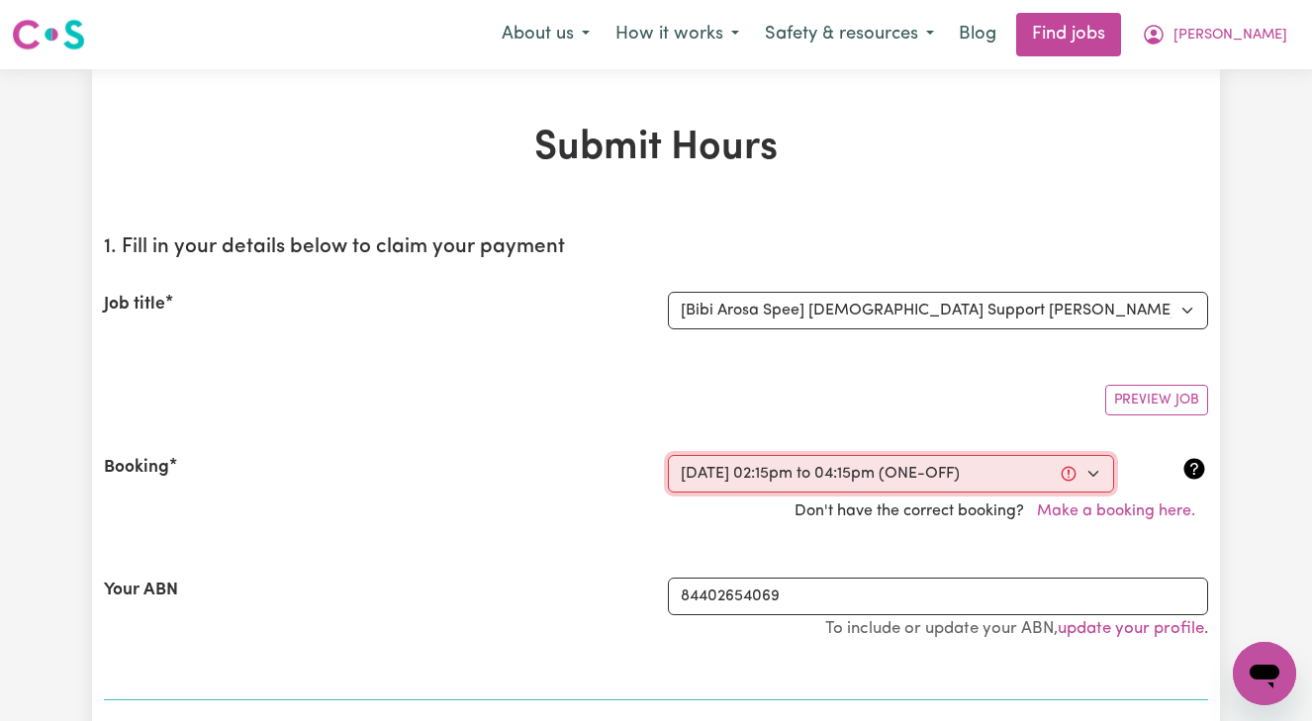
type input "4"
type input "15"
select select "pm"
select select "45-Weekday"
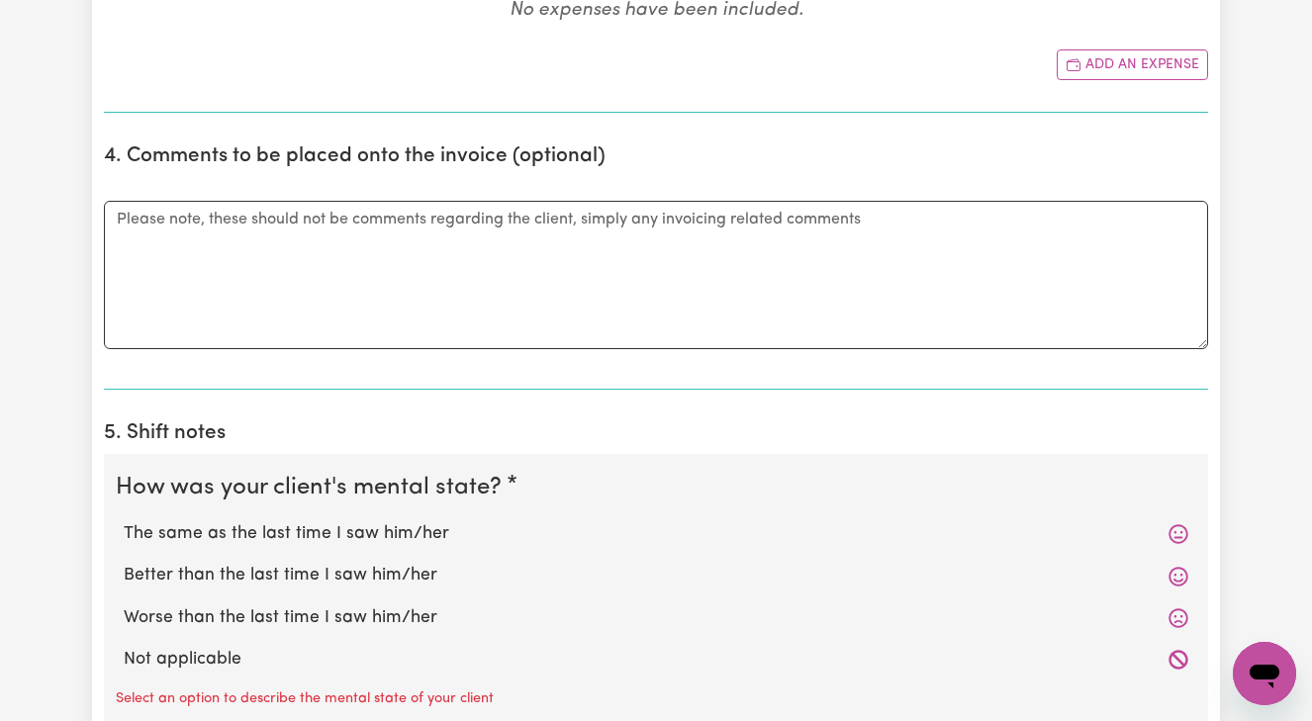
scroll to position [1205, 0]
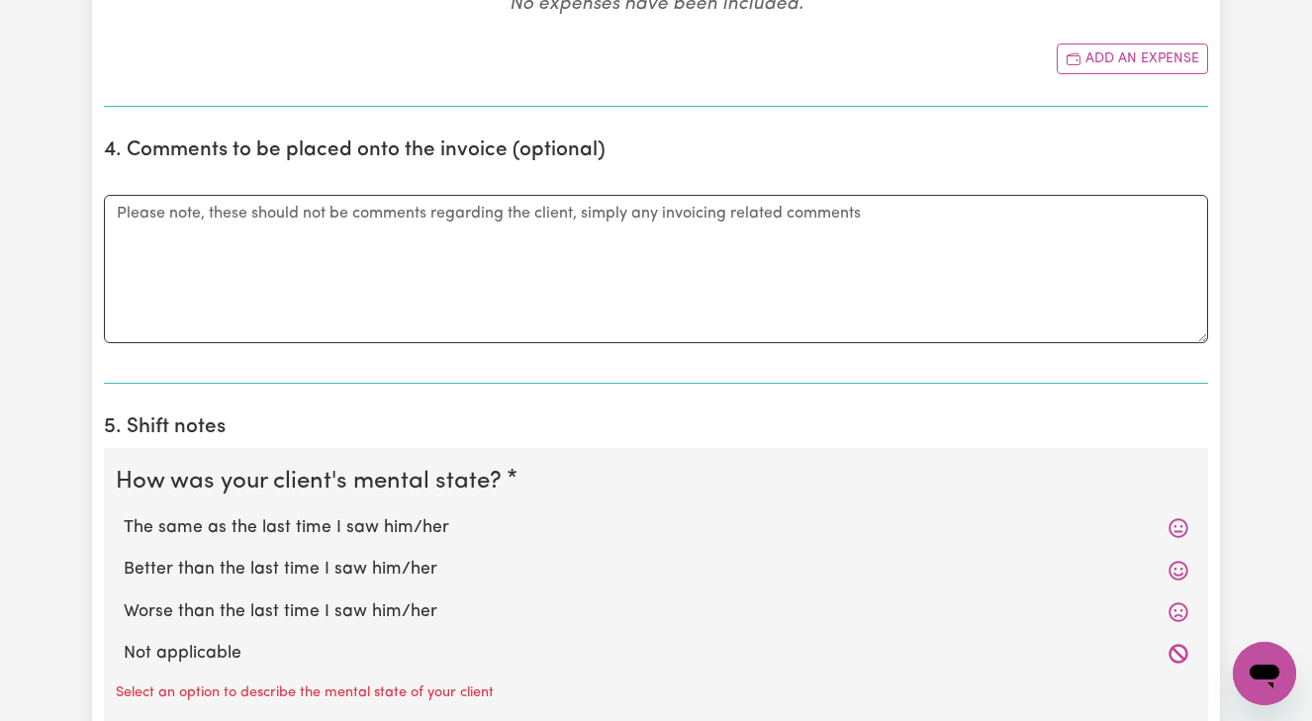
click at [394, 559] on label "Better than the last time I saw him/her" at bounding box center [656, 570] width 1065 height 26
click at [124, 557] on input "Better than the last time I saw him/her" at bounding box center [123, 556] width 1 height 1
radio input "true"
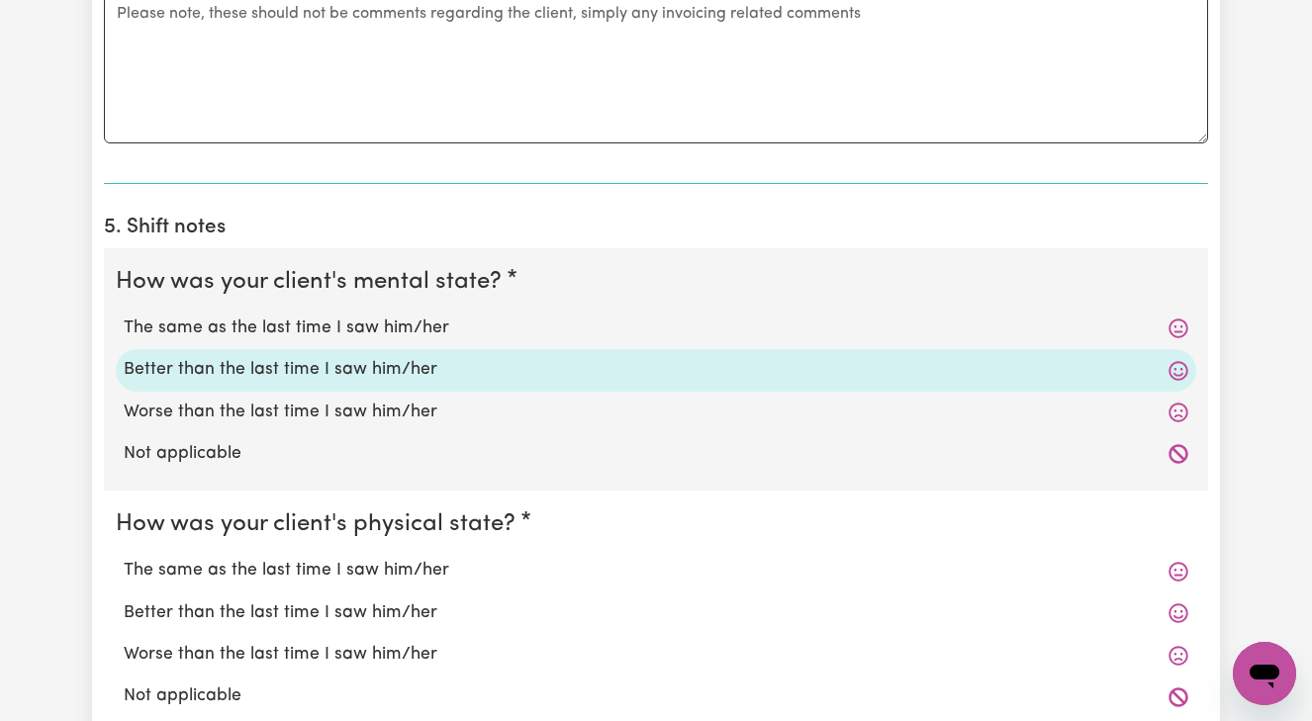
scroll to position [1414, 0]
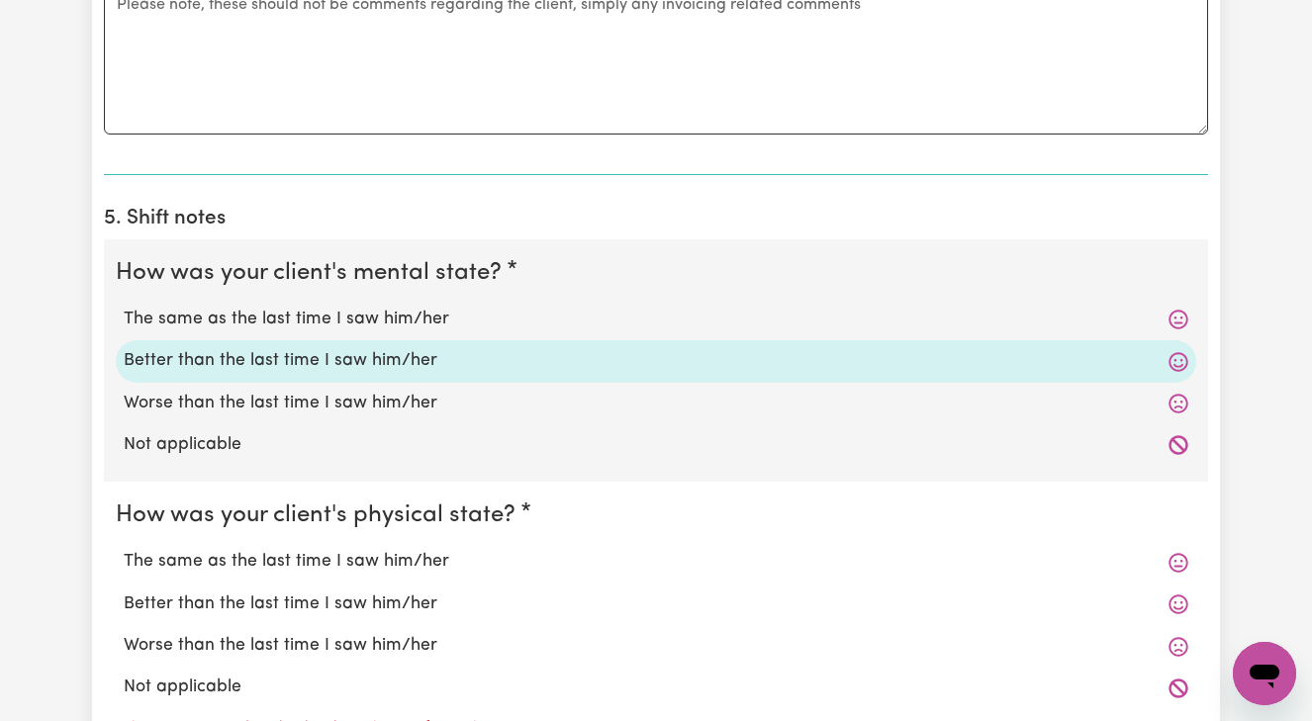
click at [380, 598] on label "Better than the last time I saw him/her" at bounding box center [656, 605] width 1065 height 26
click at [124, 592] on input "Better than the last time I saw him/her" at bounding box center [123, 591] width 1 height 1
radio input "true"
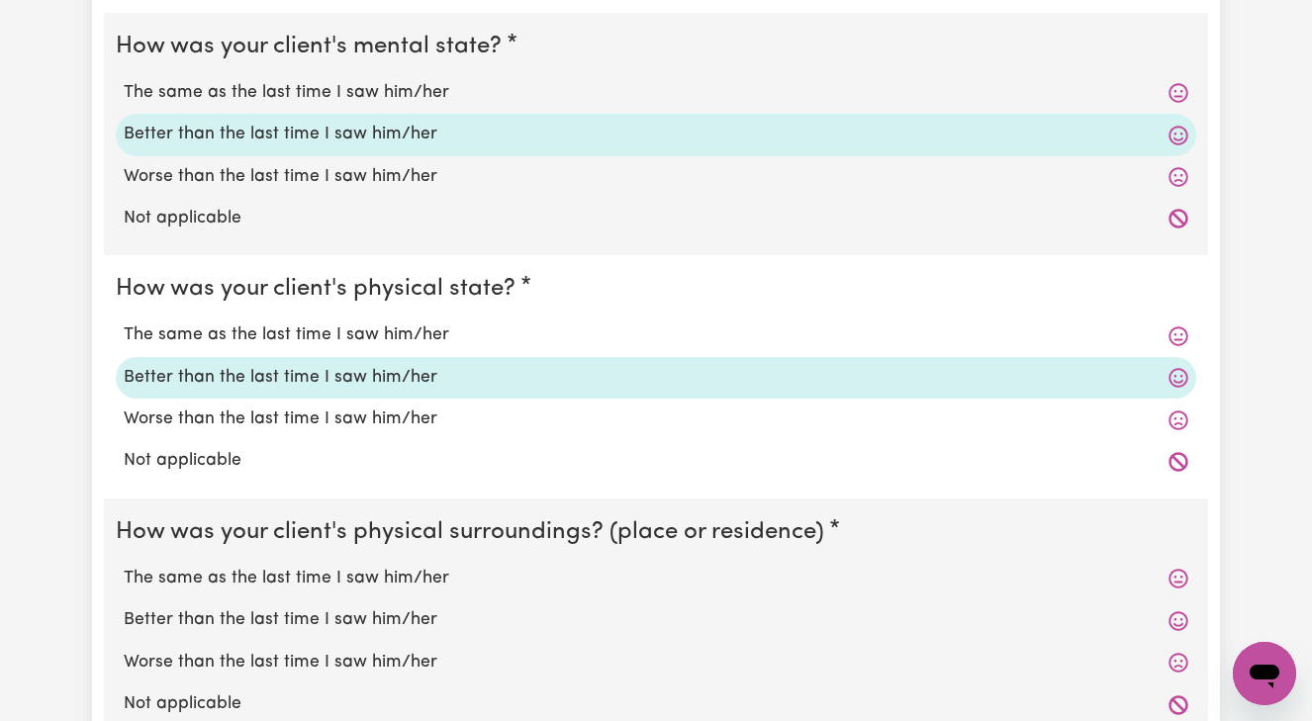
scroll to position [1649, 0]
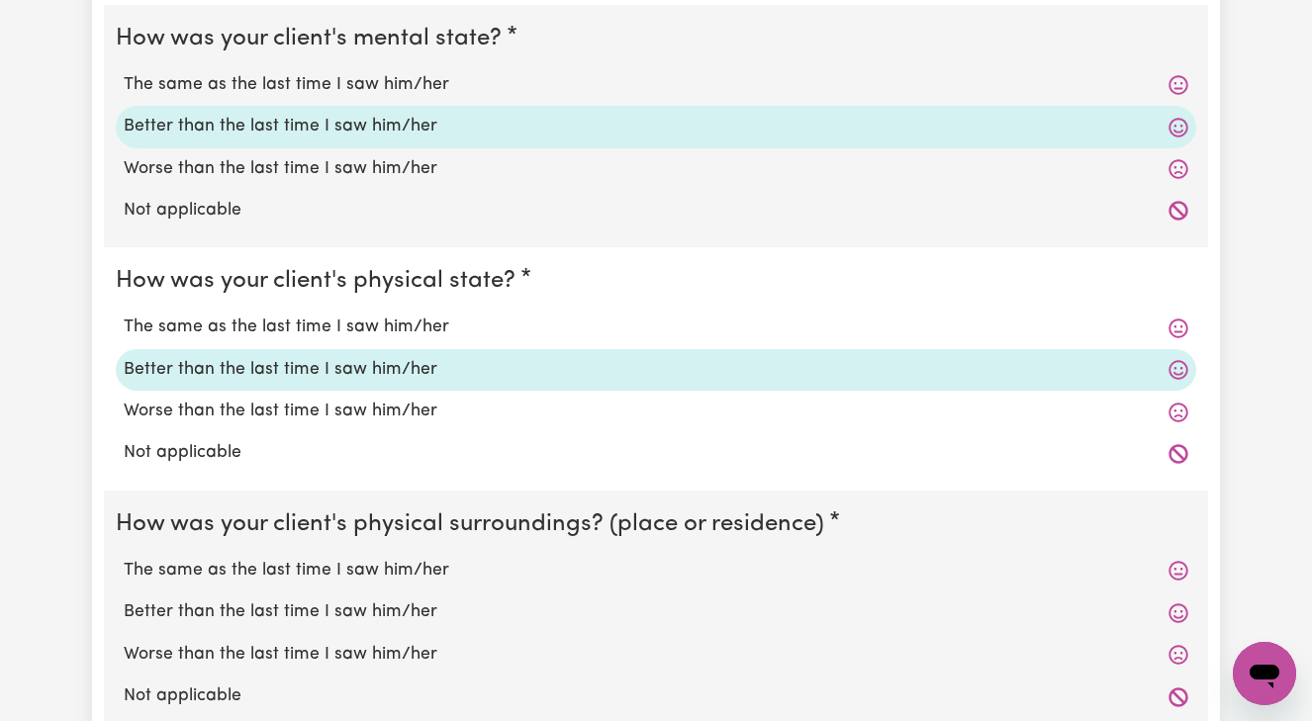
click at [380, 600] on label "Better than the last time I saw him/her" at bounding box center [656, 613] width 1065 height 26
click at [124, 599] on input "Better than the last time I saw him/her" at bounding box center [123, 599] width 1 height 1
radio input "true"
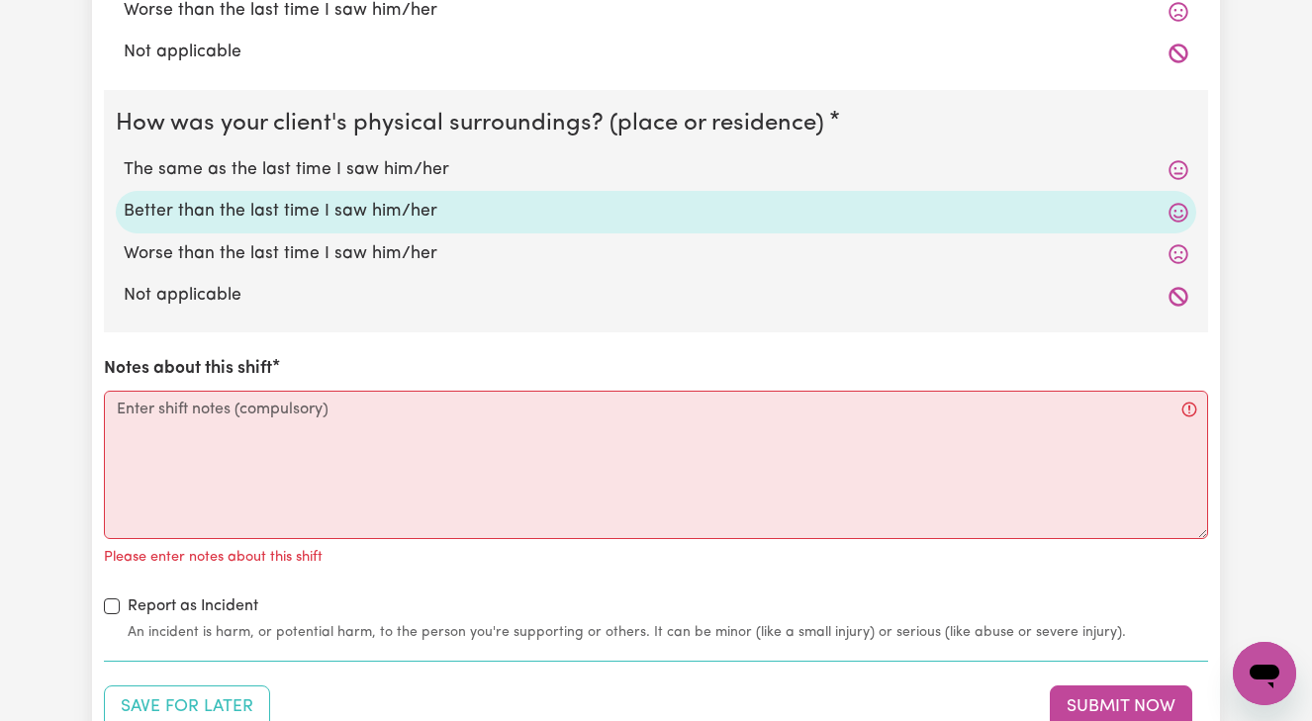
scroll to position [2135, 0]
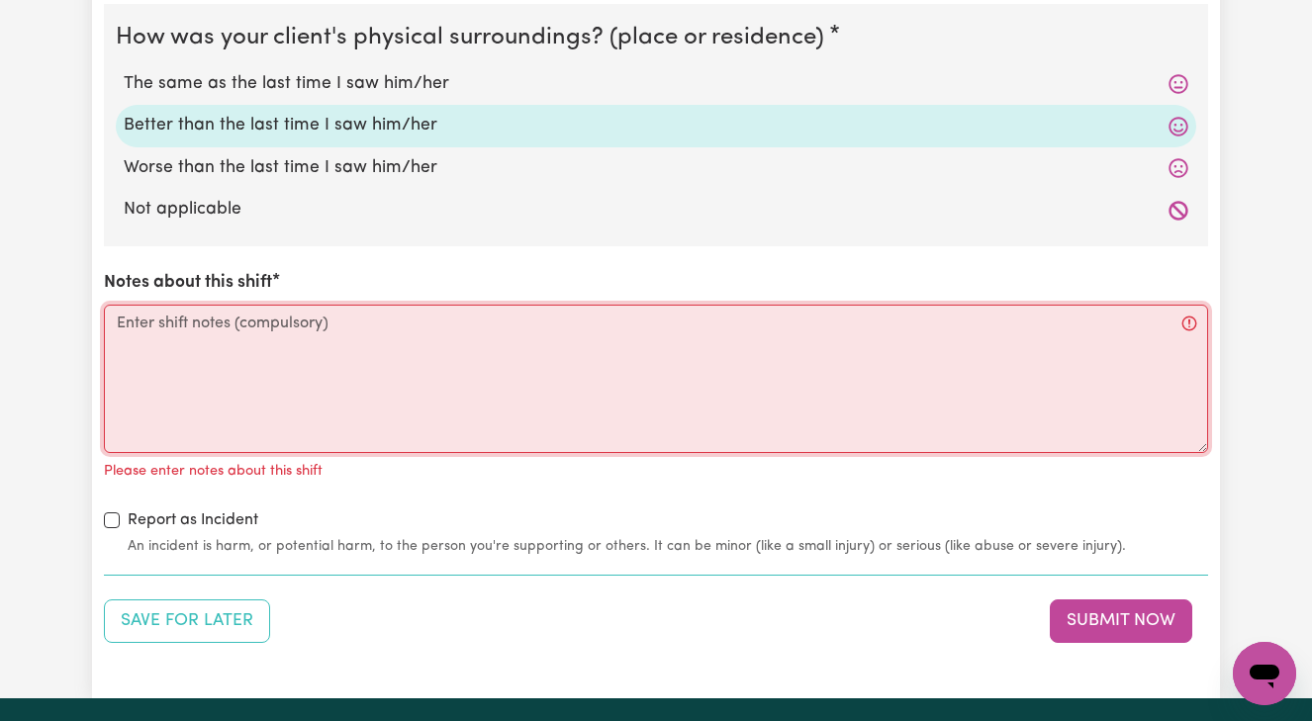
click at [117, 311] on textarea "Notes about this shift" at bounding box center [656, 379] width 1104 height 148
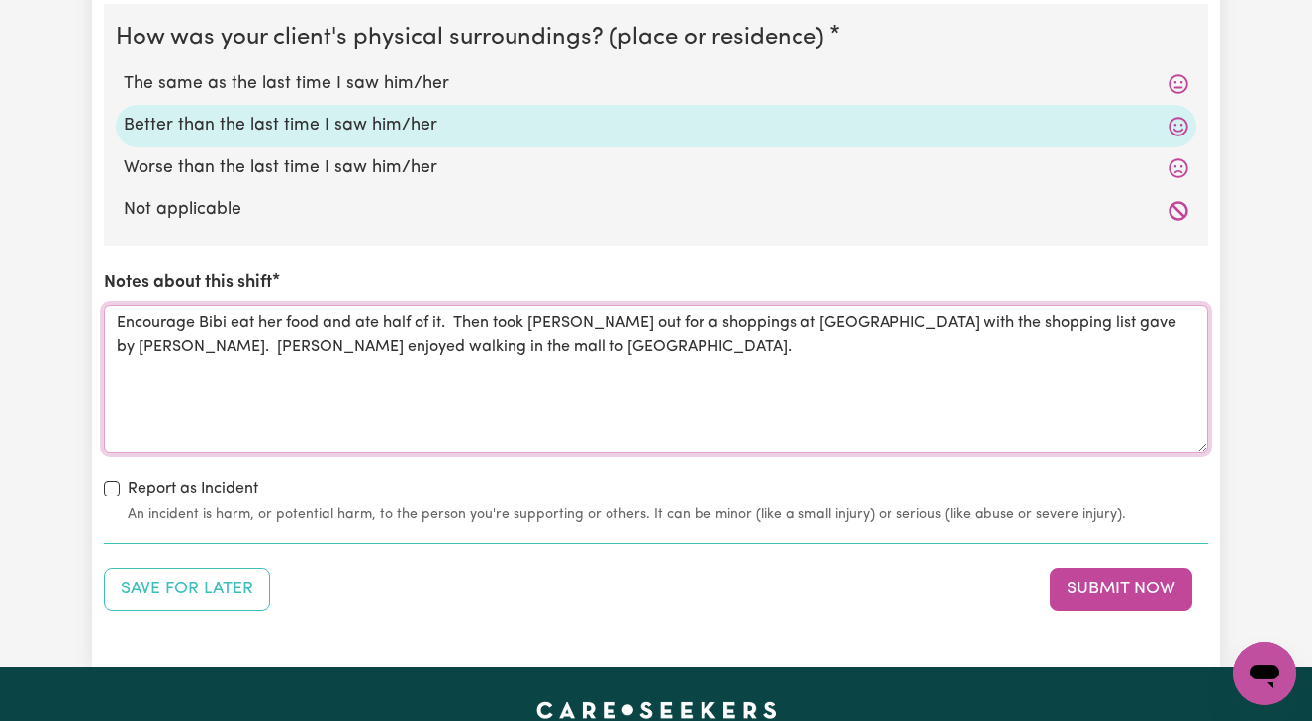
click at [226, 335] on textarea "Encourage Bibi eat her food and ate half of it. Then took [PERSON_NAME] out for…" at bounding box center [656, 379] width 1104 height 148
click at [298, 334] on textarea "Encourage Bibi eat her food and ate half of it. Then took [PERSON_NAME] out for…" at bounding box center [656, 379] width 1104 height 148
type textarea "Encourage Bibi eat her food and ate half of it. Then took [PERSON_NAME] out for…"
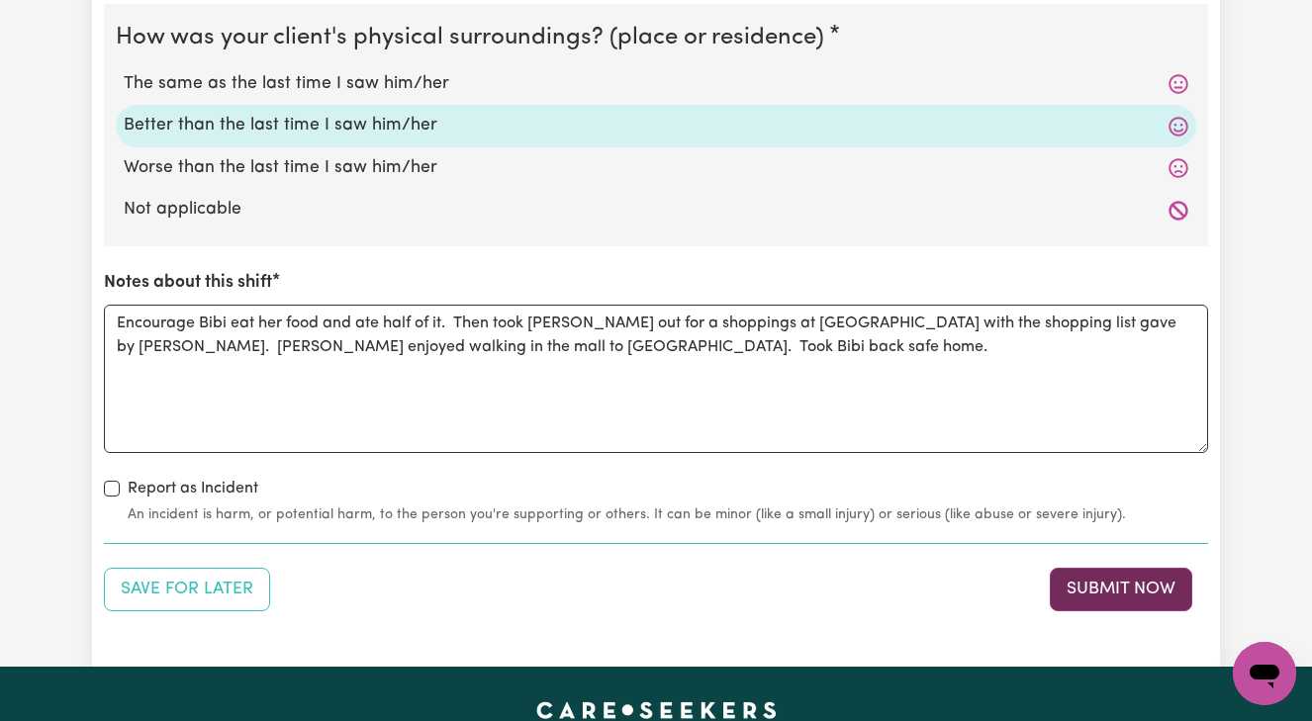
click at [1105, 574] on button "Submit Now" at bounding box center [1121, 590] width 142 height 44
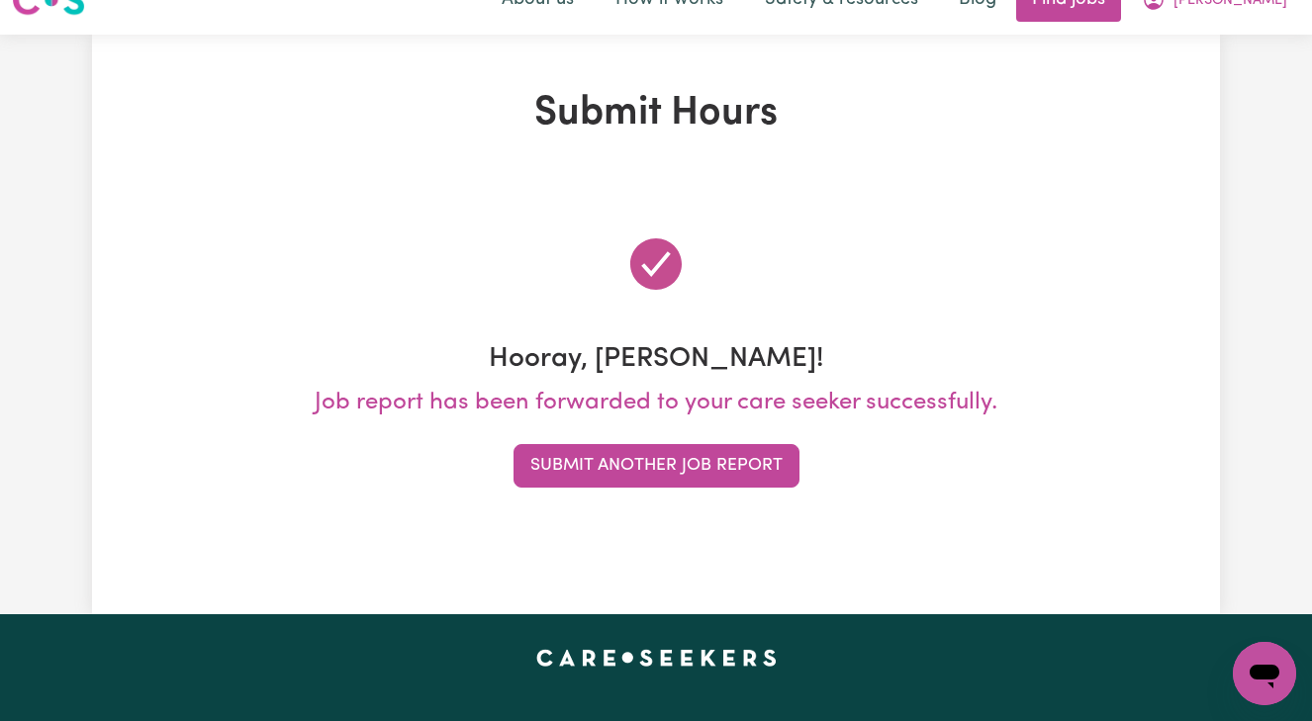
scroll to position [0, 0]
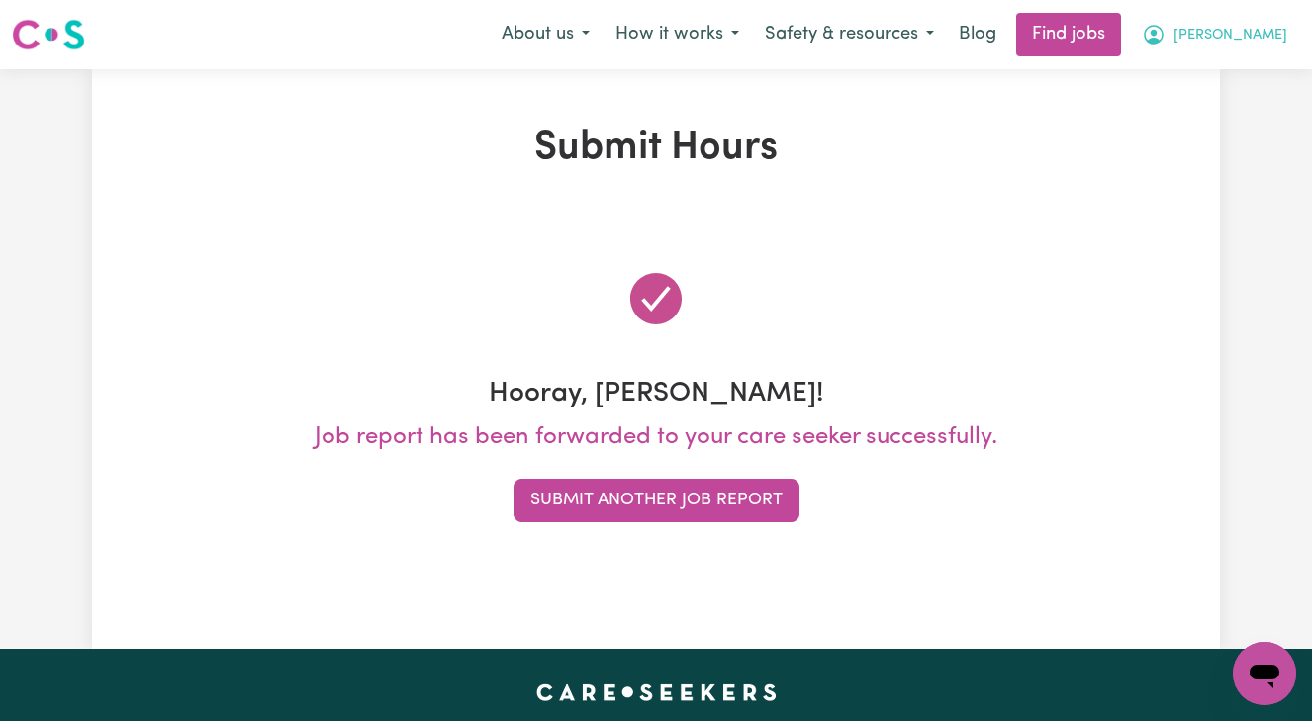
click at [1249, 33] on span "[PERSON_NAME]" at bounding box center [1231, 36] width 114 height 22
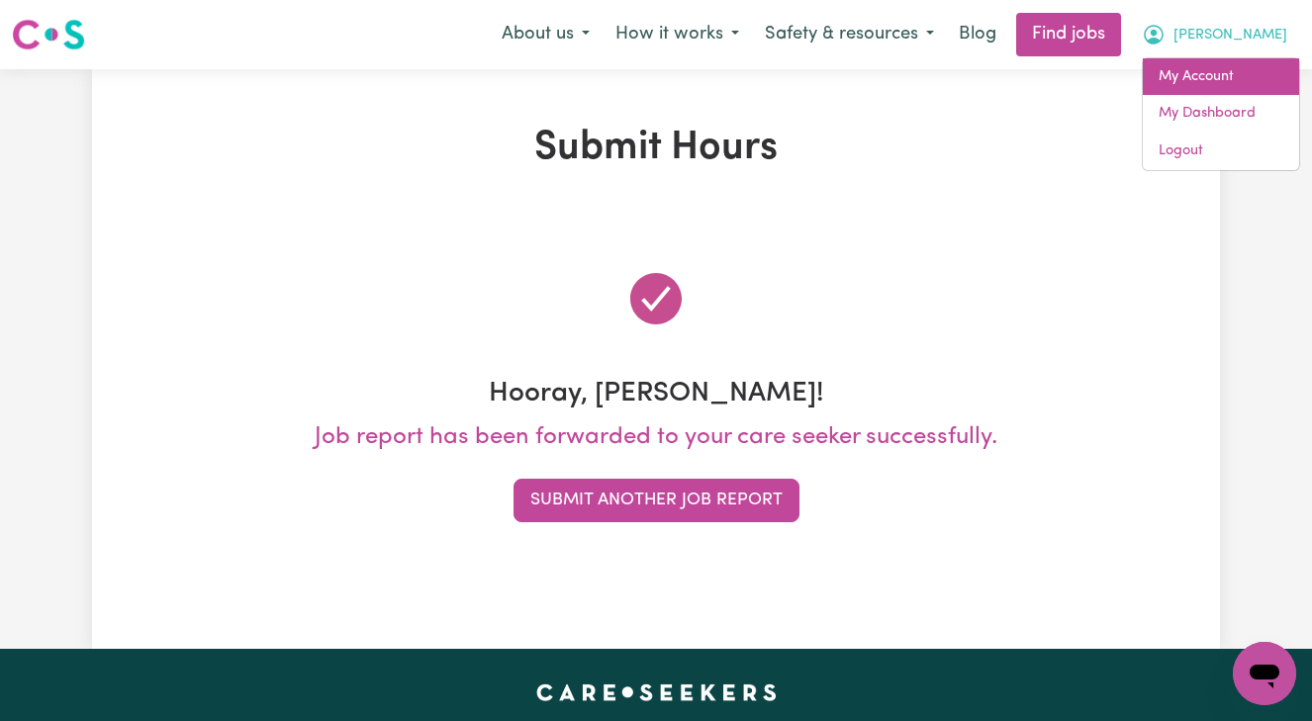
click at [1210, 76] on link "My Account" at bounding box center [1221, 77] width 156 height 38
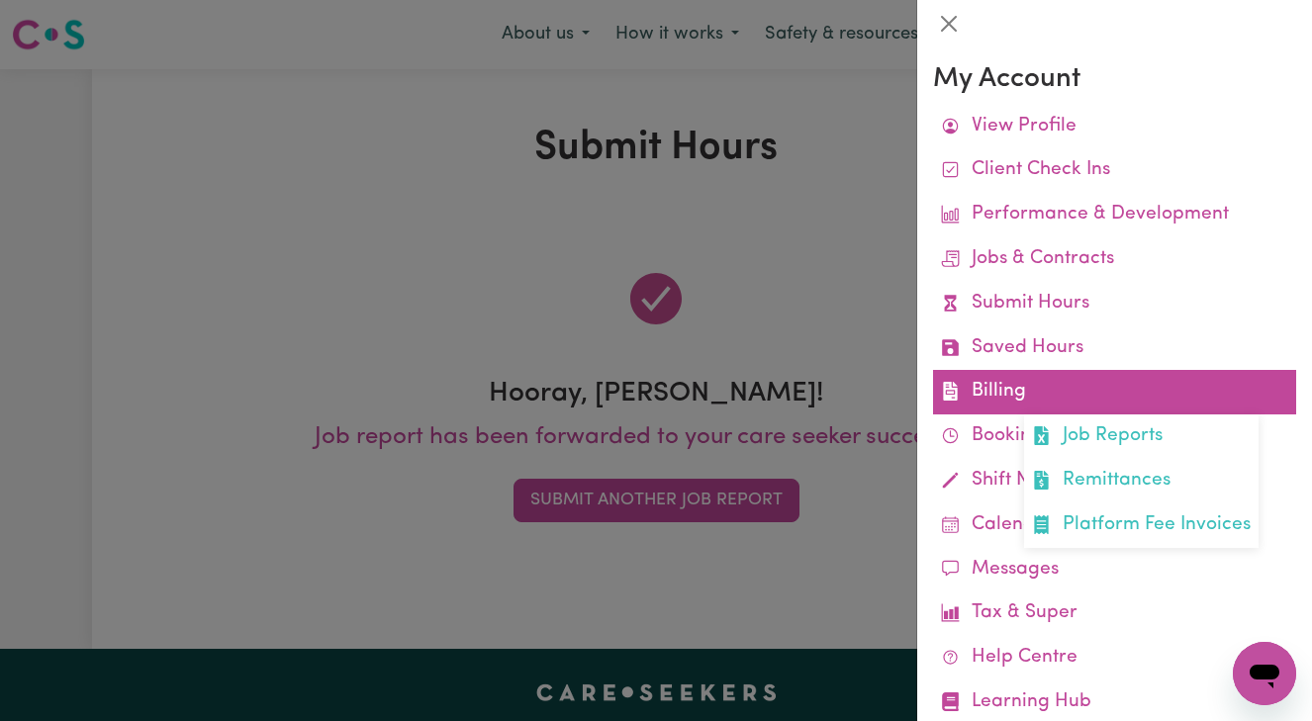
click at [1031, 388] on link "Billing Job Reports Remittances Platform Fee Invoices" at bounding box center [1114, 392] width 363 height 45
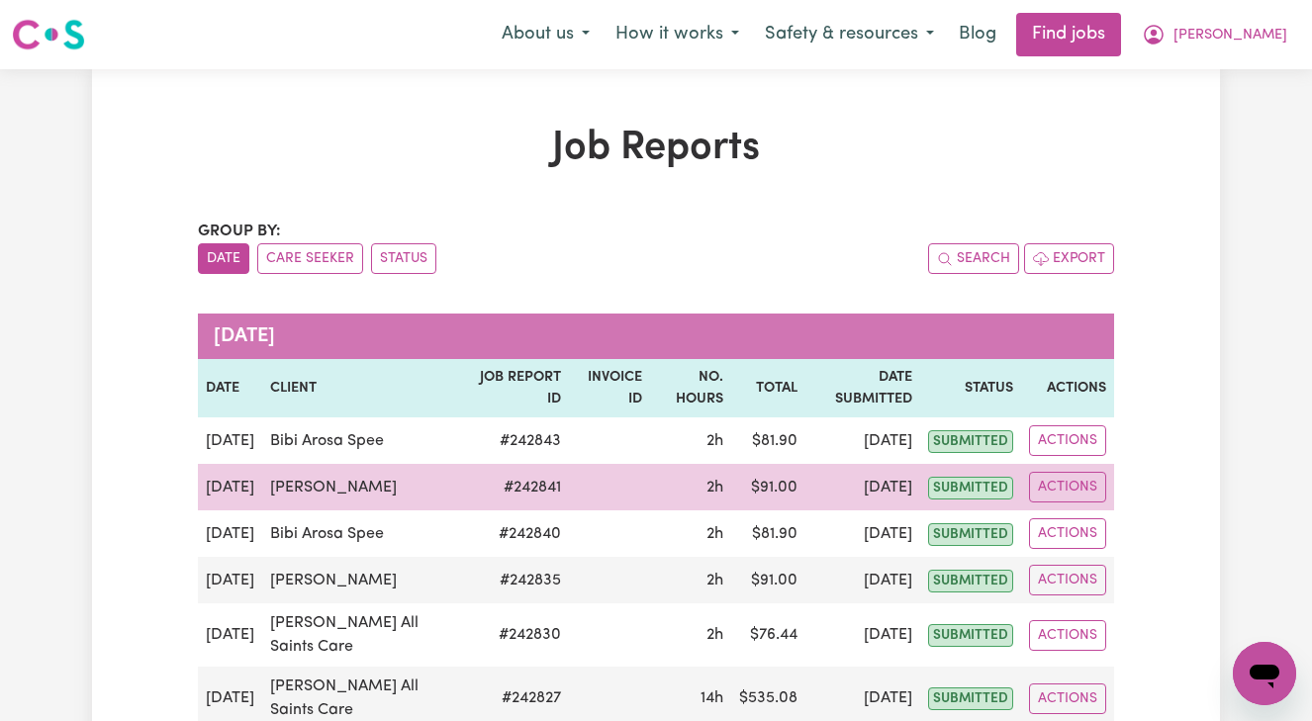
scroll to position [14, 0]
